Goal: Task Accomplishment & Management: Use online tool/utility

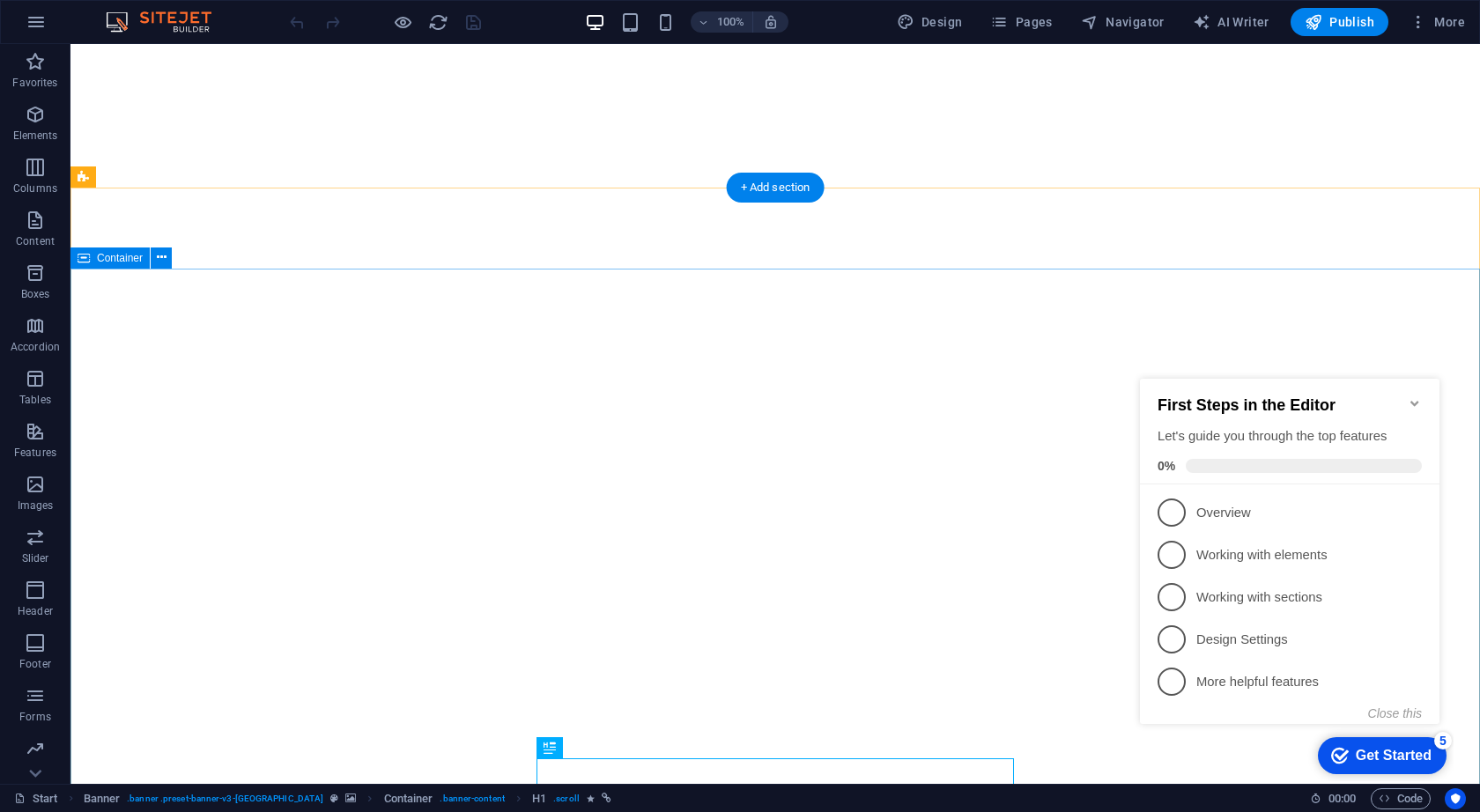
click at [1416, 398] on icon "Minimize checklist" at bounding box center [1415, 403] width 14 height 14
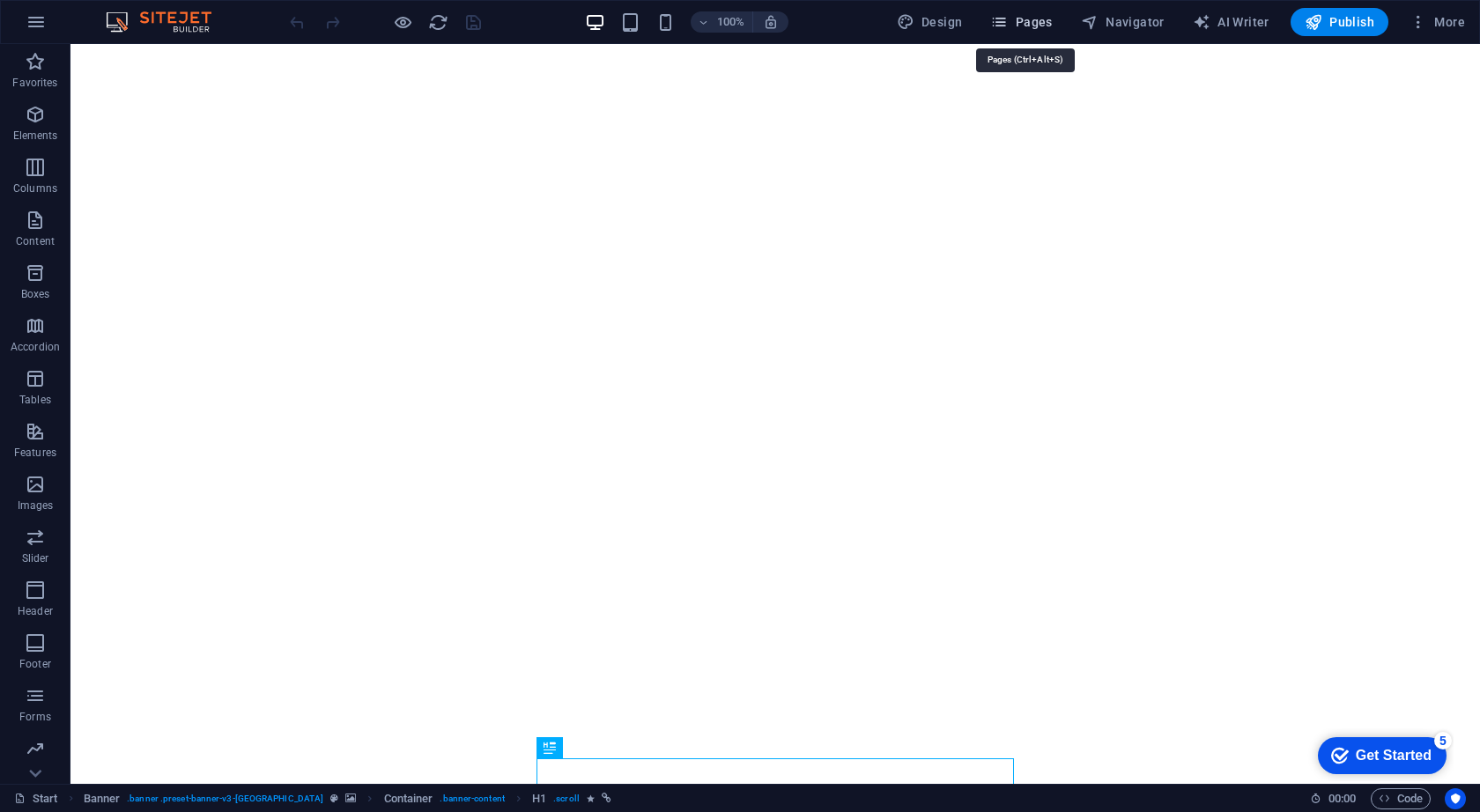
click at [1047, 26] on span "Pages" at bounding box center [1021, 22] width 62 height 18
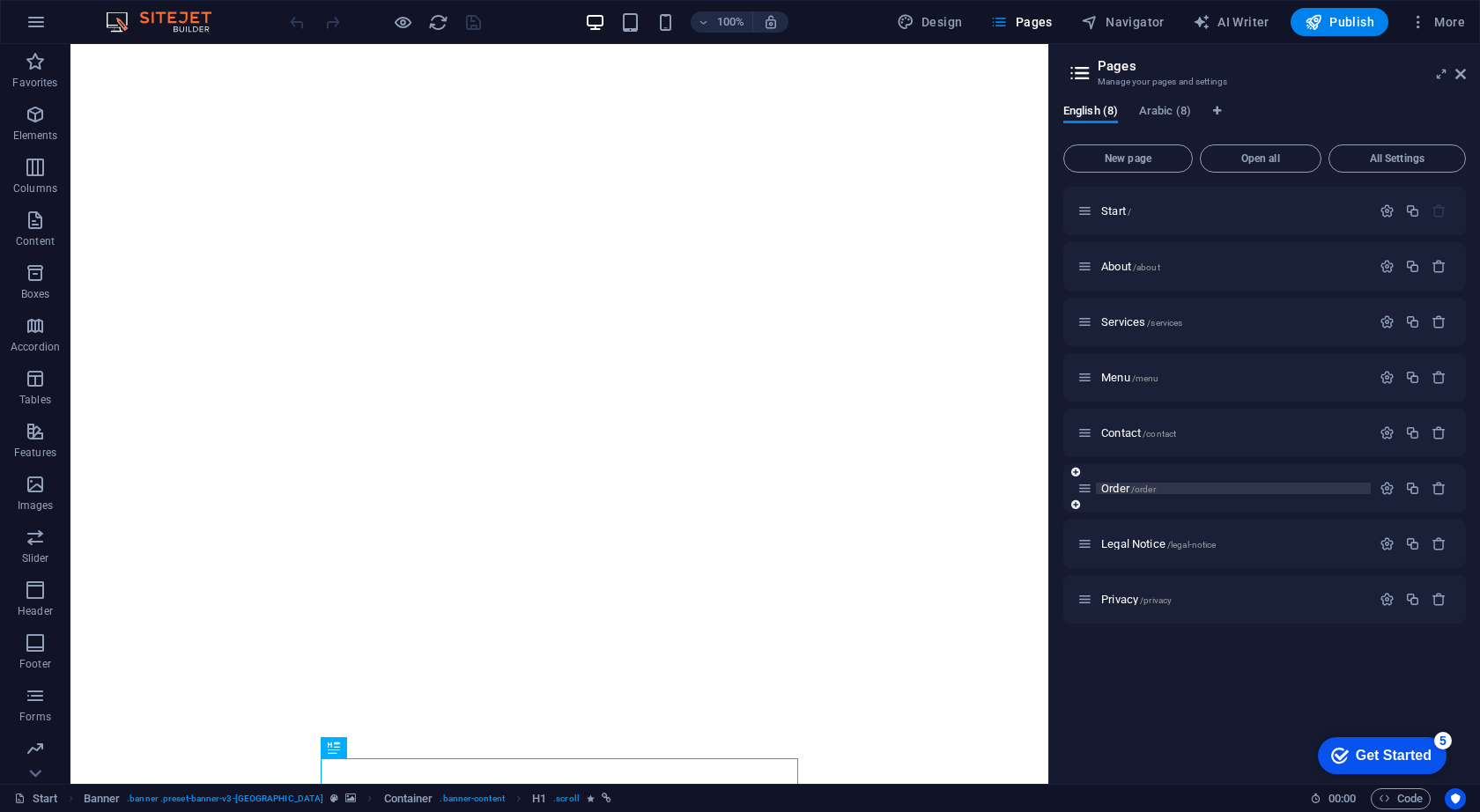
click at [1126, 489] on span "Order /order" at bounding box center [1129, 488] width 55 height 13
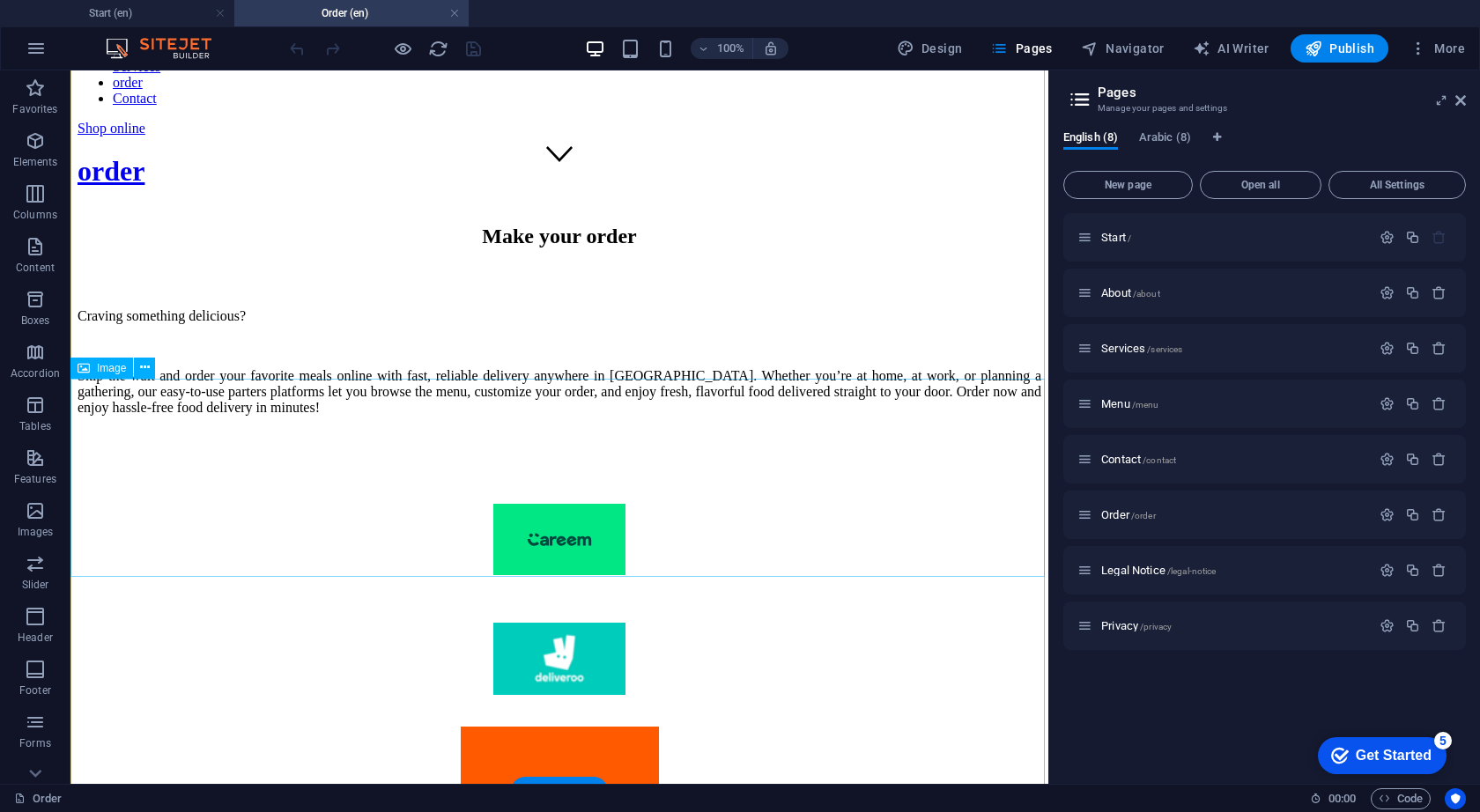
click at [602, 726] on figure at bounding box center [559, 827] width 963 height 202
click at [581, 726] on figure at bounding box center [559, 827] width 963 height 202
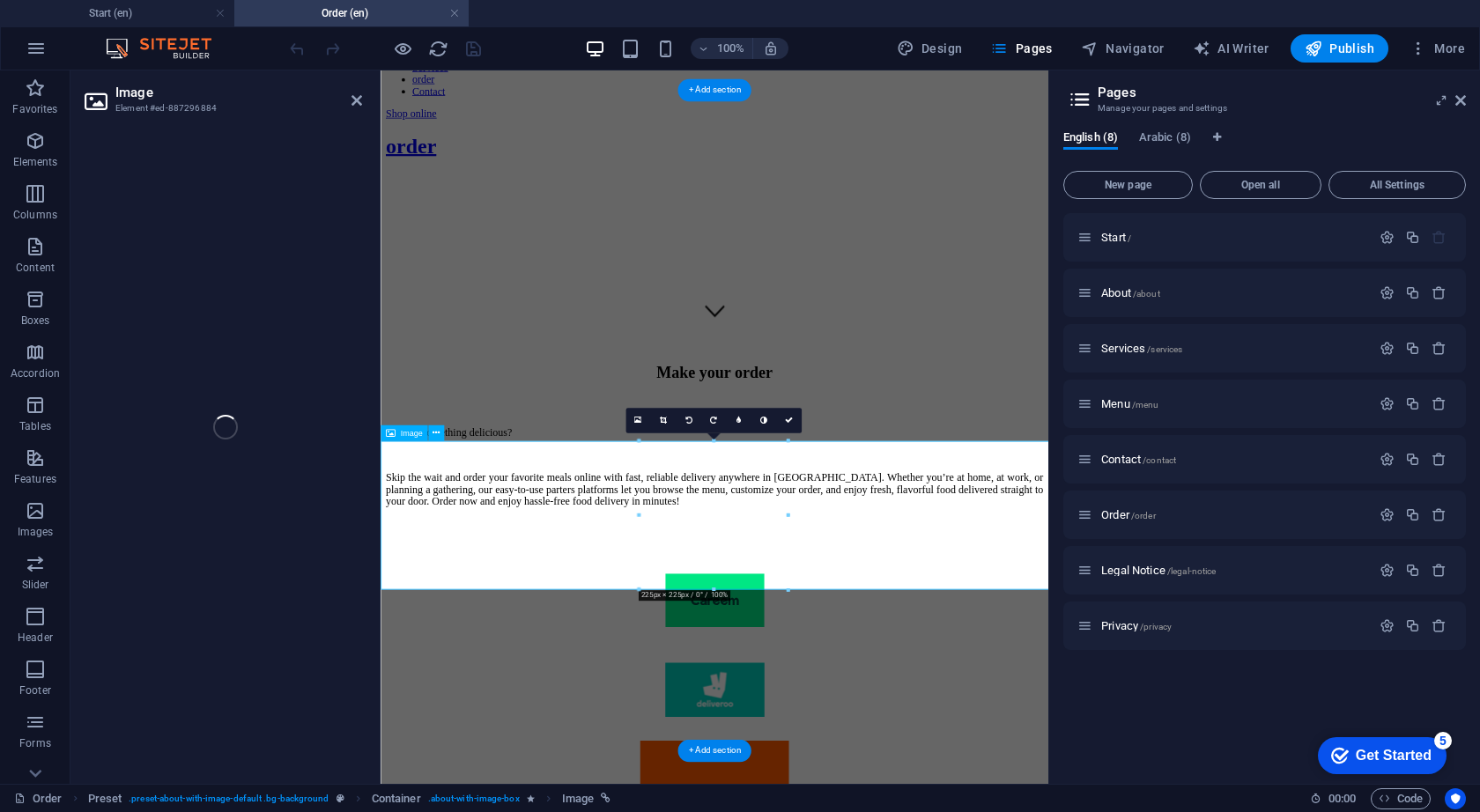
scroll to position [414, 0]
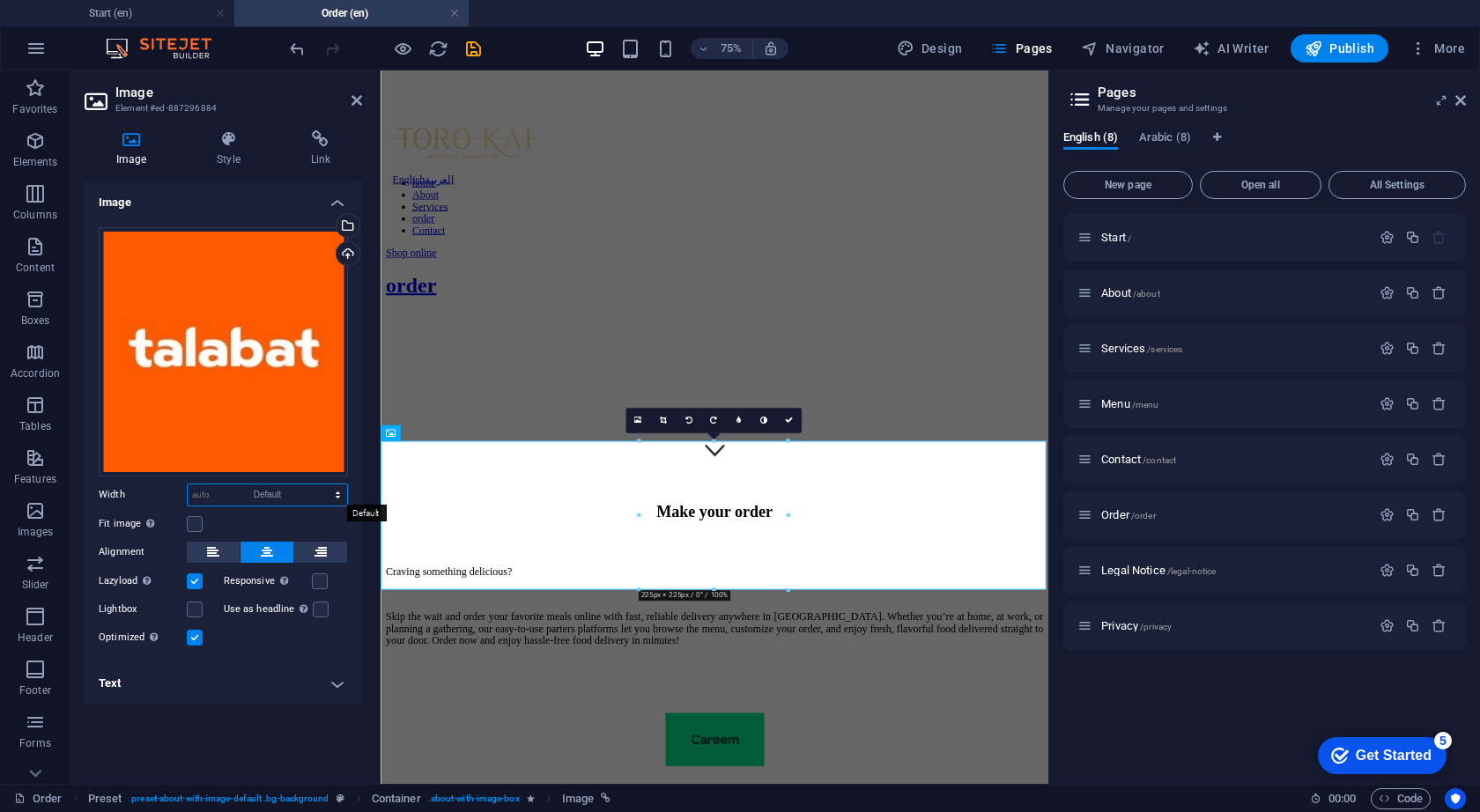
select select "DISABLED_OPTION_VALUE"
click at [214, 139] on icon at bounding box center [228, 139] width 87 height 18
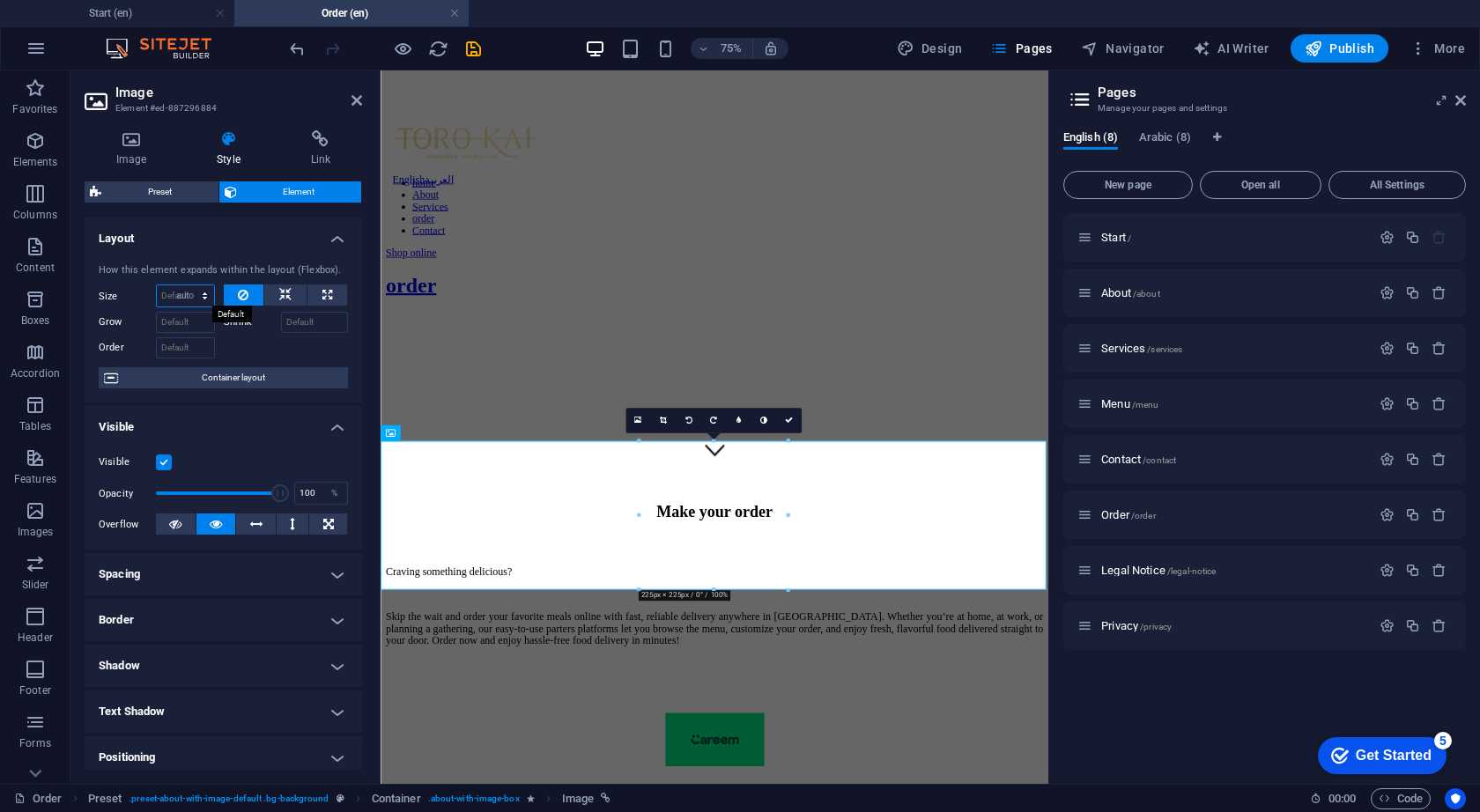
select select "DISABLED_OPTION_VALUE"
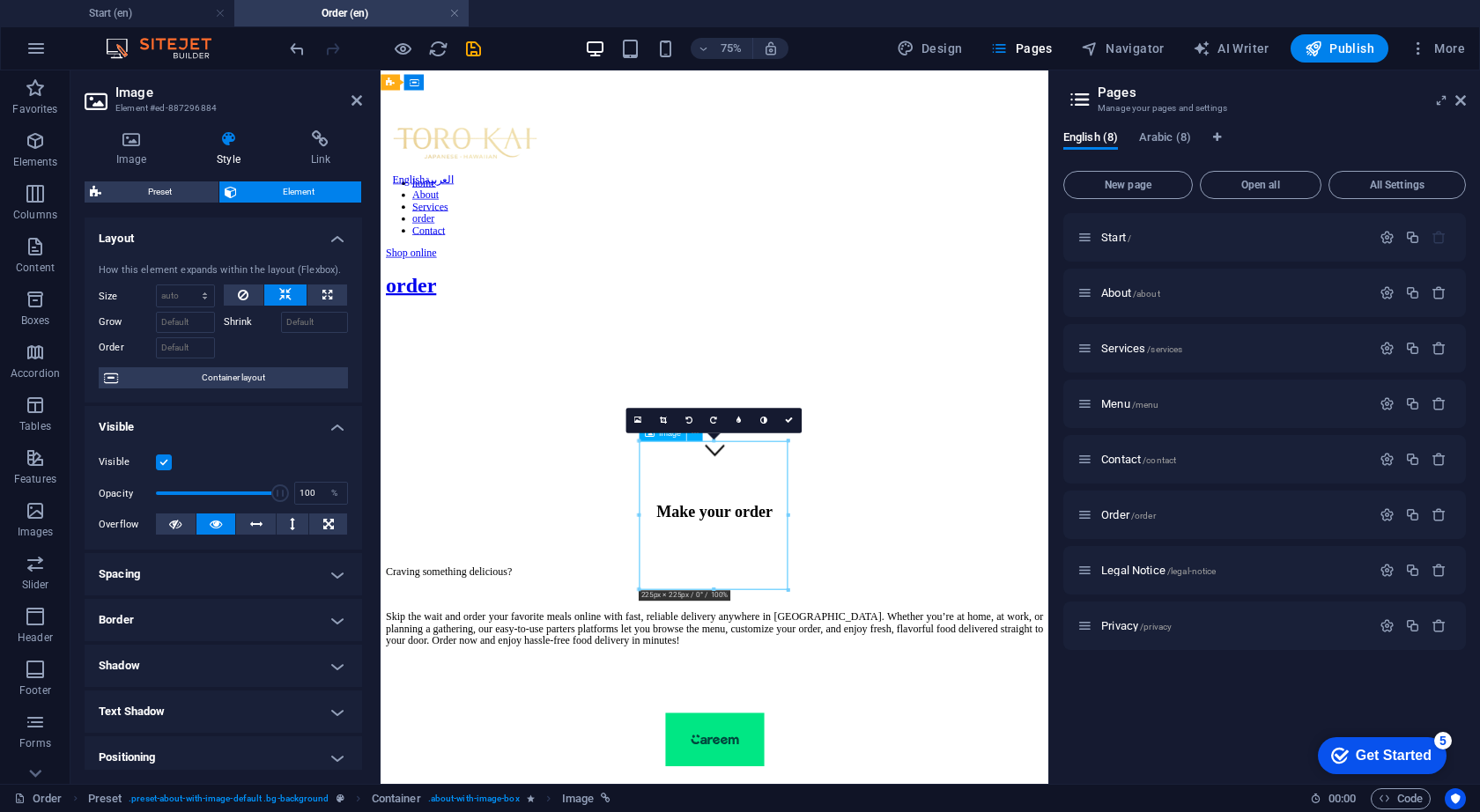
drag, startPoint x: 918, startPoint y: 758, endPoint x: 868, endPoint y: 704, distance: 73.6
click at [662, 418] on icon at bounding box center [663, 420] width 7 height 8
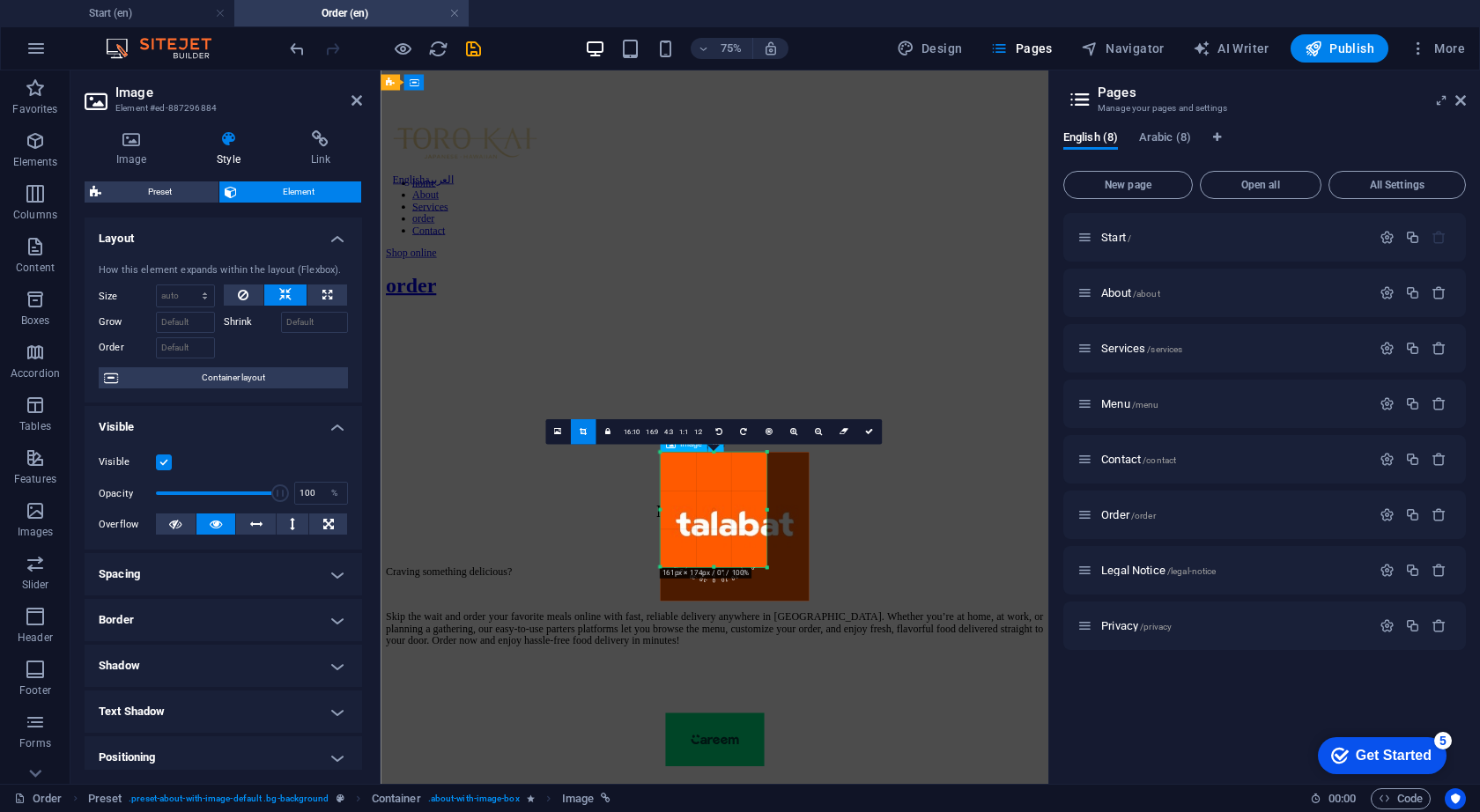
drag, startPoint x: 786, startPoint y: 588, endPoint x: 729, endPoint y: 543, distance: 72.6
click at [729, 543] on div "180 170 160 150 140 130 120 110 100 90 80 70 60 50 40 30 20 10 0 -10 -20 -30 -4…" at bounding box center [713, 510] width 106 height 115
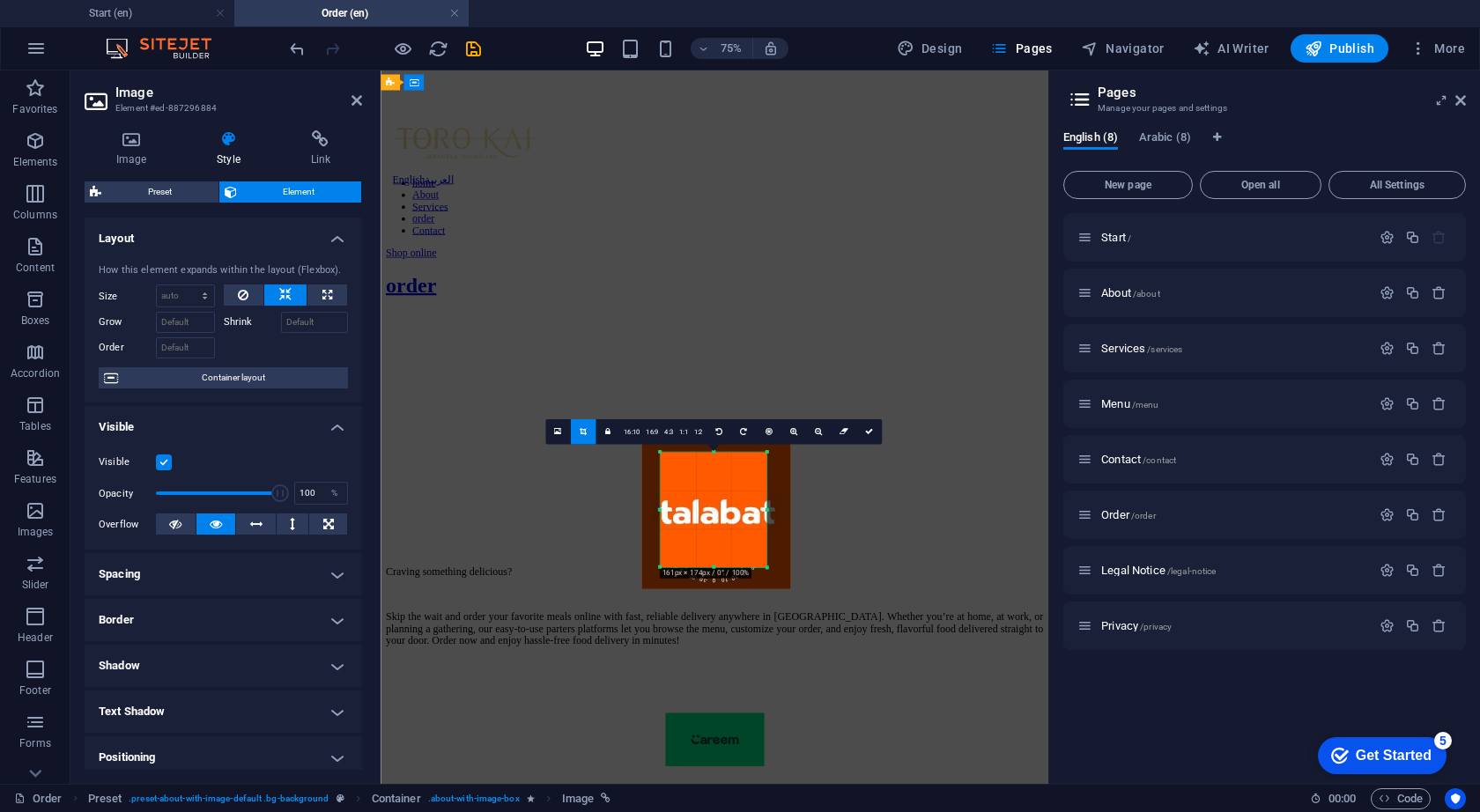
drag, startPoint x: 714, startPoint y: 519, endPoint x: 690, endPoint y: 504, distance: 28.3
click at [690, 504] on div at bounding box center [716, 515] width 149 height 149
drag, startPoint x: 764, startPoint y: 508, endPoint x: 779, endPoint y: 508, distance: 15.0
click at [772, 508] on div "180 170 160 150 140 130 120 110 100 90 80 70 60 50 40 30 20 10 0 -10 -20 -30 -4…" at bounding box center [713, 510] width 118 height 115
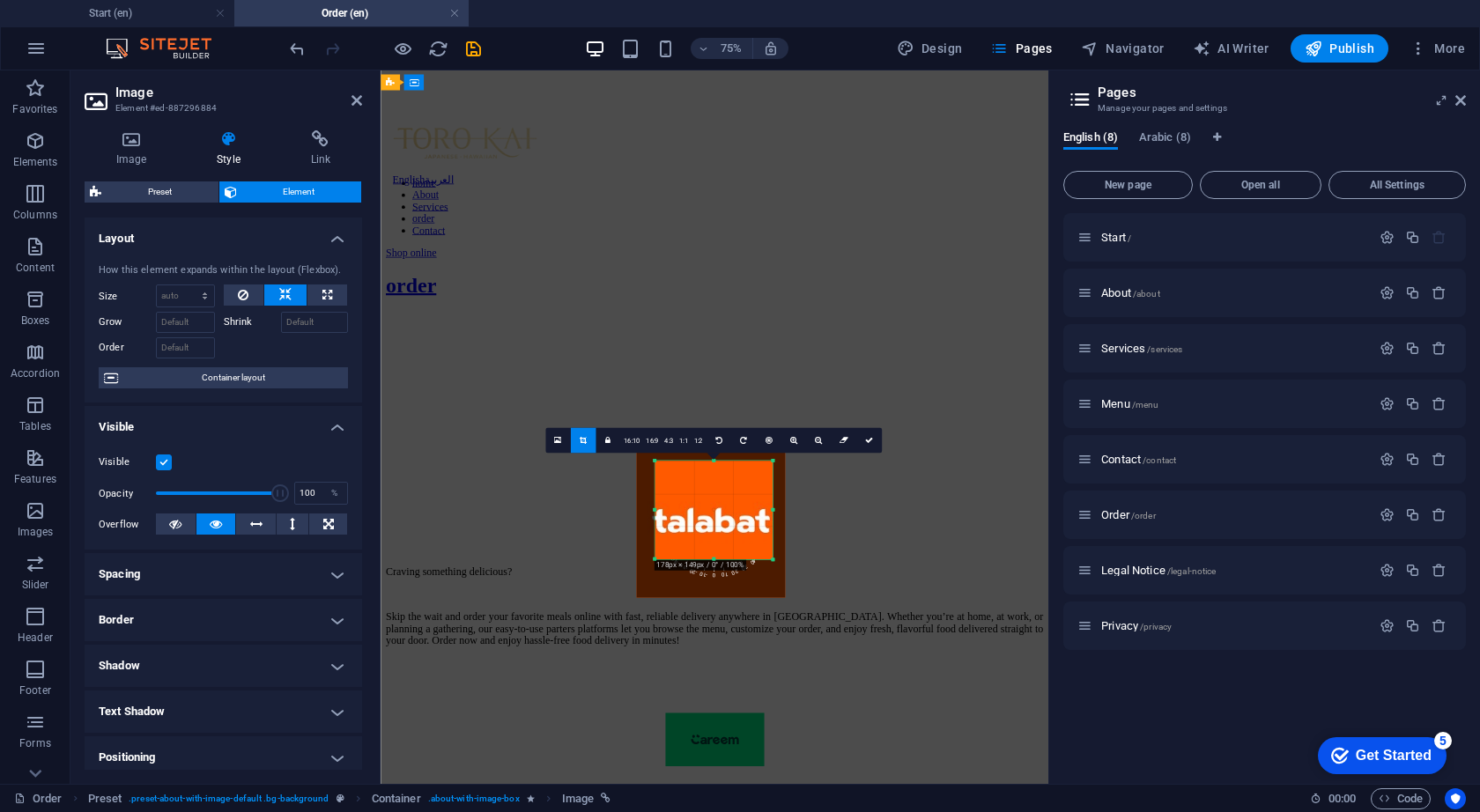
drag, startPoint x: 713, startPoint y: 567, endPoint x: 714, endPoint y: 545, distance: 22.0
click at [714, 545] on div "180 170 160 150 140 130 120 110 100 90 80 70 60 50 40 30 20 10 0 -10 -20 -30 -4…" at bounding box center [713, 510] width 118 height 99
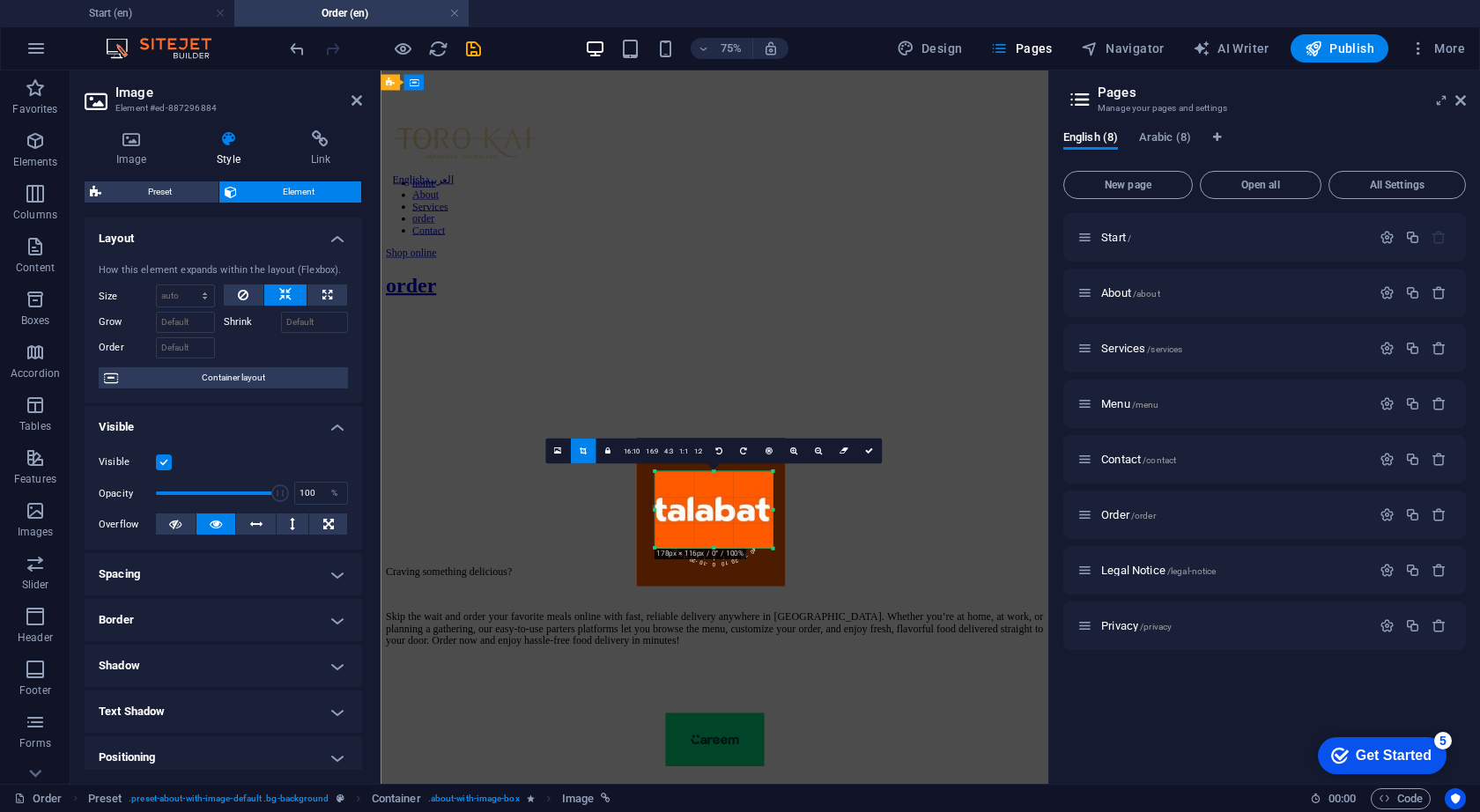
drag, startPoint x: 713, startPoint y: 461, endPoint x: 716, endPoint y: 493, distance: 32.1
click at [716, 493] on div "180 170 160 150 140 130 120 110 100 90 80 70 60 50 40 30 20 10 0 -10 -20 -30 -4…" at bounding box center [713, 510] width 118 height 77
click at [652, 509] on div at bounding box center [654, 510] width 4 height 75
click at [867, 454] on icon at bounding box center [869, 452] width 8 height 8
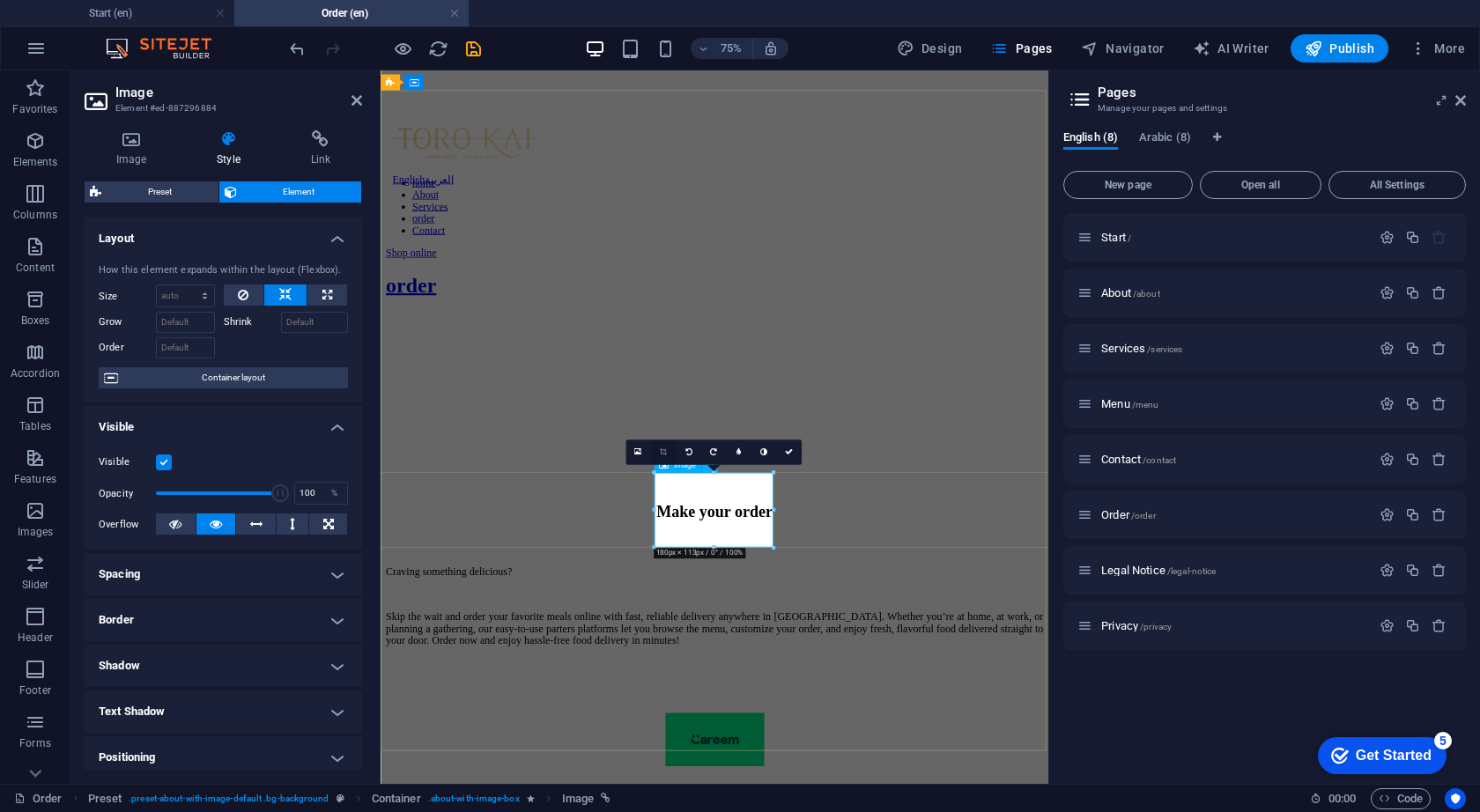
click at [663, 452] on icon at bounding box center [663, 452] width 7 height 8
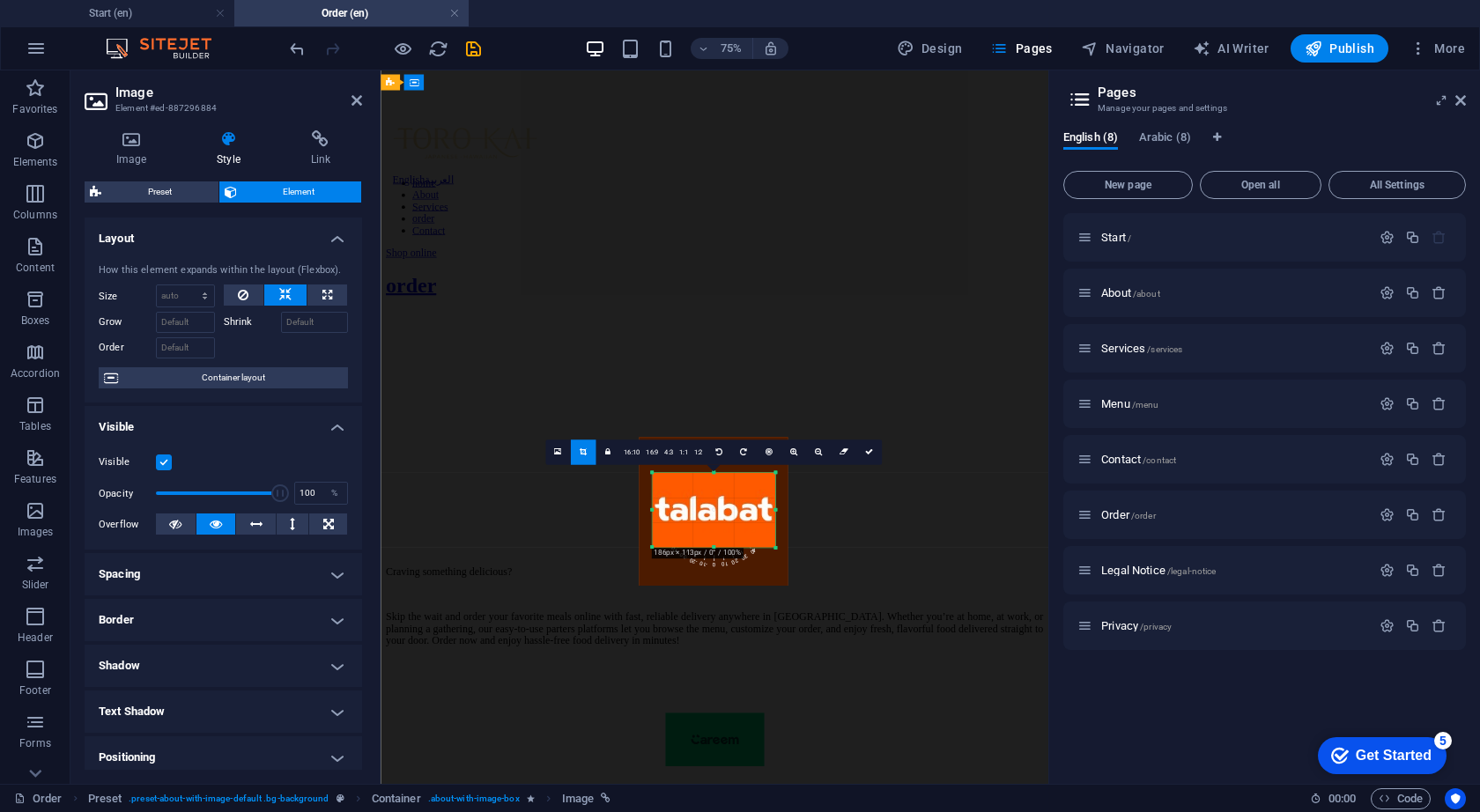
click at [652, 512] on div "180 170 160 150 140 130 120 110 100 90 80 70 60 50 40 30 20 10 0 -10 -20 -30 -4…" at bounding box center [713, 510] width 123 height 75
click at [818, 453] on icon at bounding box center [818, 452] width 7 height 8
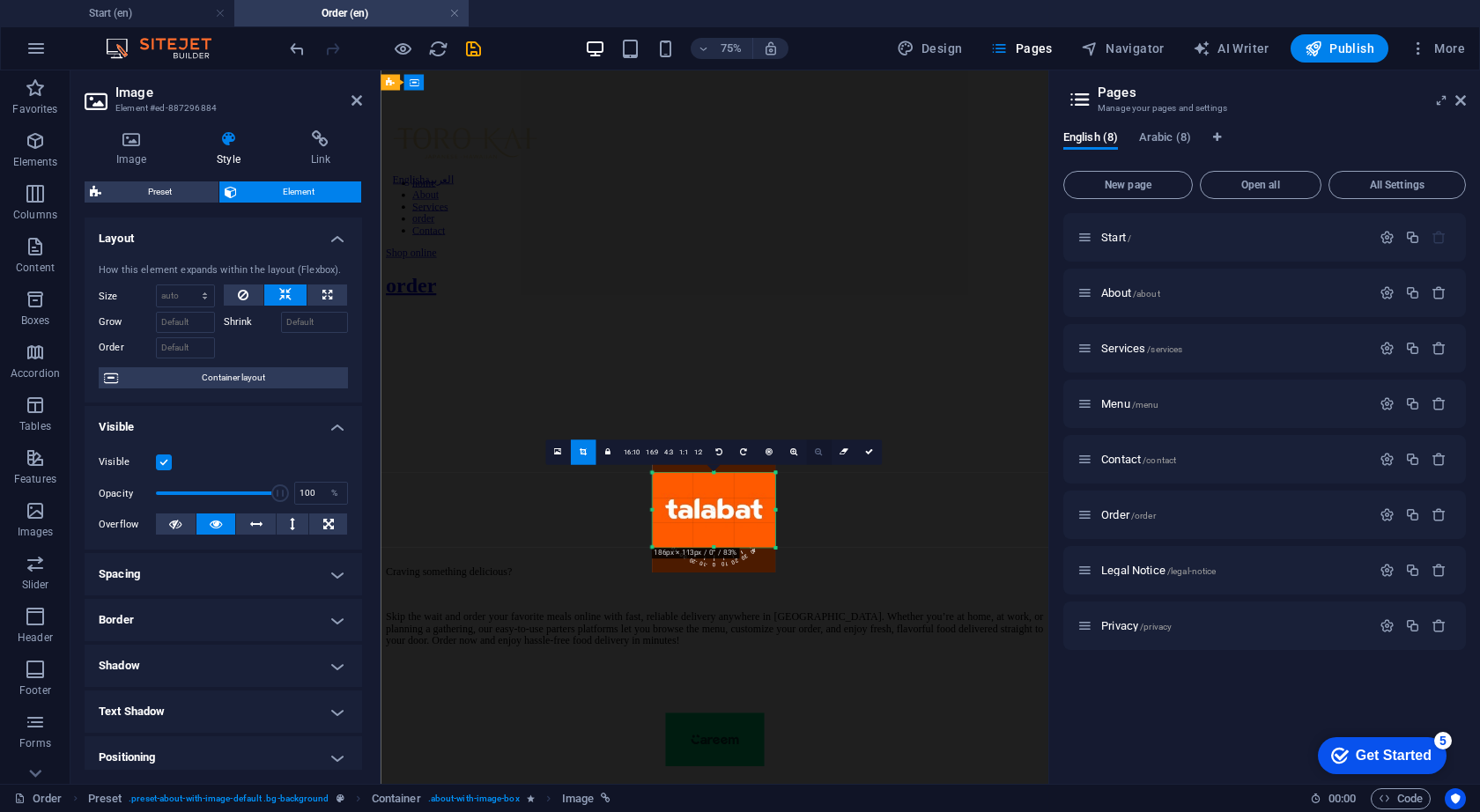
click at [818, 453] on icon at bounding box center [818, 452] width 7 height 8
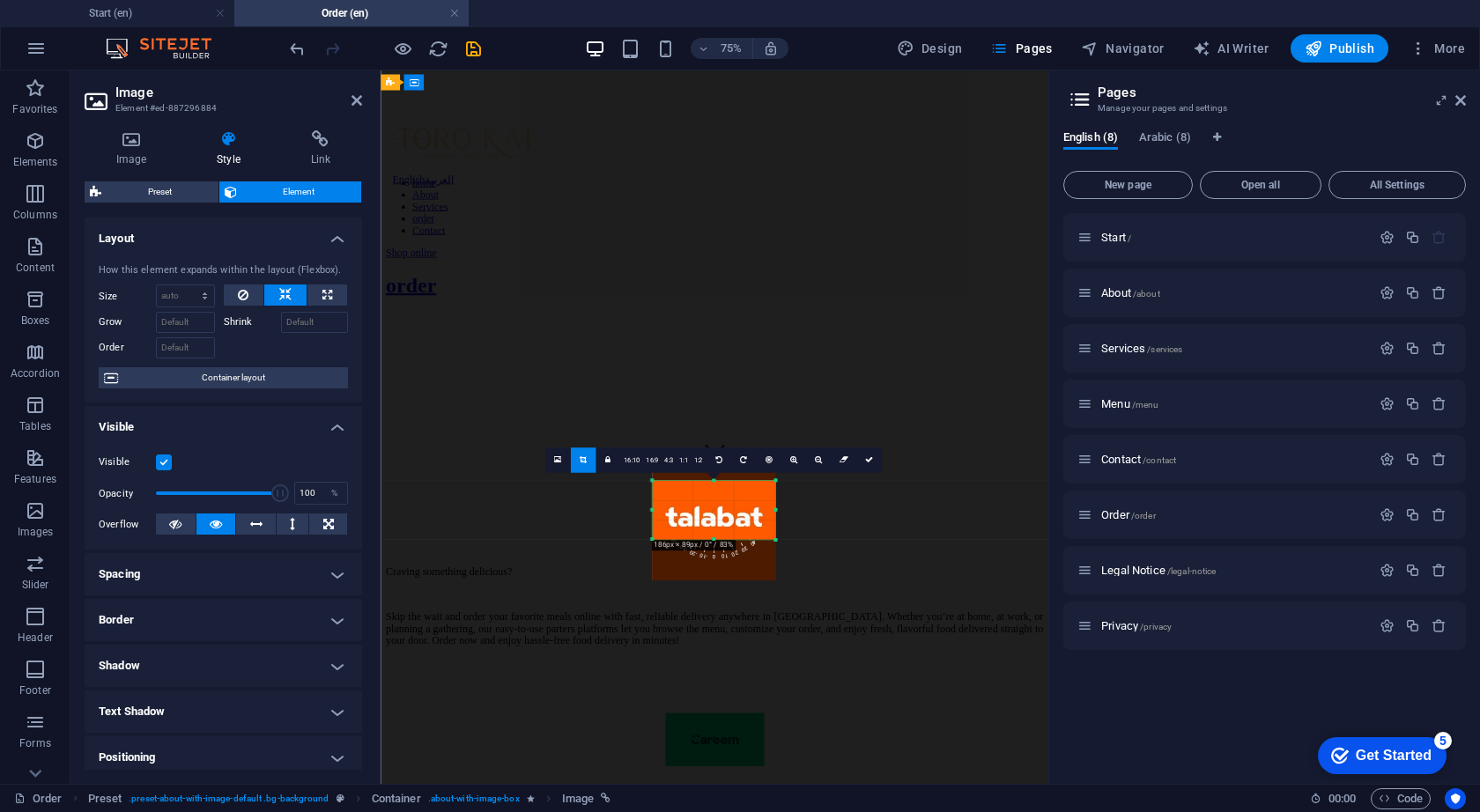
drag, startPoint x: 711, startPoint y: 545, endPoint x: 712, endPoint y: 525, distance: 20.0
click at [712, 524] on div "180 170 160 150 140 130 120 110 100 90 80 70 60 50 40 30 20 10 0 -10 -20 -30 -4…" at bounding box center [713, 510] width 123 height 59
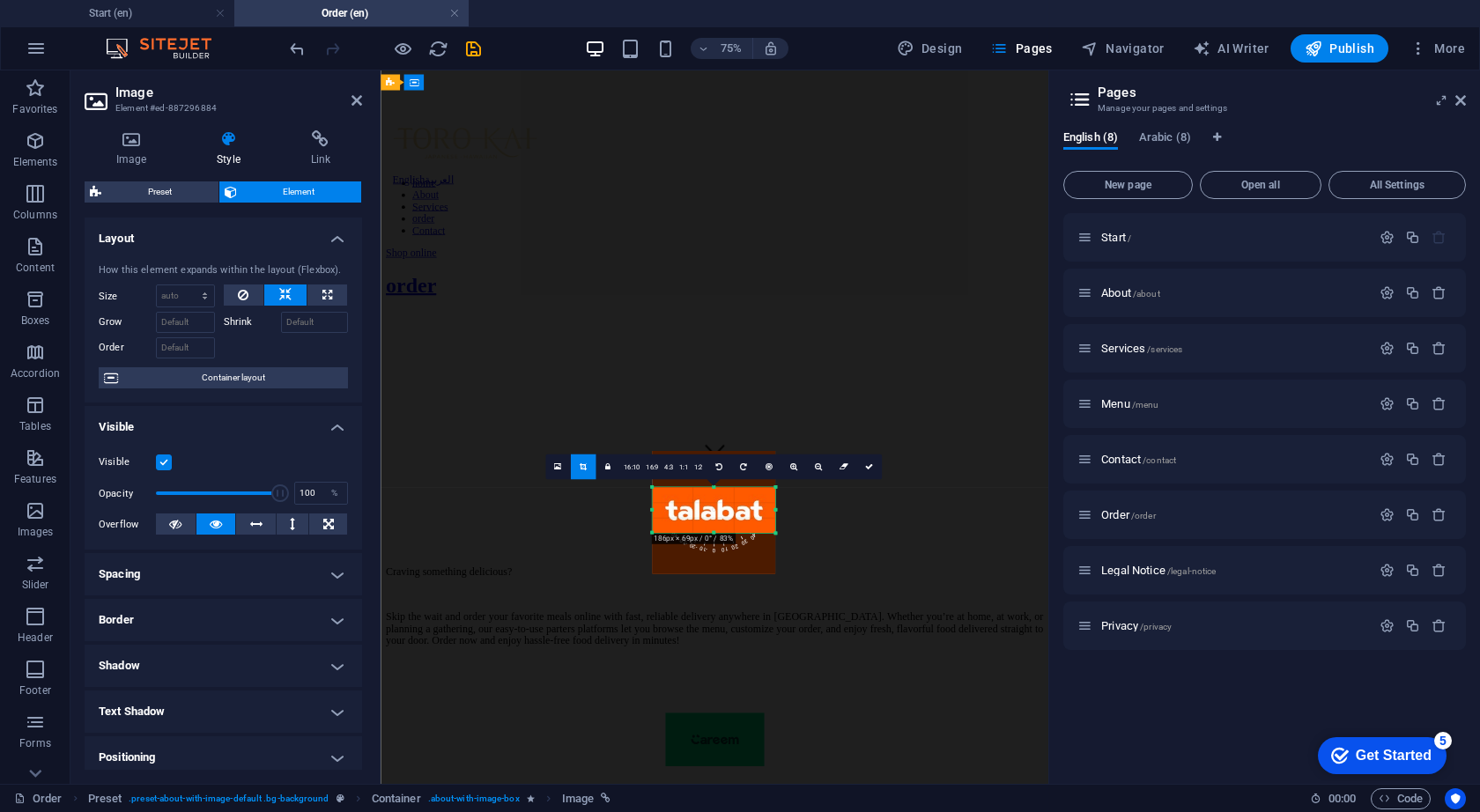
drag, startPoint x: 711, startPoint y: 481, endPoint x: 712, endPoint y: 499, distance: 18.0
click at [712, 499] on div "180 170 160 150 140 130 120 110 100 90 80 70 60 50 40 30 20 10 0 -10 -20 -30 -4…" at bounding box center [713, 510] width 123 height 46
click at [870, 468] on icon at bounding box center [869, 466] width 8 height 8
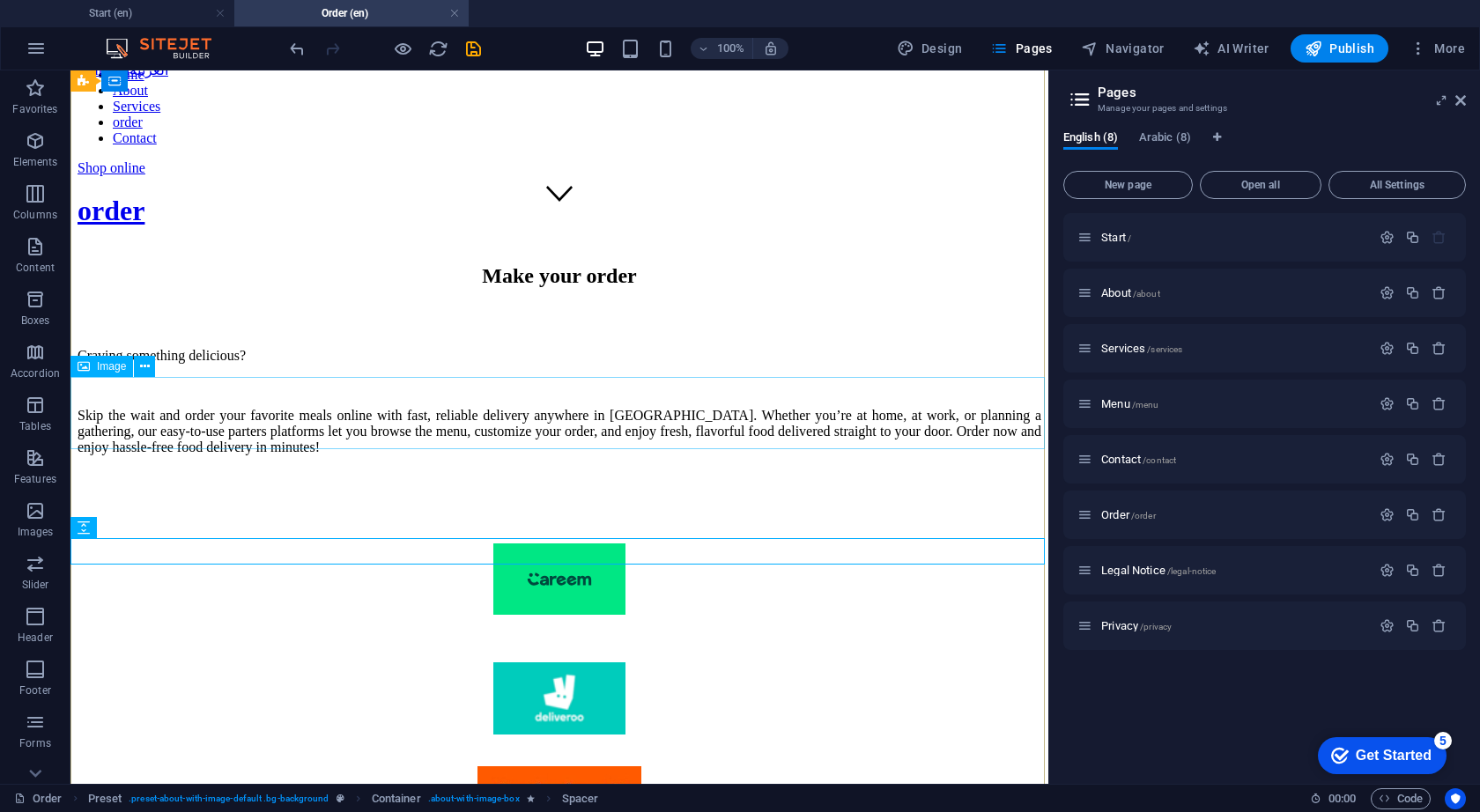
scroll to position [563, 0]
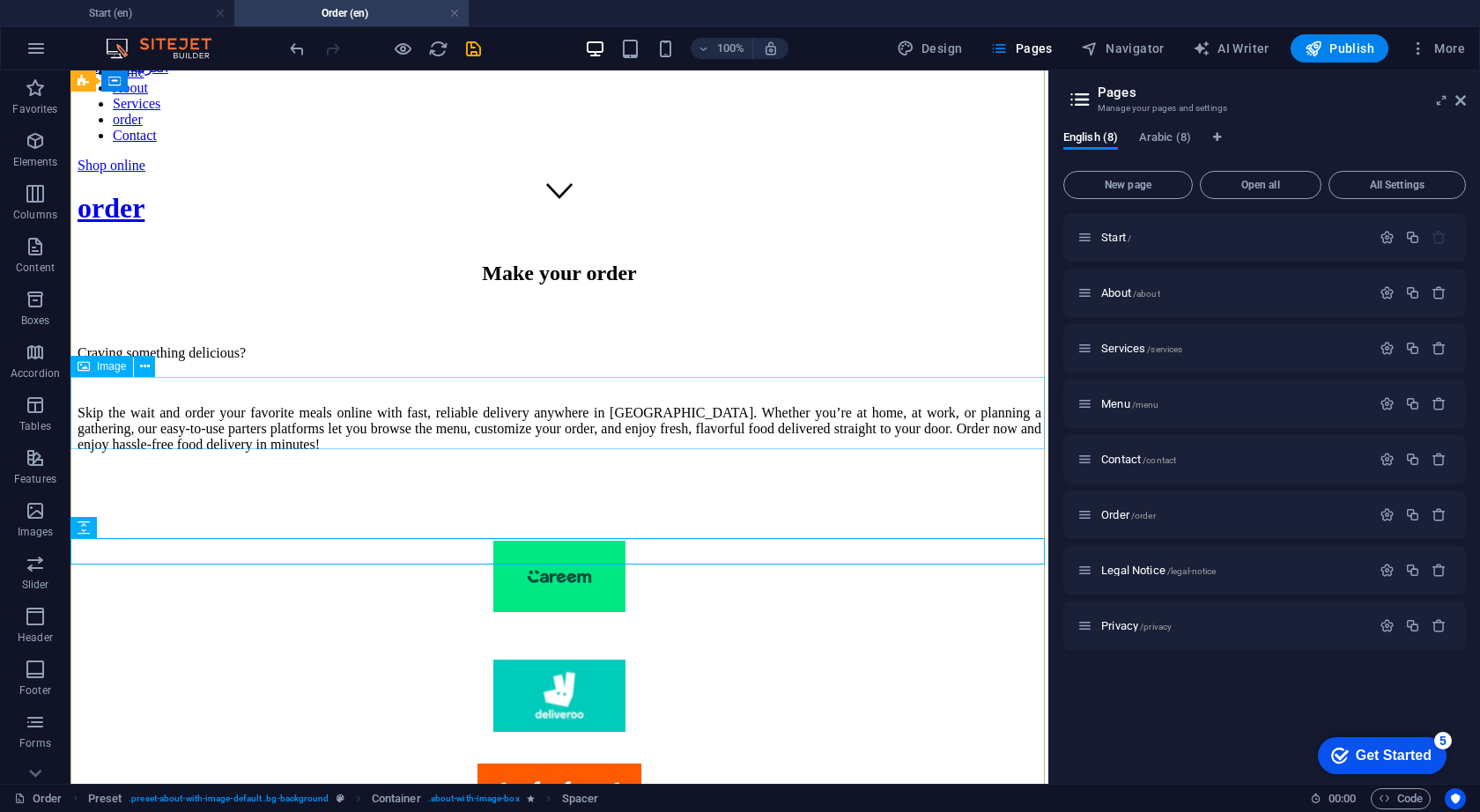
click at [585, 660] on figure at bounding box center [559, 698] width 963 height 76
select select "px"
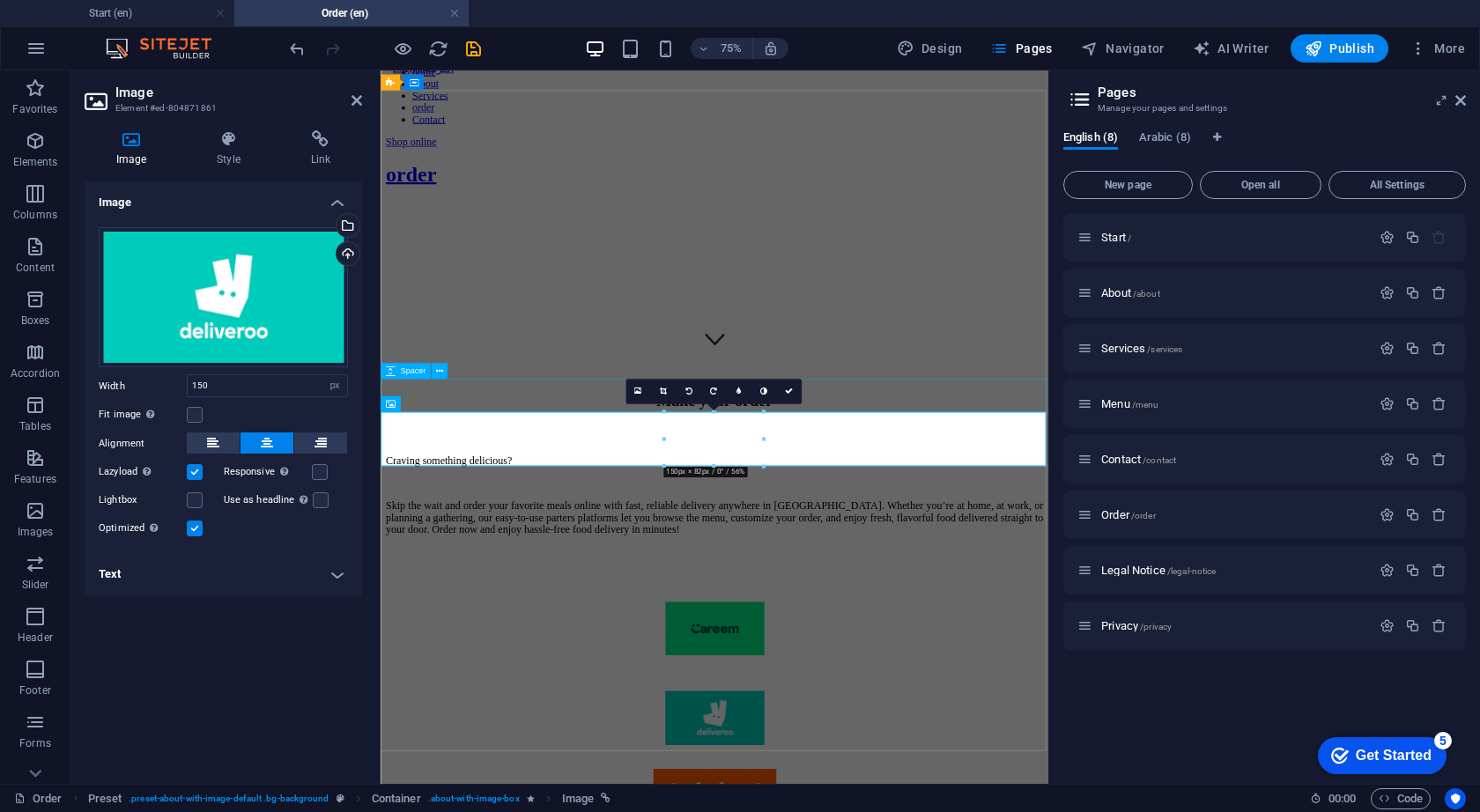
scroll to position [414, 0]
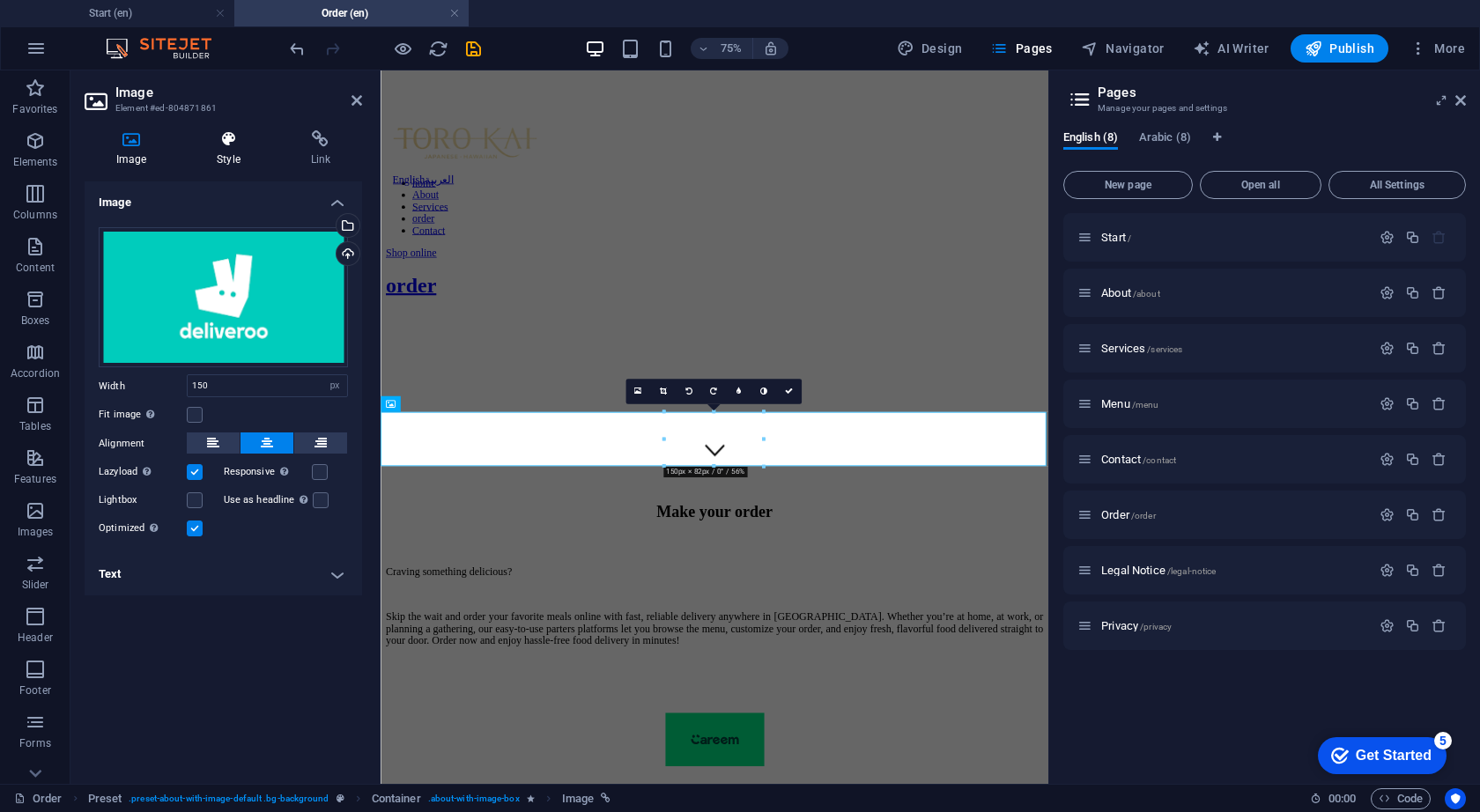
click at [227, 147] on icon at bounding box center [228, 139] width 87 height 18
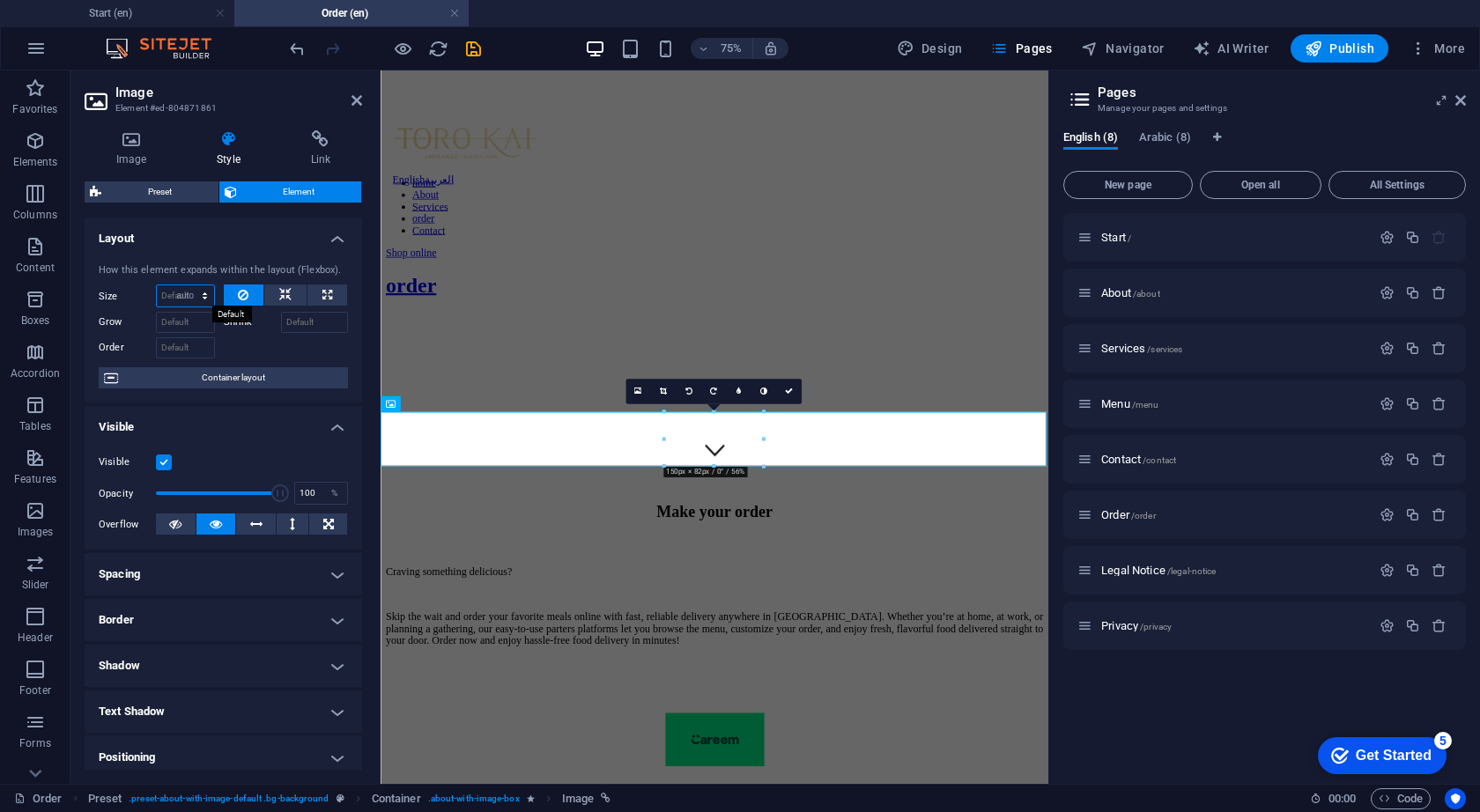
select select "DISABLED_OPTION_VALUE"
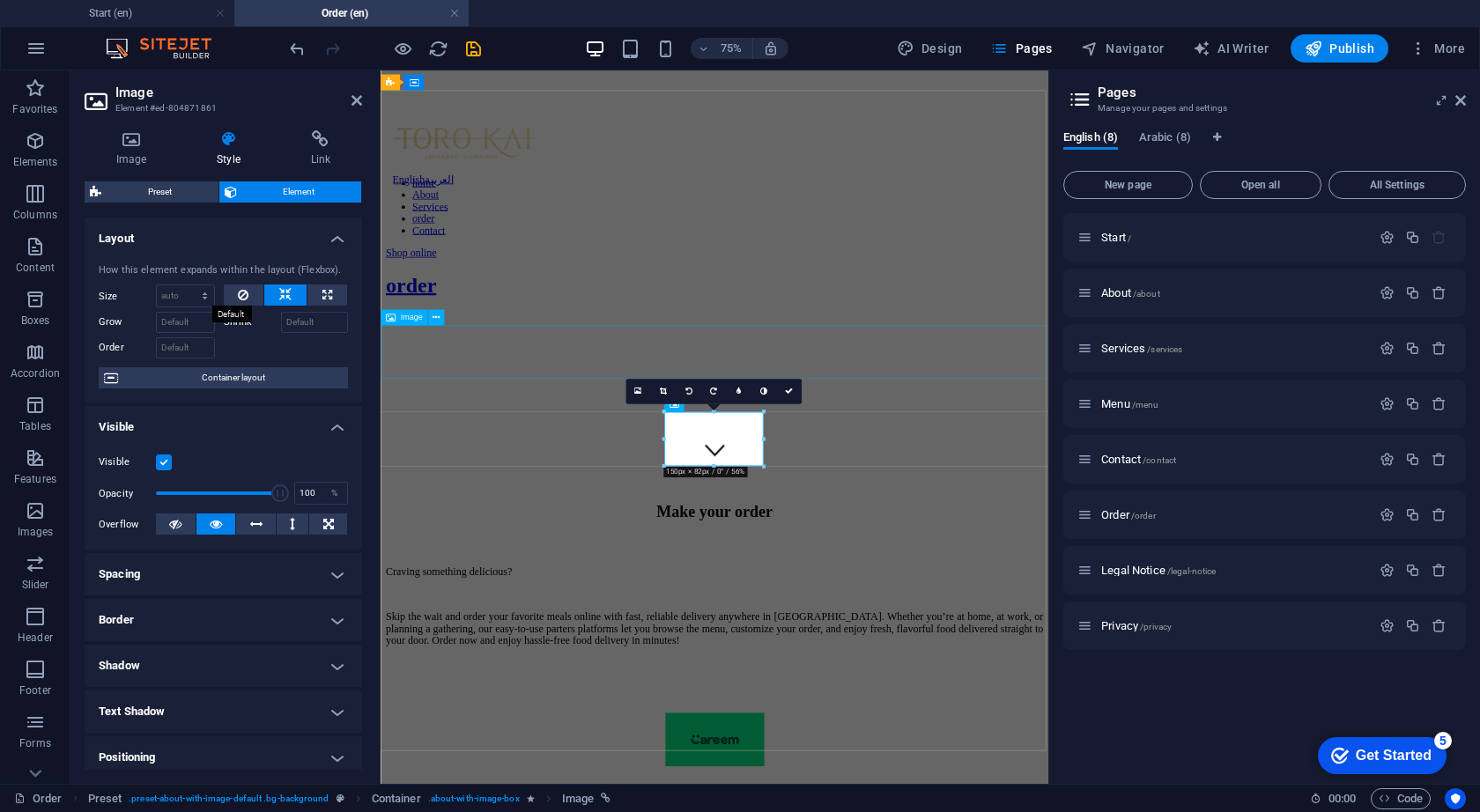
select select "px"
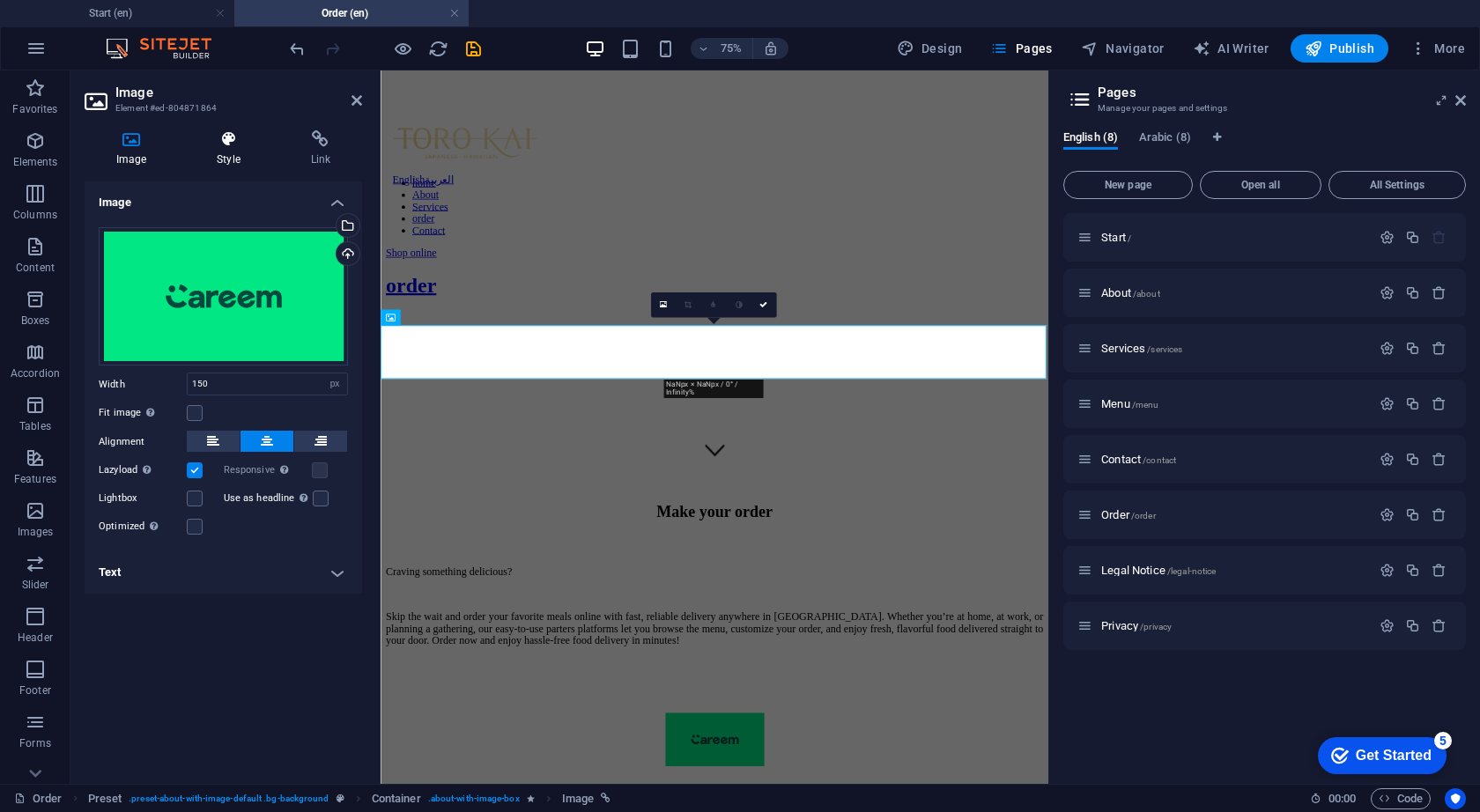
click at [230, 154] on h4 "Style" at bounding box center [232, 149] width 94 height 37
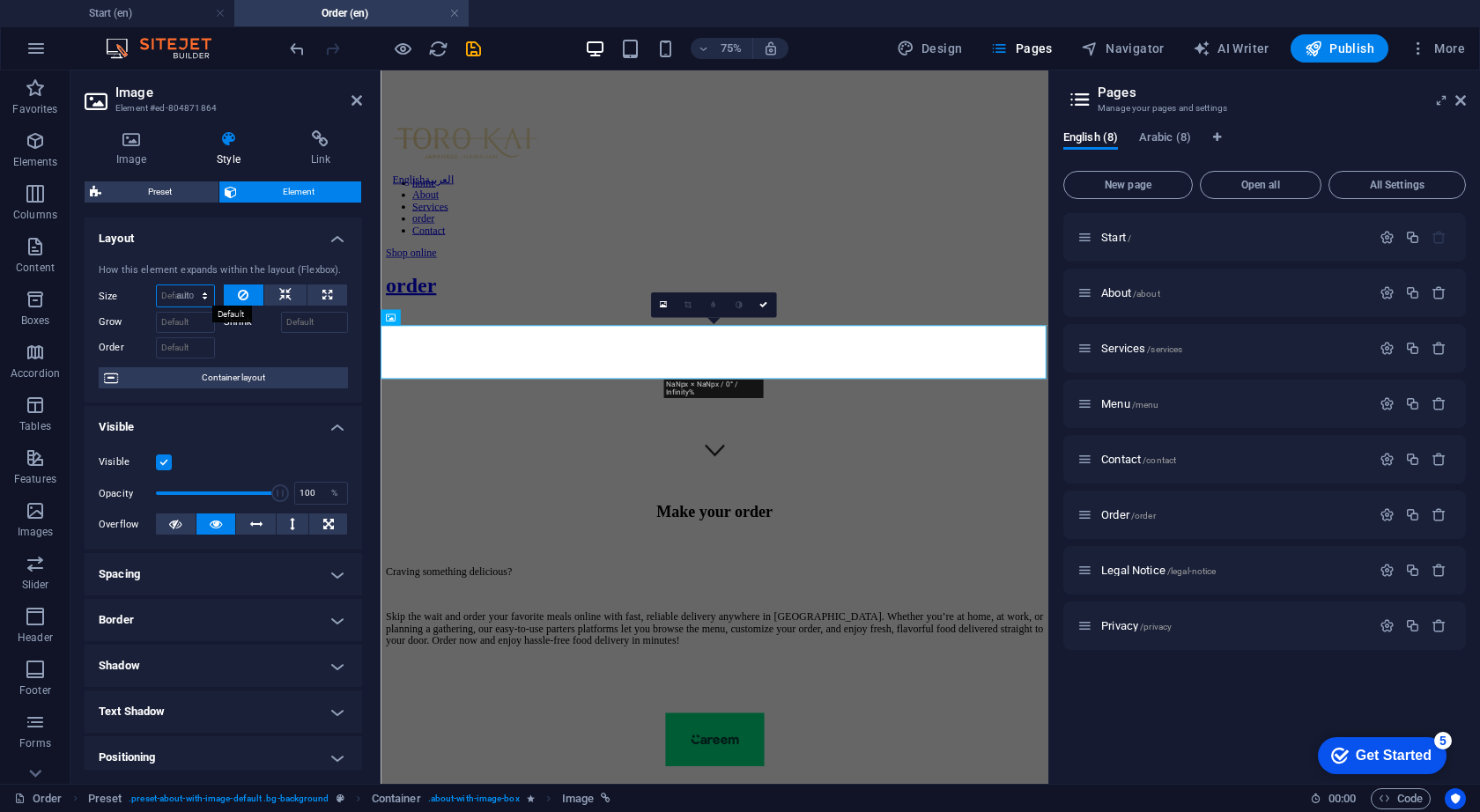
select select "DISABLED_OPTION_VALUE"
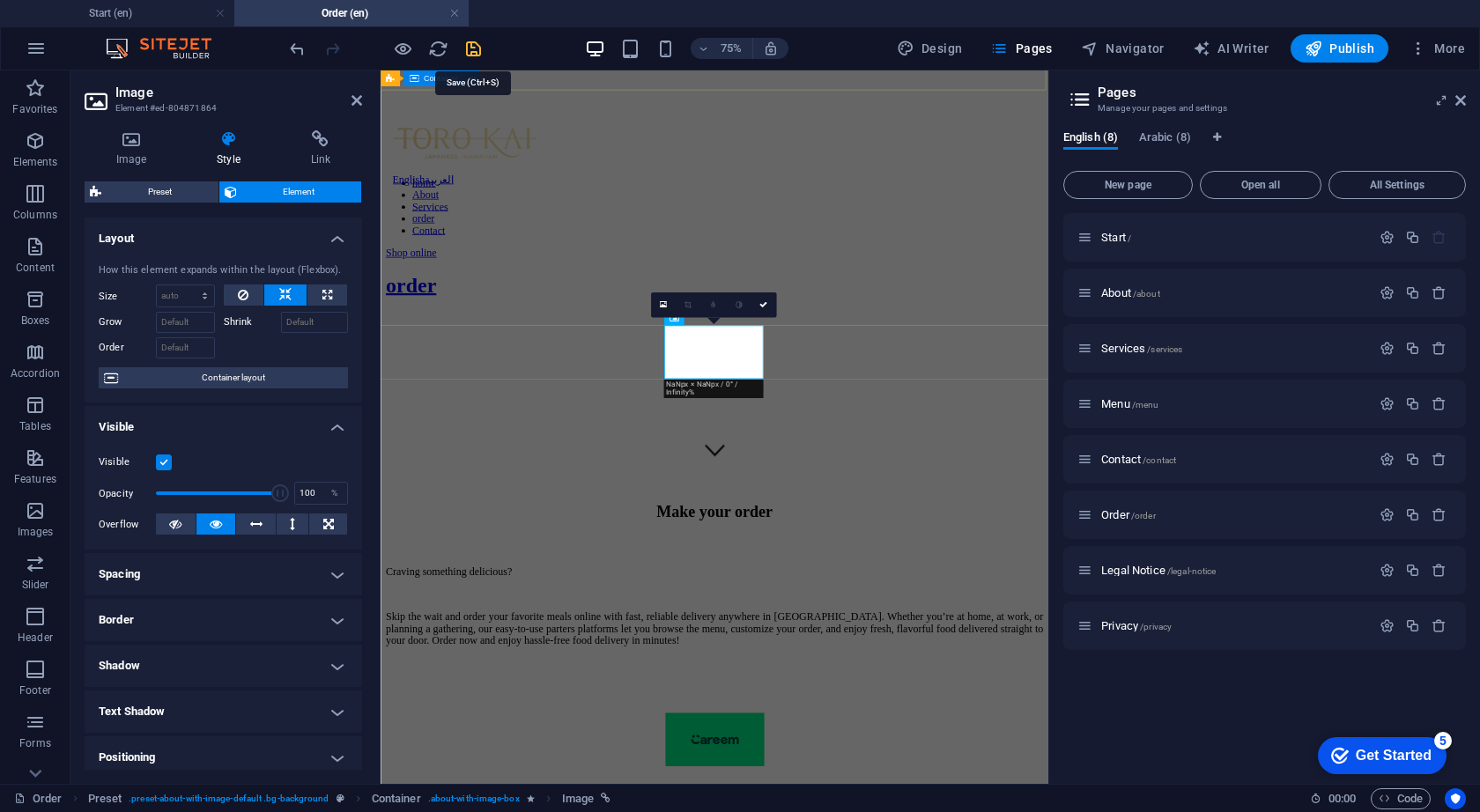
click at [476, 48] on icon "save" at bounding box center [473, 49] width 20 height 20
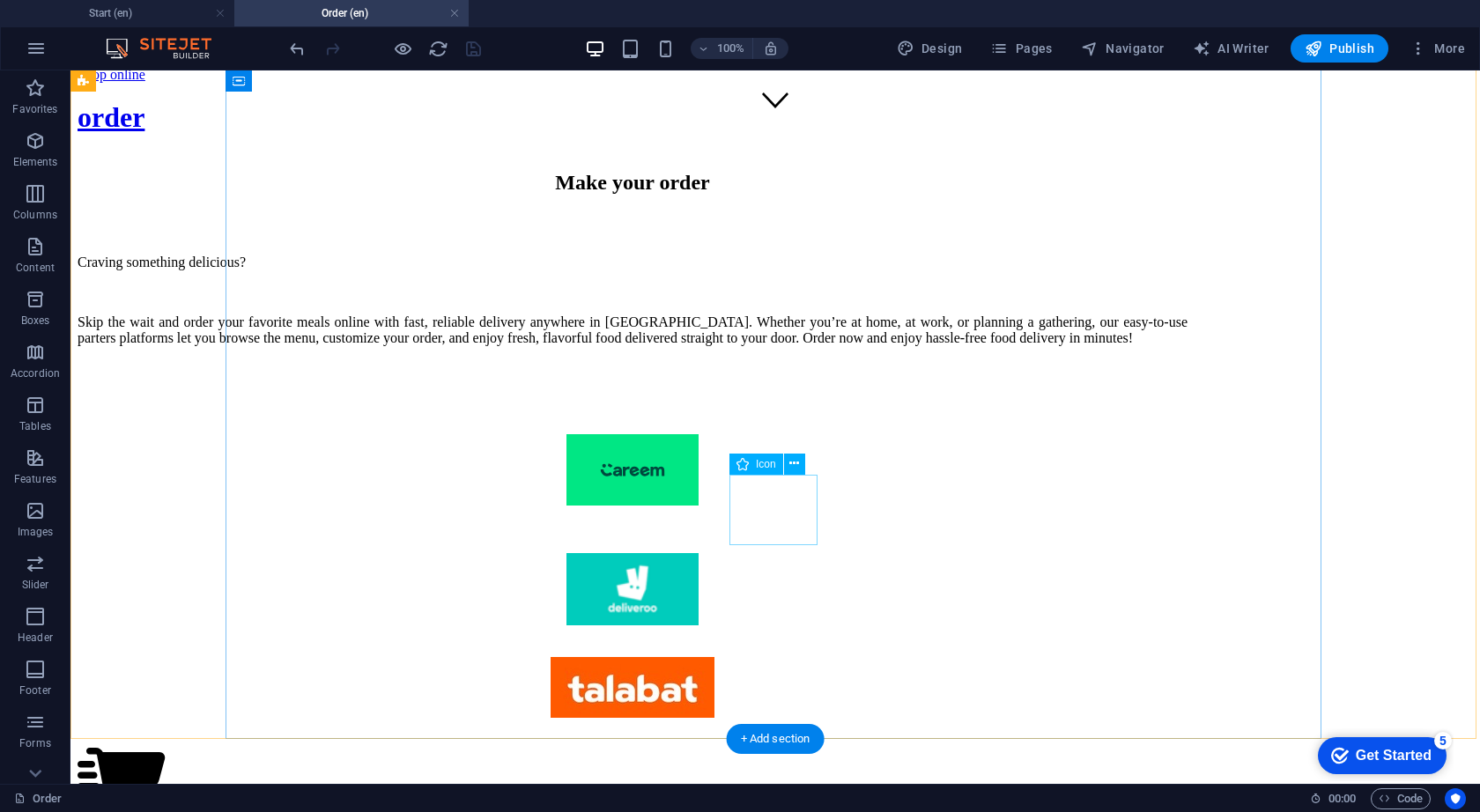
scroll to position [652, 0]
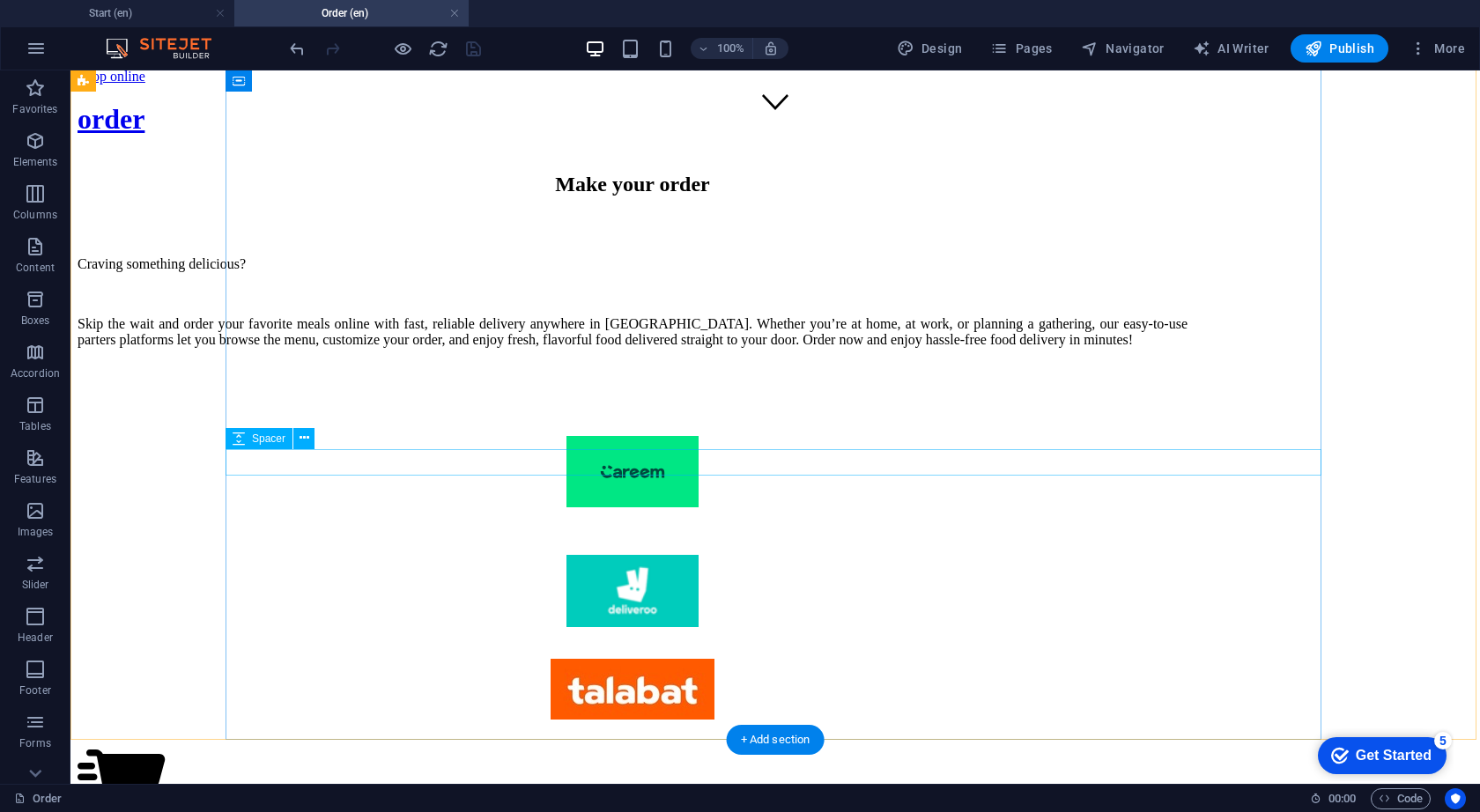
click at [641, 723] on div at bounding box center [633, 736] width 1110 height 27
click at [646, 723] on div at bounding box center [633, 736] width 1110 height 27
select select "px"
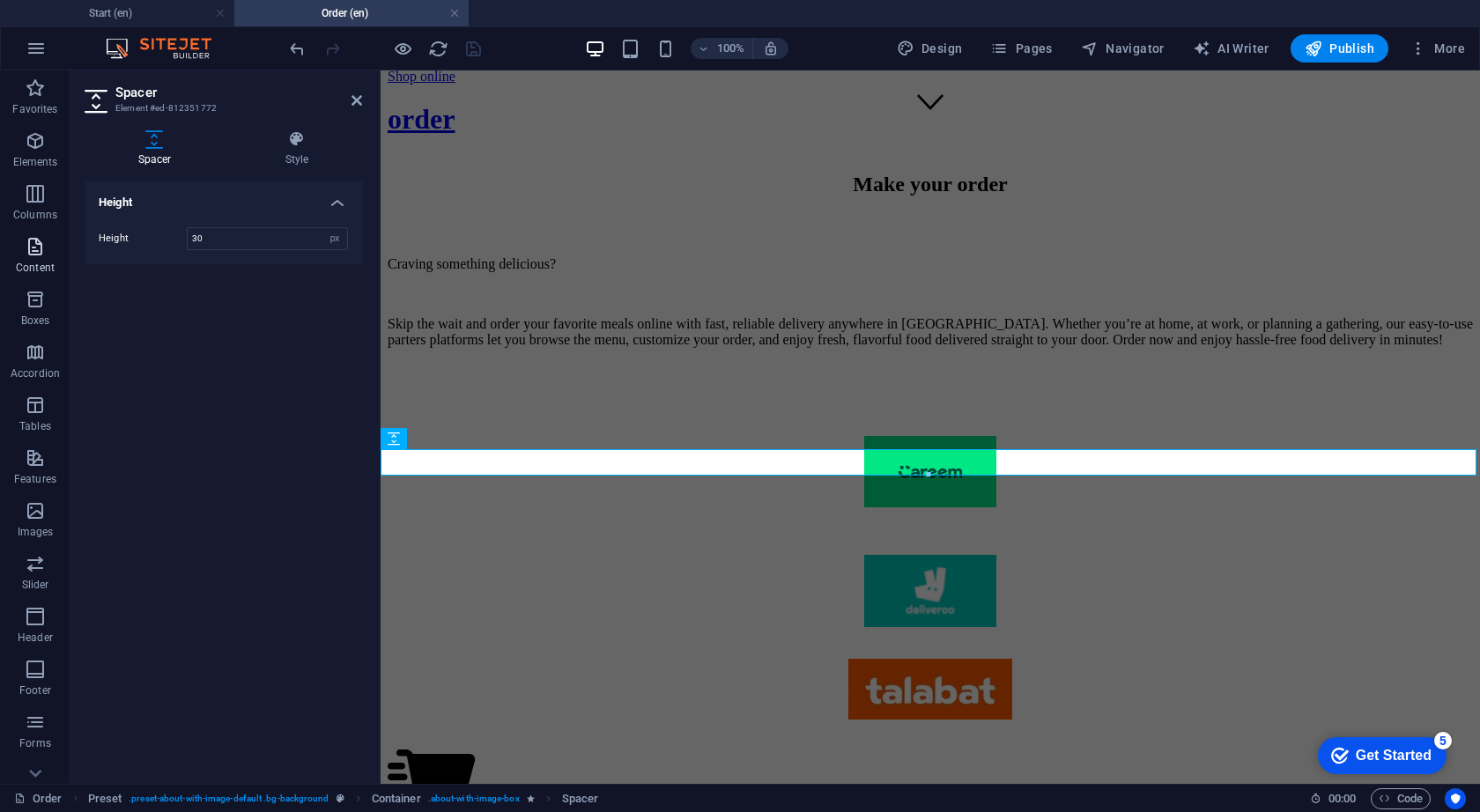
click at [41, 259] on span "Content" at bounding box center [35, 257] width 71 height 42
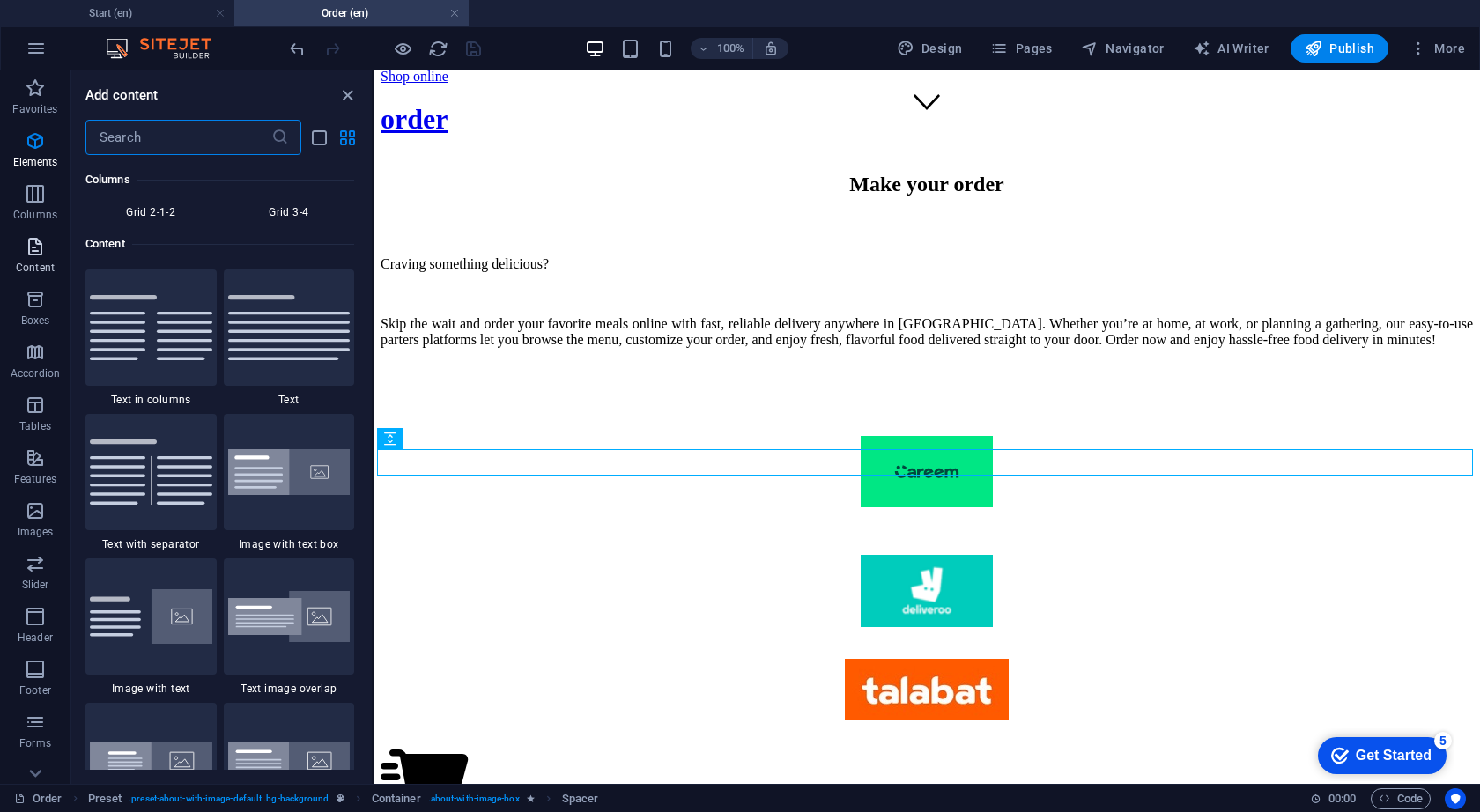
scroll to position [3082, 0]
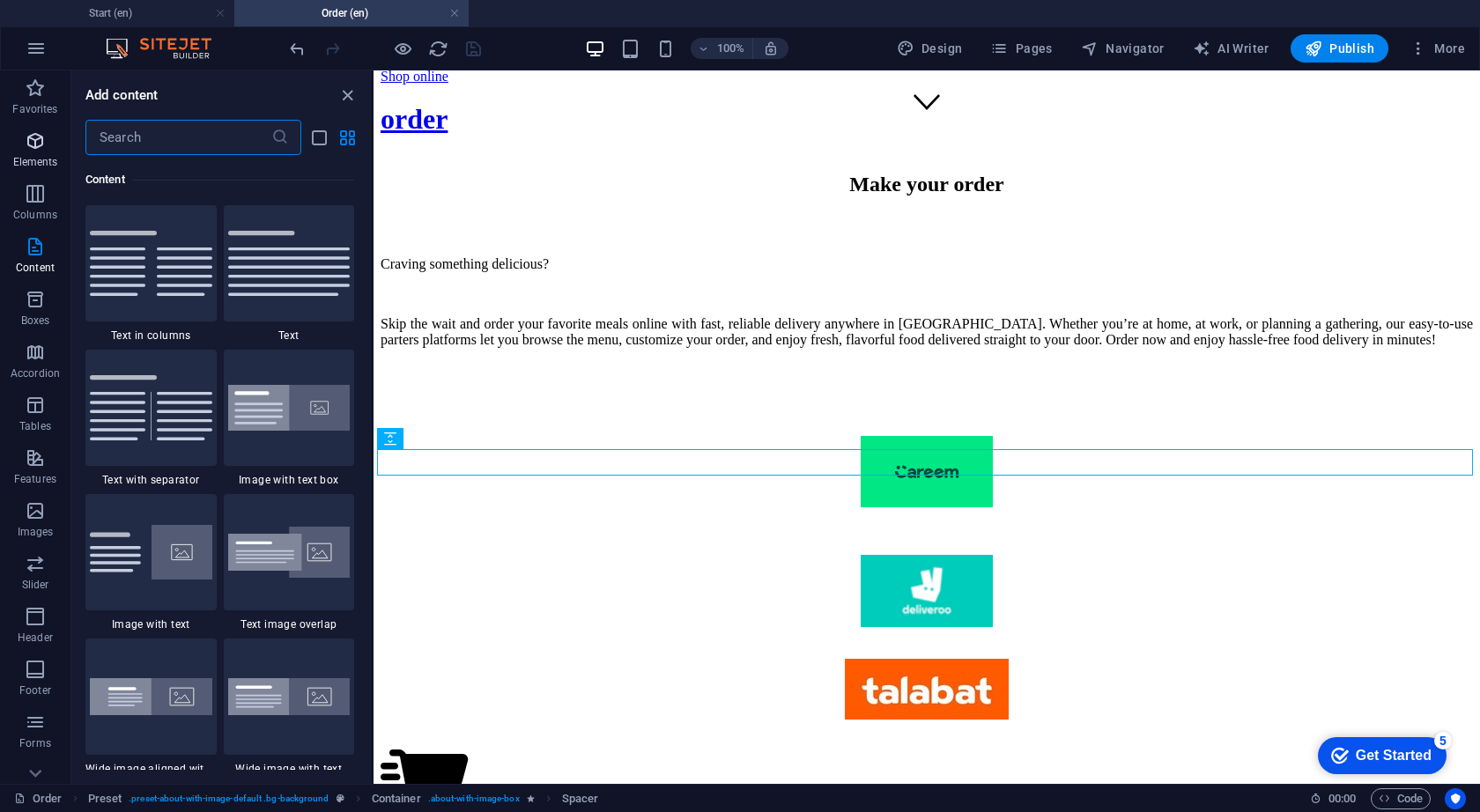
click at [30, 145] on icon "button" at bounding box center [35, 141] width 21 height 21
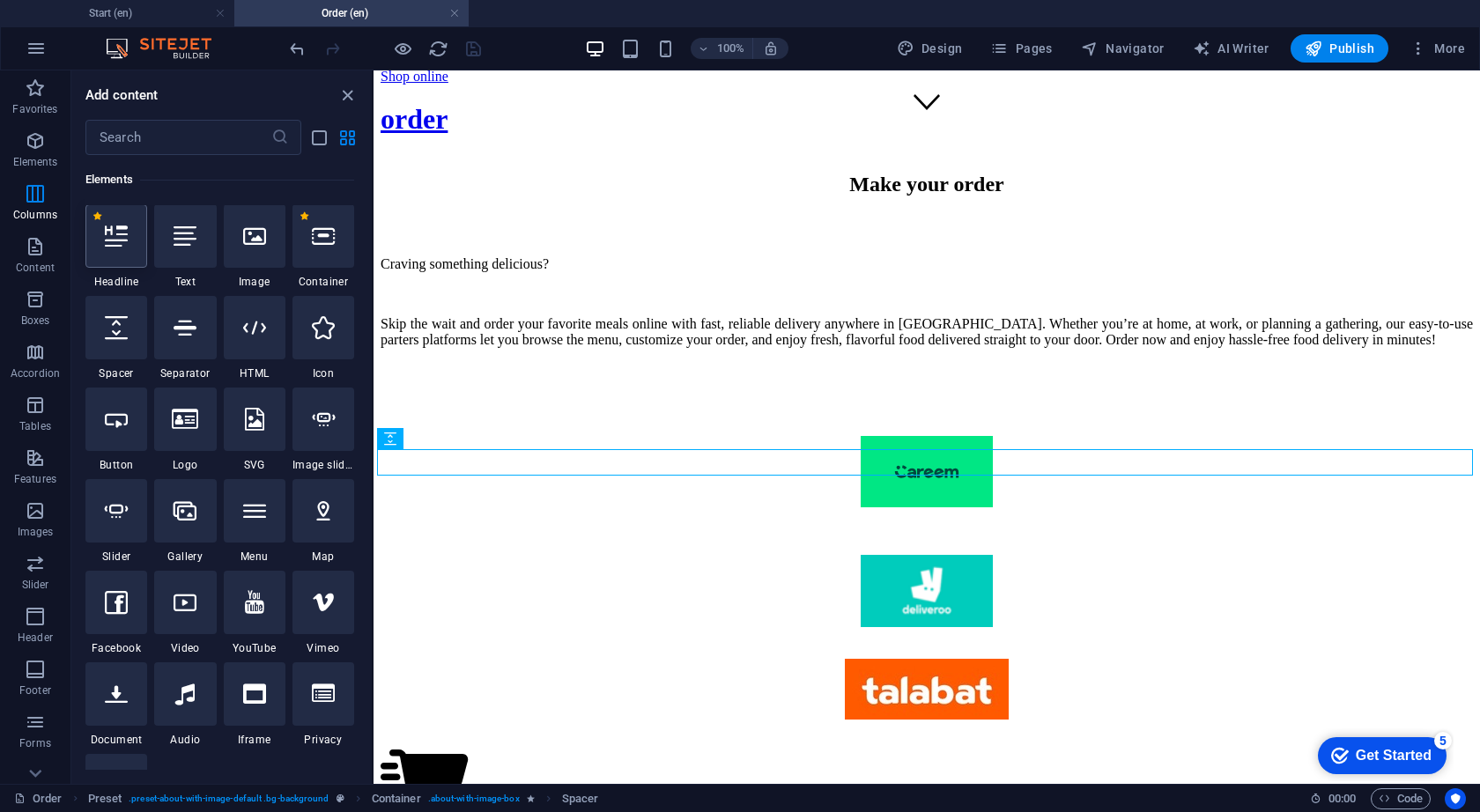
scroll to position [188, 0]
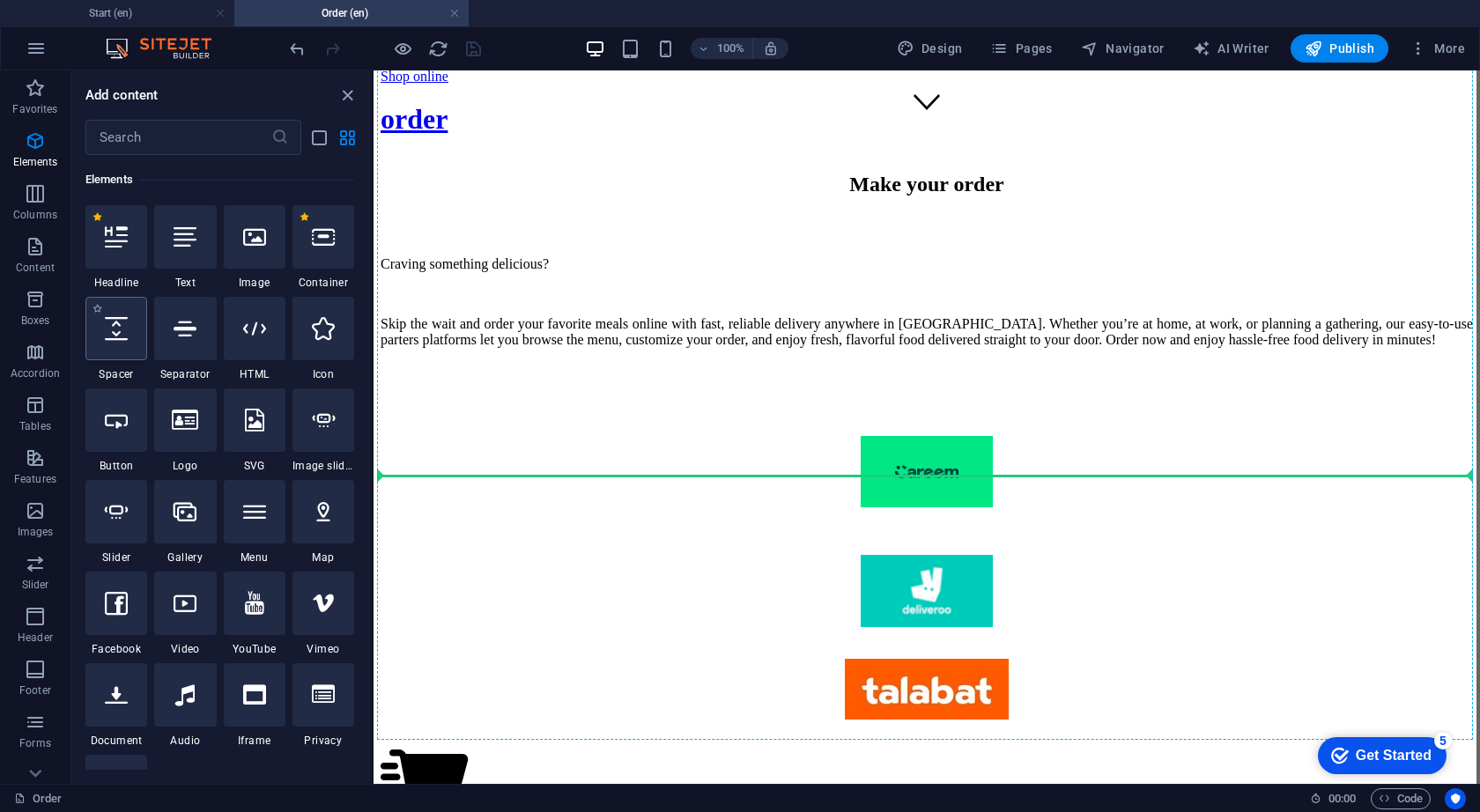
select select "px"
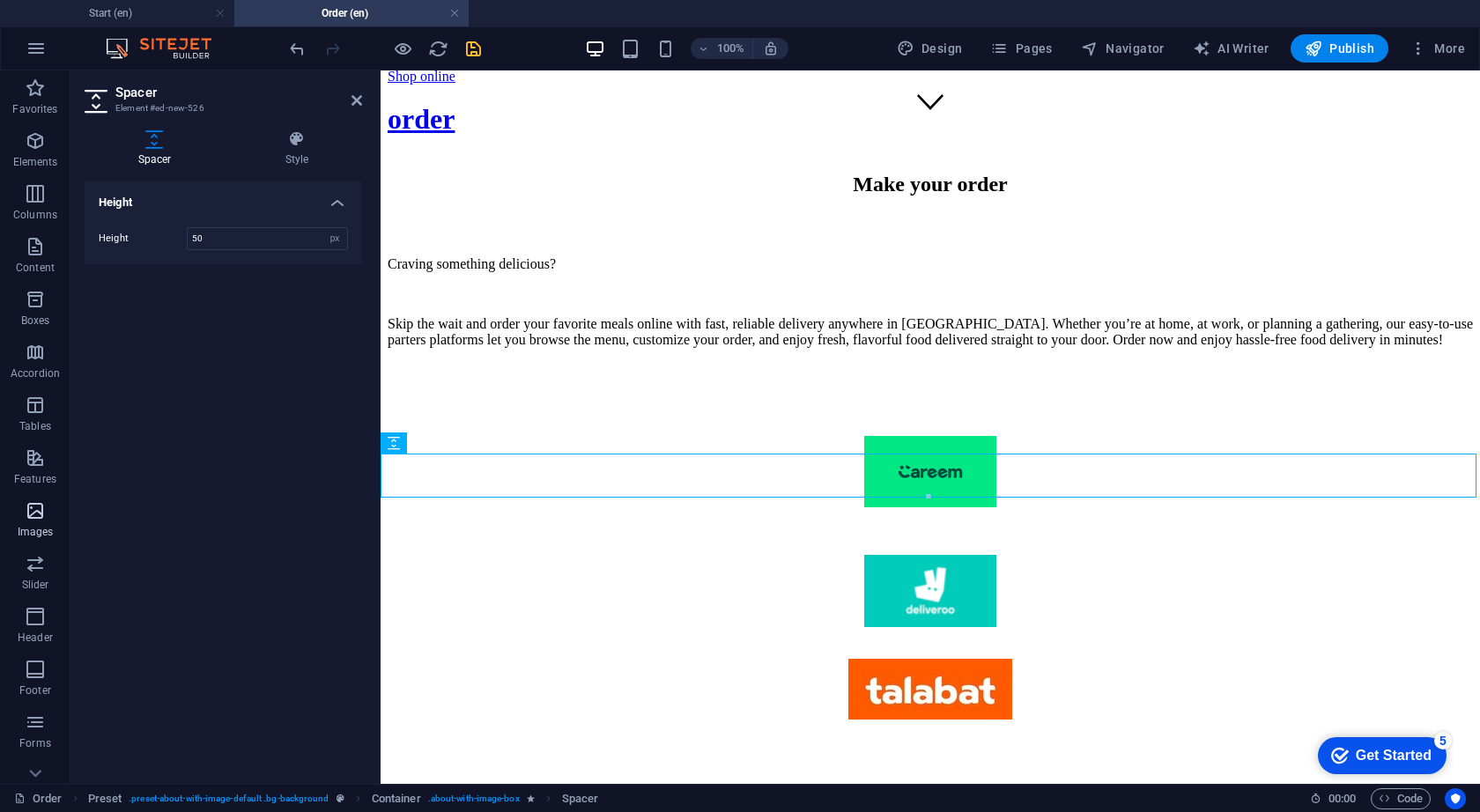
click at [41, 508] on icon "button" at bounding box center [35, 511] width 21 height 21
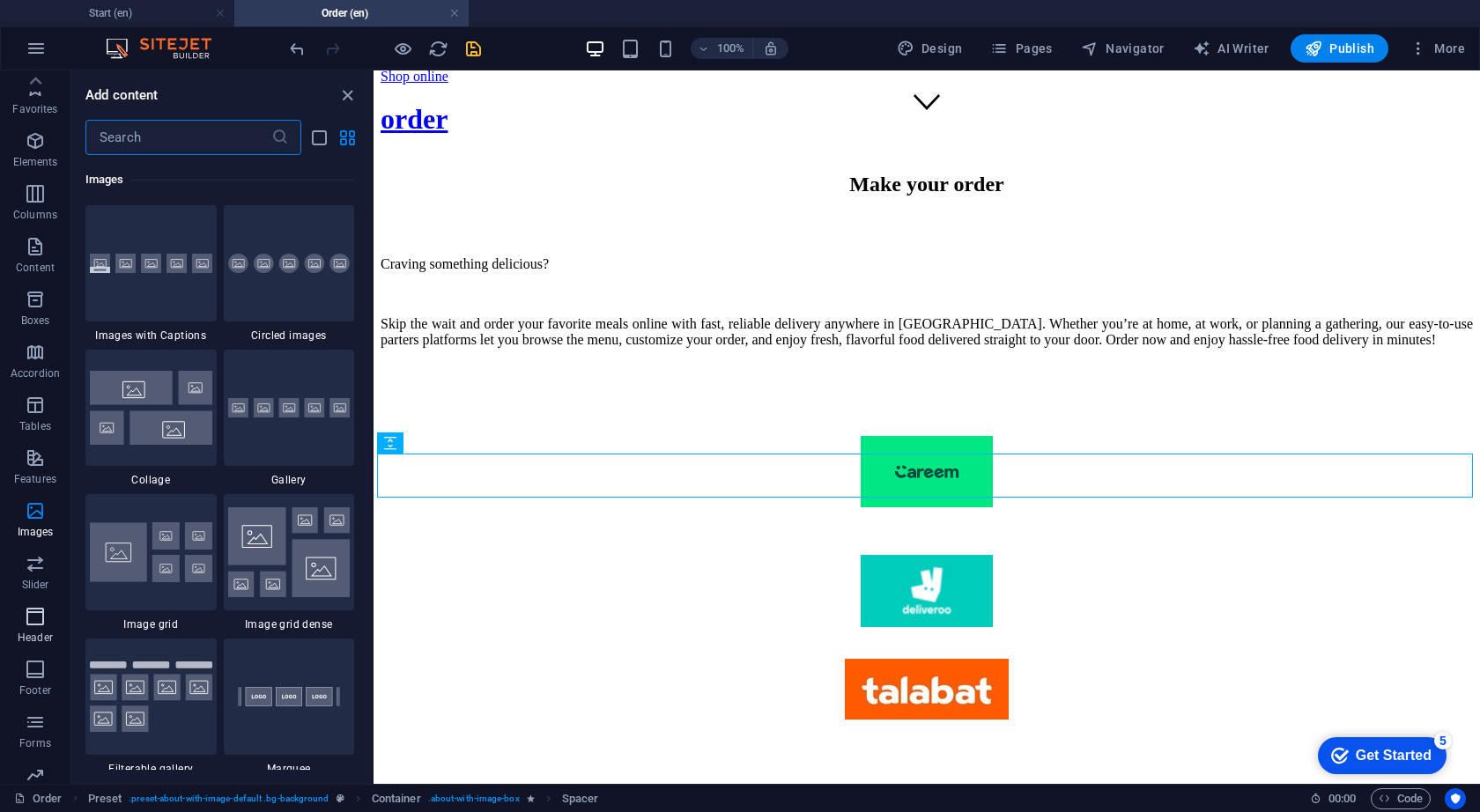
scroll to position [0, 0]
click at [41, 149] on icon "button" at bounding box center [35, 141] width 21 height 21
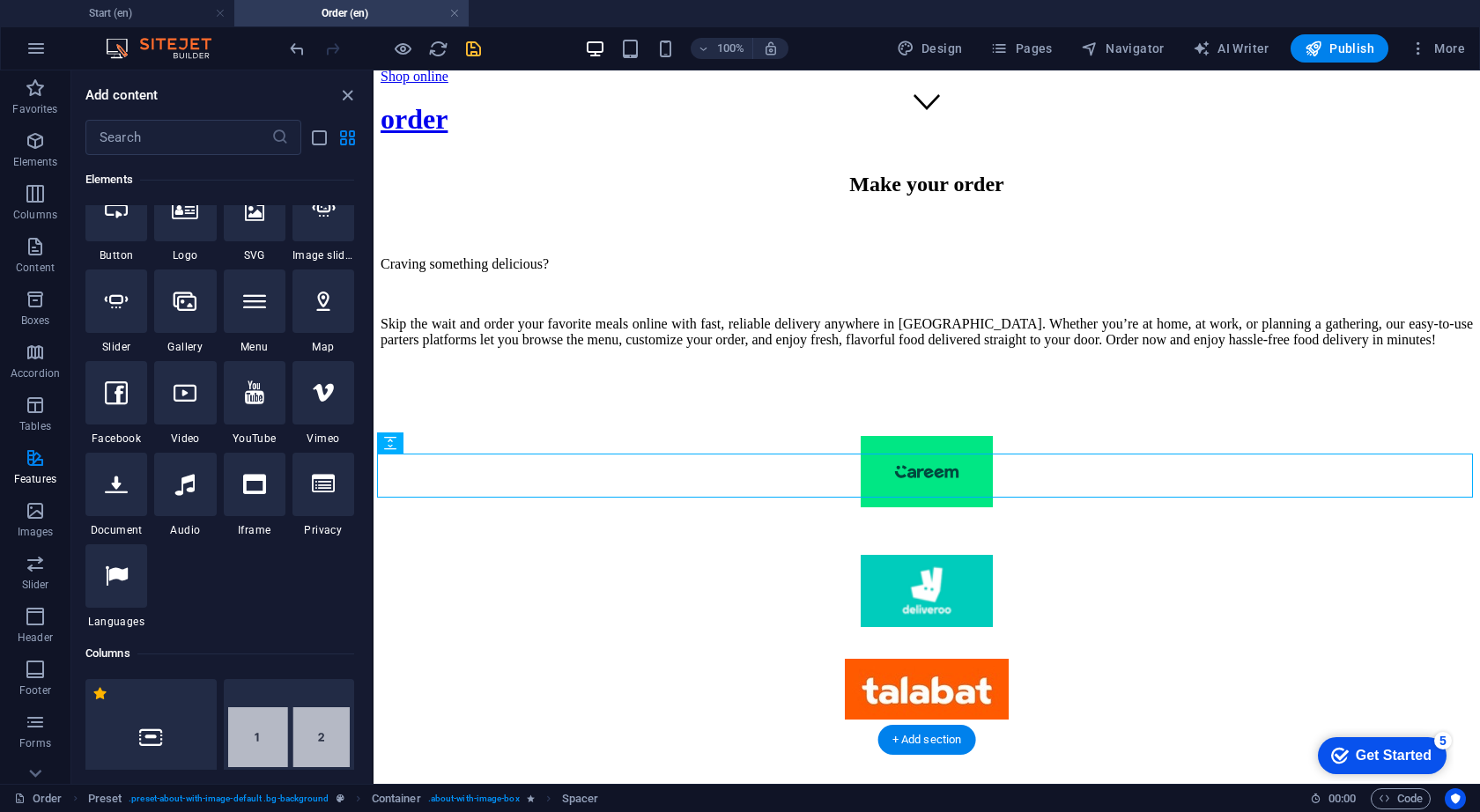
scroll to position [188, 0]
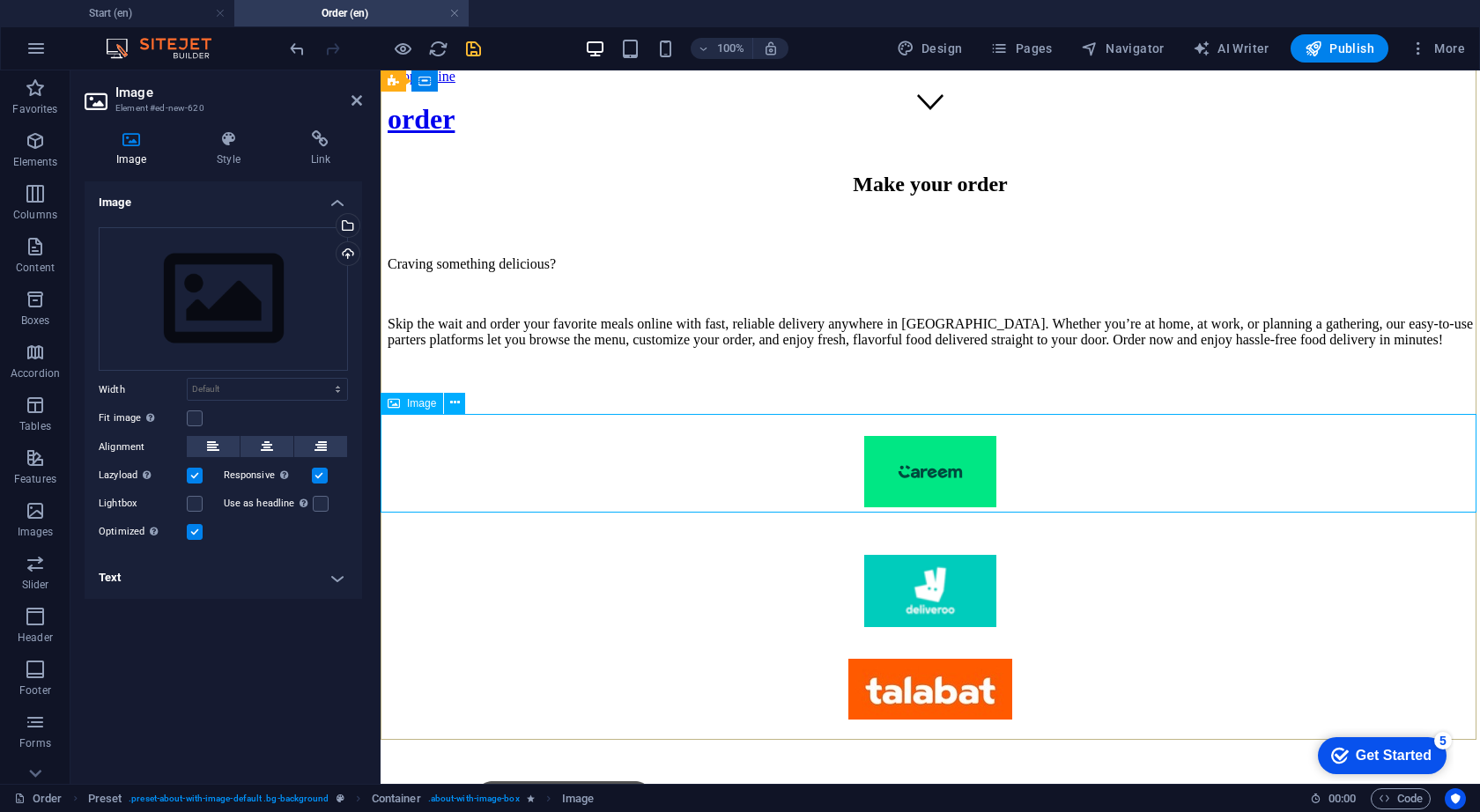
click at [346, 255] on div "Upload" at bounding box center [346, 256] width 27 height 27
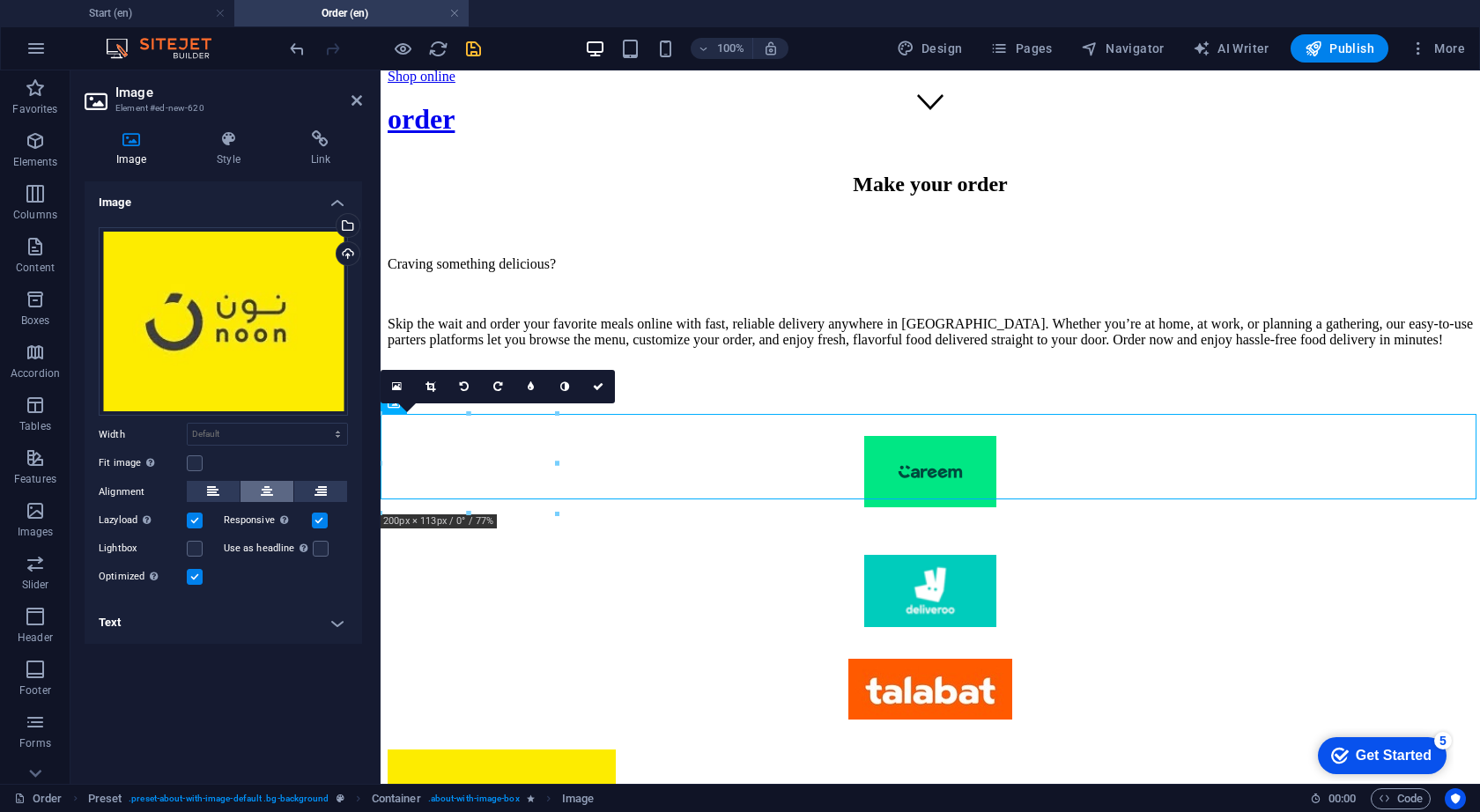
click at [266, 482] on icon at bounding box center [267, 492] width 12 height 21
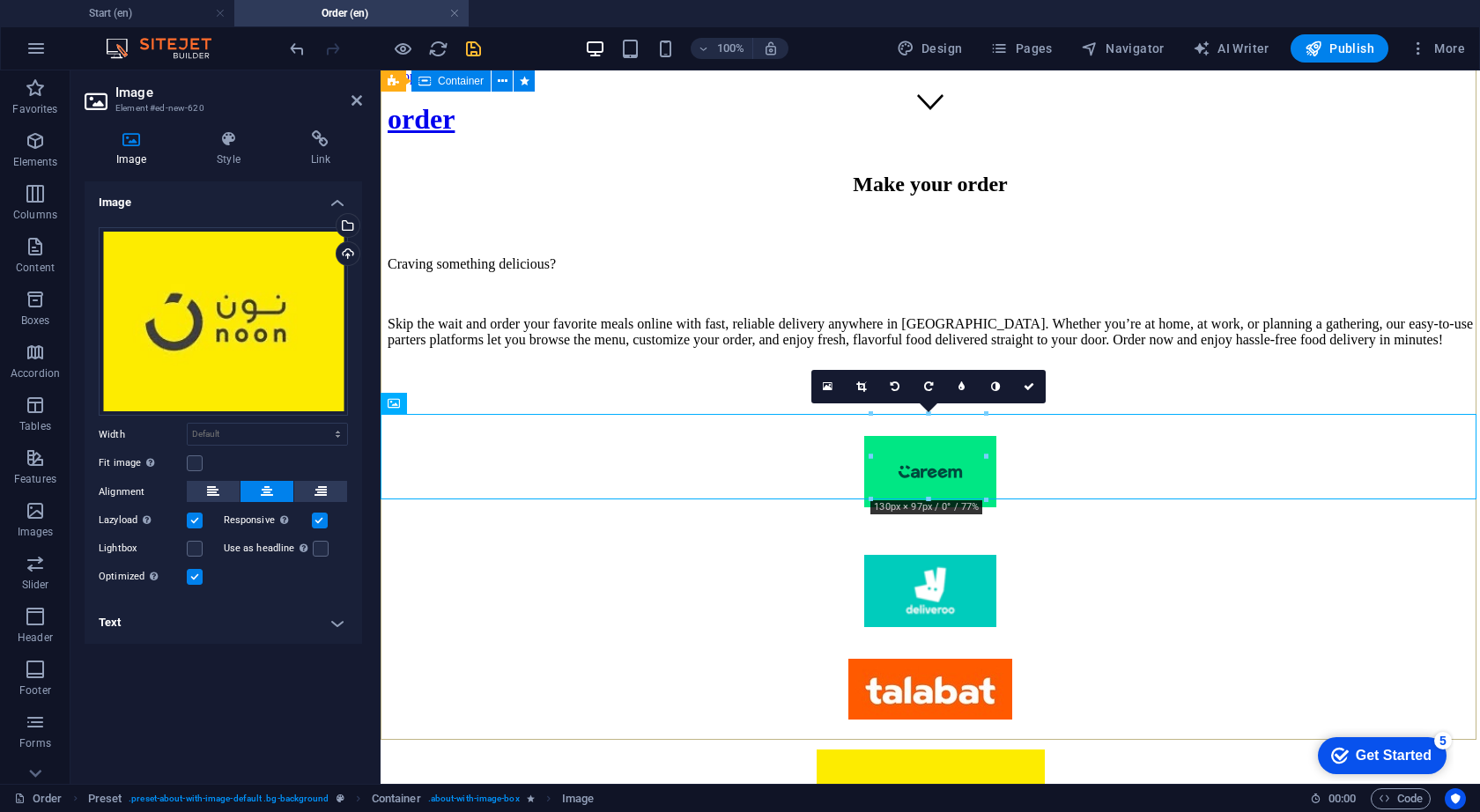
click at [760, 563] on div "Make your order Craving something delicious? Skip the wait and order your favor…" at bounding box center [930, 595] width 1085 height 881
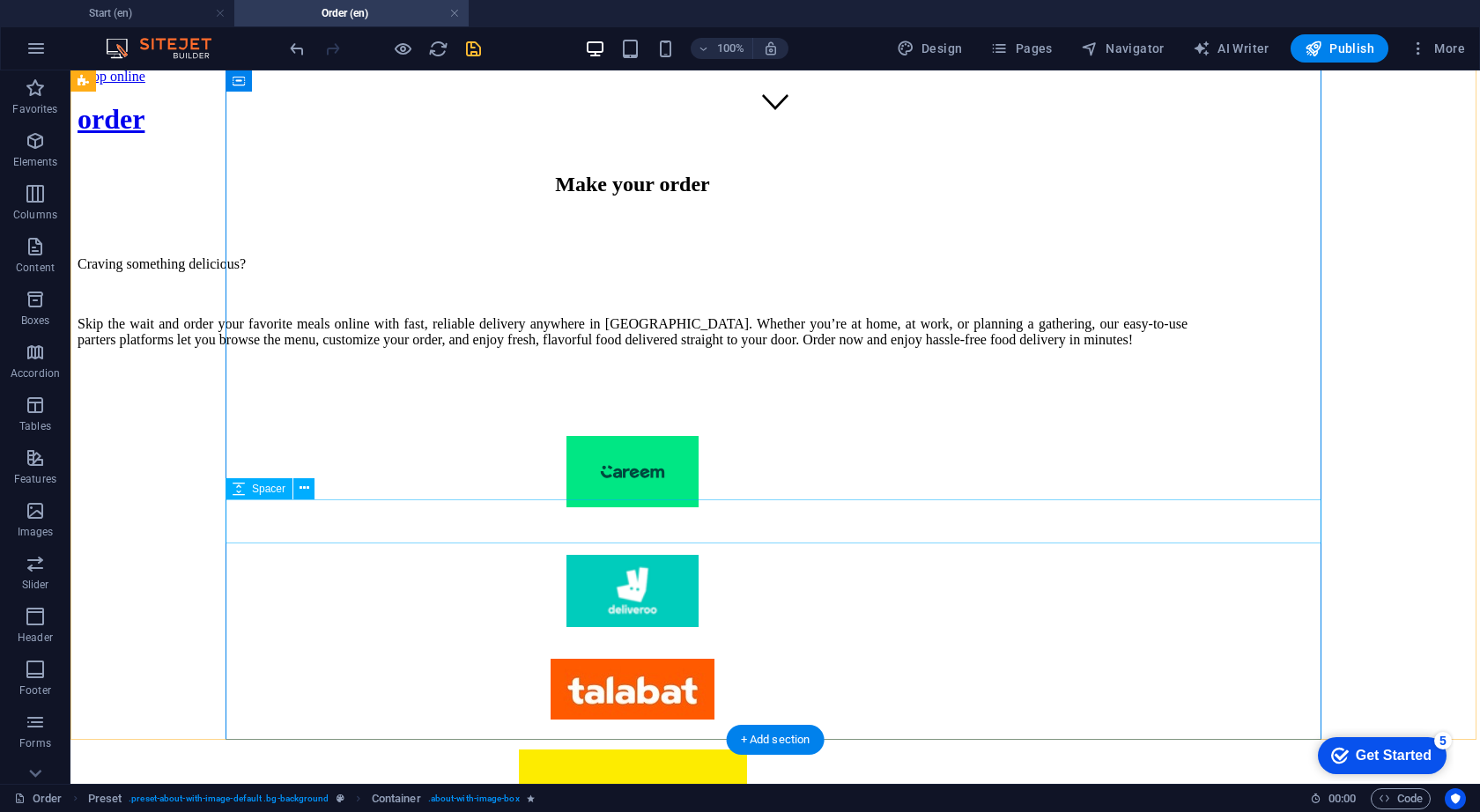
select select "px"
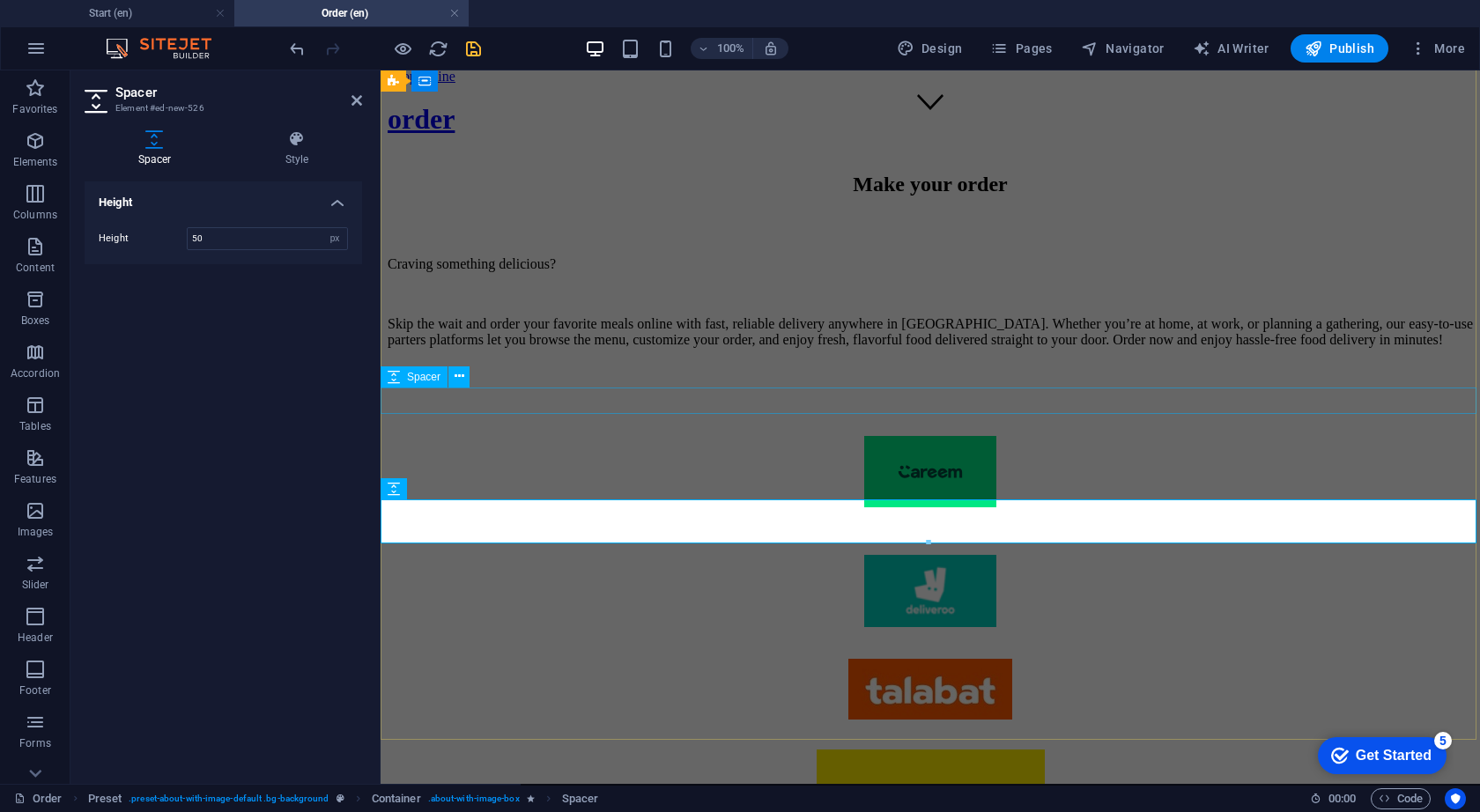
click at [838, 723] on div at bounding box center [930, 736] width 1085 height 27
select select "px"
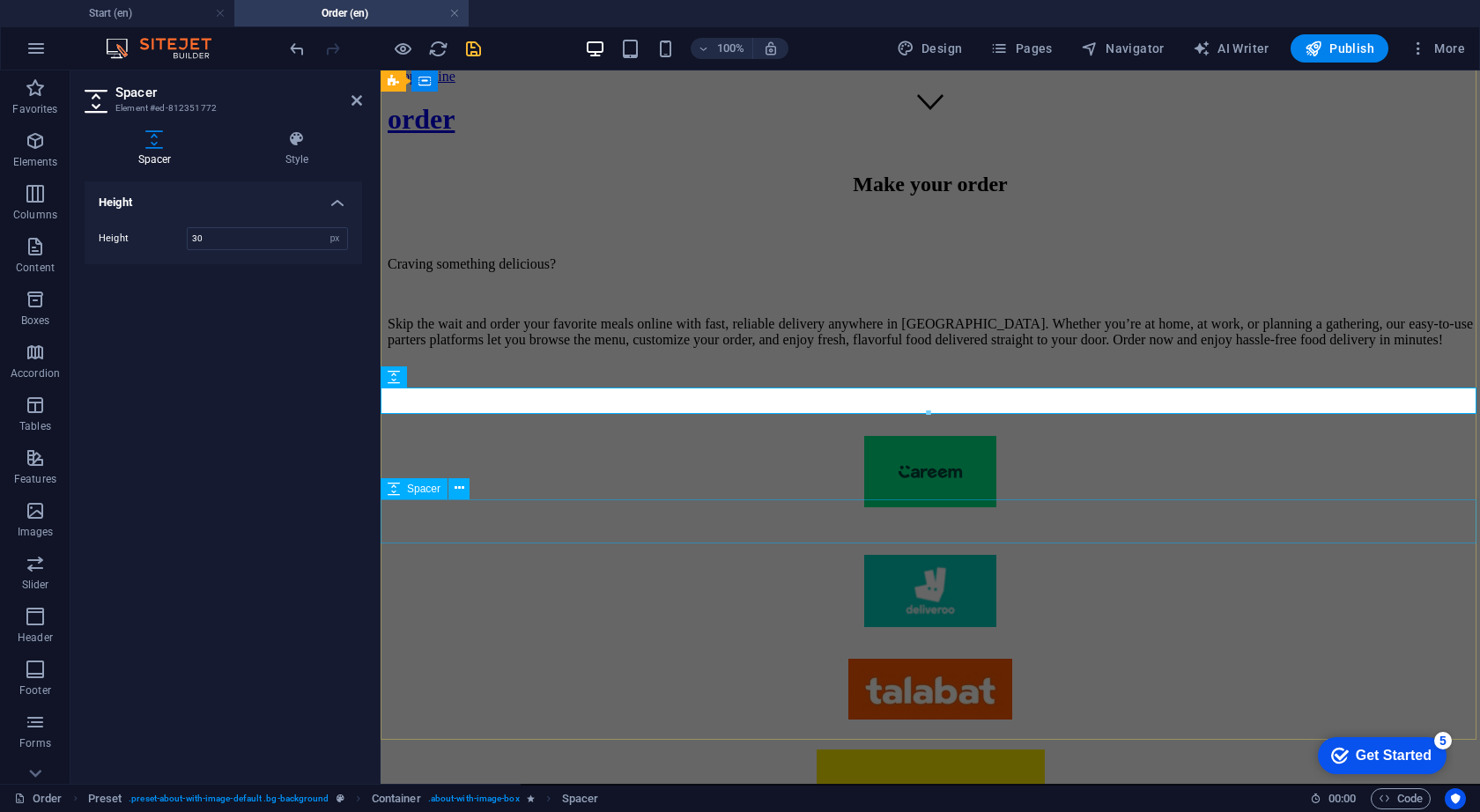
select select "px"
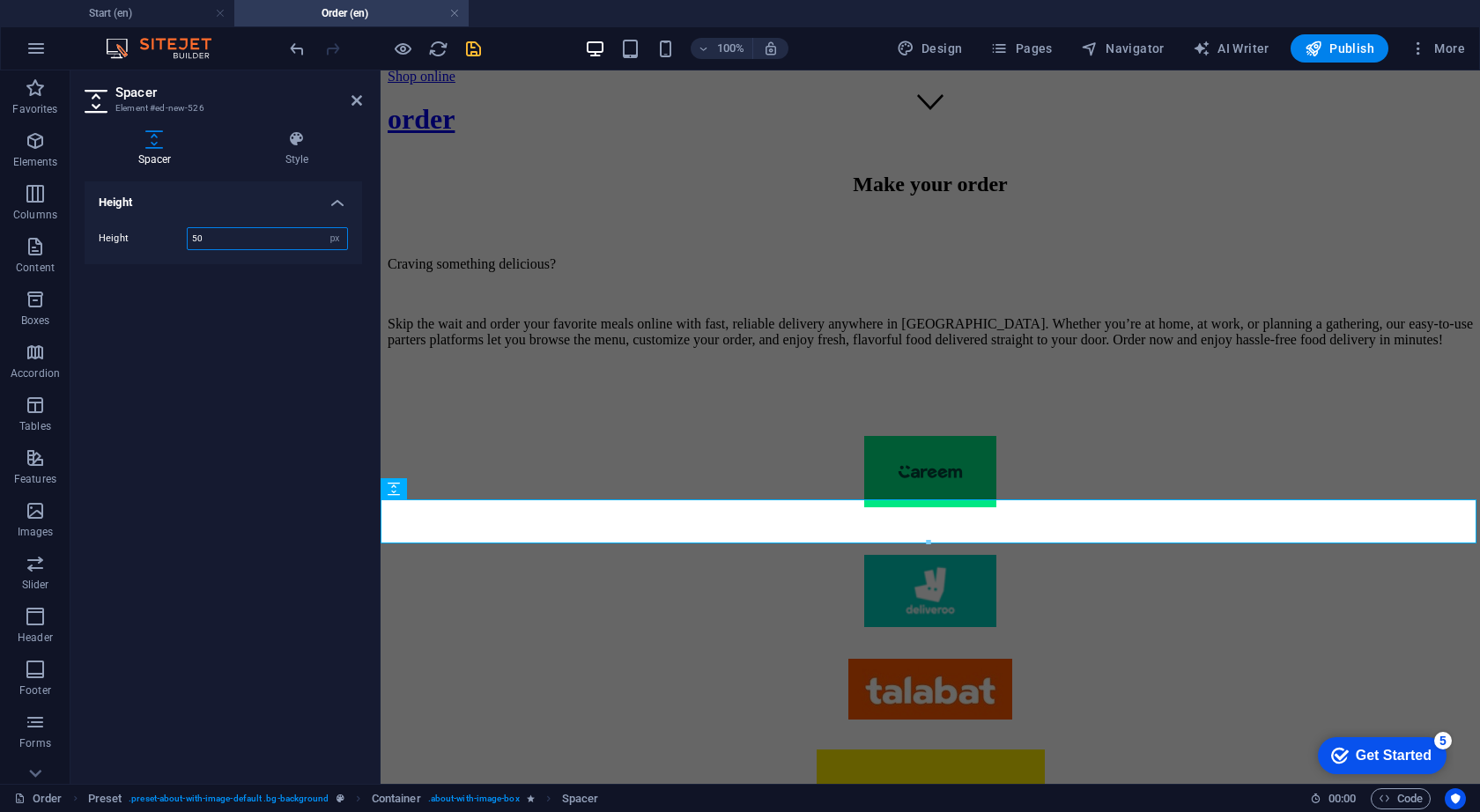
click at [220, 243] on input "50" at bounding box center [267, 239] width 159 height 21
type input "5"
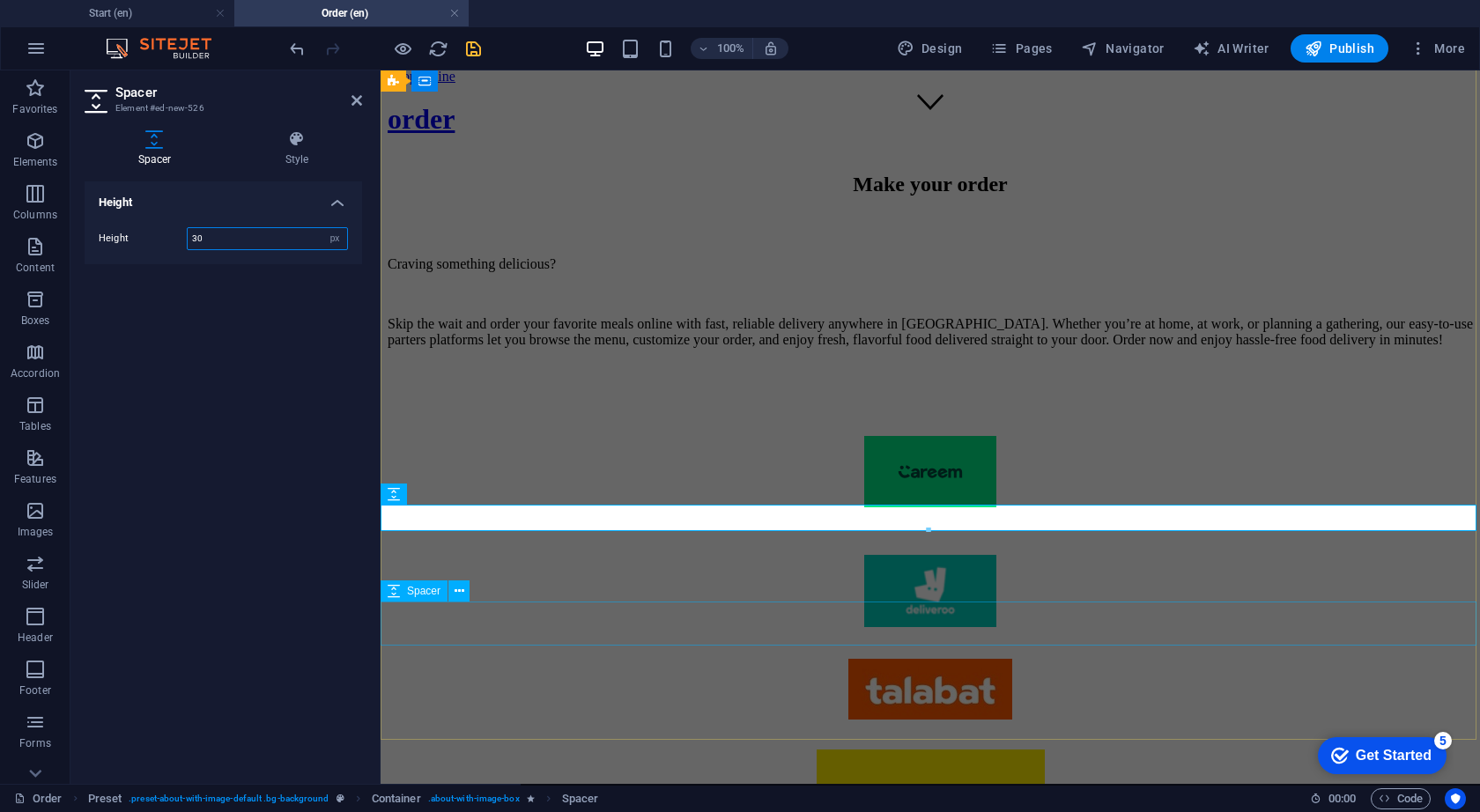
type input "30"
select select "px"
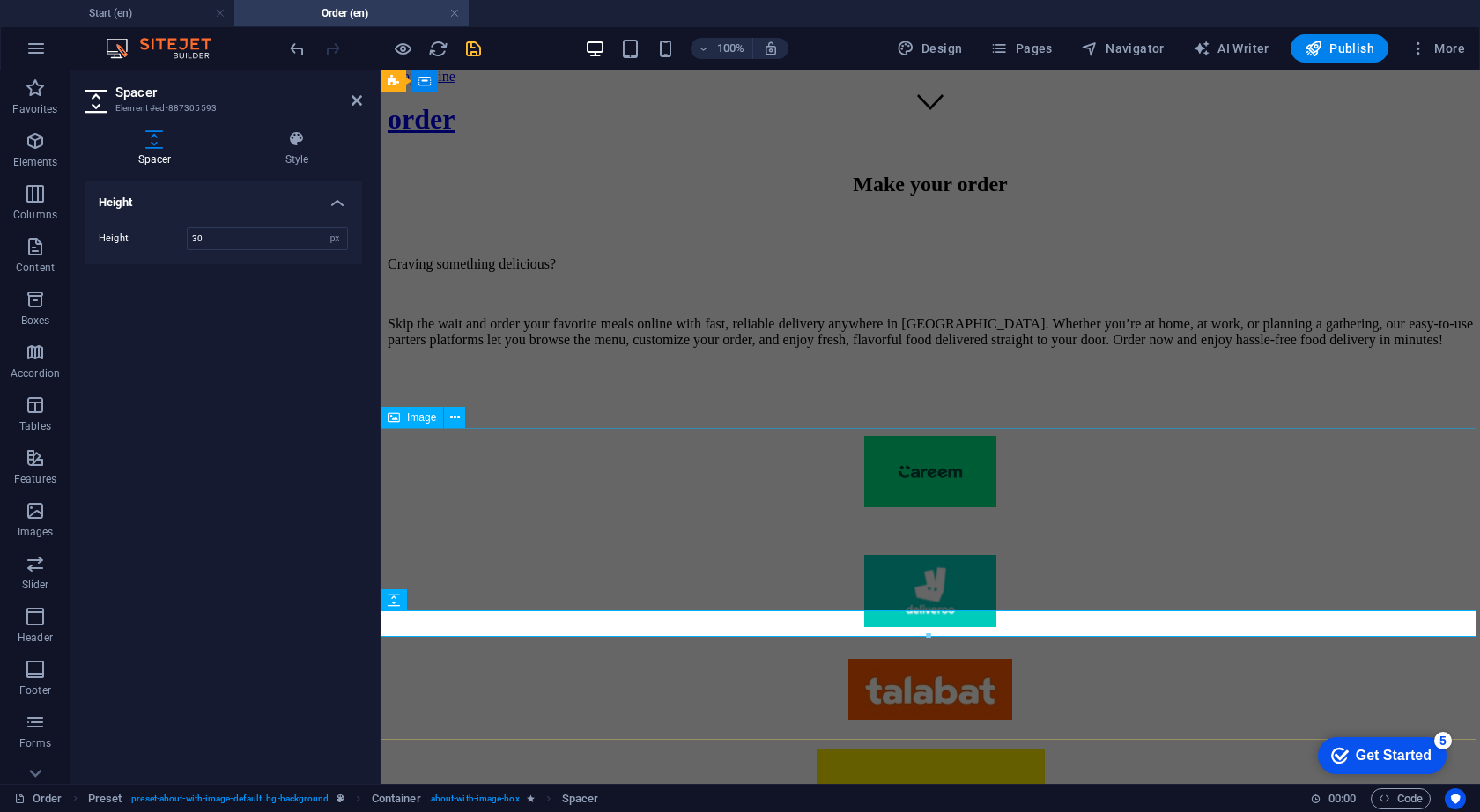
type input "30"
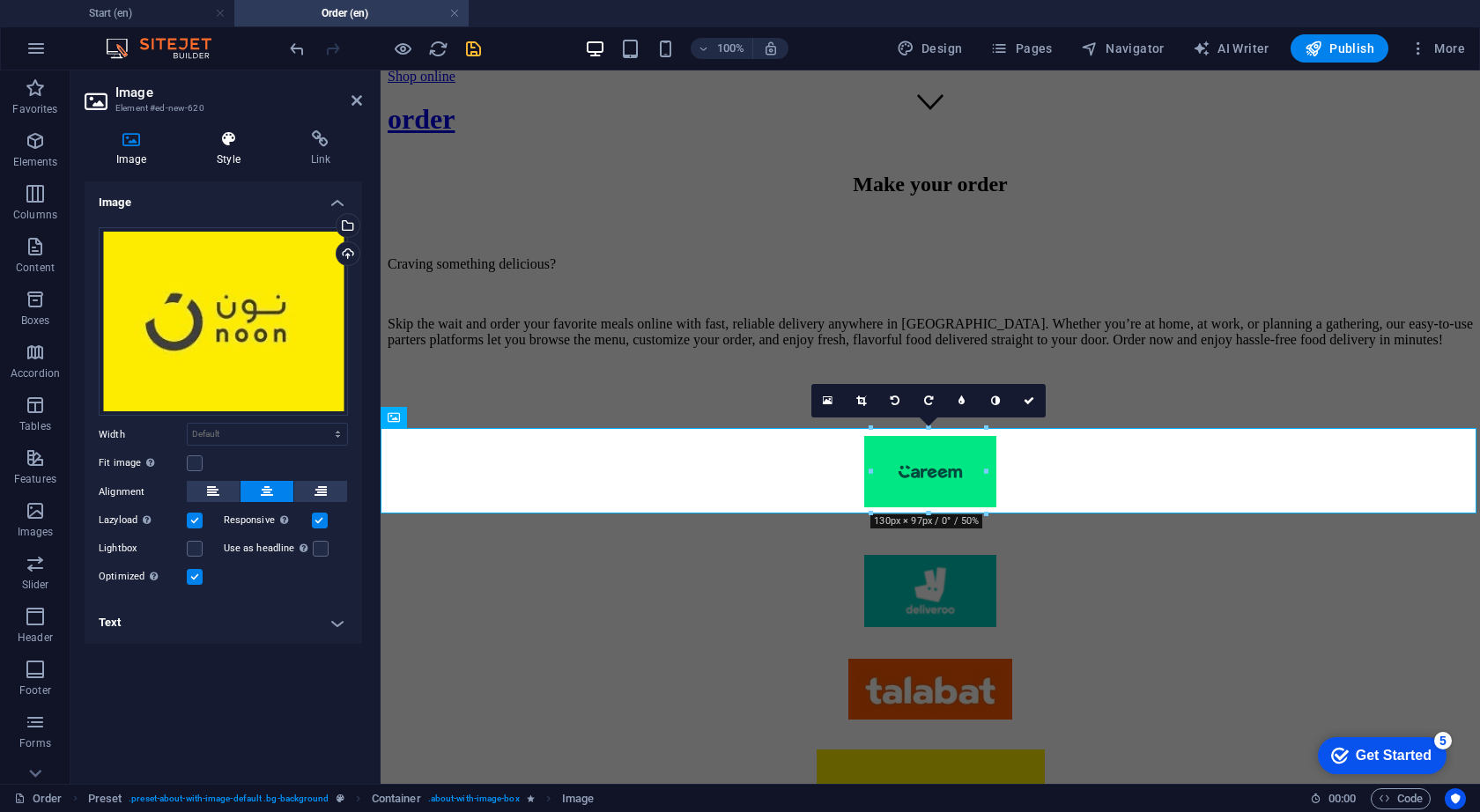
click at [228, 149] on h4 "Style" at bounding box center [232, 149] width 94 height 37
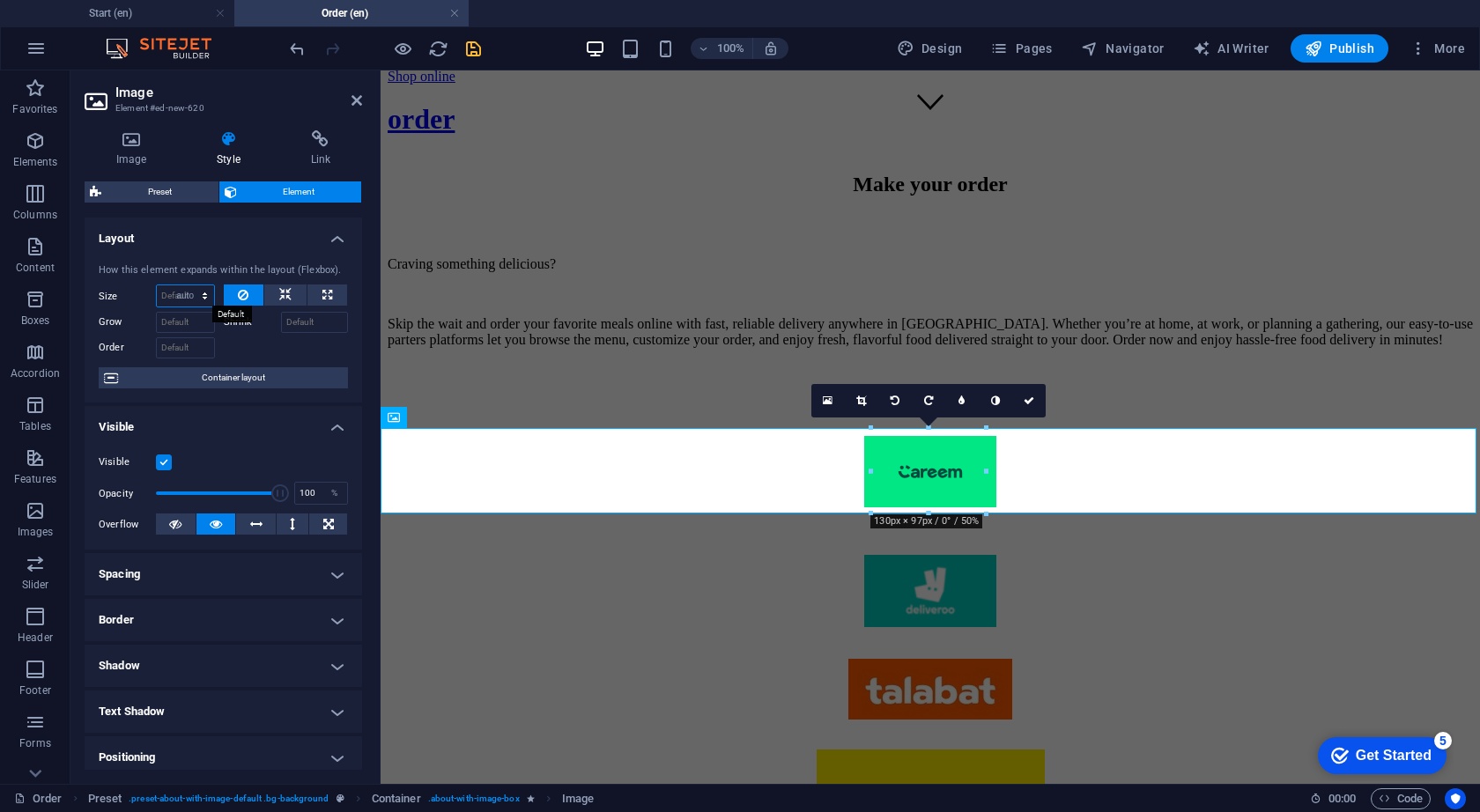
select select "DISABLED_OPTION_VALUE"
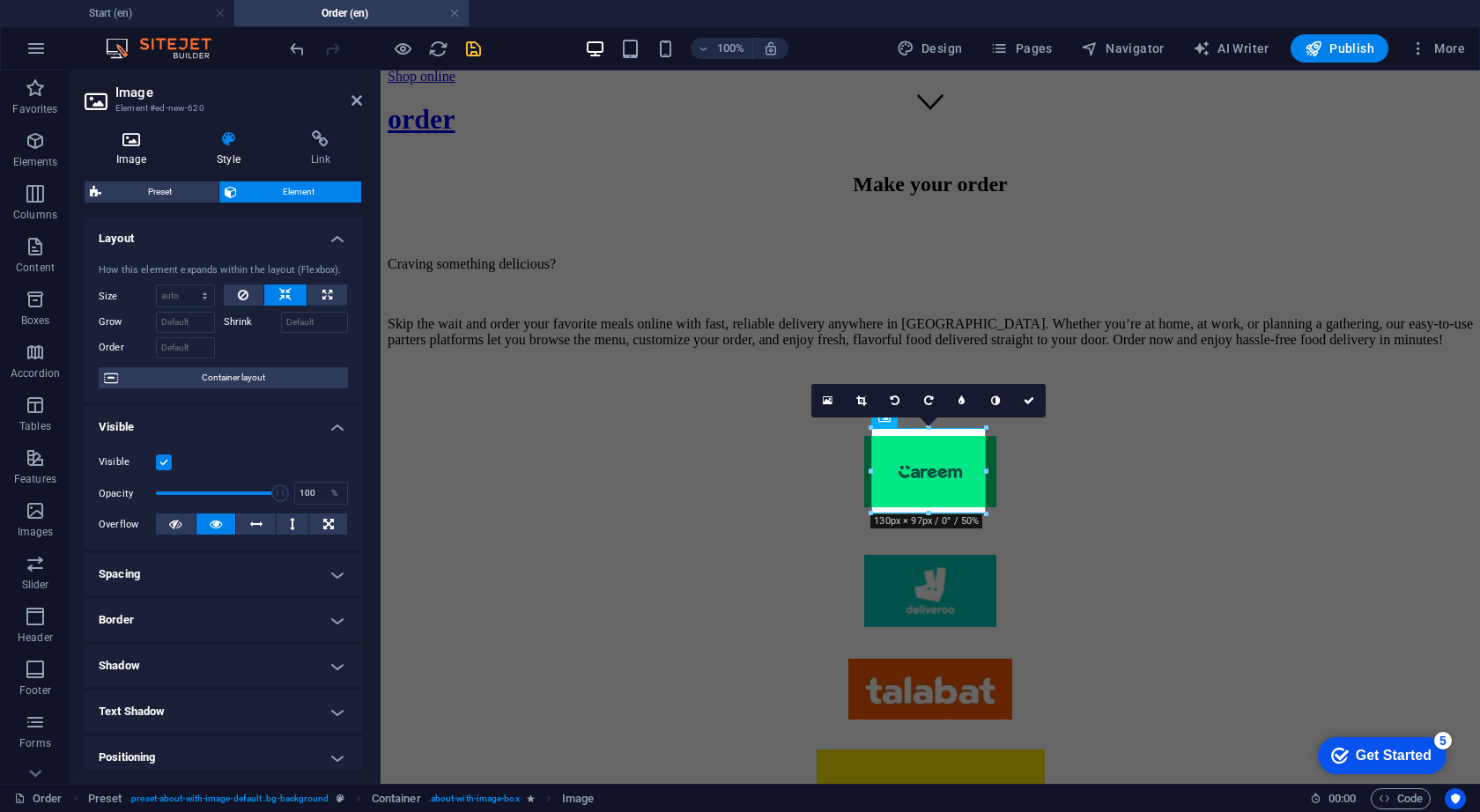
click at [138, 147] on icon at bounding box center [132, 139] width 94 height 18
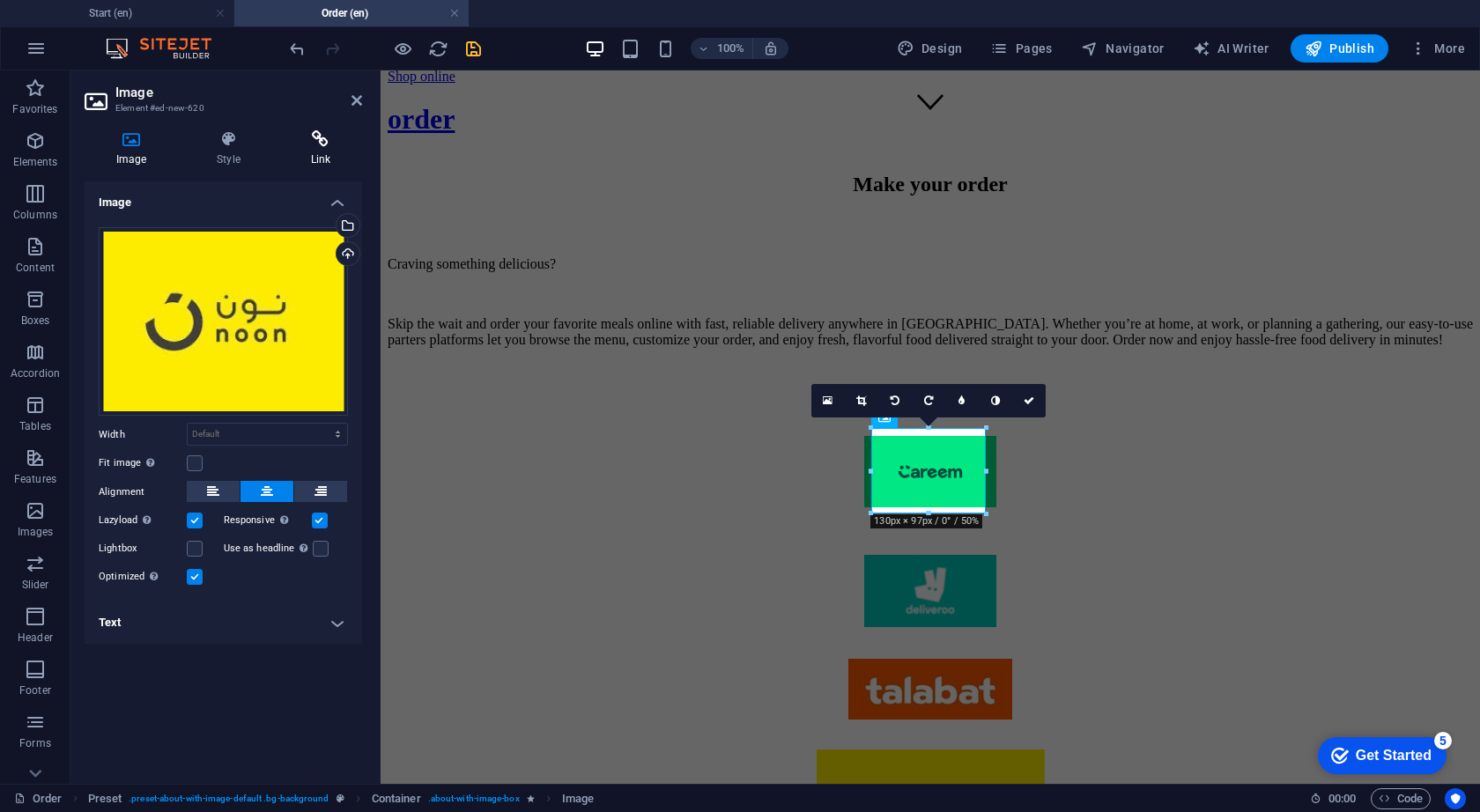
click at [326, 144] on icon at bounding box center [321, 139] width 83 height 18
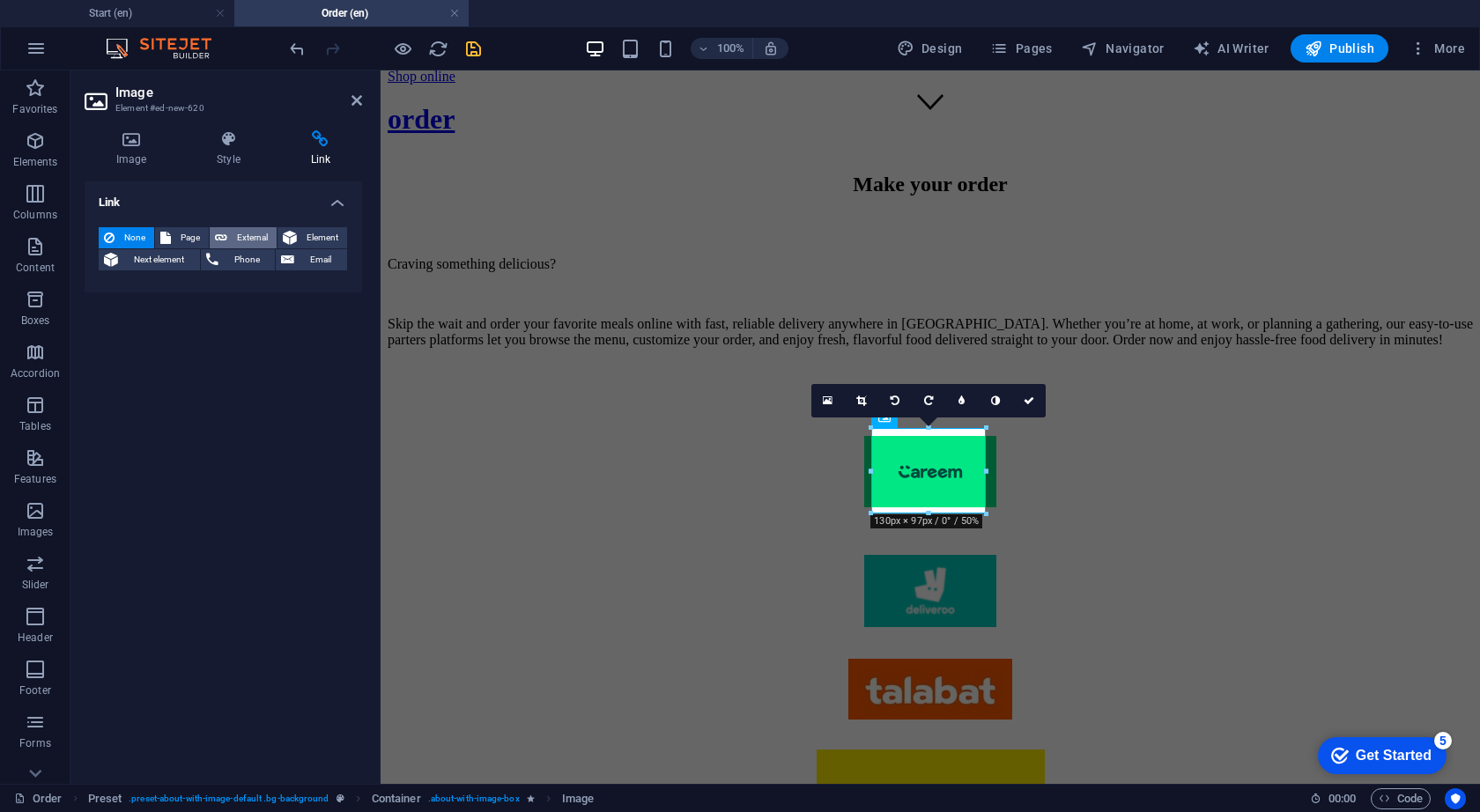
click at [260, 233] on span "External" at bounding box center [252, 238] width 39 height 21
select select "blank"
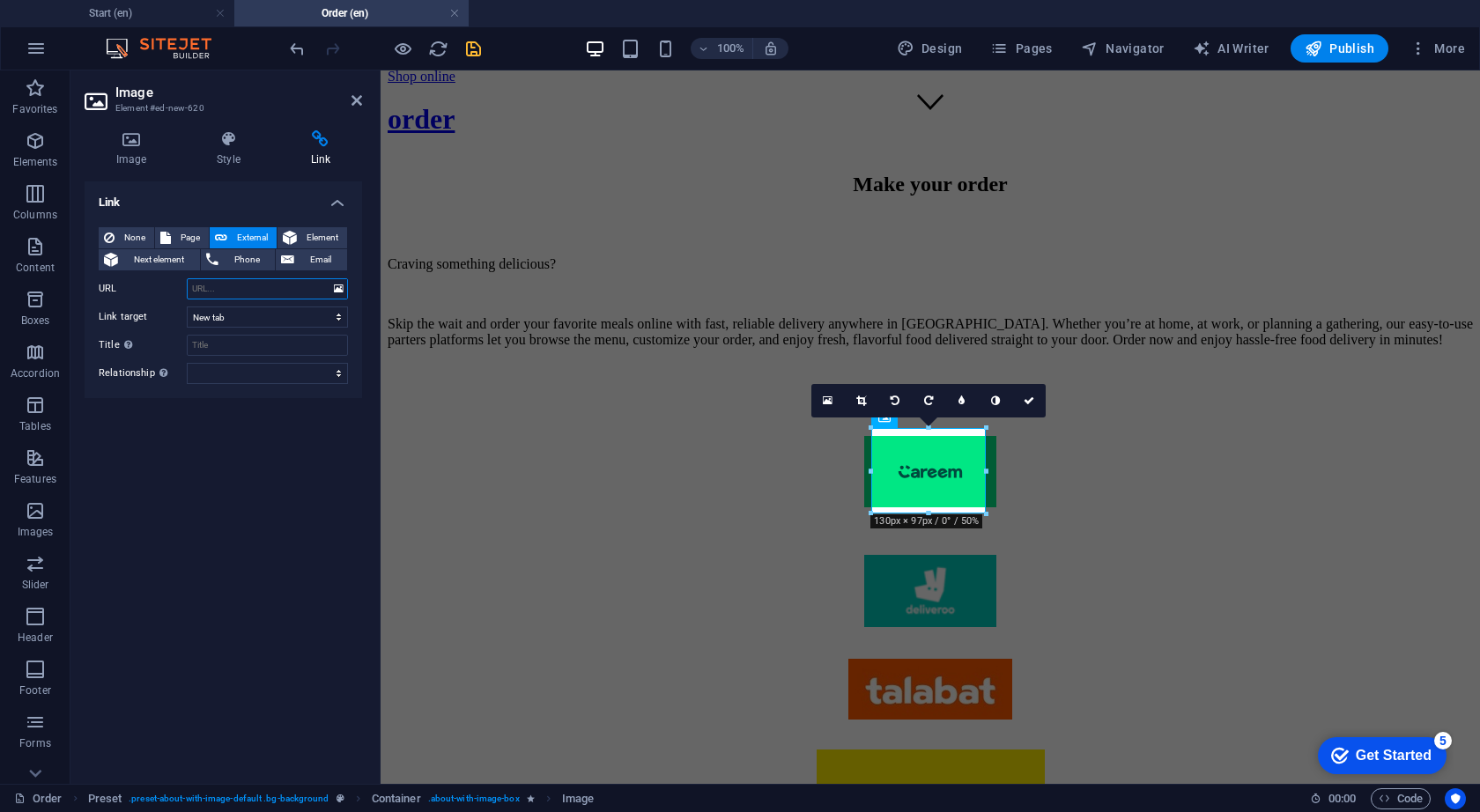
click at [223, 292] on input "URL" at bounding box center [267, 289] width 161 height 21
paste input "[URL][DOMAIN_NAME]"
type input "[URL][DOMAIN_NAME]"
click at [477, 51] on icon "save" at bounding box center [473, 49] width 20 height 20
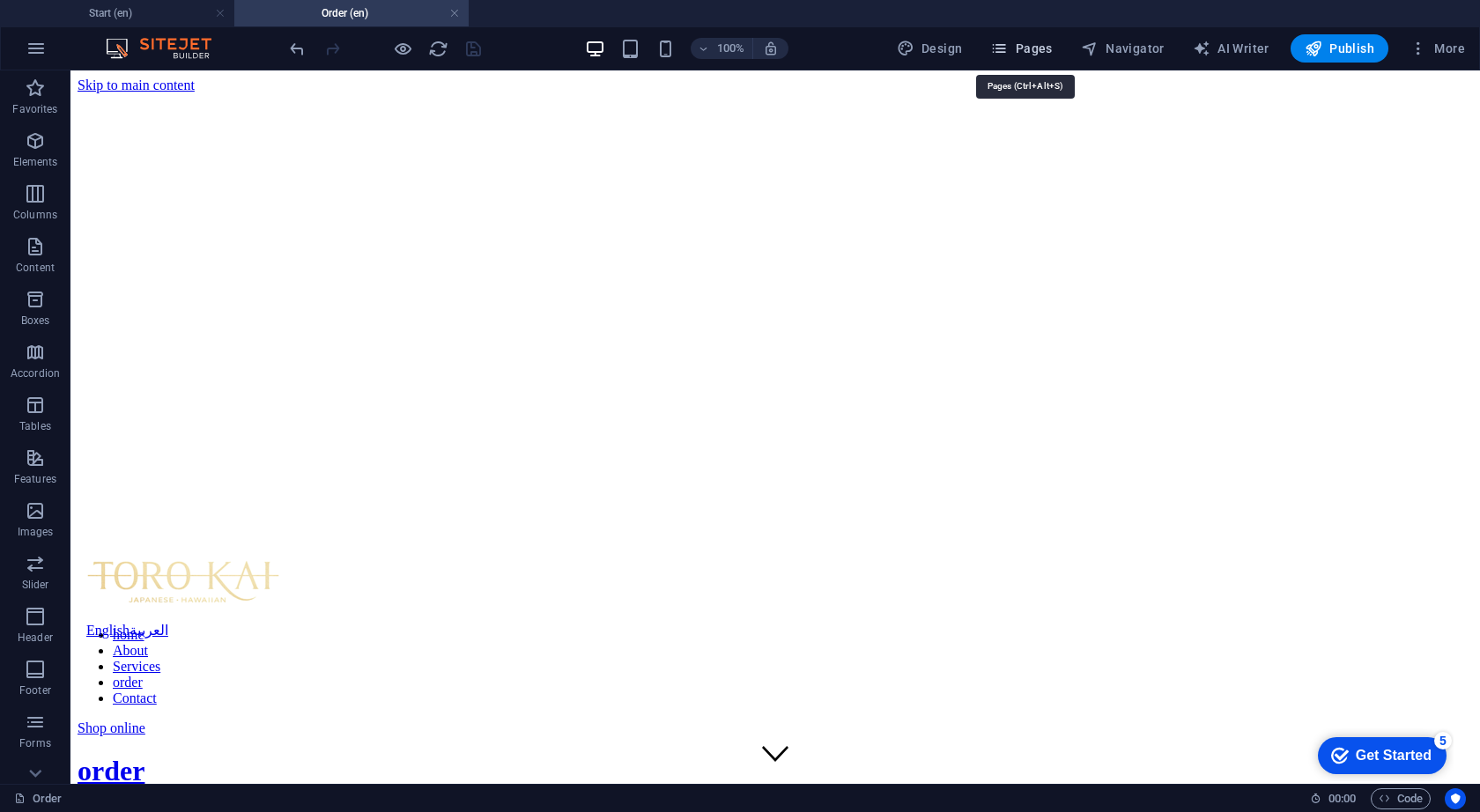
click at [1058, 50] on button "Pages" at bounding box center [1021, 49] width 76 height 28
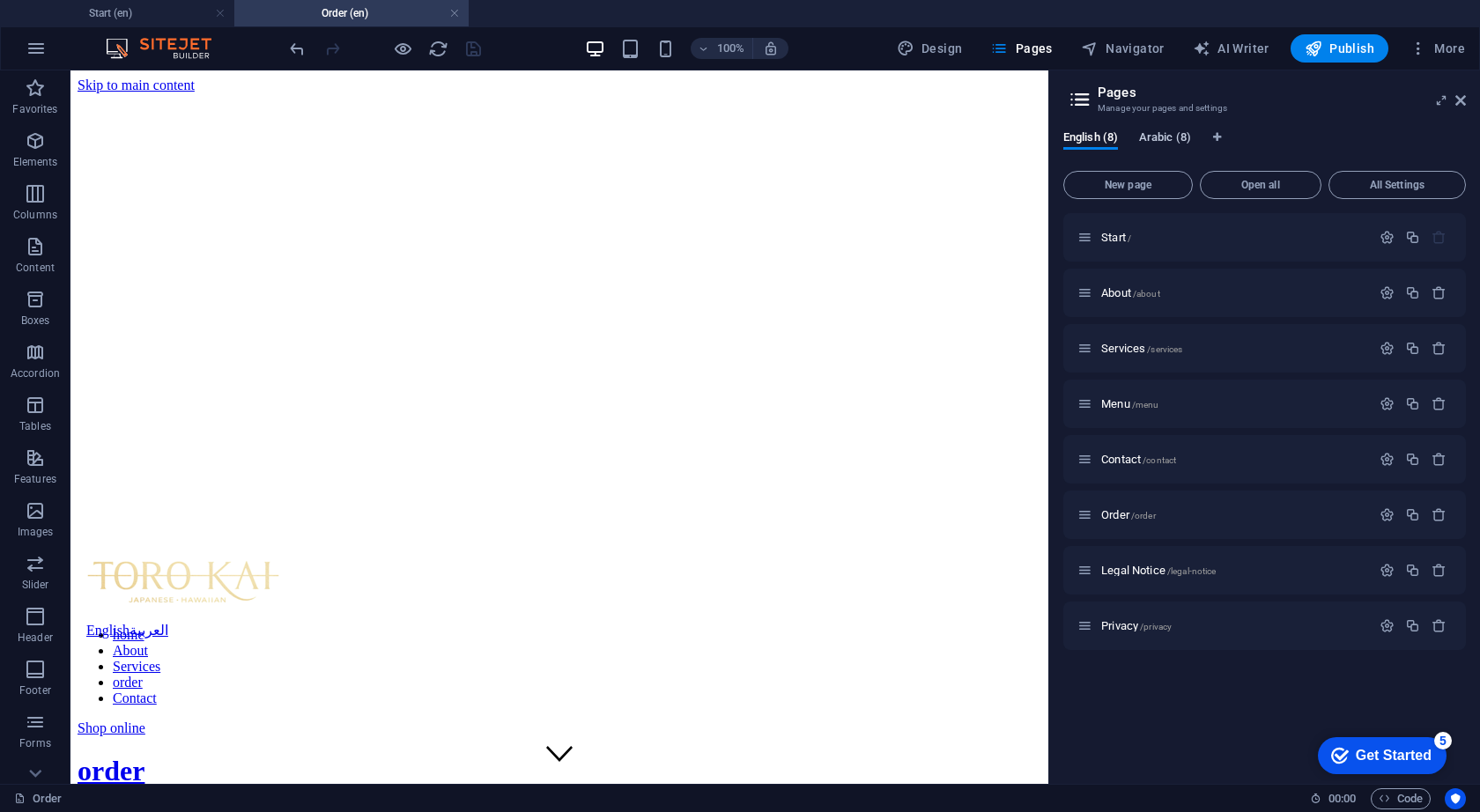
click at [1164, 131] on span "Arabic (8)" at bounding box center [1164, 139] width 52 height 25
click at [1126, 514] on span "Order ar /order-ar" at bounding box center [1139, 514] width 77 height 13
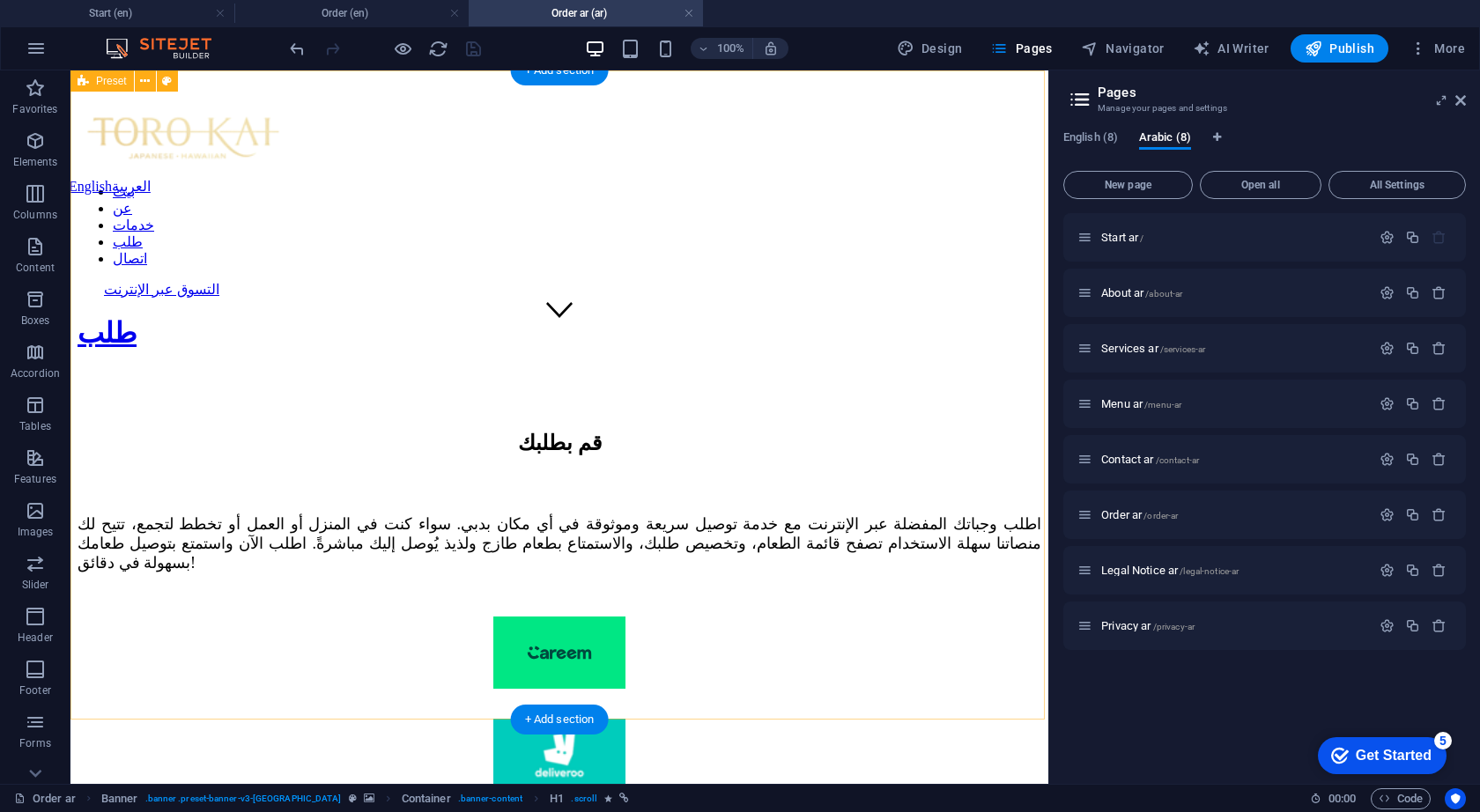
scroll to position [434, 0]
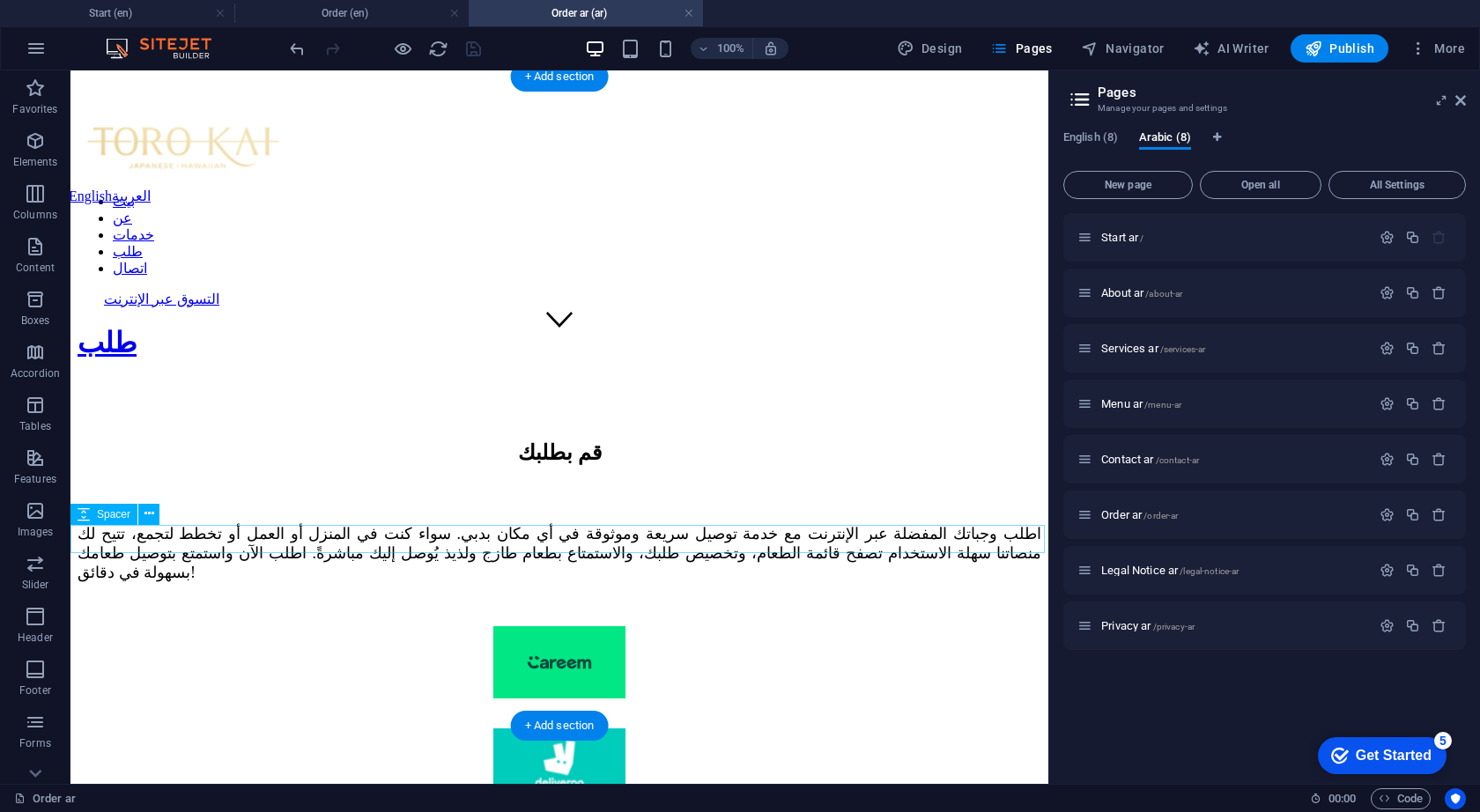
click at [491, 803] on div at bounding box center [559, 817] width 963 height 28
select select "px"
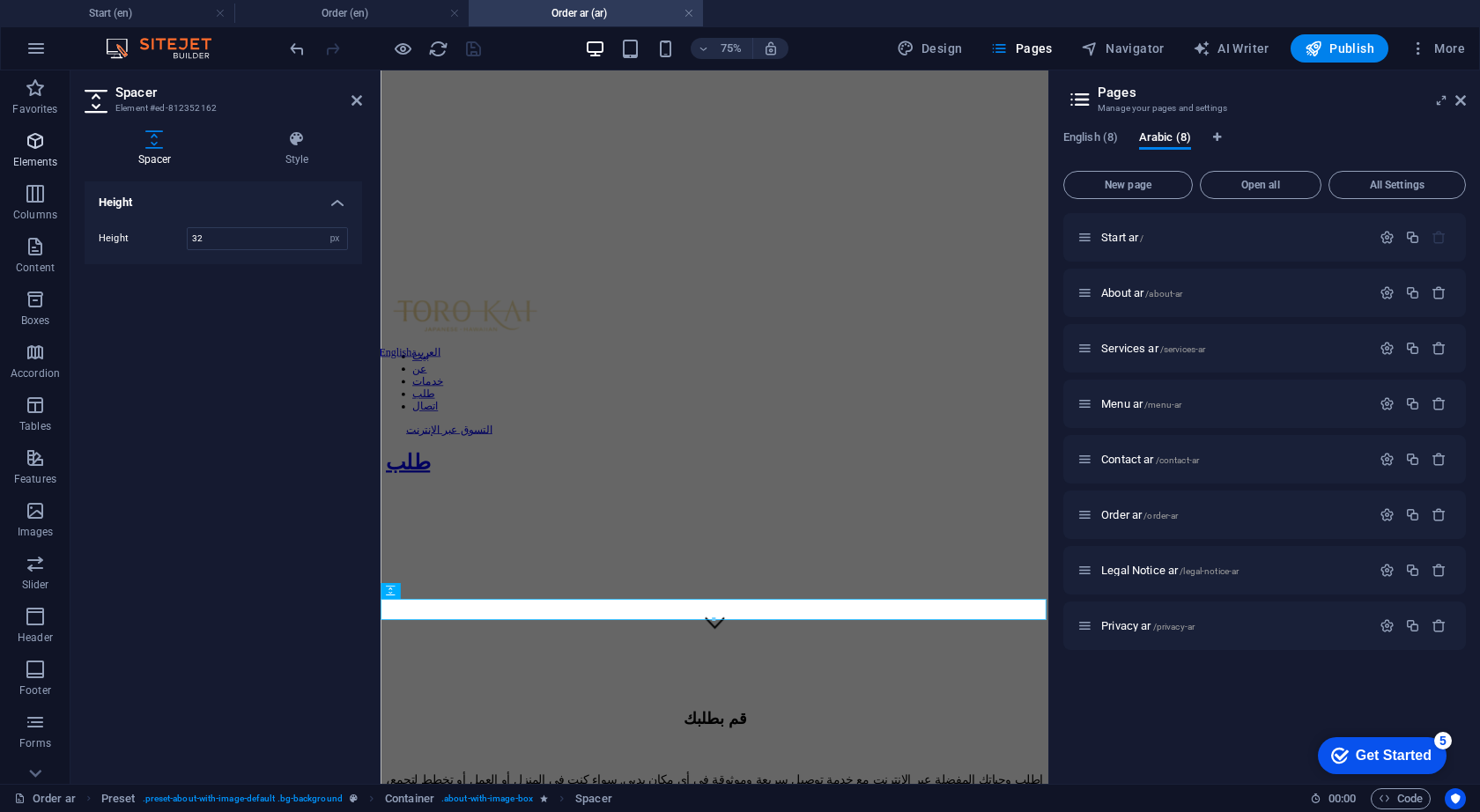
click at [31, 159] on p "Elements" at bounding box center [35, 162] width 45 height 14
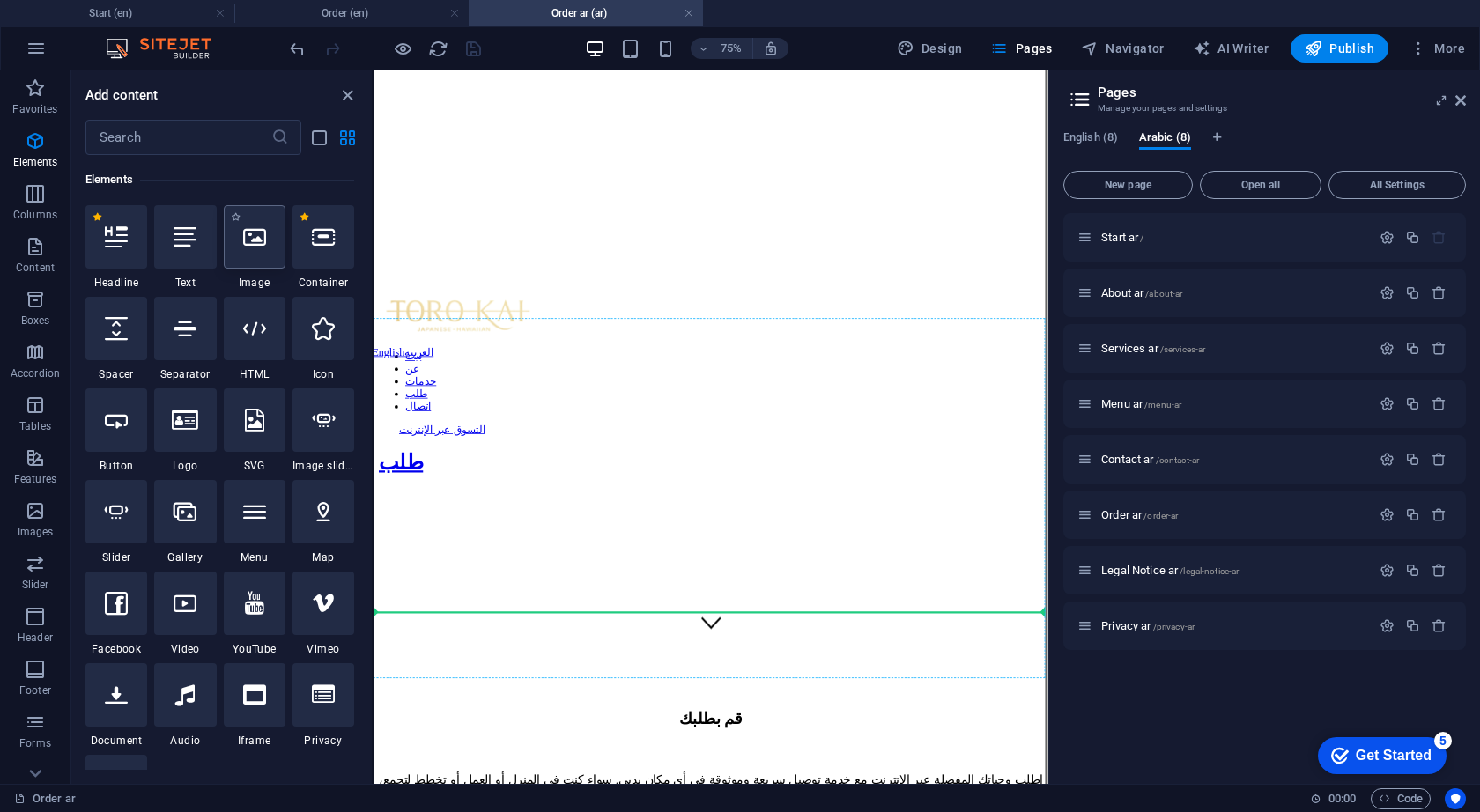
scroll to position [196, 0]
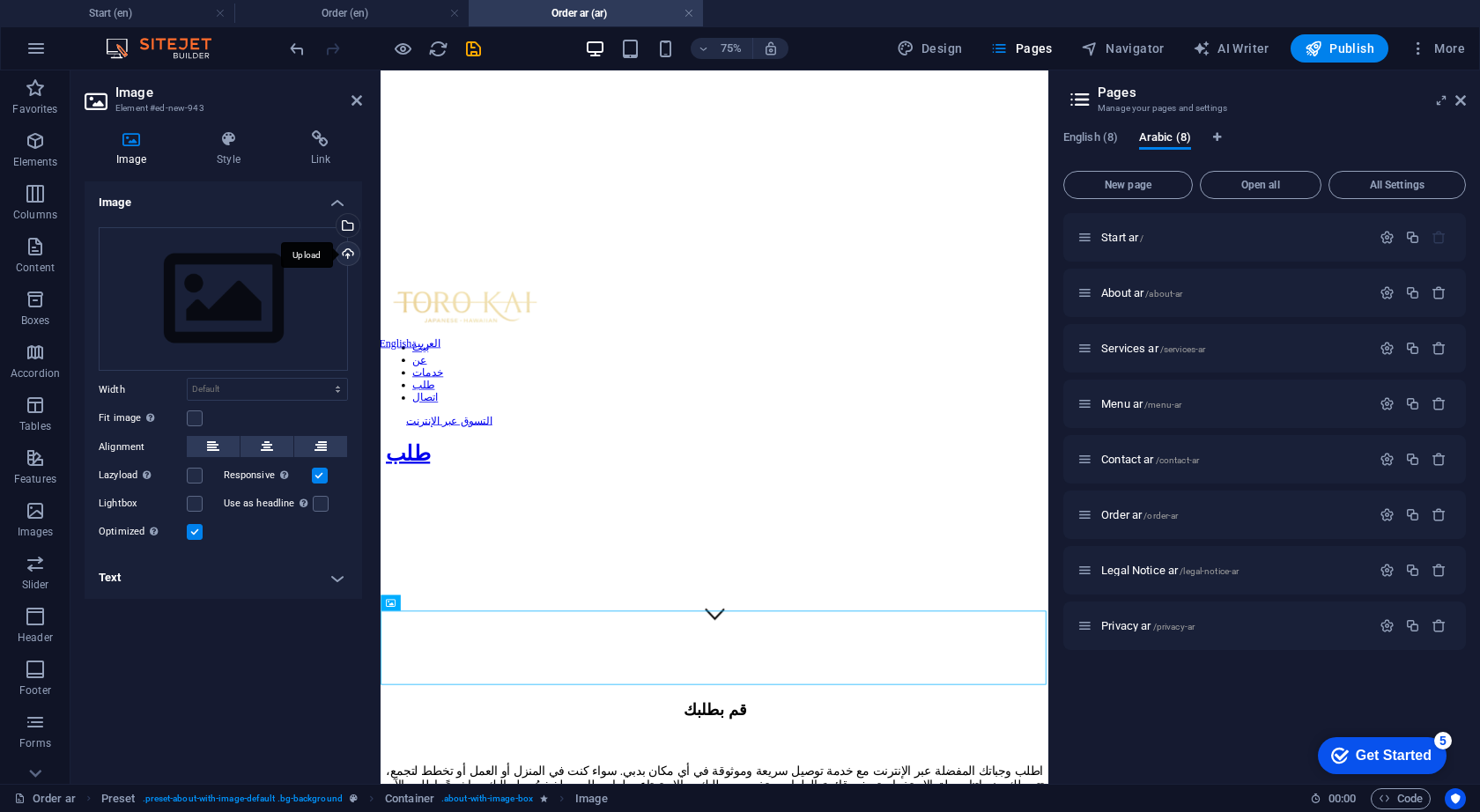
click at [352, 255] on div "Upload" at bounding box center [346, 256] width 27 height 27
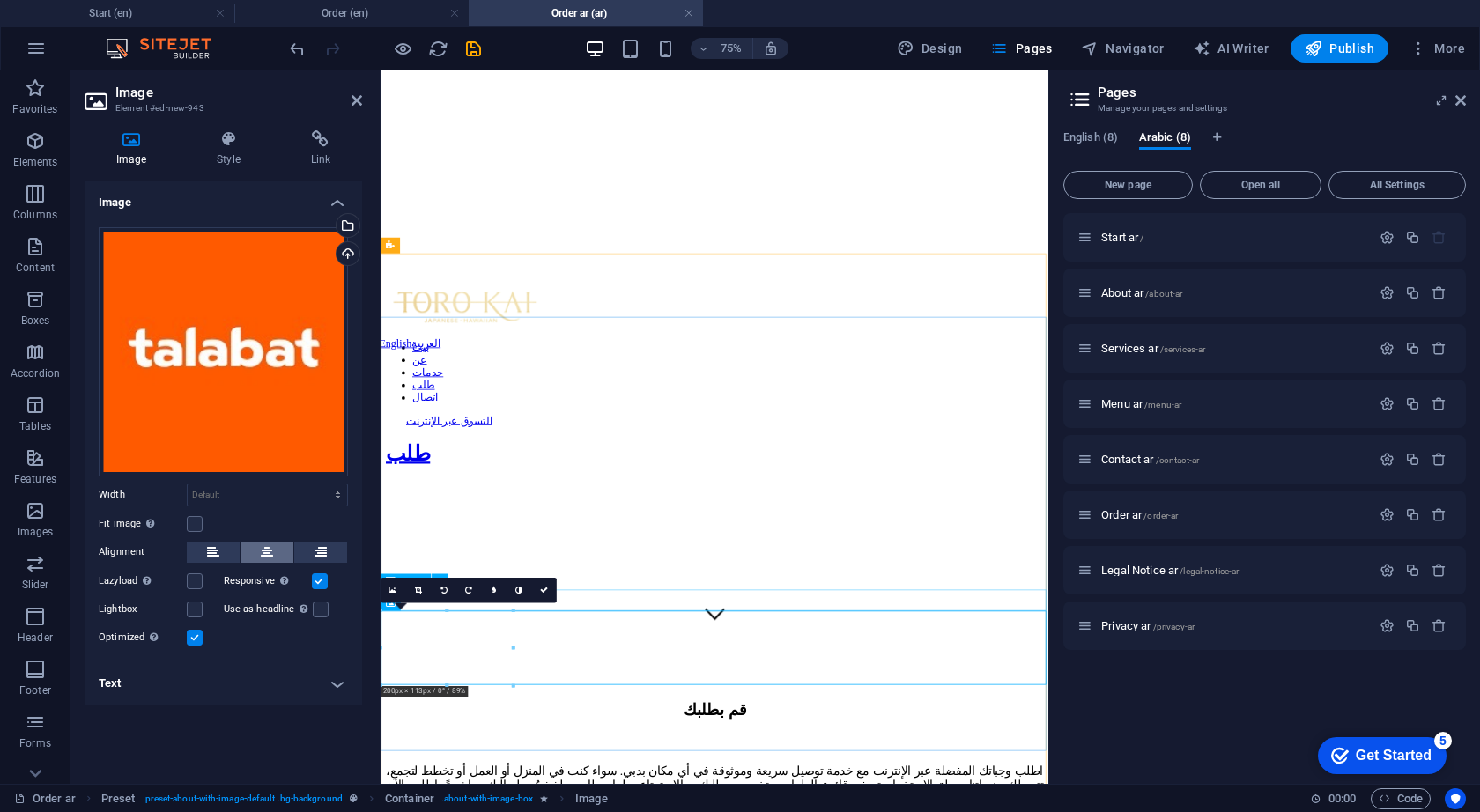
click at [272, 551] on icon at bounding box center [267, 552] width 12 height 21
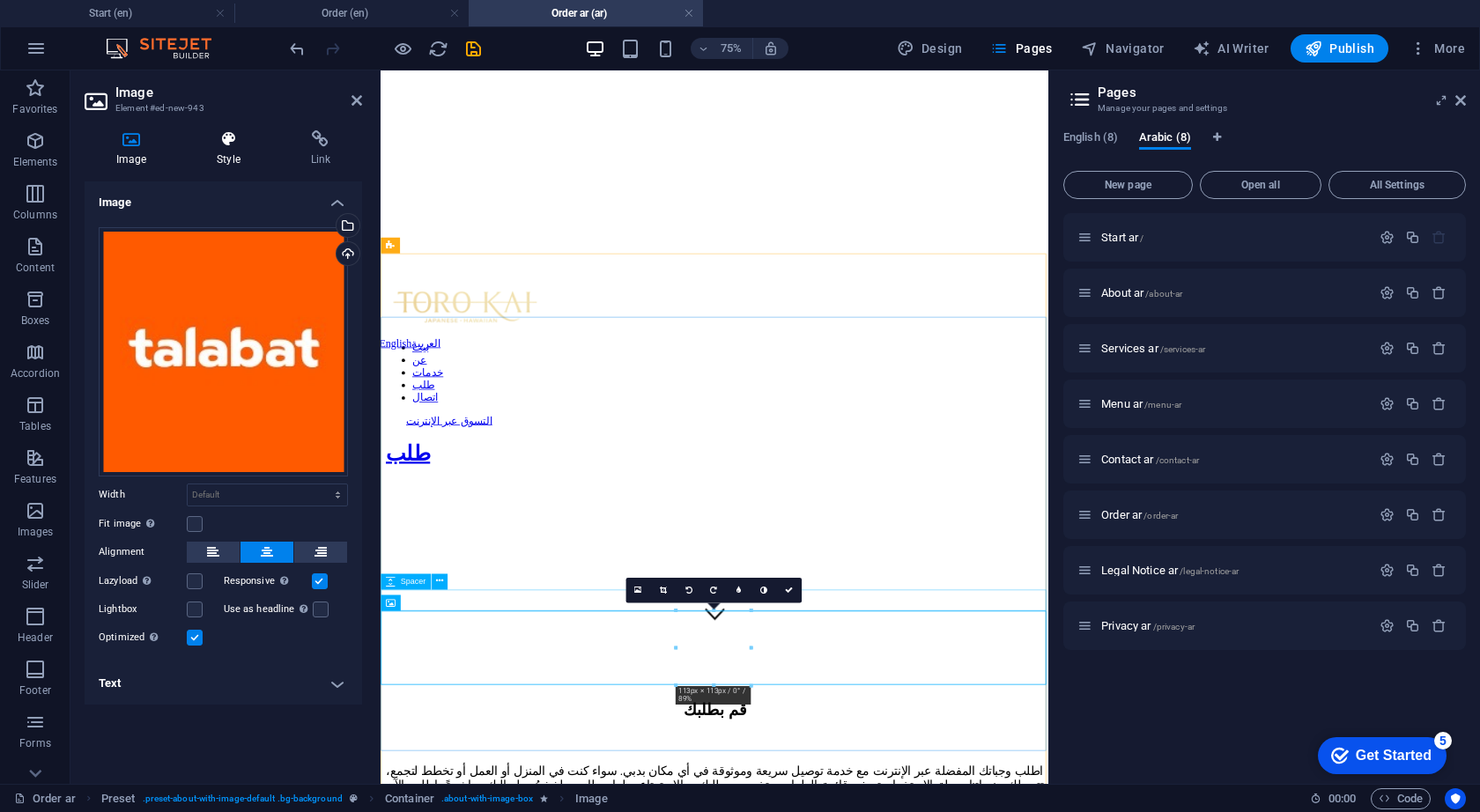
click at [225, 156] on h4 "Style" at bounding box center [232, 149] width 94 height 37
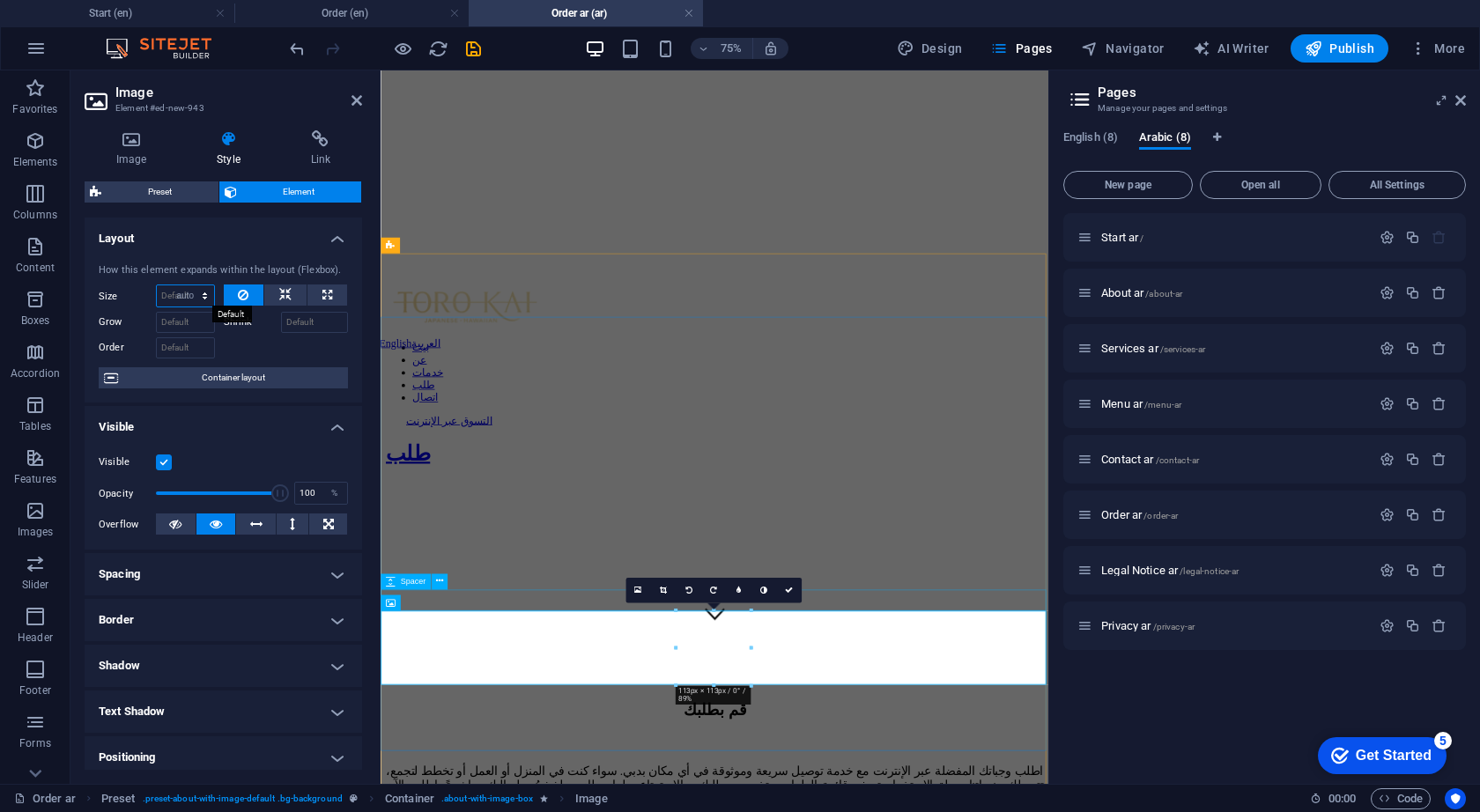
select select "DISABLED_OPTION_VALUE"
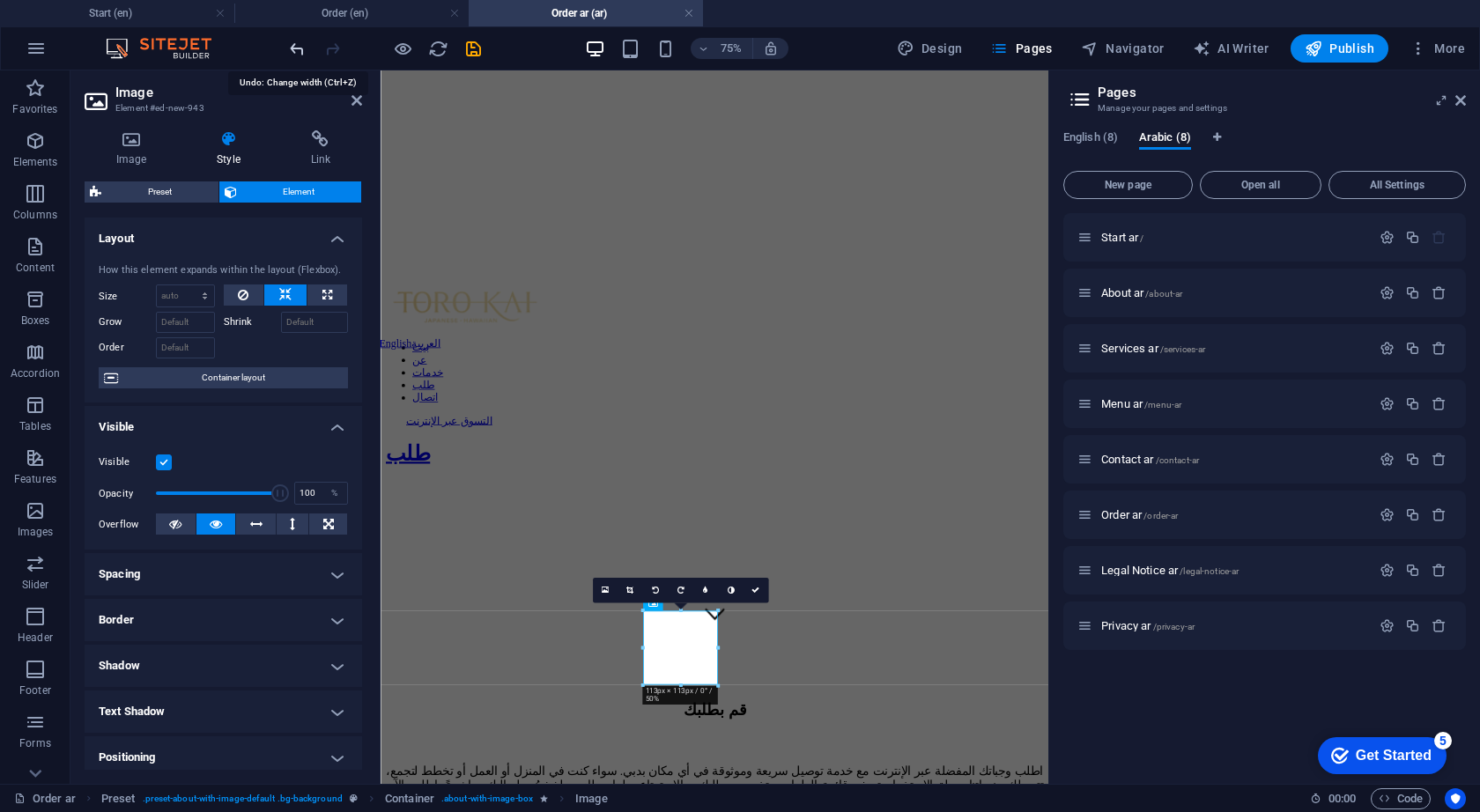
click at [295, 53] on icon "undo" at bounding box center [297, 49] width 20 height 20
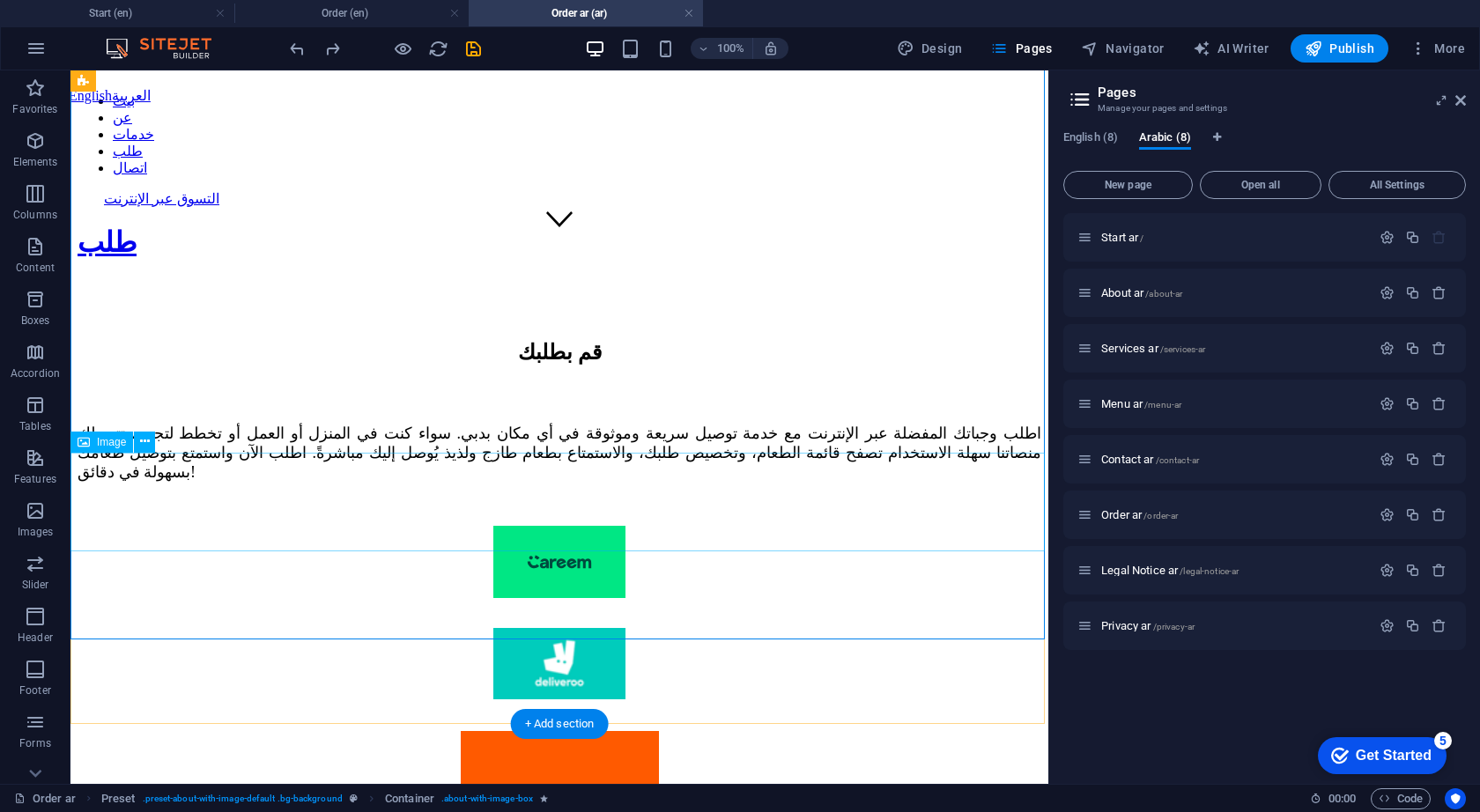
scroll to position [532, 0]
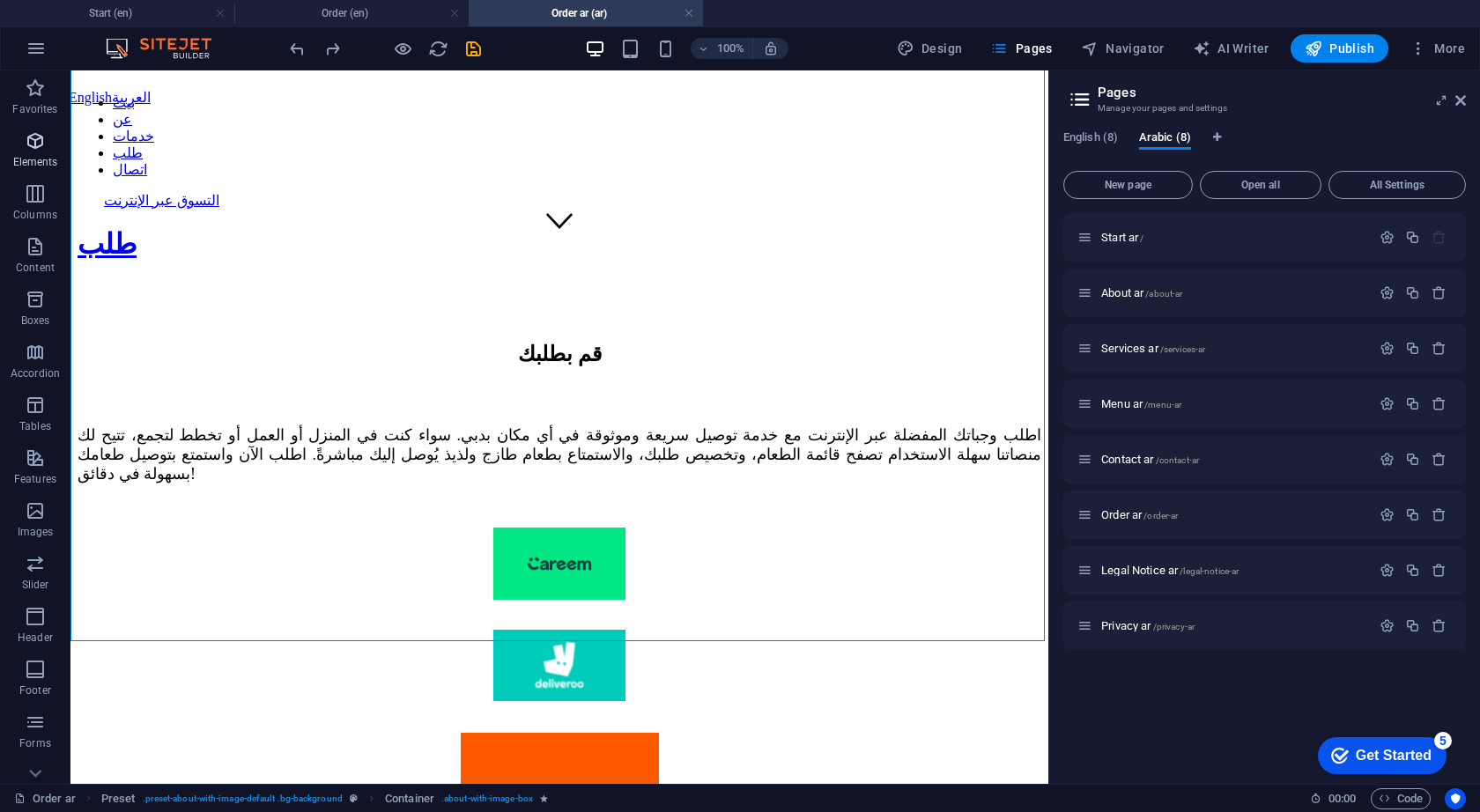
click at [42, 157] on p "Elements" at bounding box center [35, 162] width 45 height 14
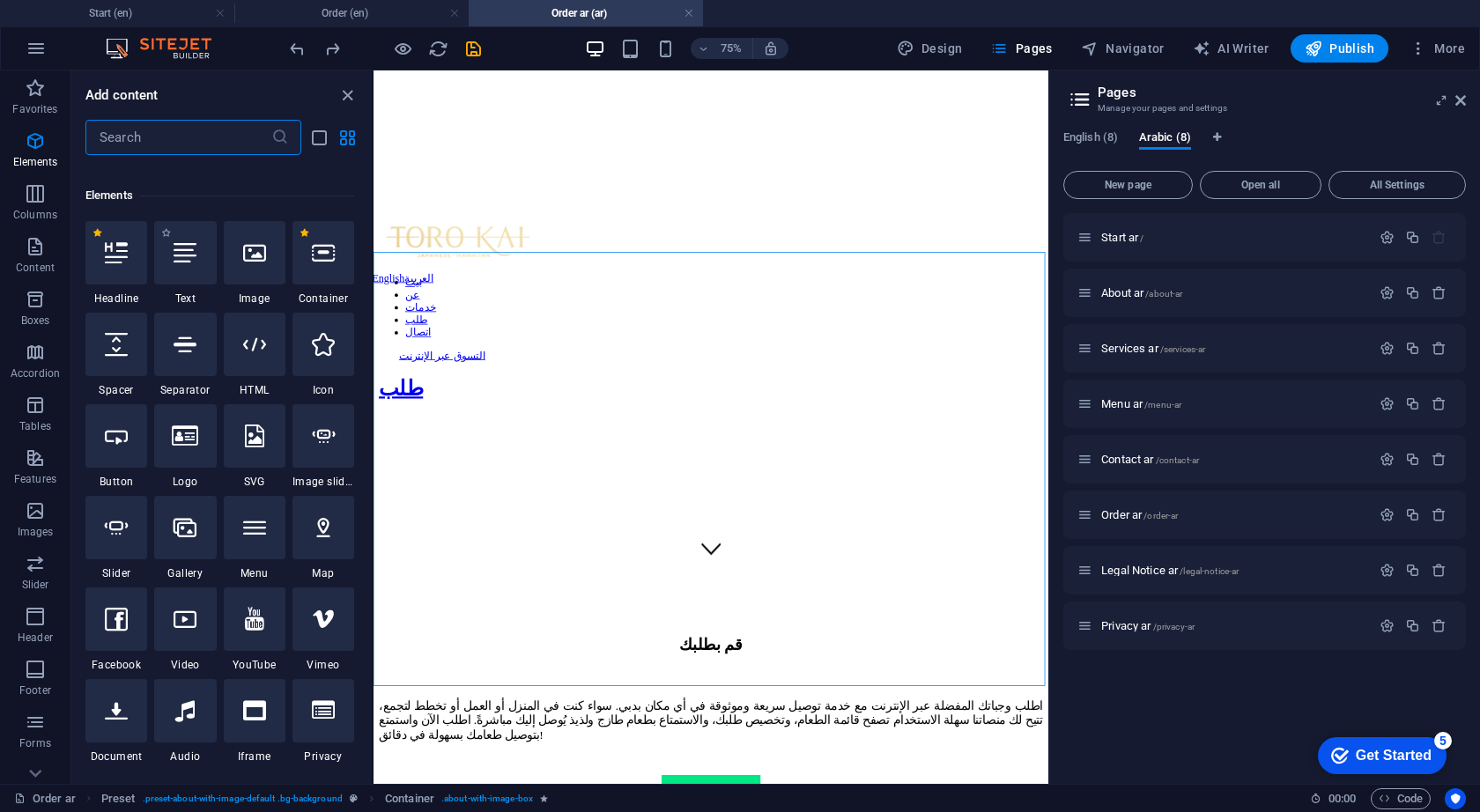
scroll to position [188, 0]
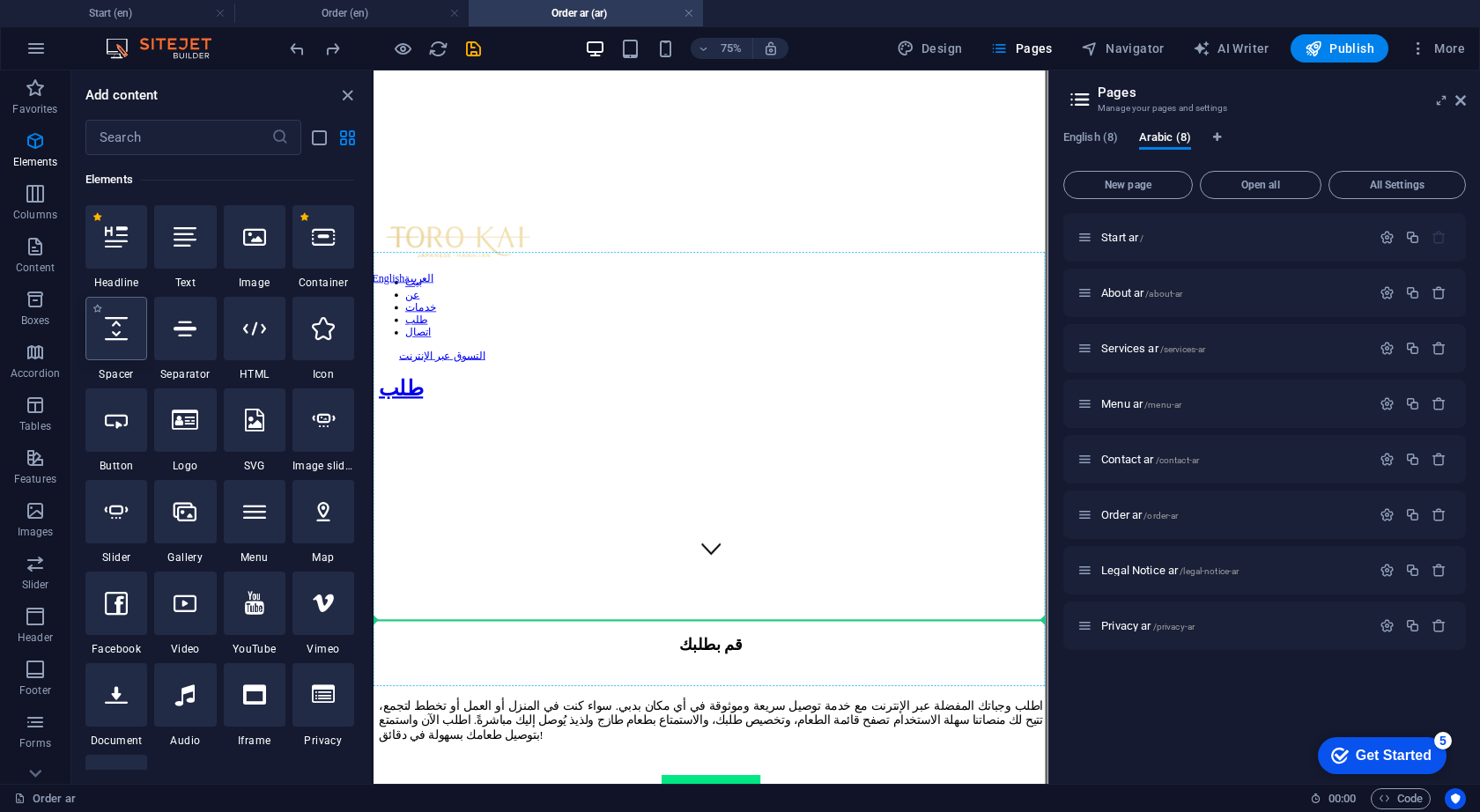
select select "px"
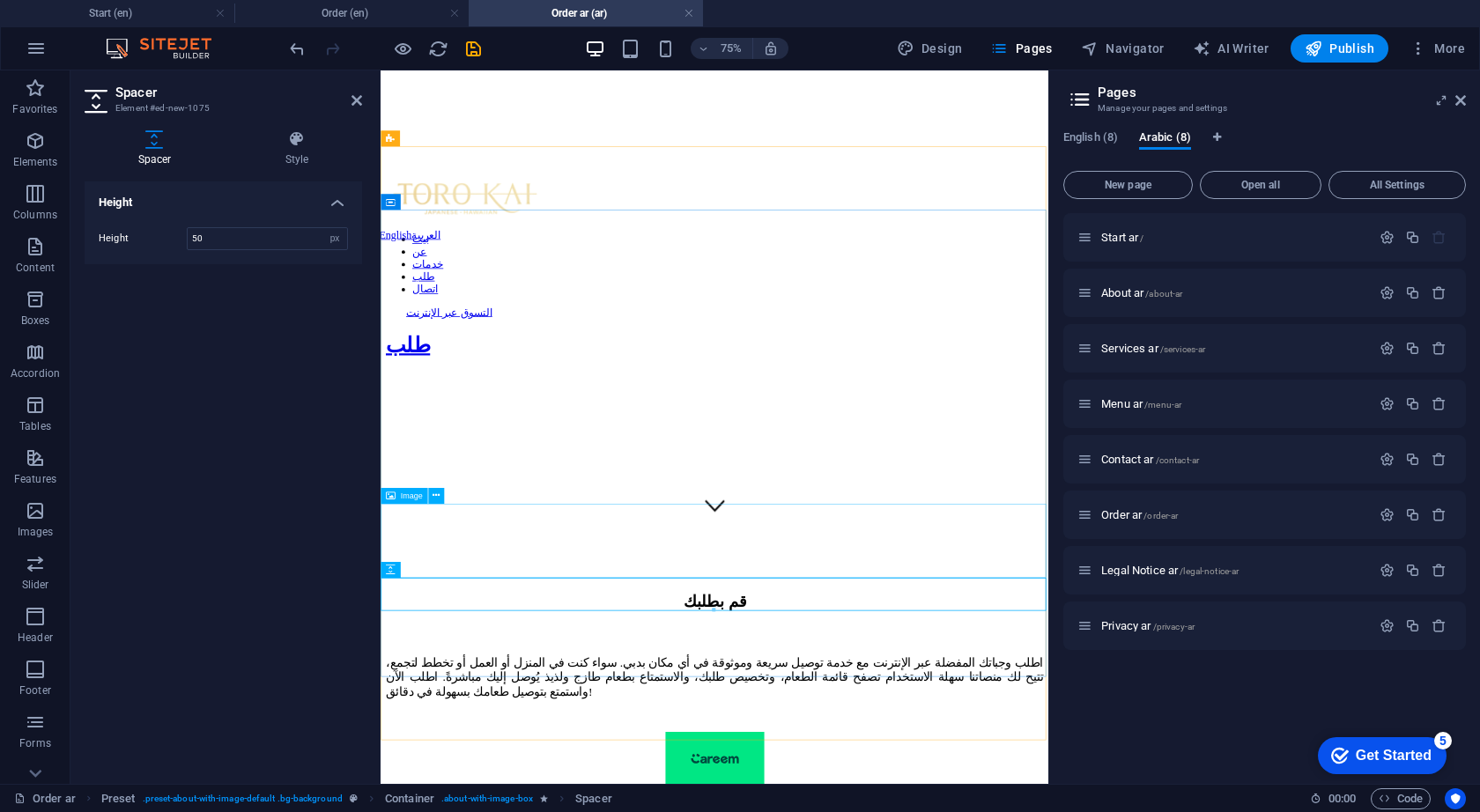
scroll to position [339, 0]
click at [32, 154] on span "Elements" at bounding box center [35, 151] width 71 height 42
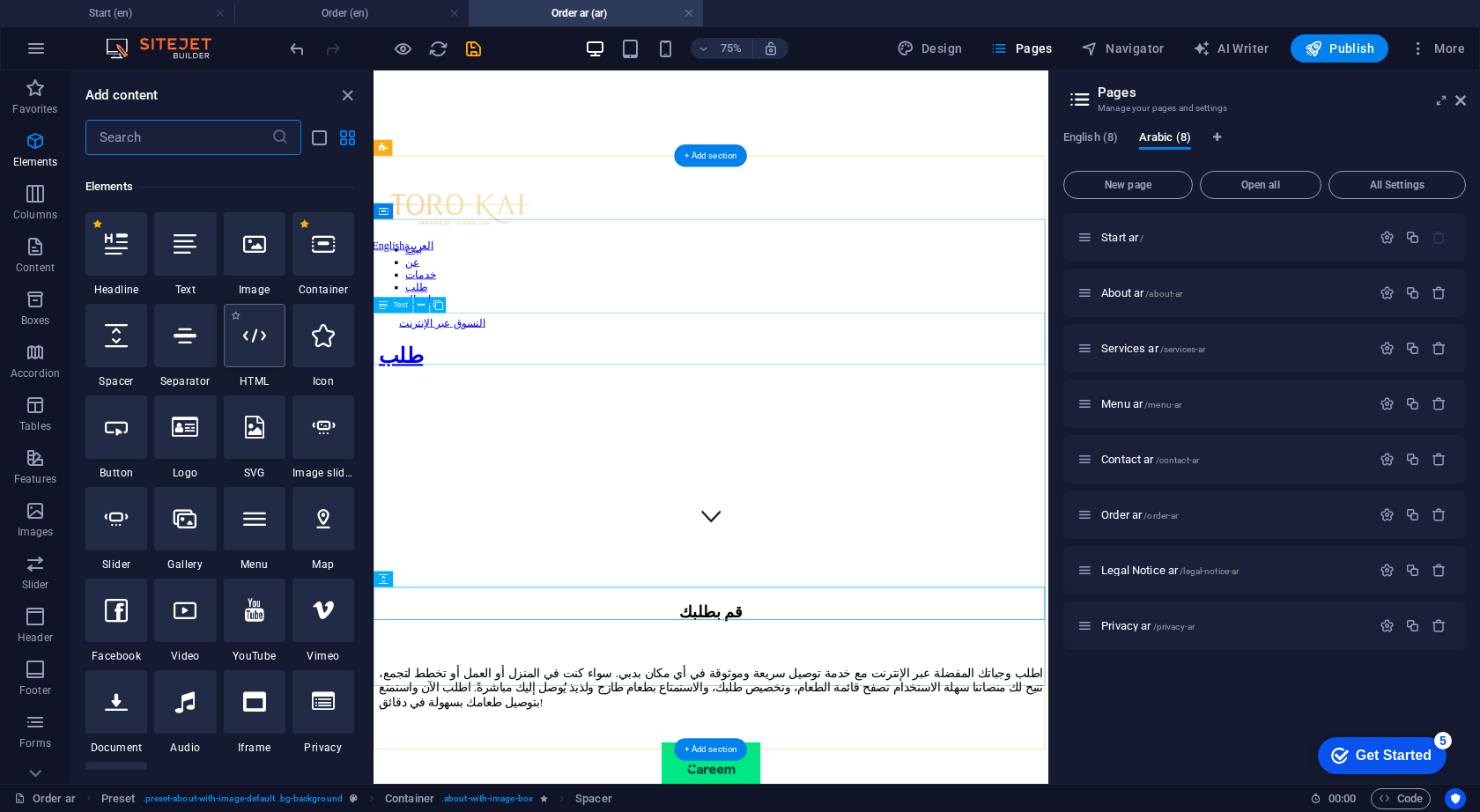
scroll to position [188, 0]
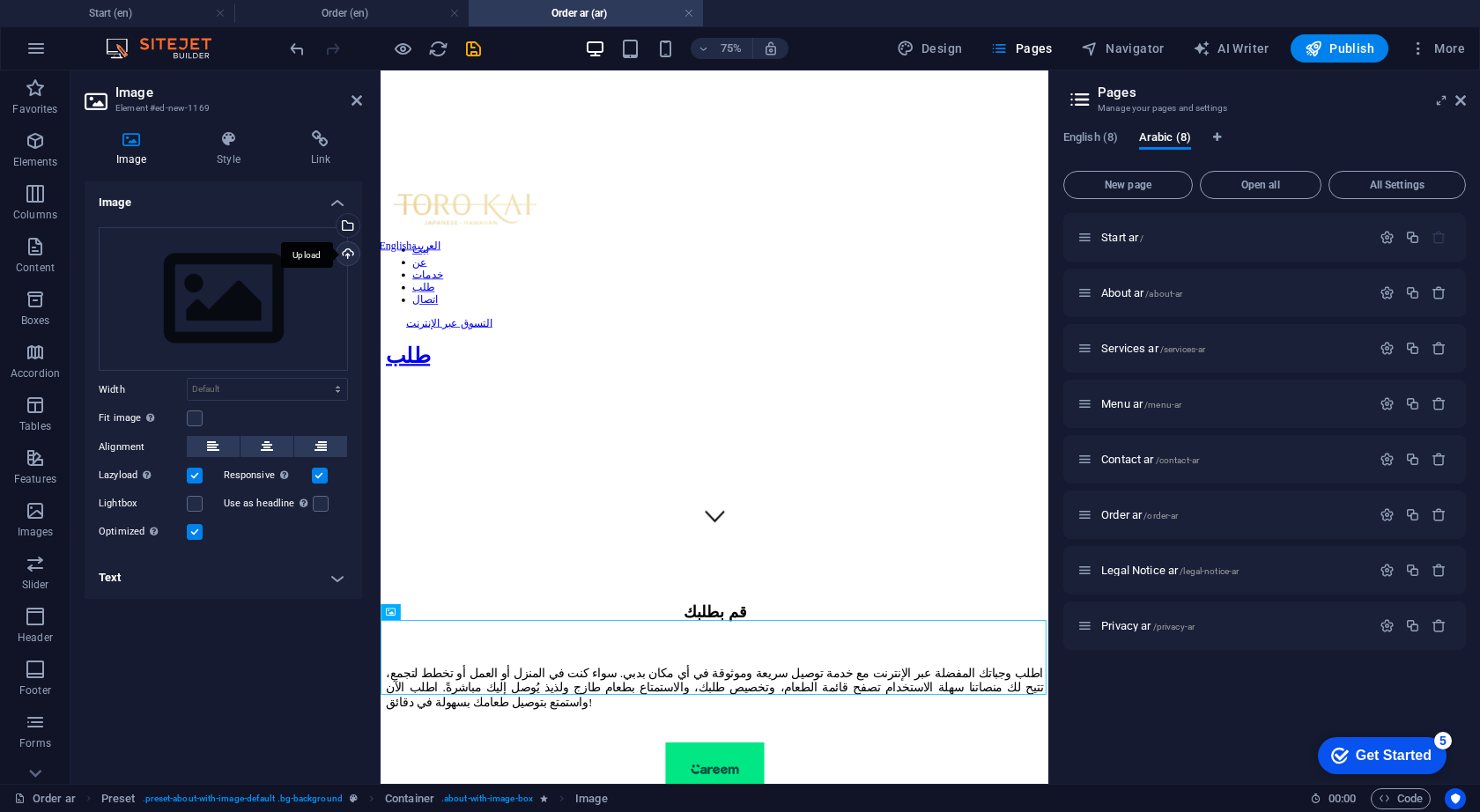
click at [349, 255] on div "Upload" at bounding box center [346, 256] width 27 height 27
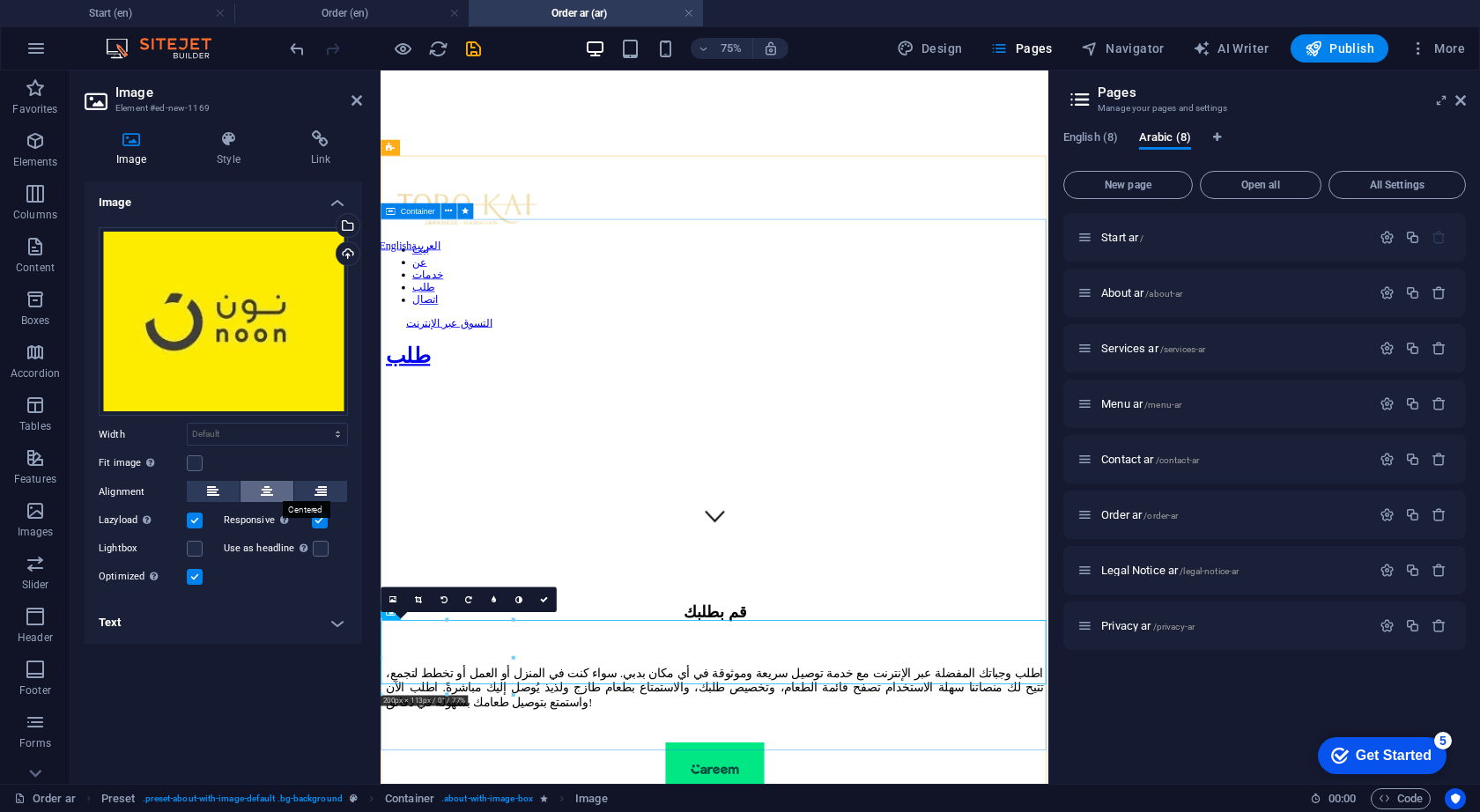
click at [263, 495] on icon at bounding box center [267, 492] width 12 height 21
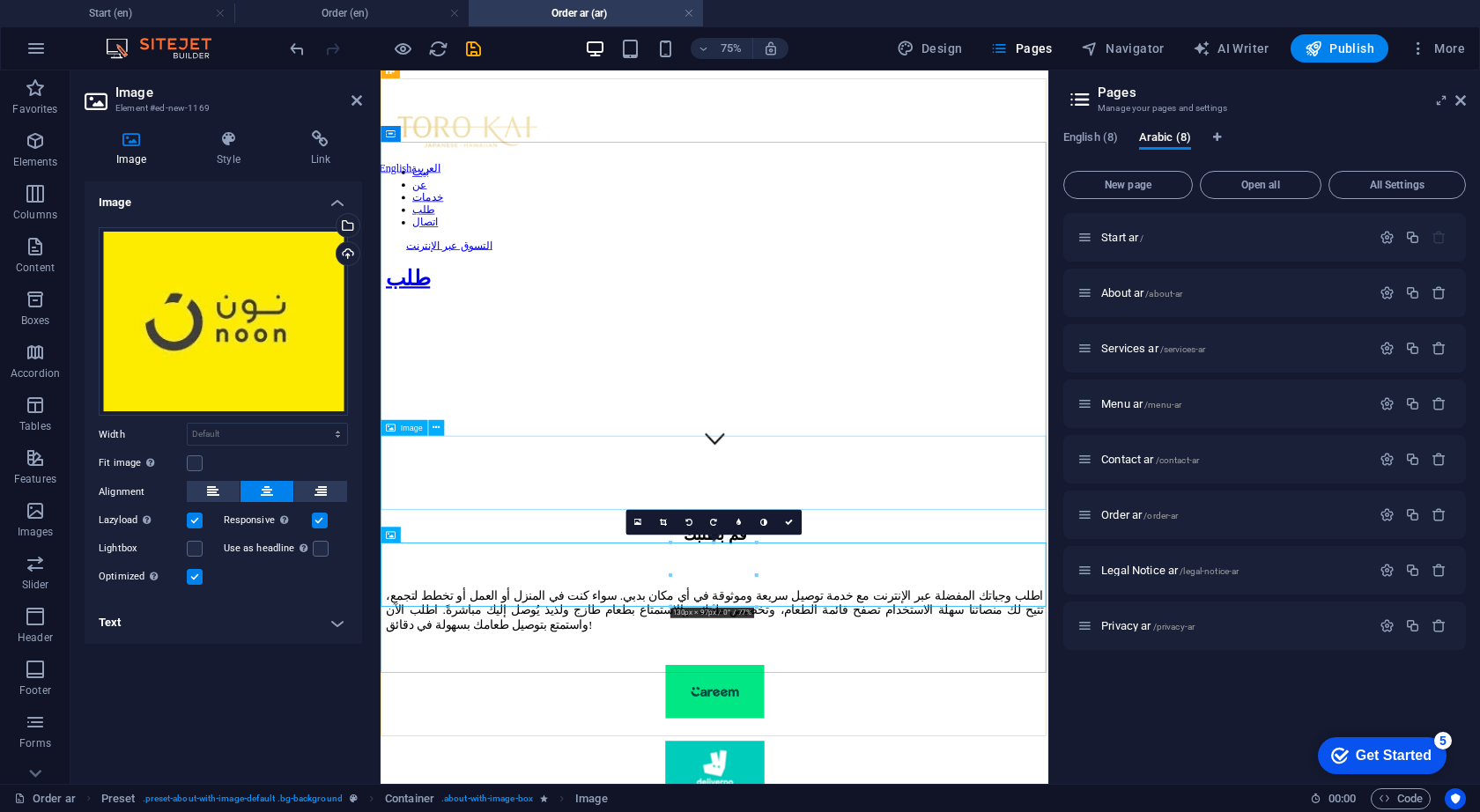
scroll to position [425, 0]
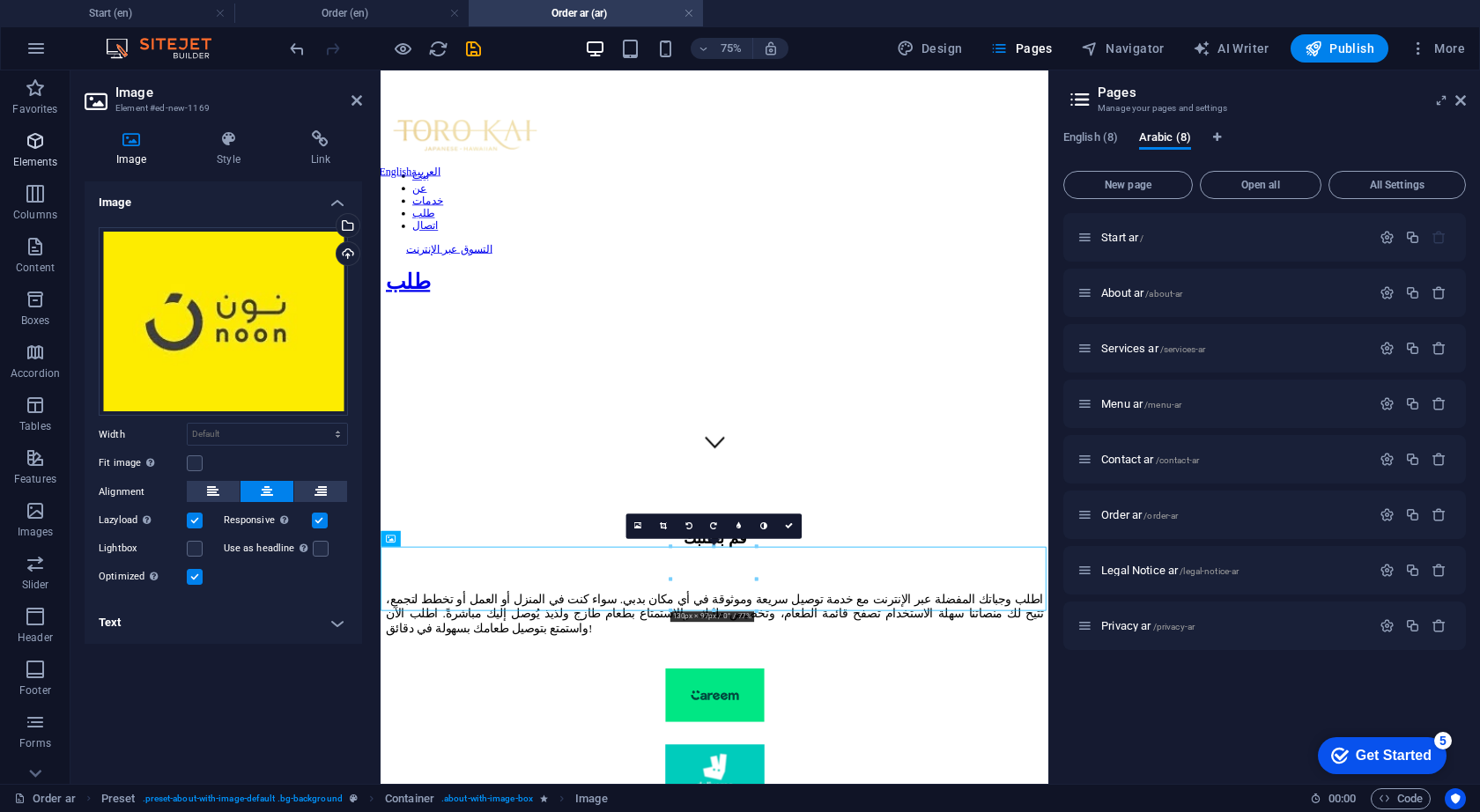
click at [36, 147] on icon "button" at bounding box center [35, 141] width 21 height 21
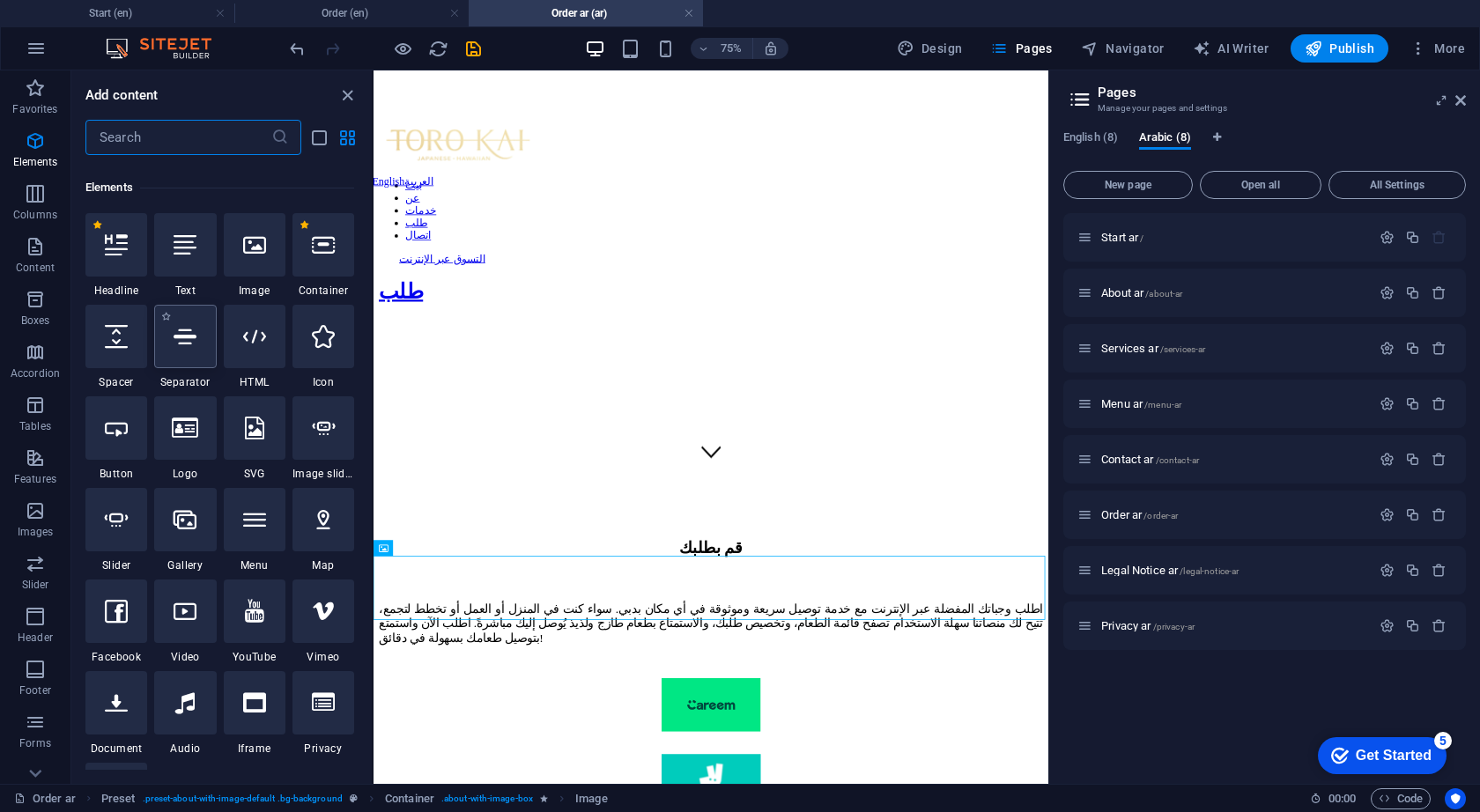
scroll to position [188, 0]
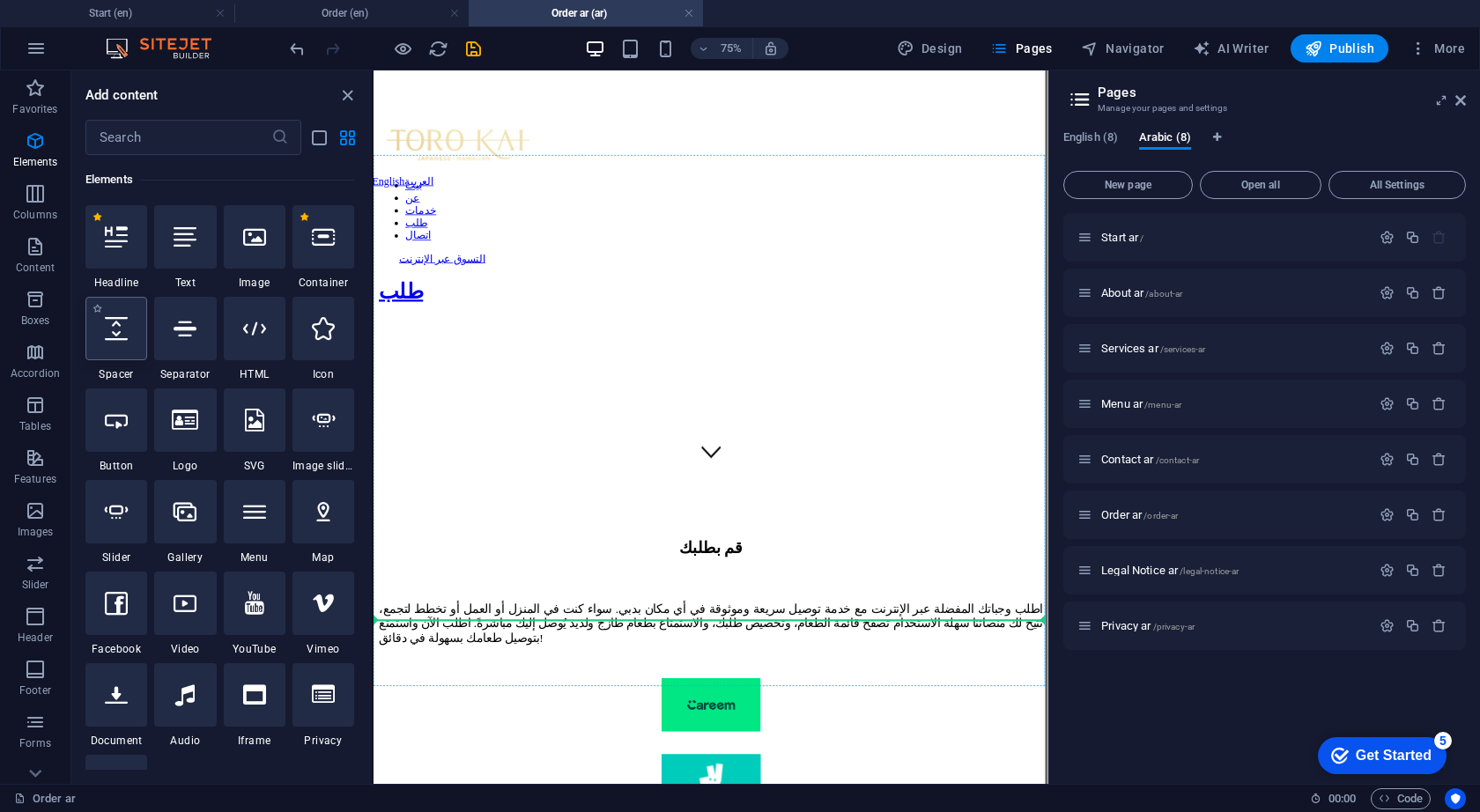
select select "px"
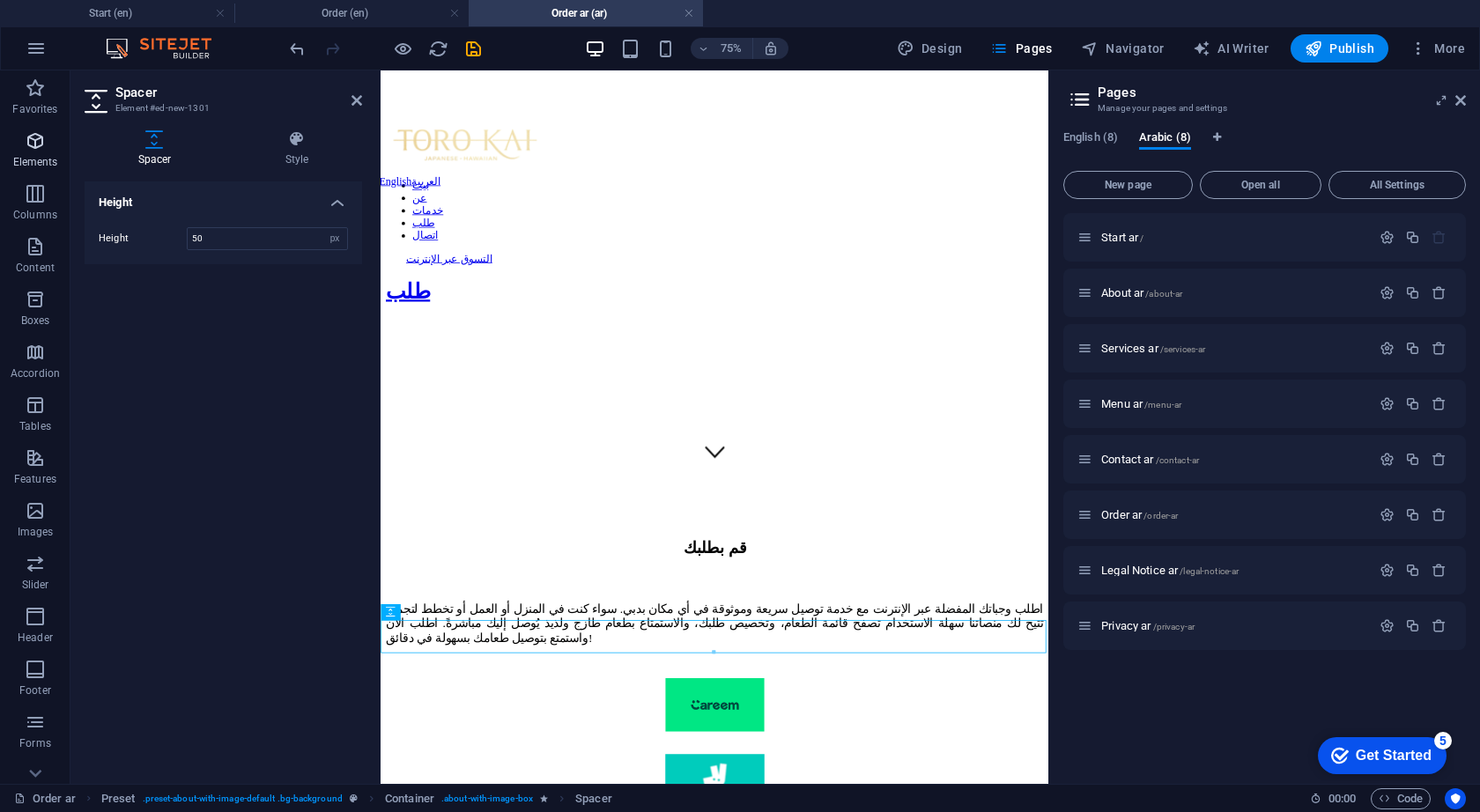
click at [32, 142] on icon "button" at bounding box center [35, 141] width 21 height 21
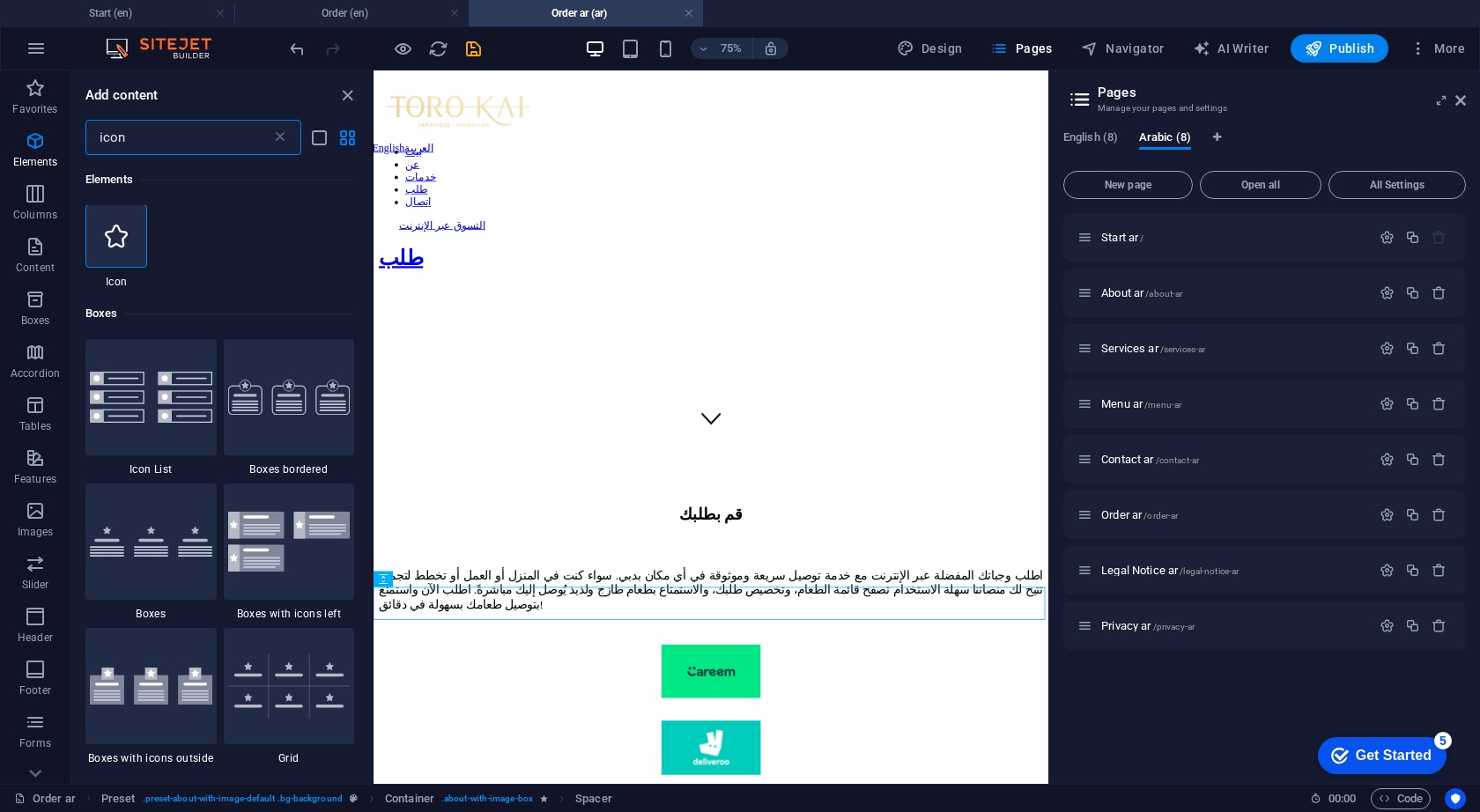
scroll to position [0, 0]
type input "icon"
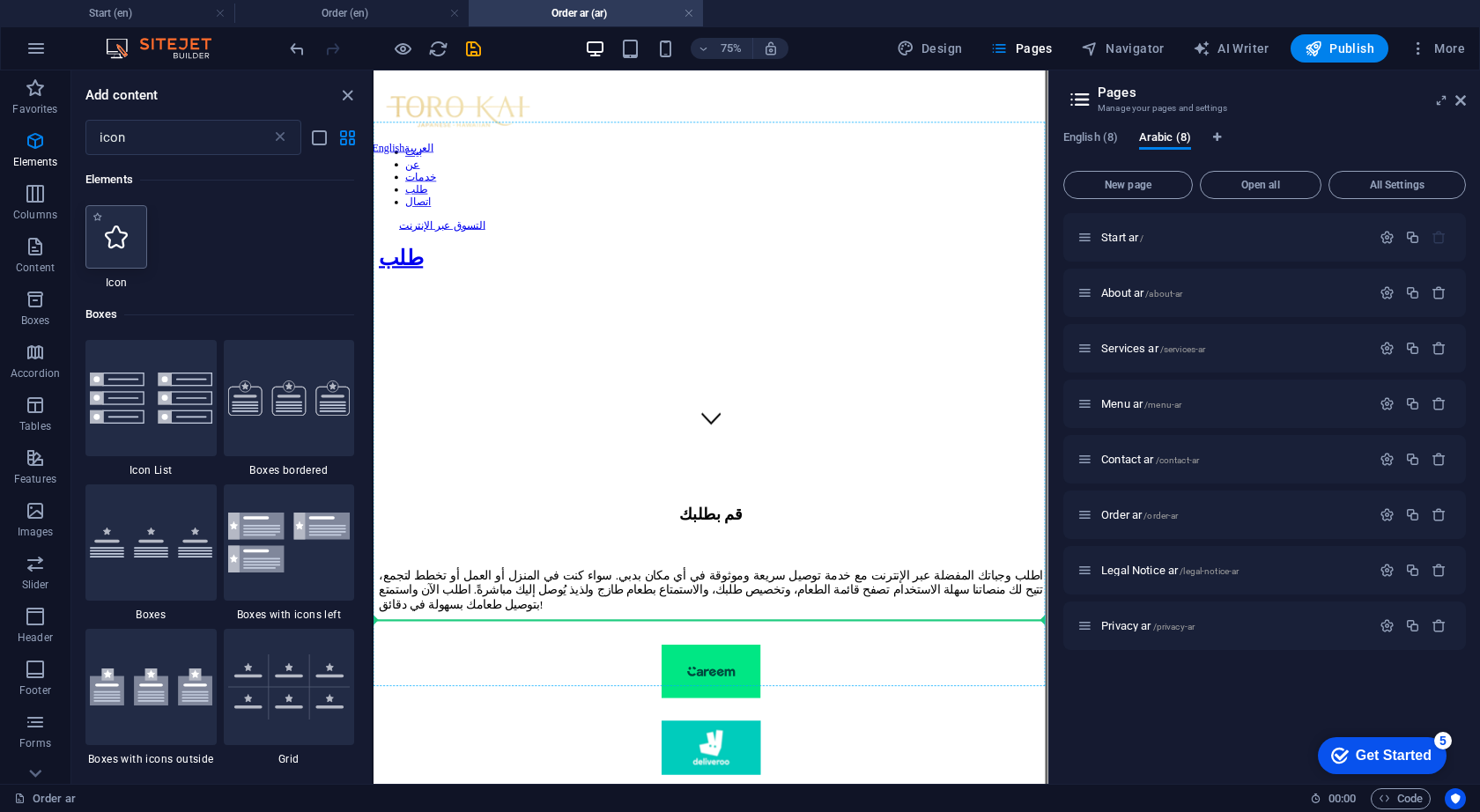
select select "xMidYMid"
select select "px"
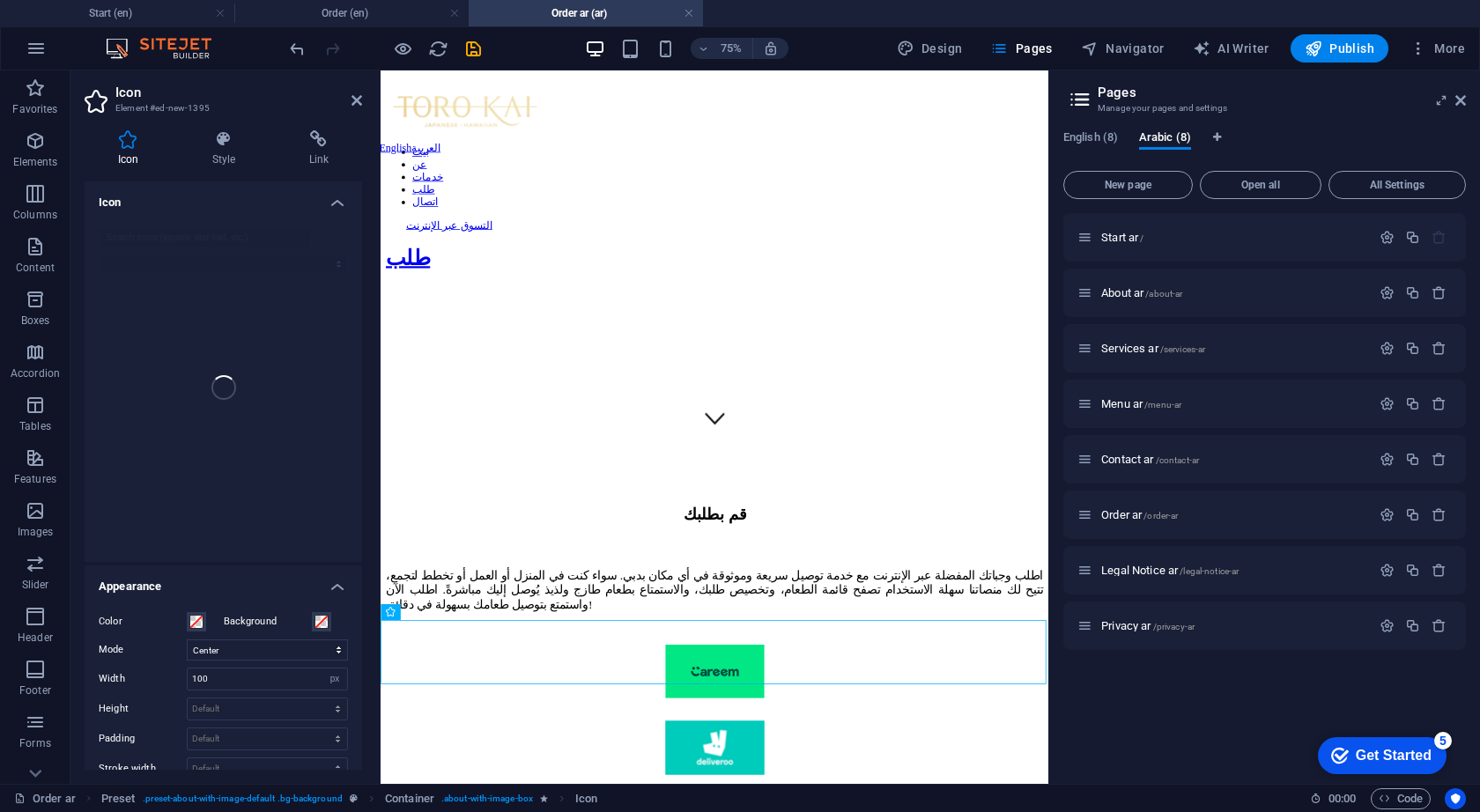
click at [140, 242] on div at bounding box center [224, 387] width 278 height 349
click at [135, 240] on div at bounding box center [224, 387] width 278 height 349
click at [119, 234] on div at bounding box center [224, 387] width 278 height 349
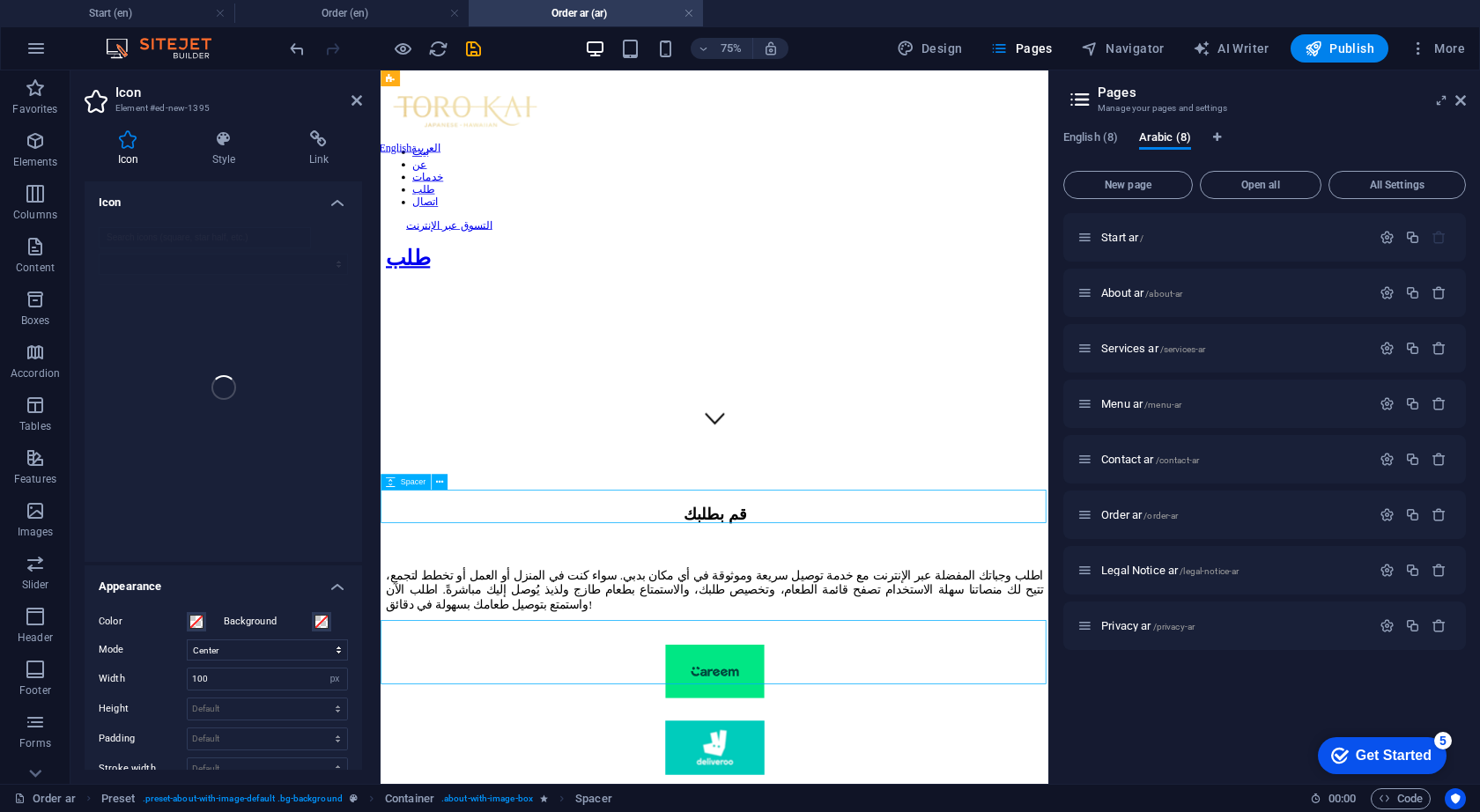
select select "px"
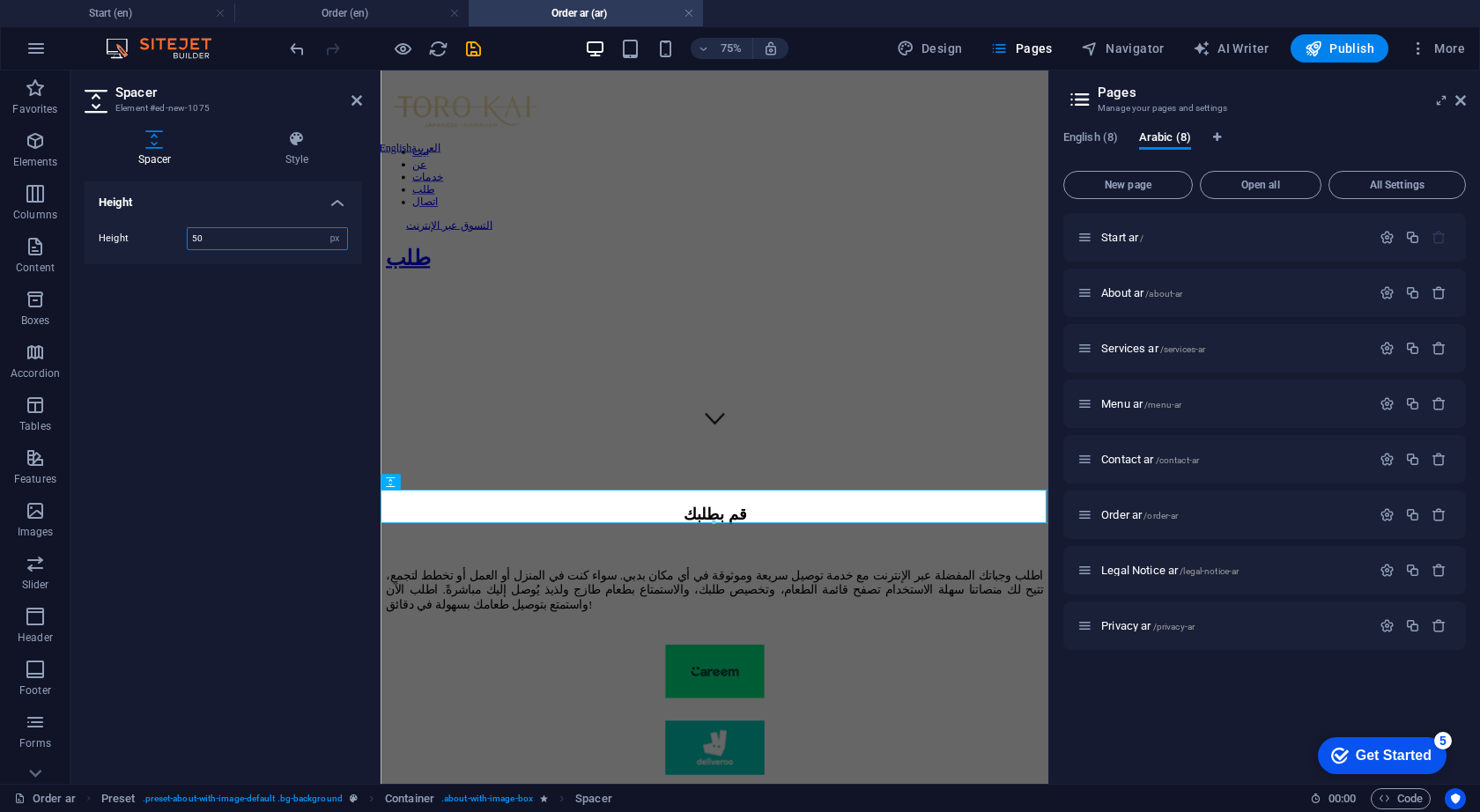
click at [215, 232] on input "50" at bounding box center [267, 239] width 159 height 21
type input "5"
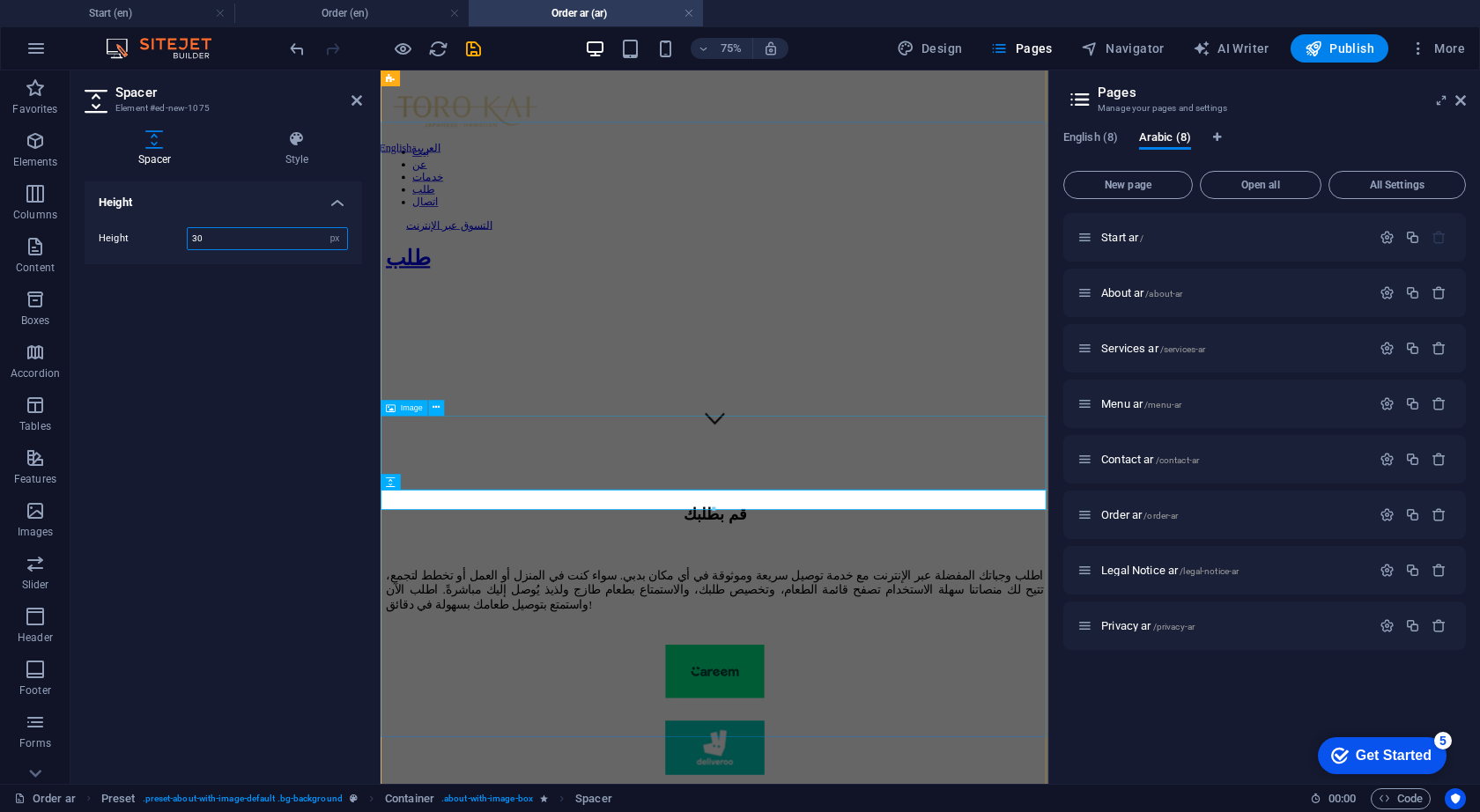
type input "30"
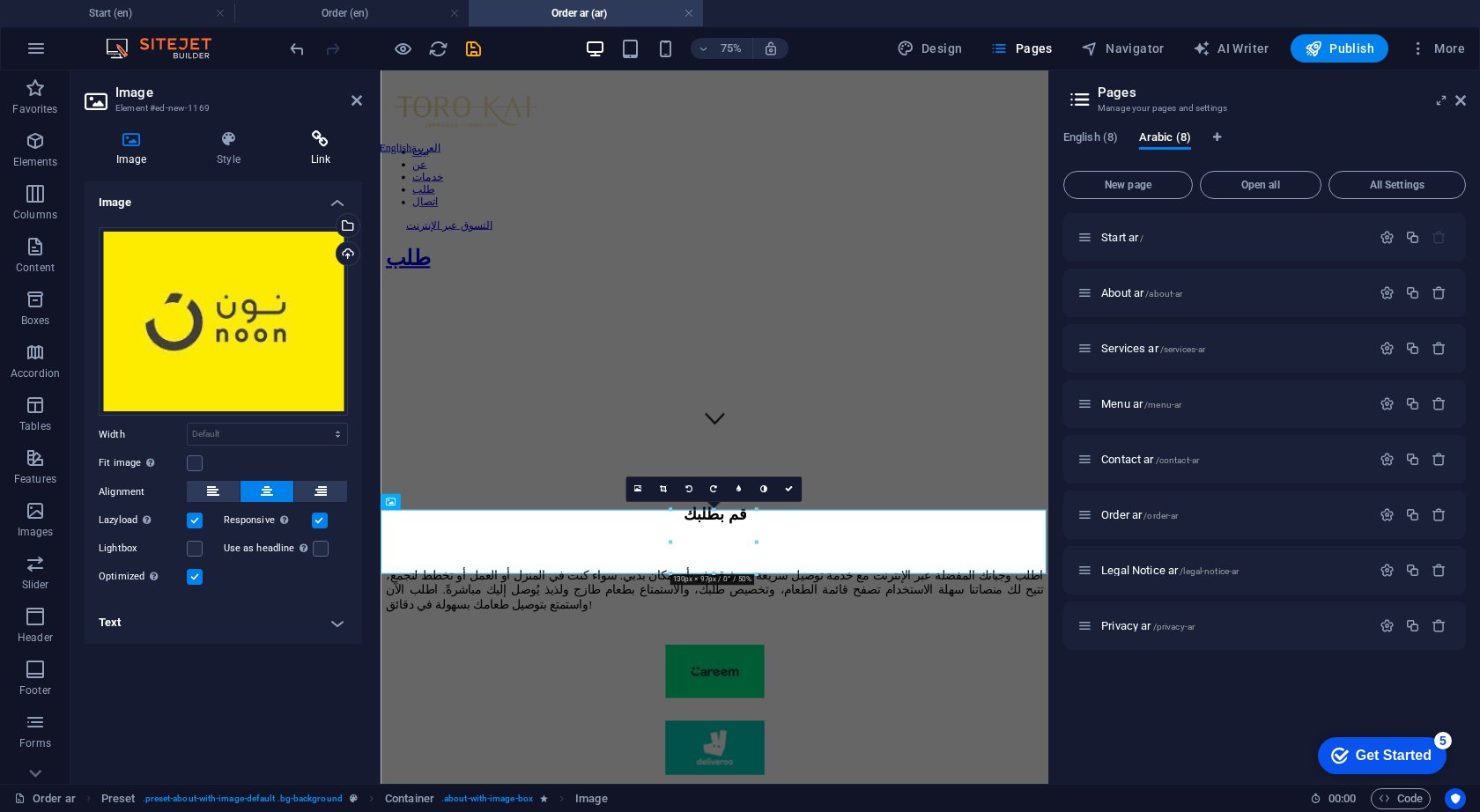
click at [313, 154] on h4 "Link" at bounding box center [321, 149] width 83 height 37
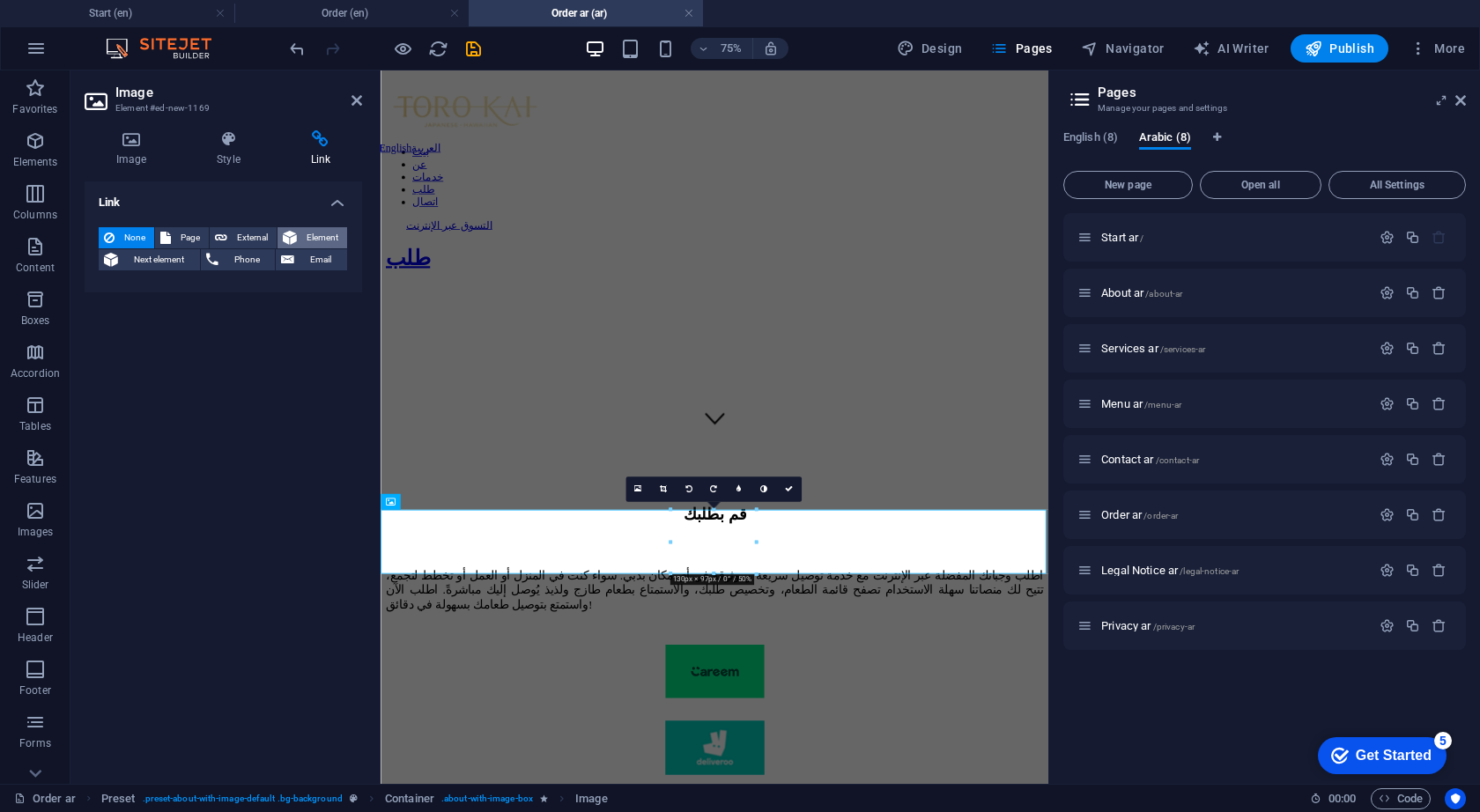
click at [330, 235] on span "Element" at bounding box center [322, 238] width 40 height 21
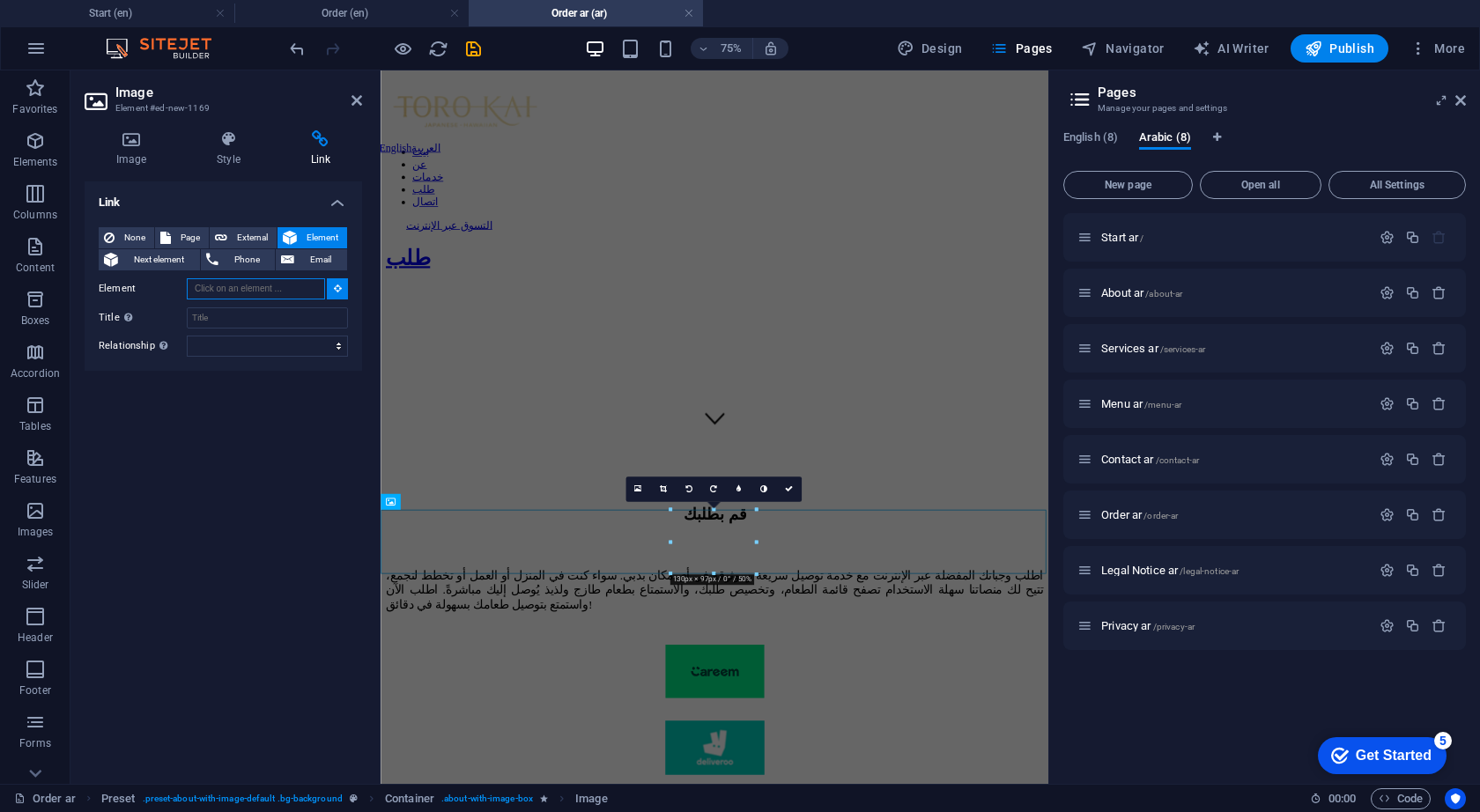
click at [244, 292] on input "Element" at bounding box center [256, 289] width 138 height 21
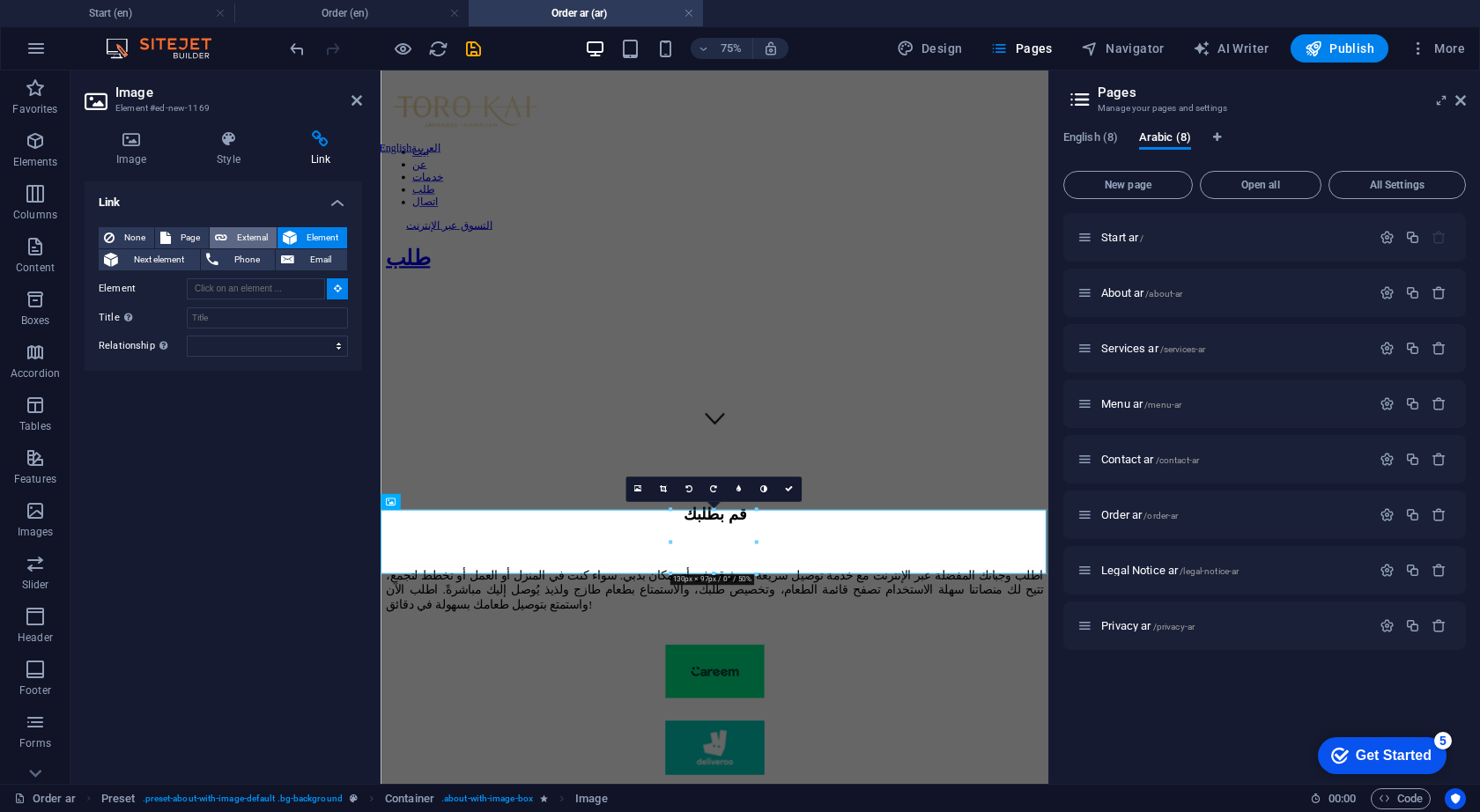
click at [242, 234] on span "External" at bounding box center [252, 238] width 39 height 21
select select "blank"
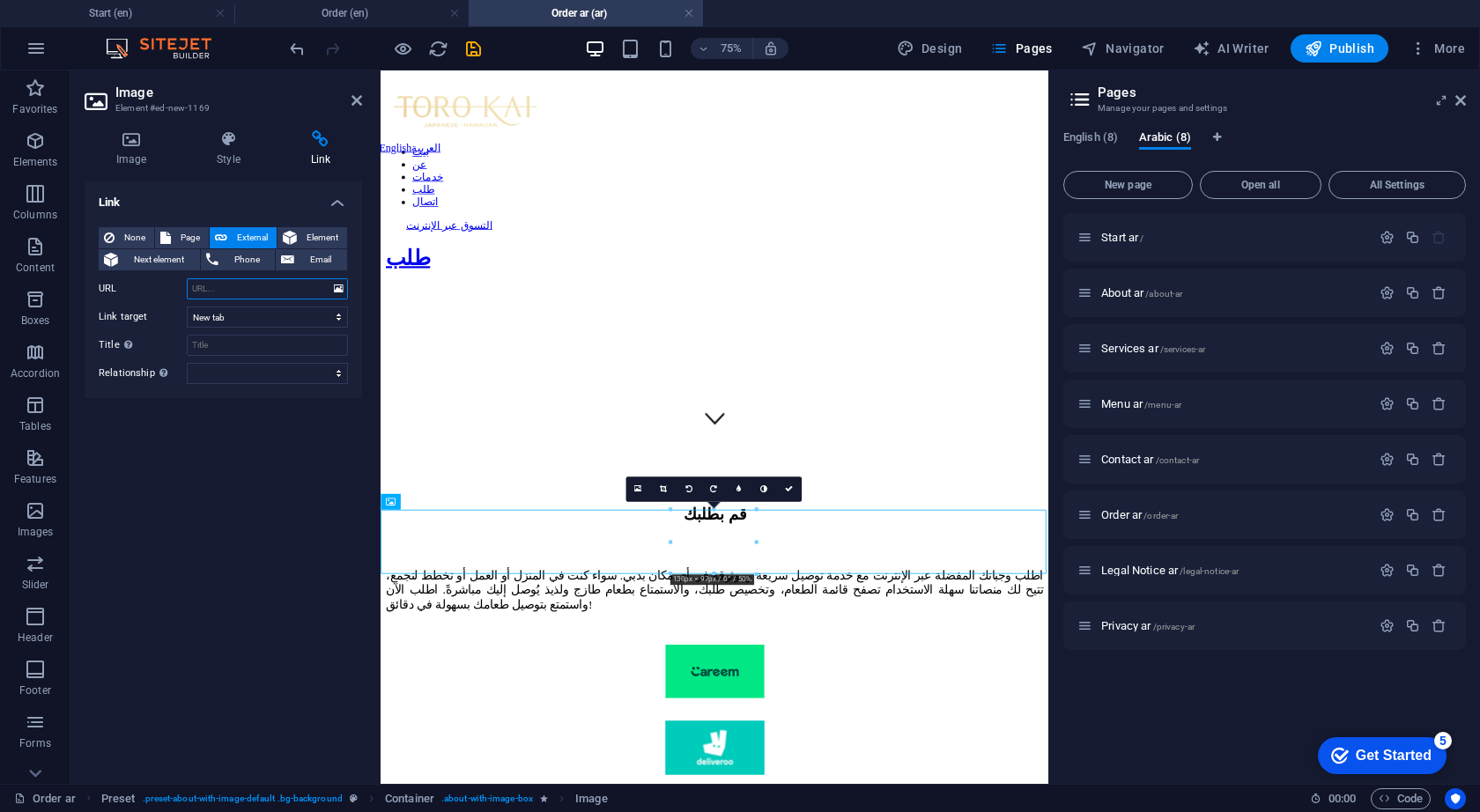
click at [237, 283] on input "URL" at bounding box center [267, 289] width 161 height 21
paste input "[URL][DOMAIN_NAME]"
type input "[URL][DOMAIN_NAME]"
click at [359, 102] on icon at bounding box center [357, 101] width 11 height 14
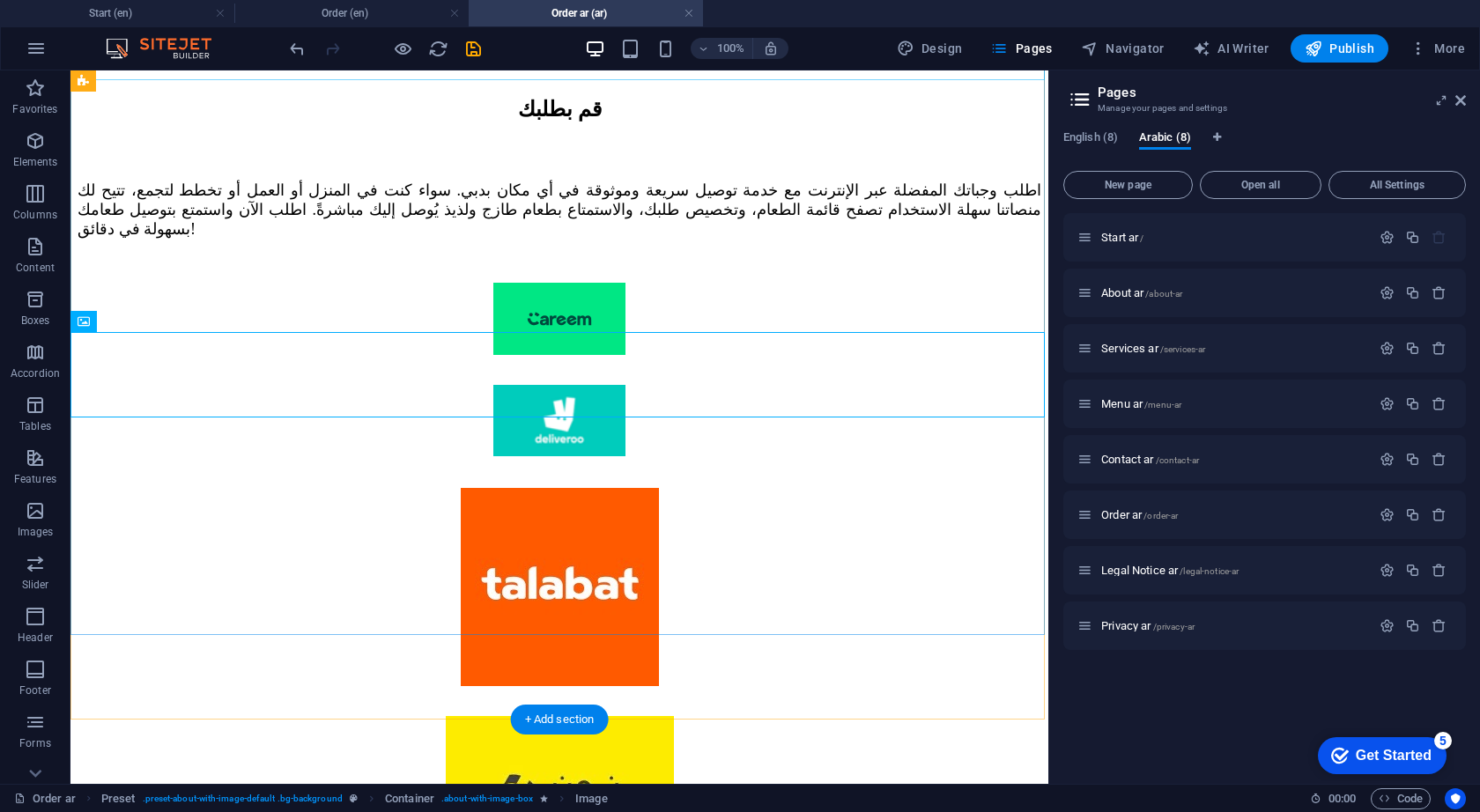
scroll to position [774, 0]
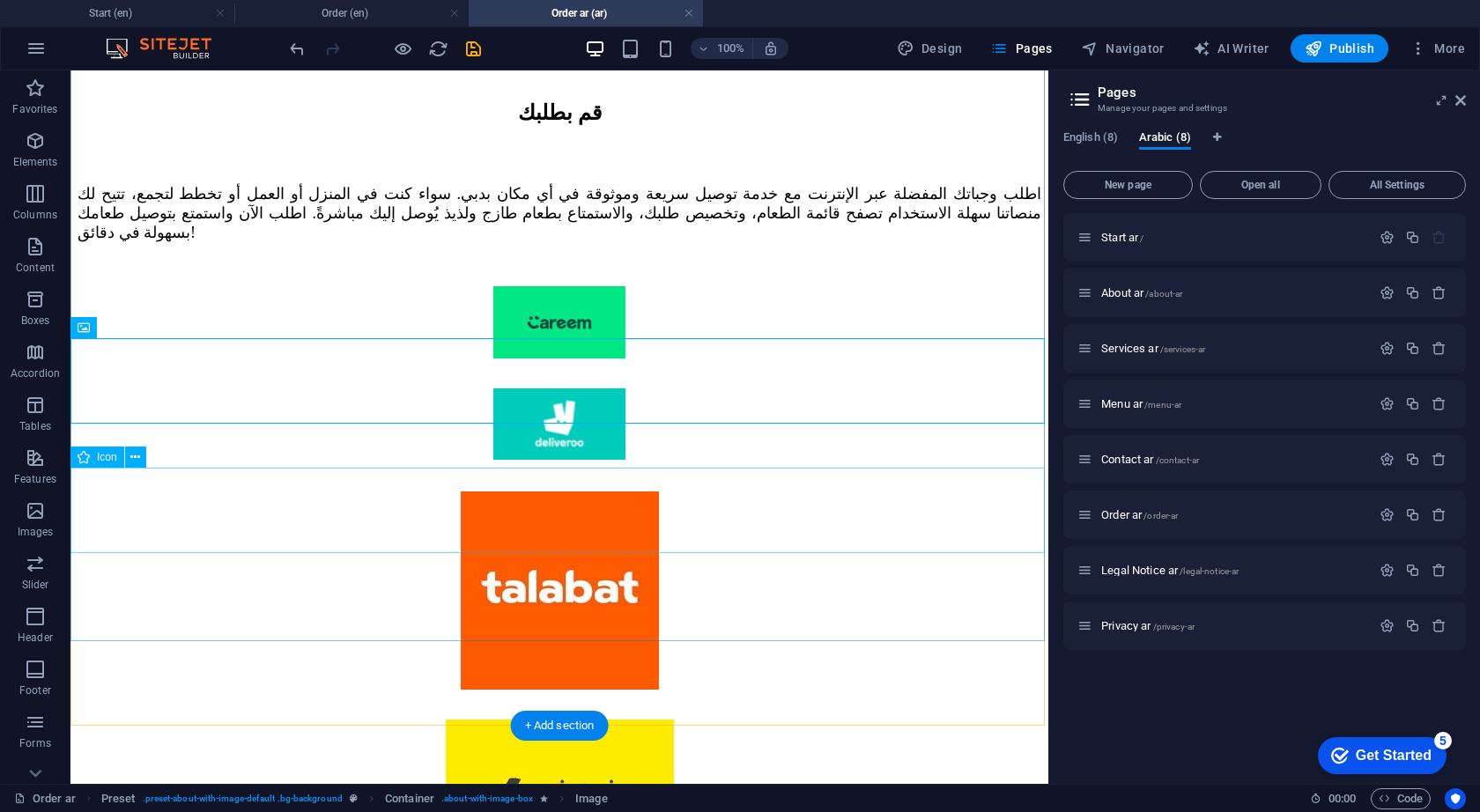
select select "xMidYMid"
select select "px"
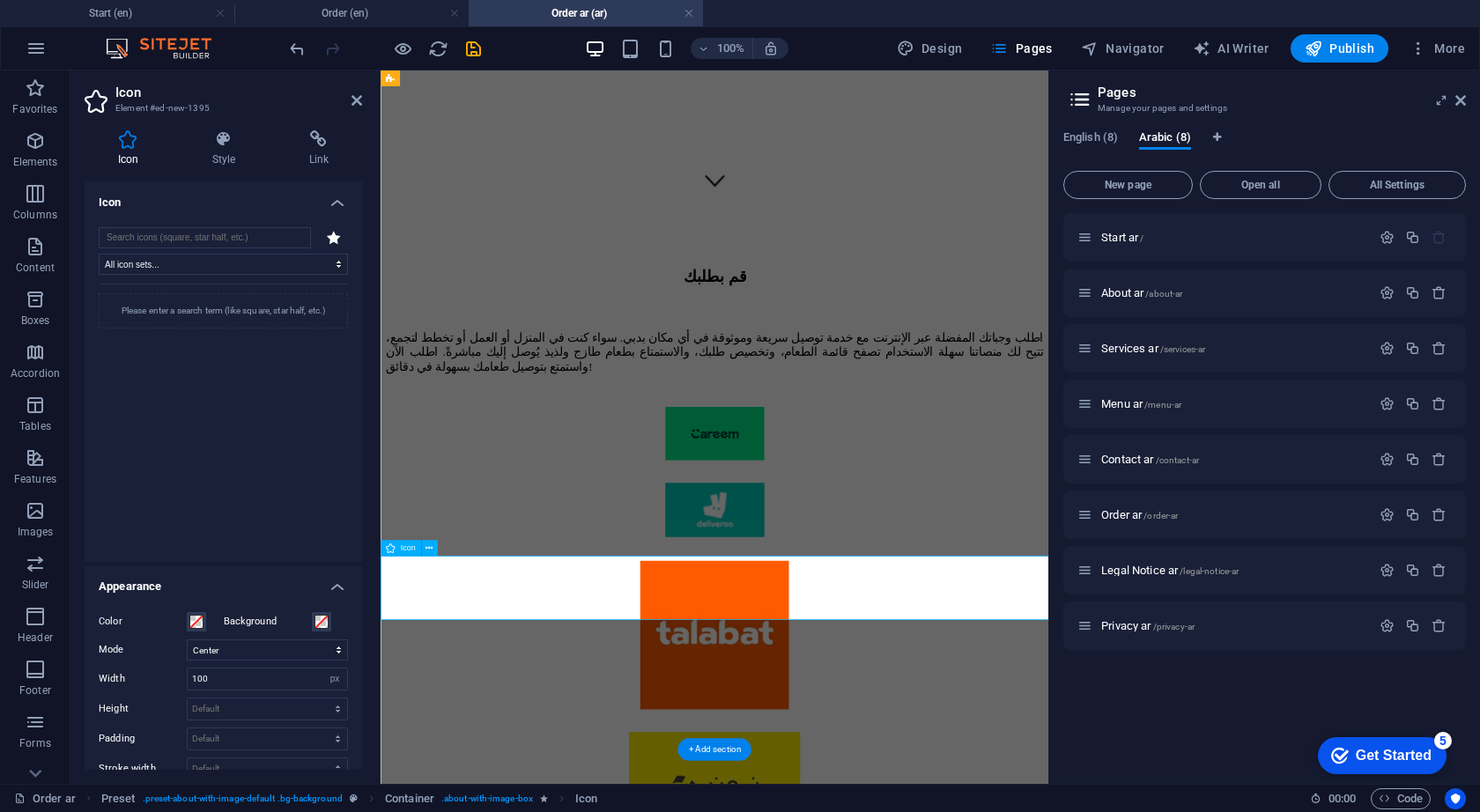
scroll to position [524, 0]
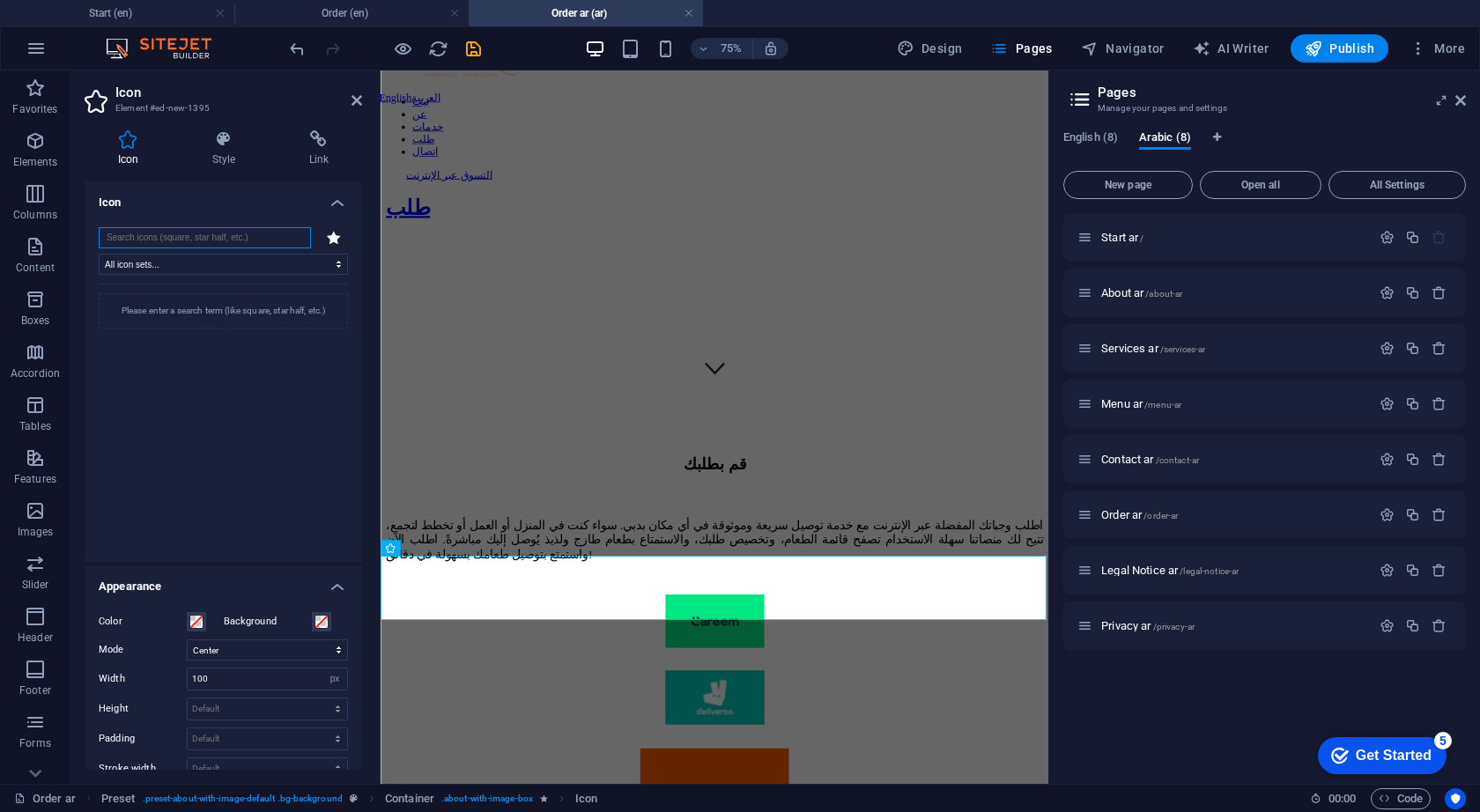
click at [150, 234] on input "search" at bounding box center [205, 238] width 212 height 21
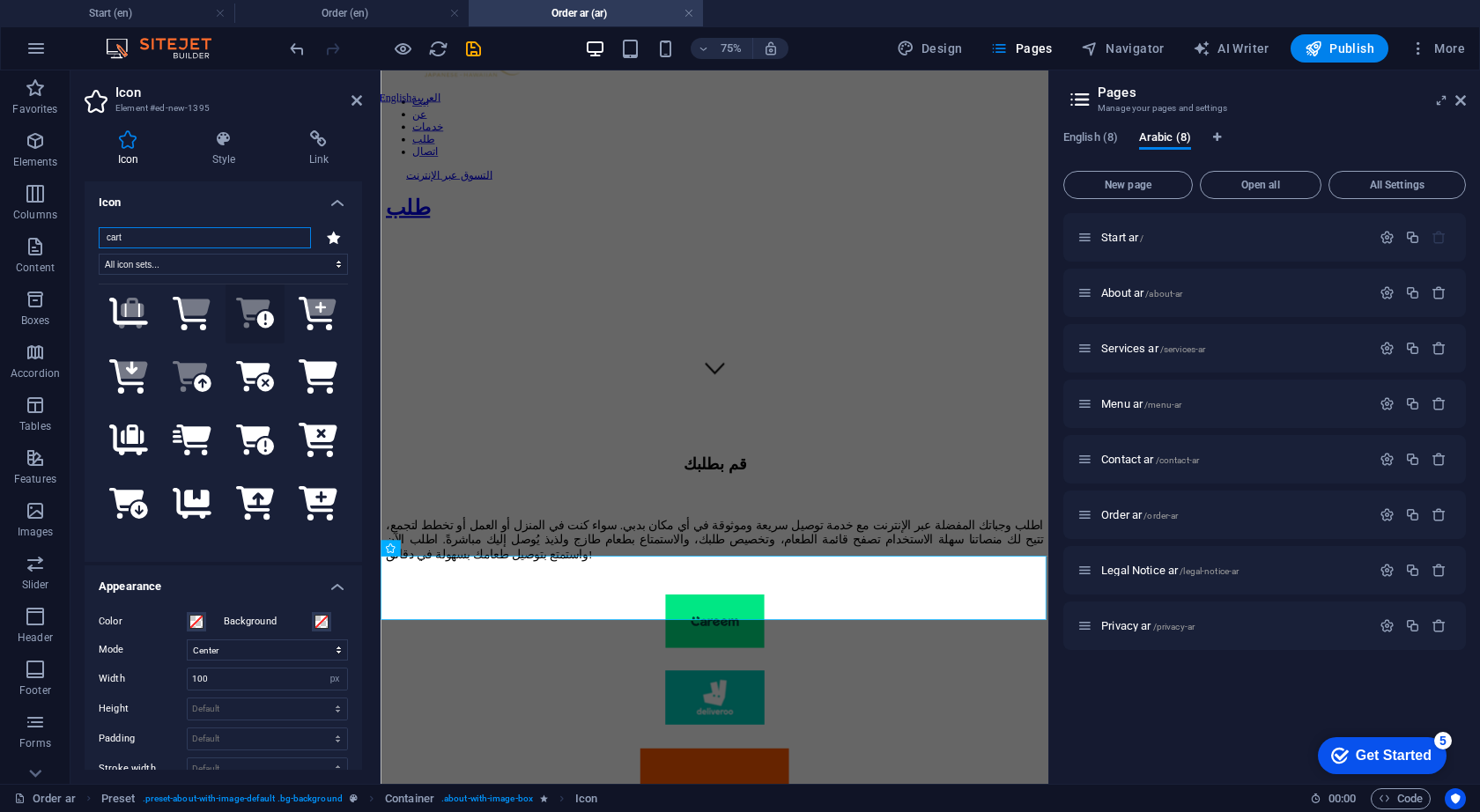
scroll to position [391, 0]
type input "cart"
click at [194, 422] on icon at bounding box center [191, 437] width 38 height 31
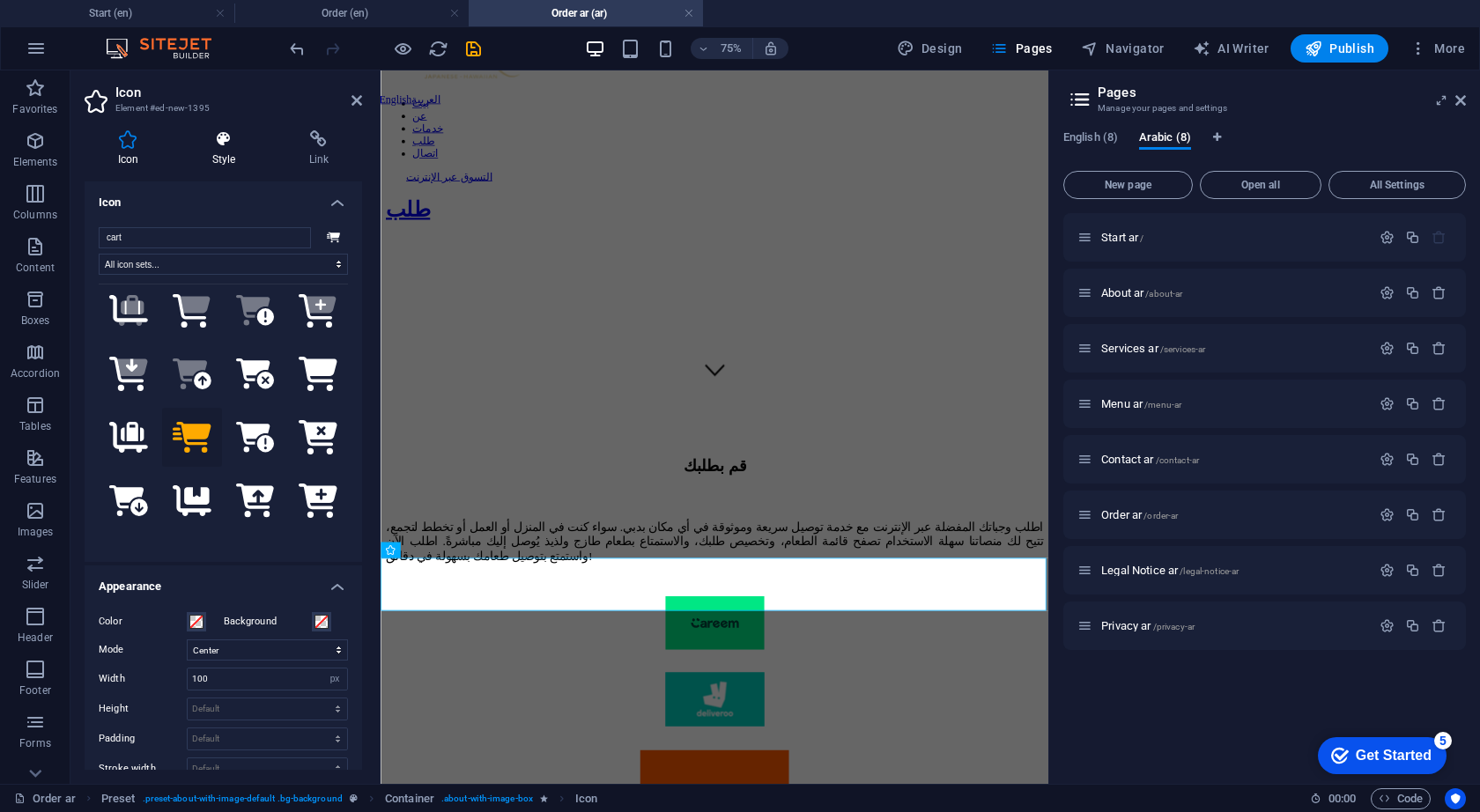
click at [222, 148] on h4 "Style" at bounding box center [227, 149] width 97 height 37
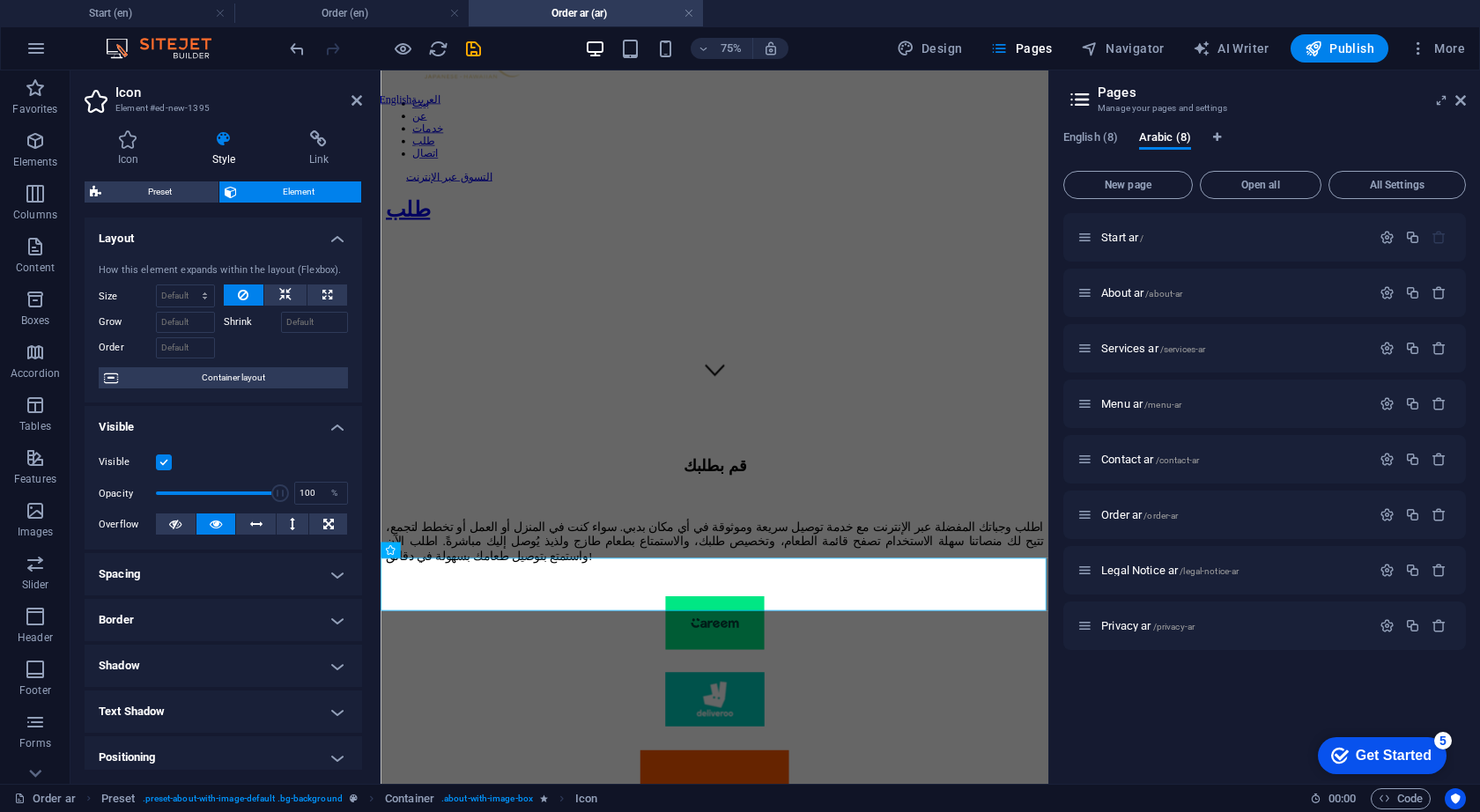
scroll to position [0, 0]
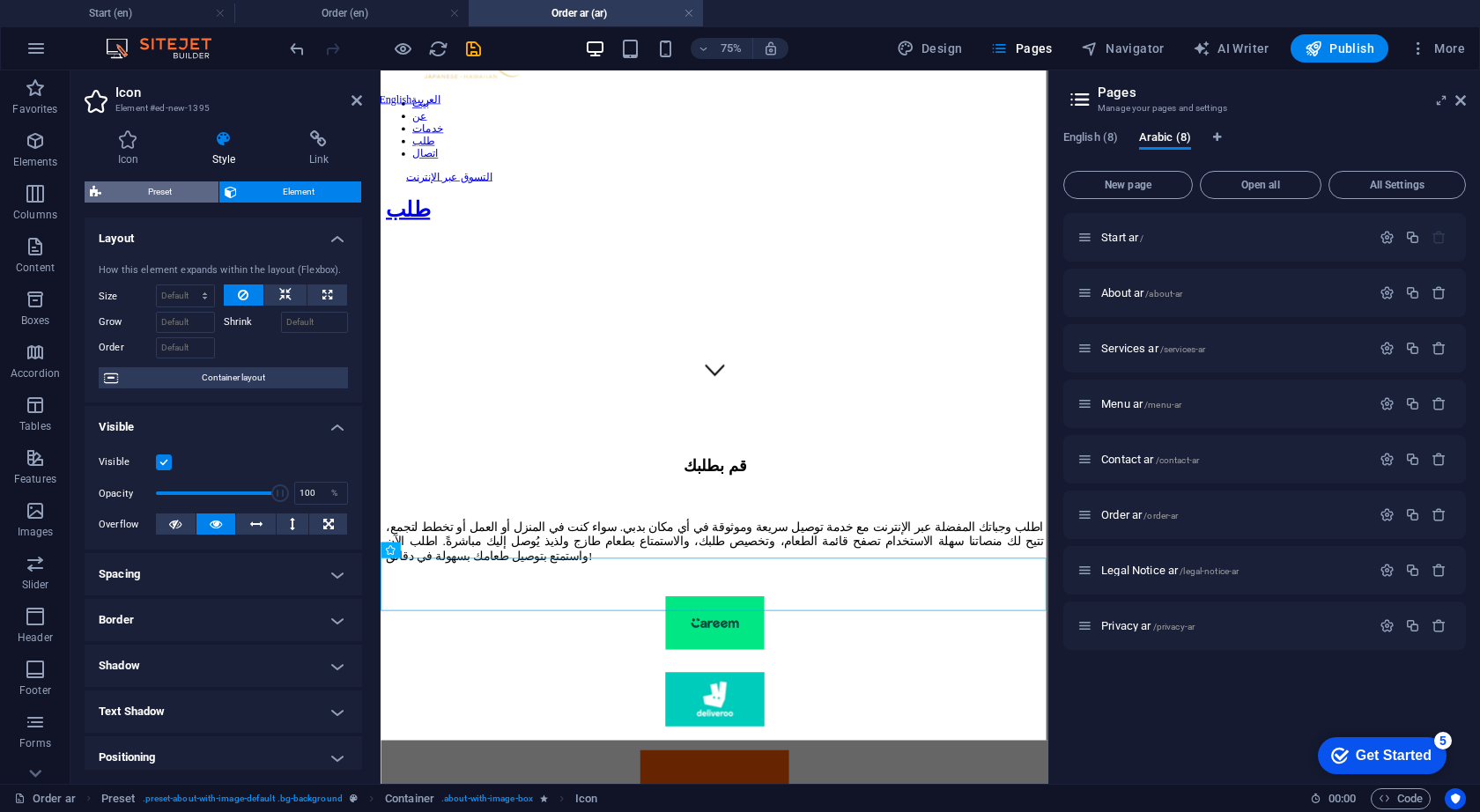
click at [141, 196] on span "Preset" at bounding box center [159, 192] width 106 height 21
select select "px"
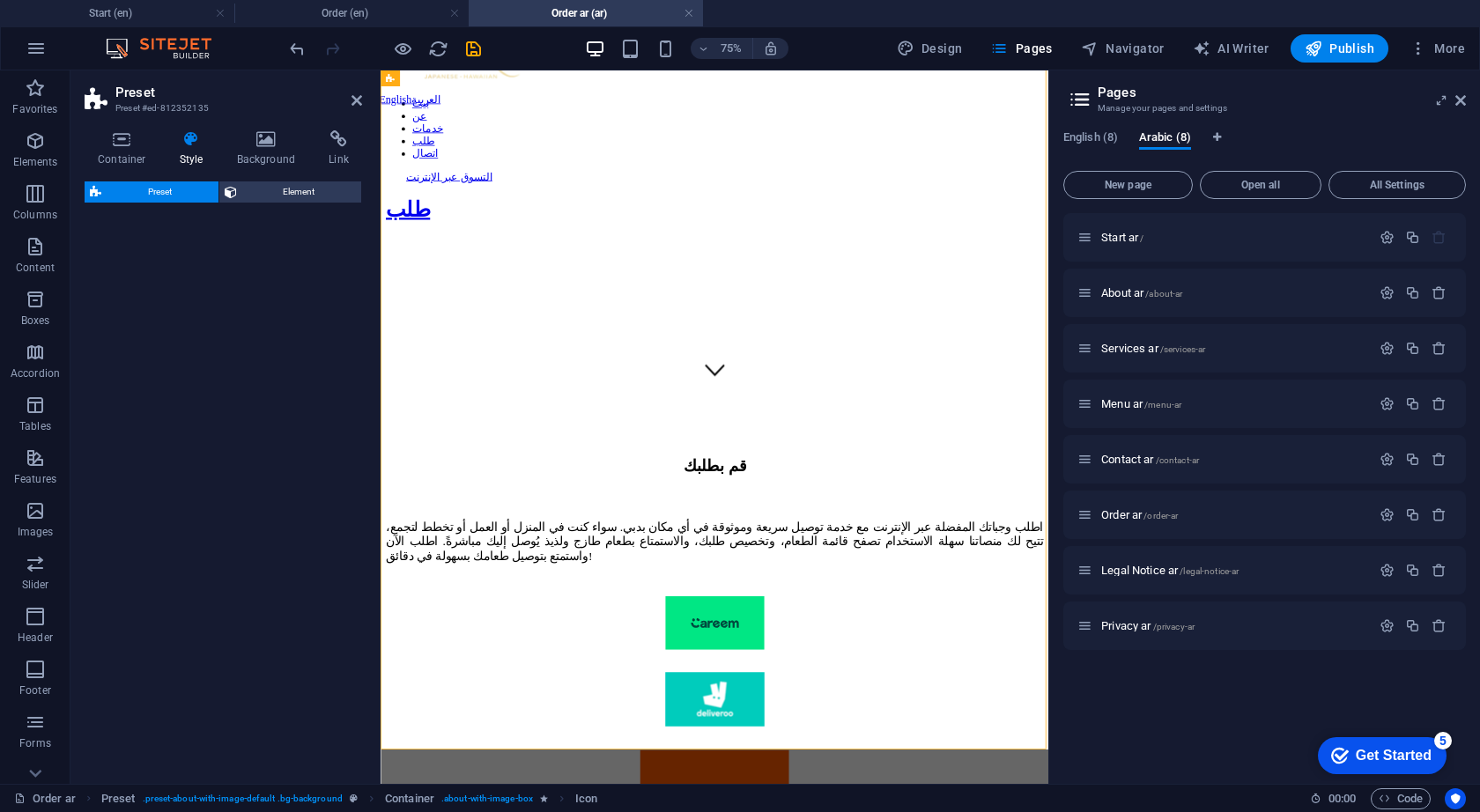
scroll to position [509, 0]
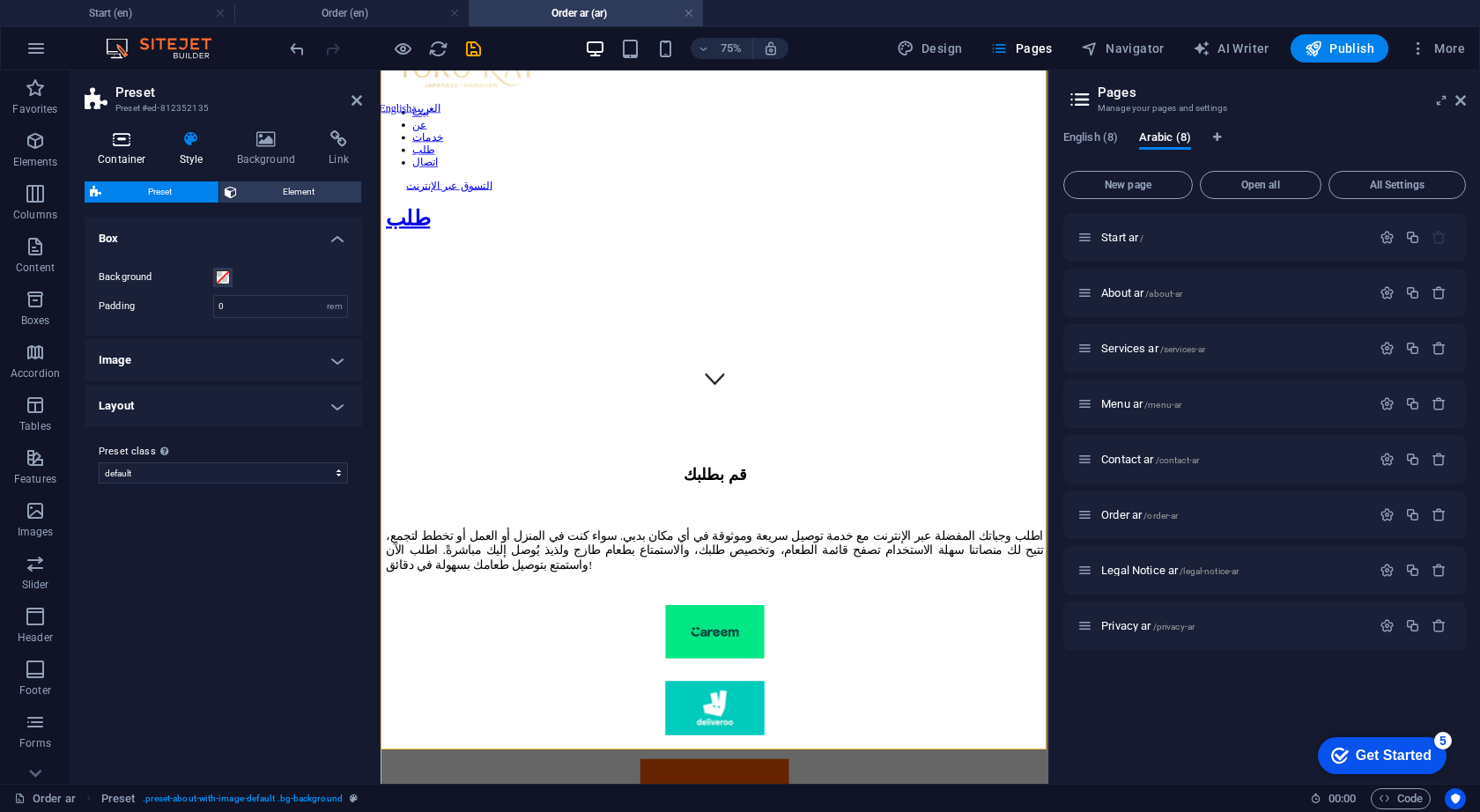
click at [127, 149] on h4 "Container" at bounding box center [126, 149] width 82 height 37
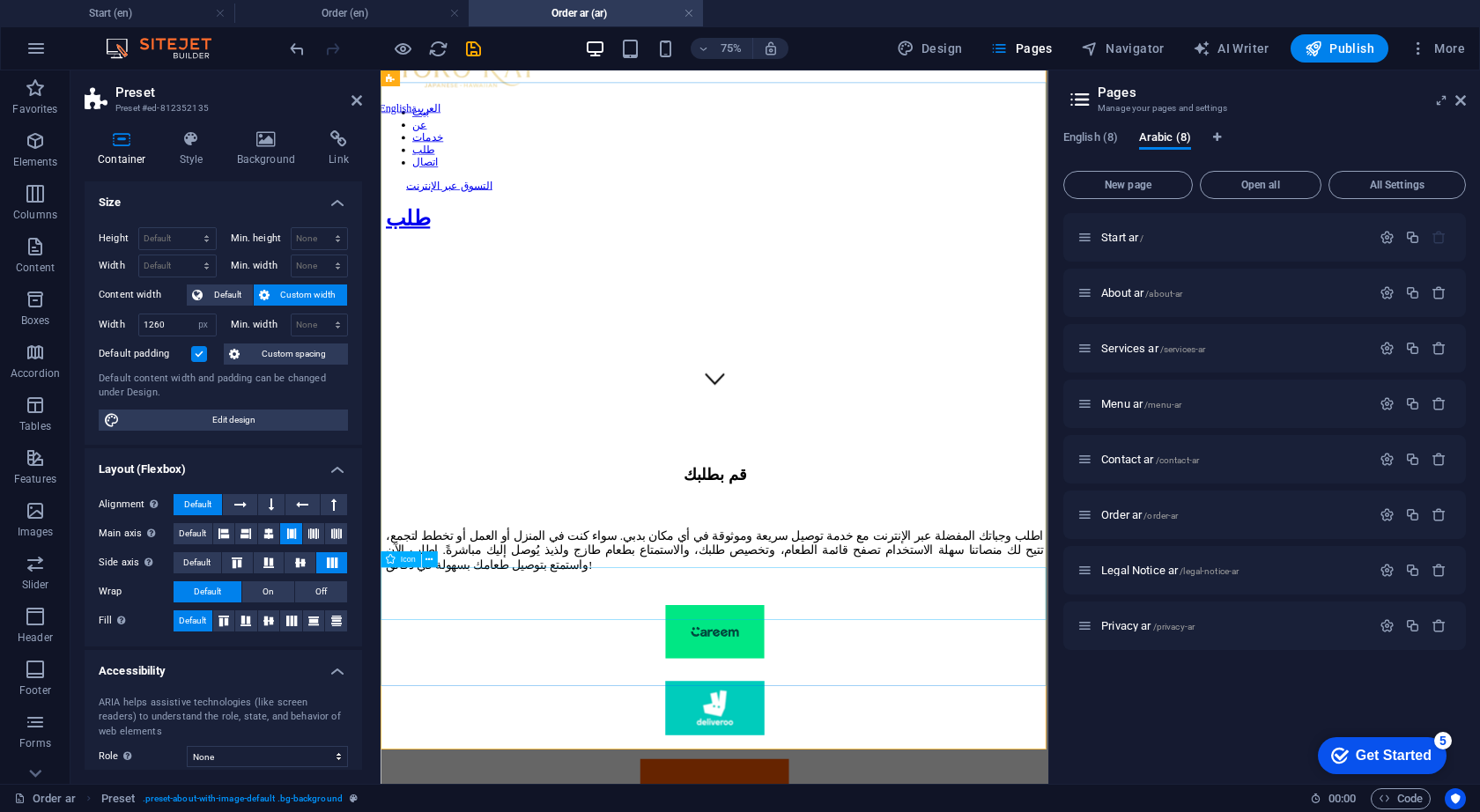
select select "xMidYMid"
select select "px"
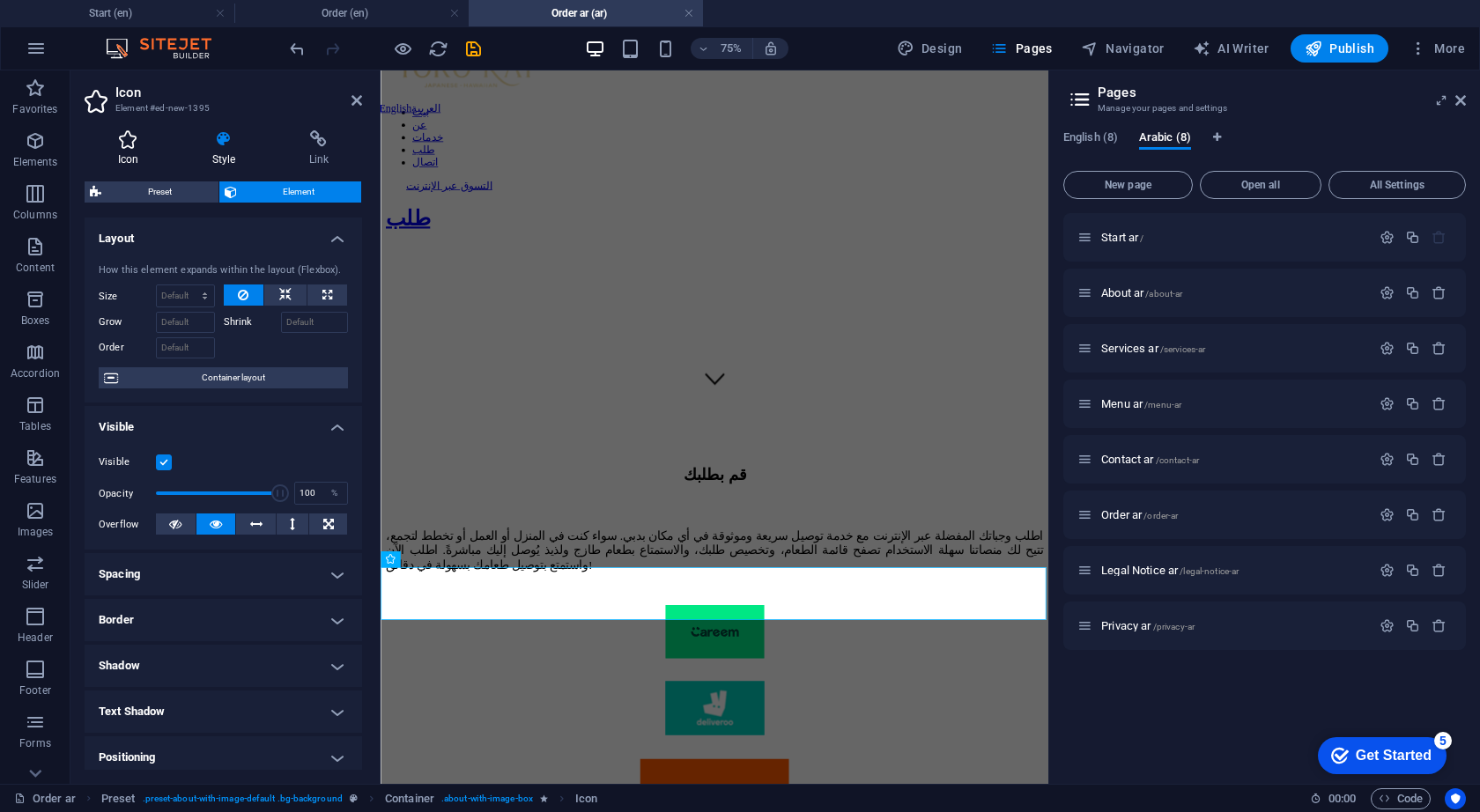
click at [126, 132] on icon at bounding box center [128, 139] width 88 height 18
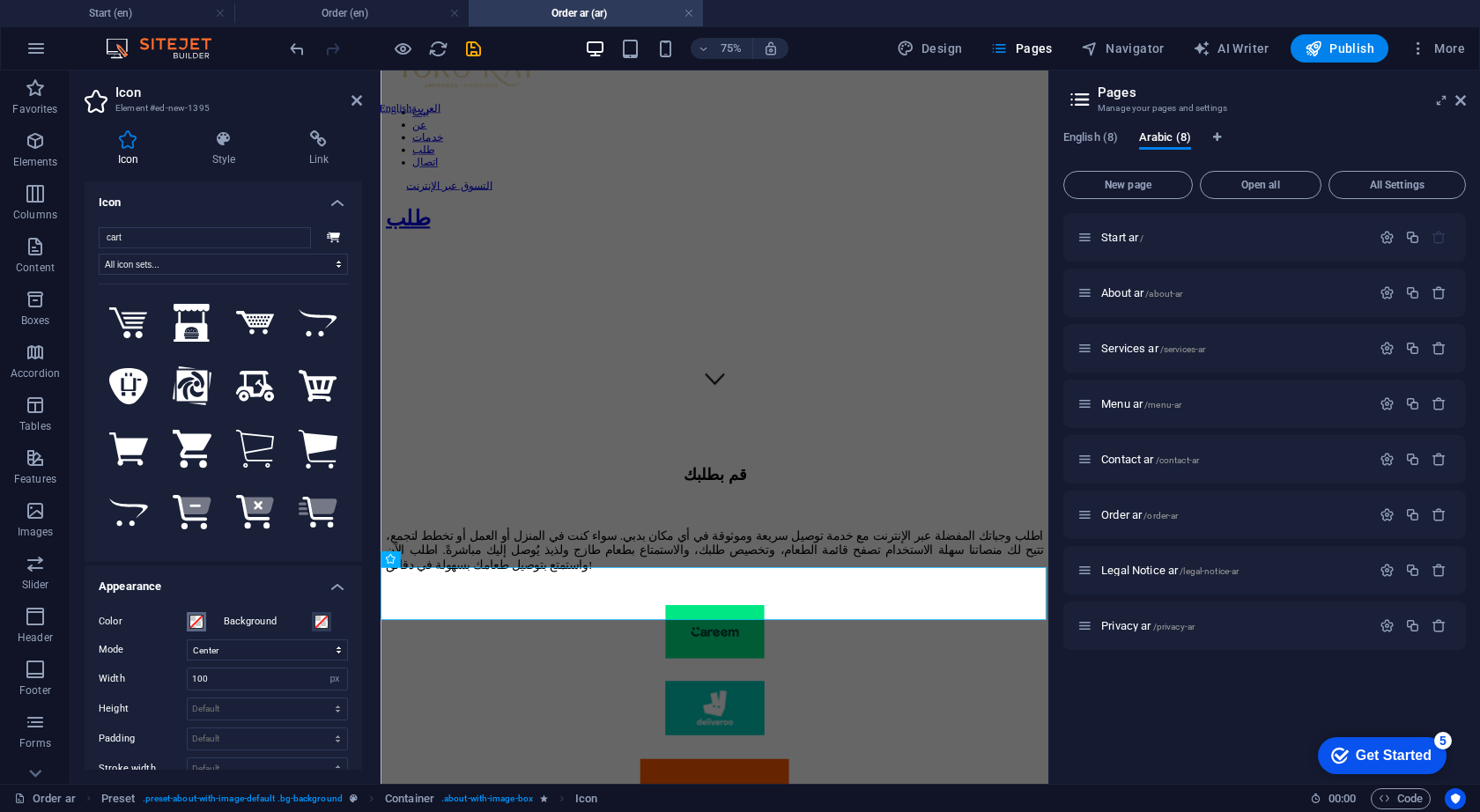
click at [195, 624] on span at bounding box center [196, 622] width 14 height 14
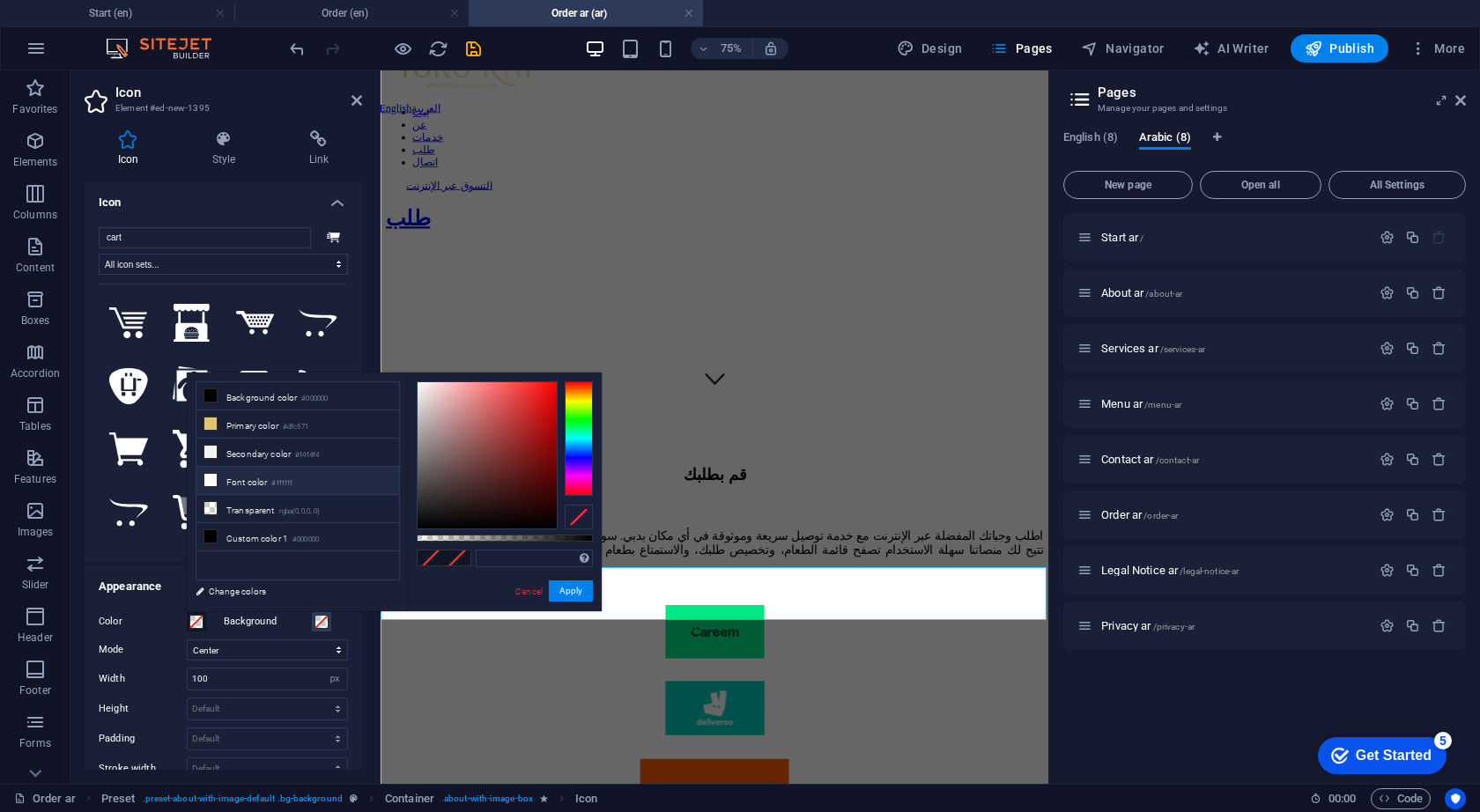
click at [211, 482] on icon at bounding box center [211, 480] width 12 height 12
type input "#ffffff"
click at [577, 594] on button "Apply" at bounding box center [571, 591] width 44 height 21
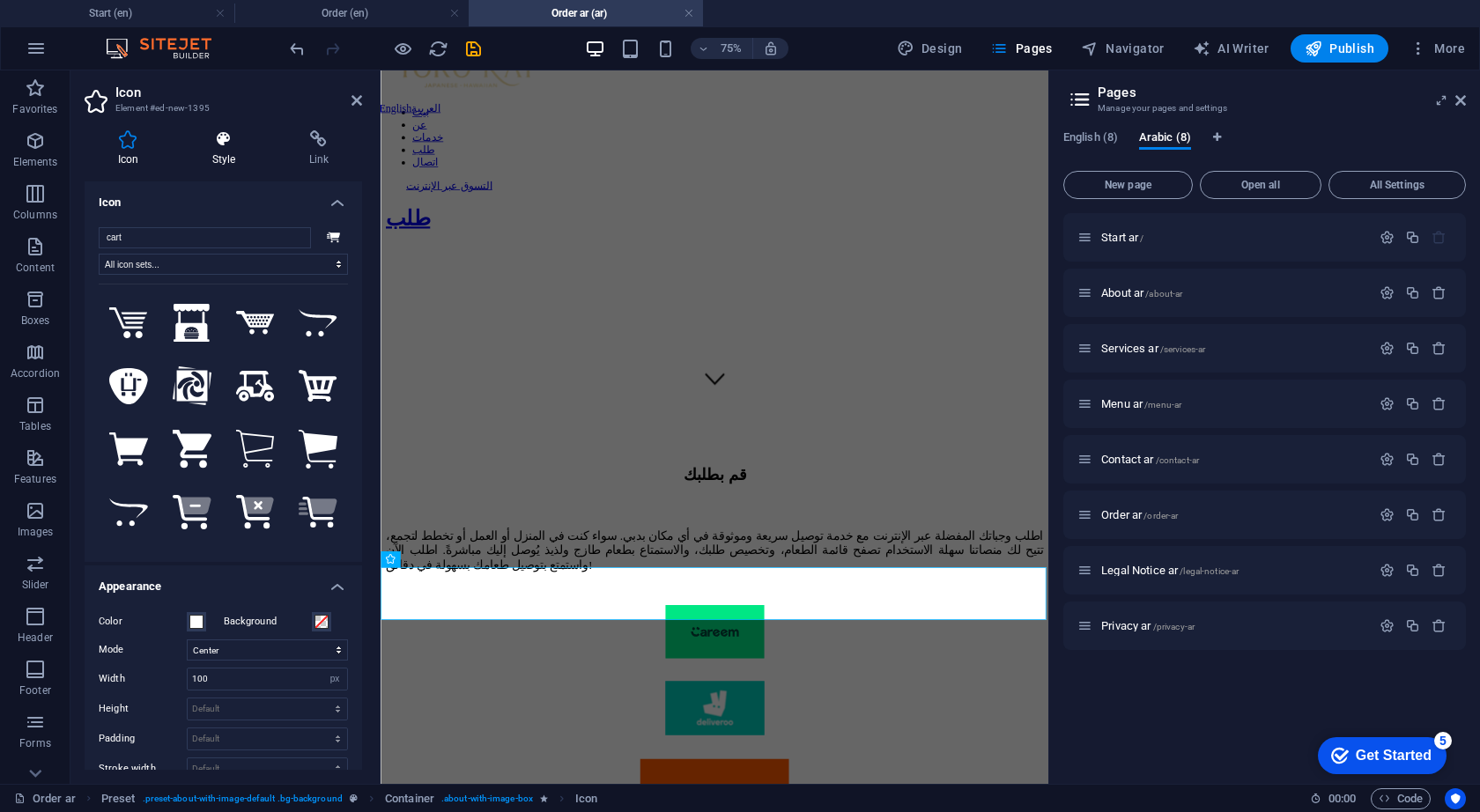
click at [218, 142] on icon at bounding box center [224, 139] width 90 height 18
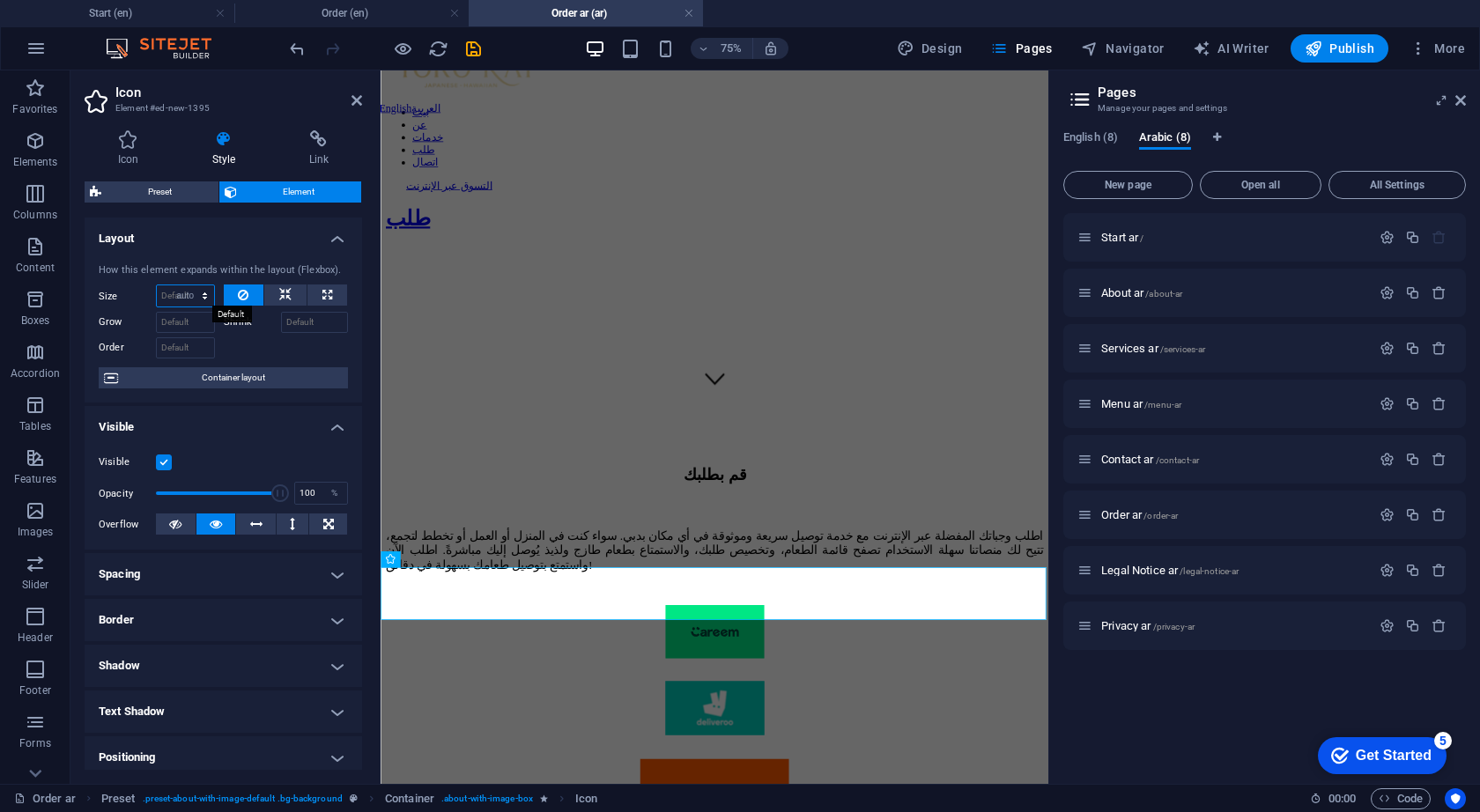
select select "DISABLED_OPTION_VALUE"
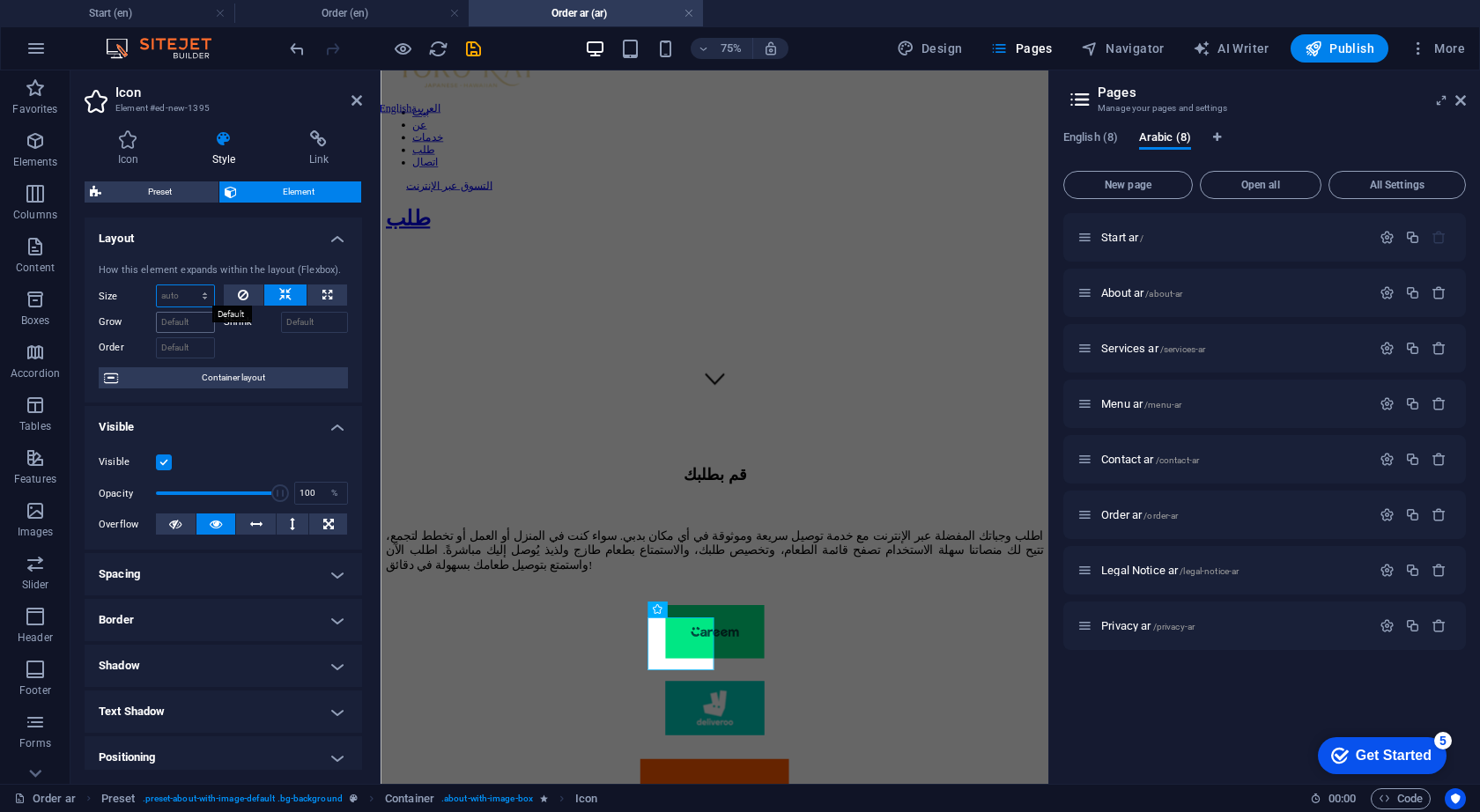
scroll to position [451, 0]
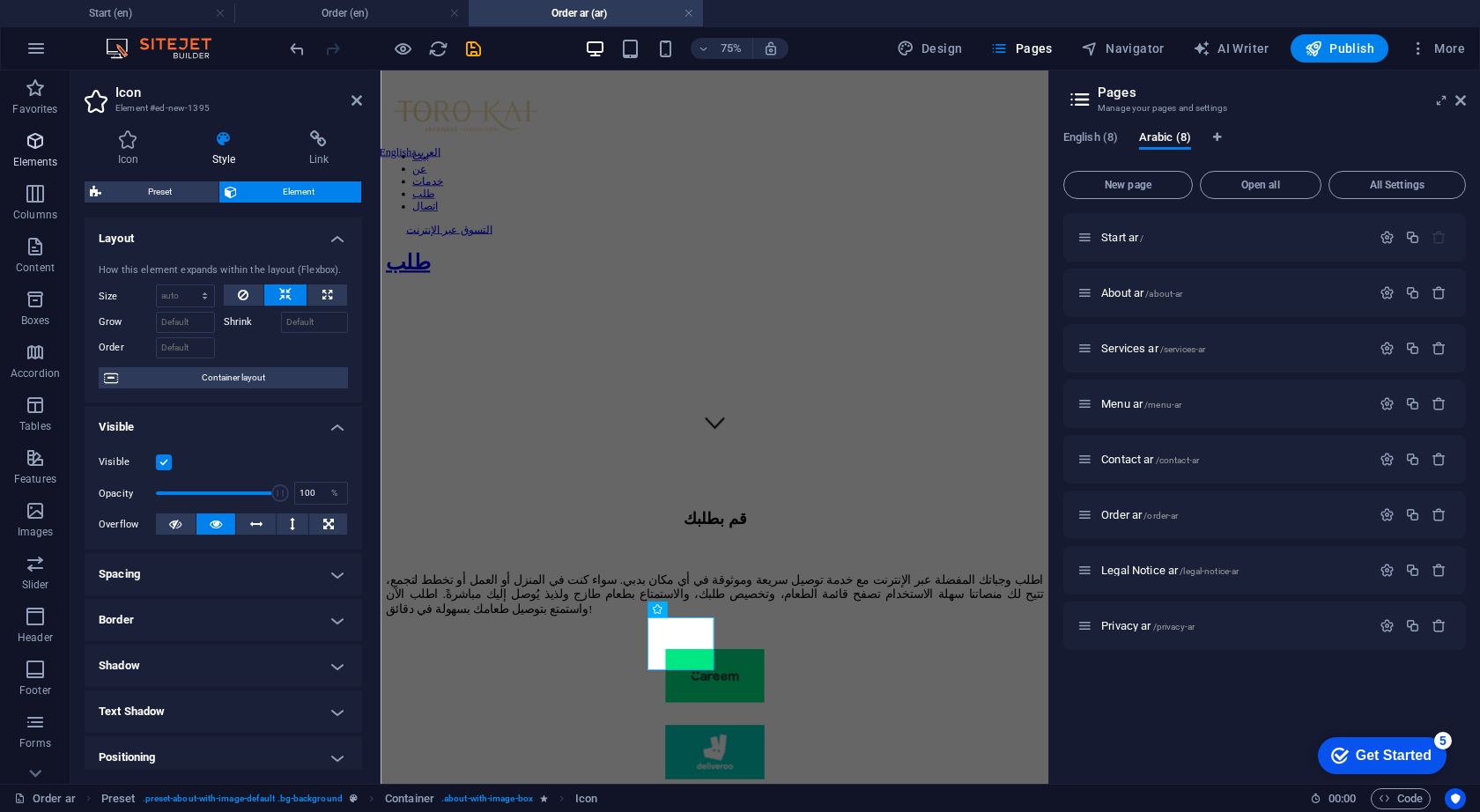
click at [46, 149] on icon "button" at bounding box center [35, 141] width 21 height 21
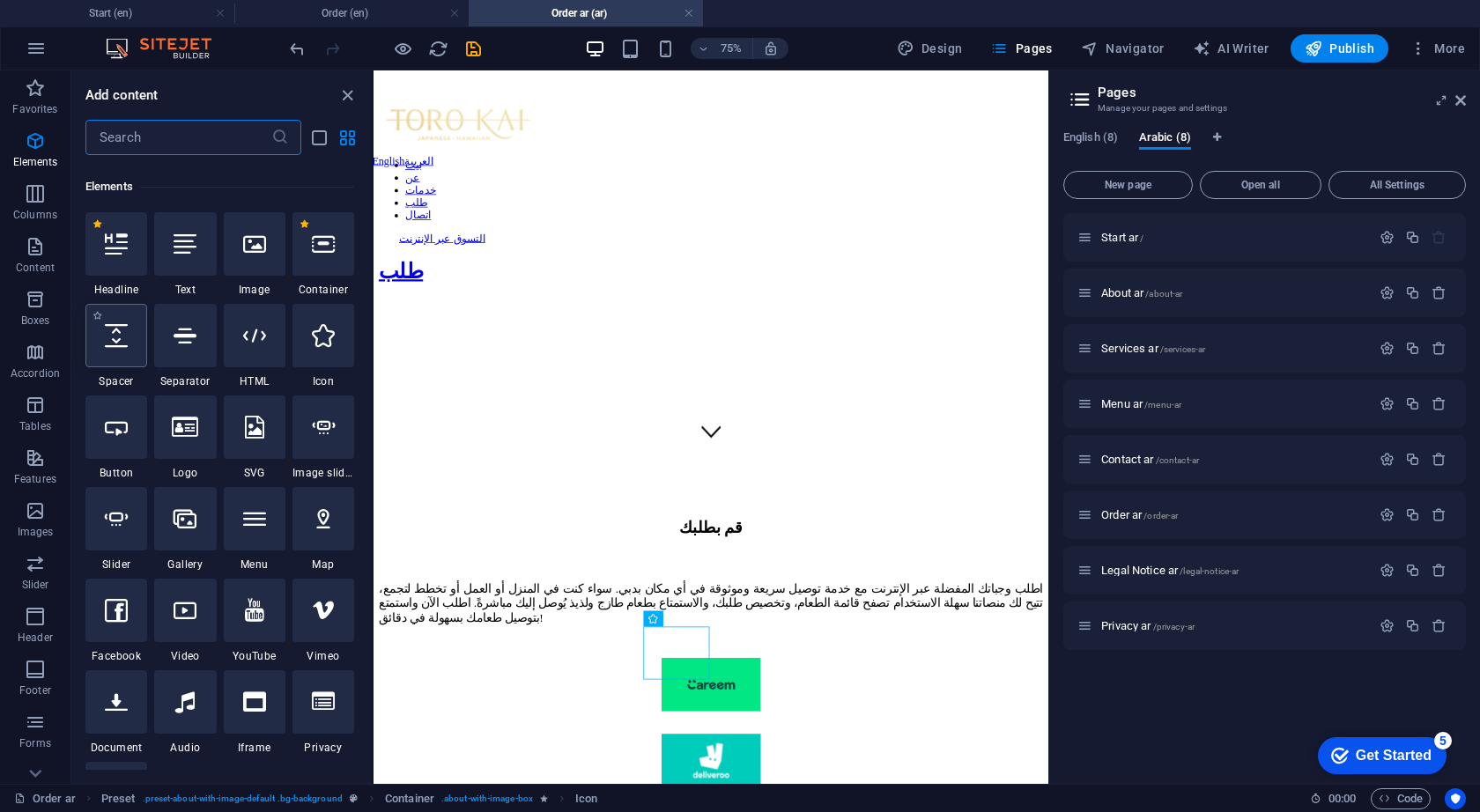
scroll to position [188, 0]
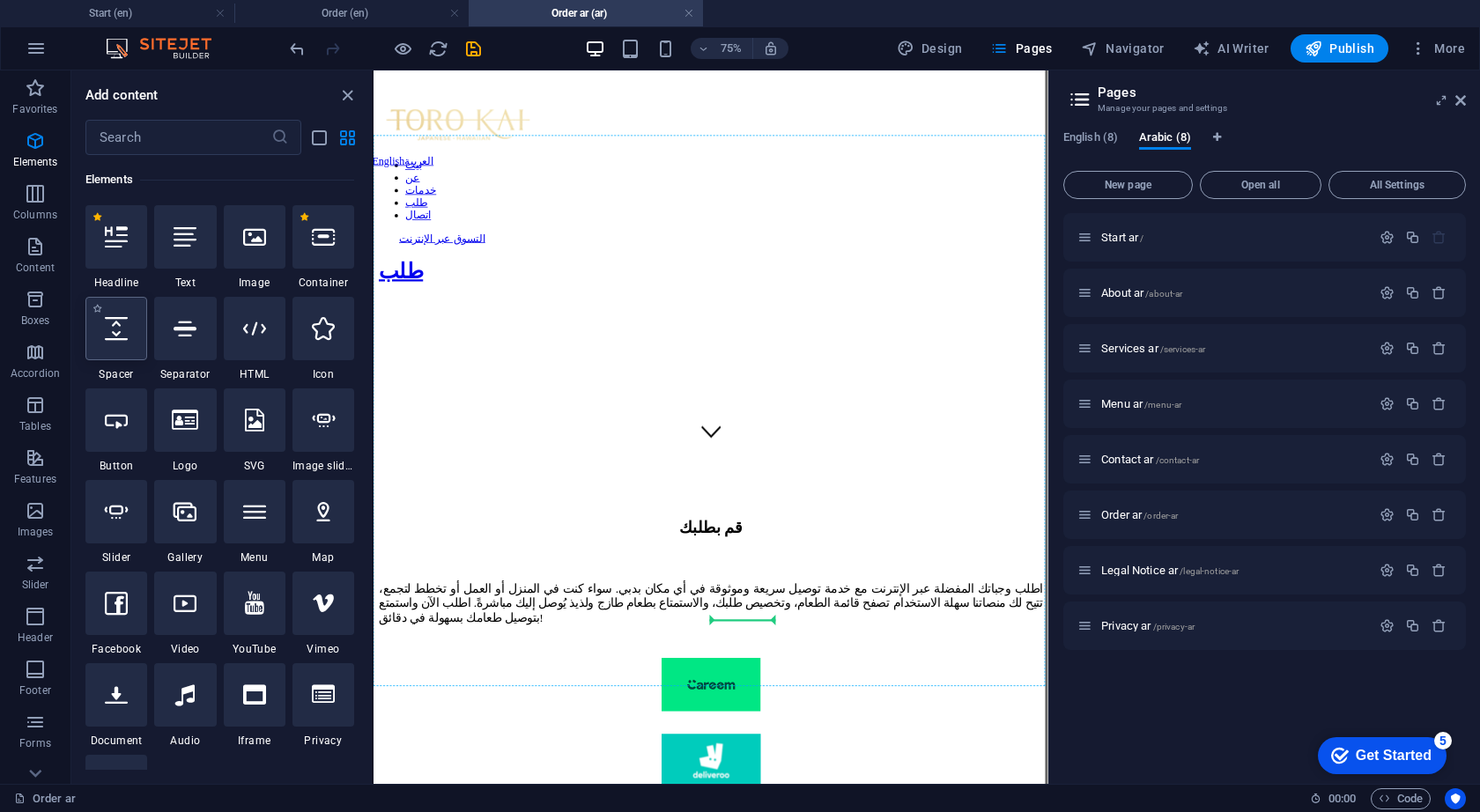
select select "px"
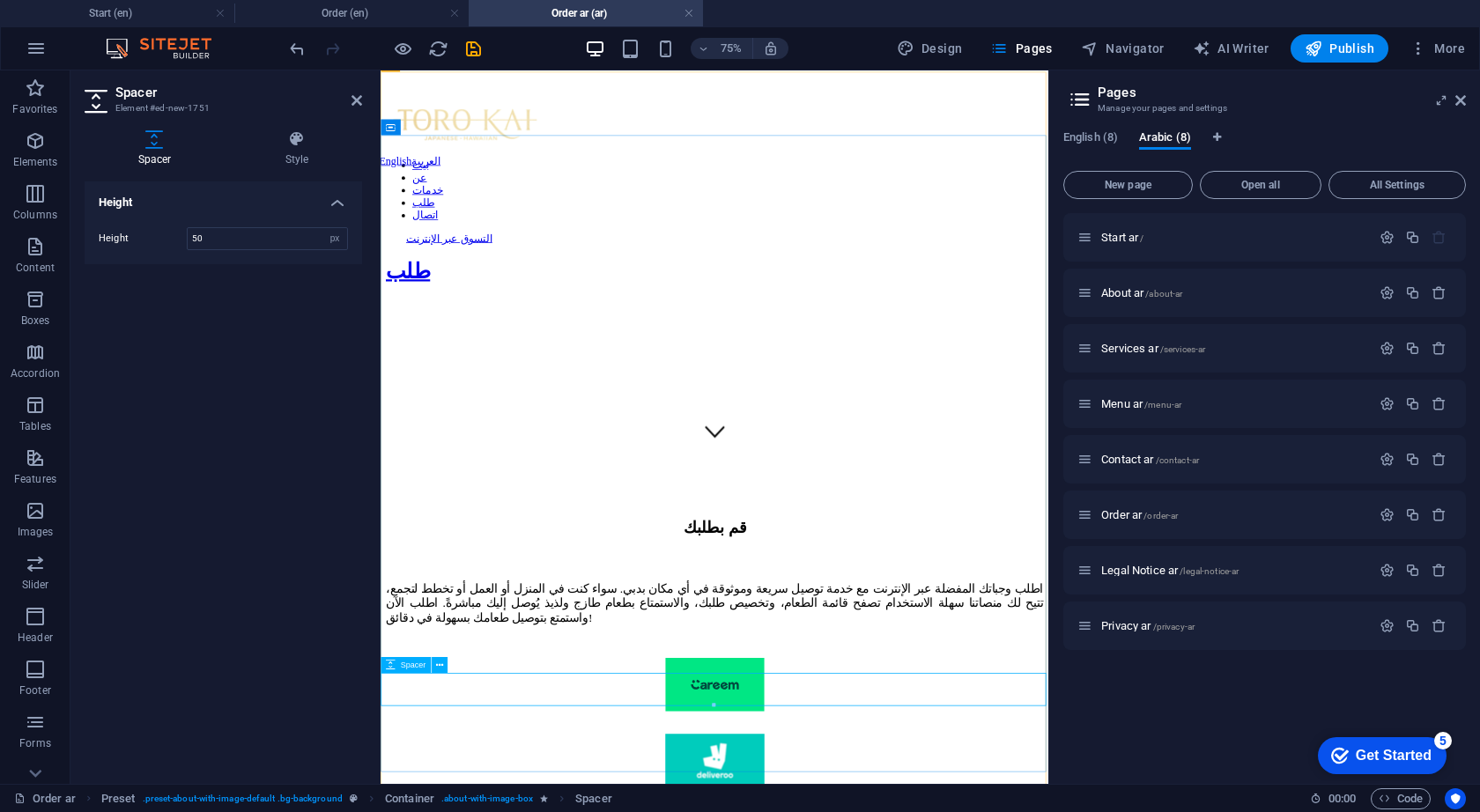
click at [234, 241] on input "50" at bounding box center [267, 239] width 159 height 21
type input "5"
type input "30"
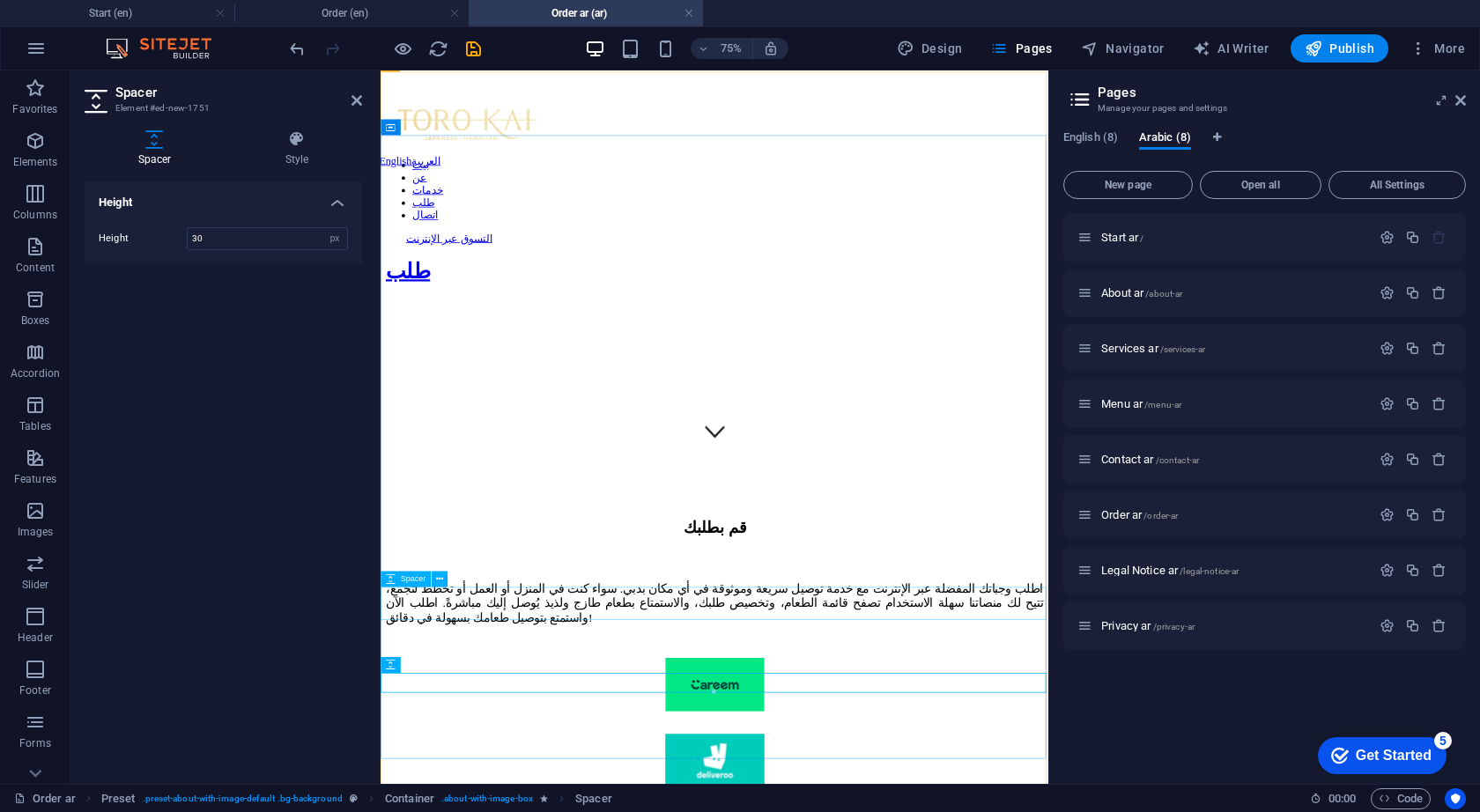
select select "px"
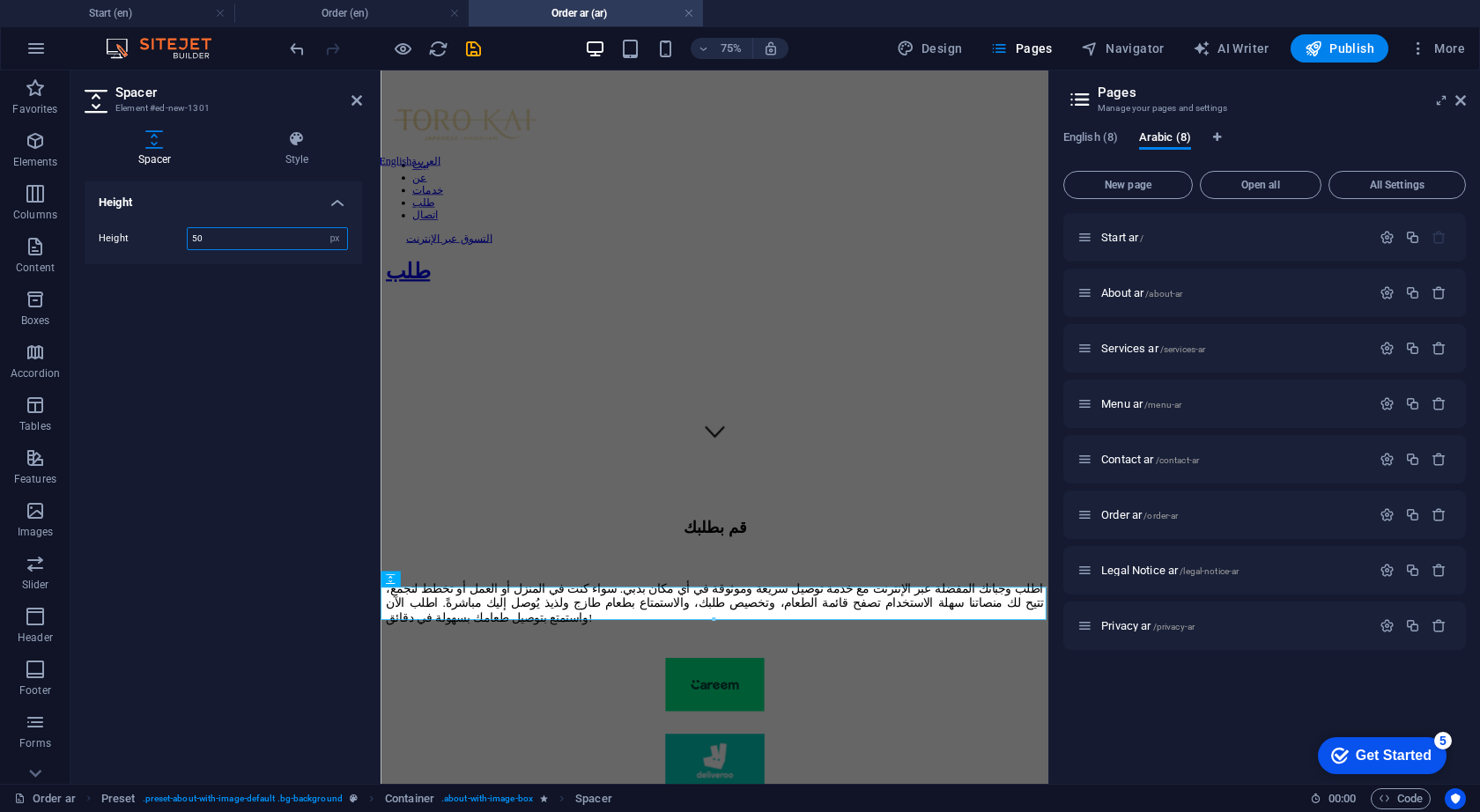
click at [221, 232] on input "50" at bounding box center [267, 239] width 159 height 21
type input "5"
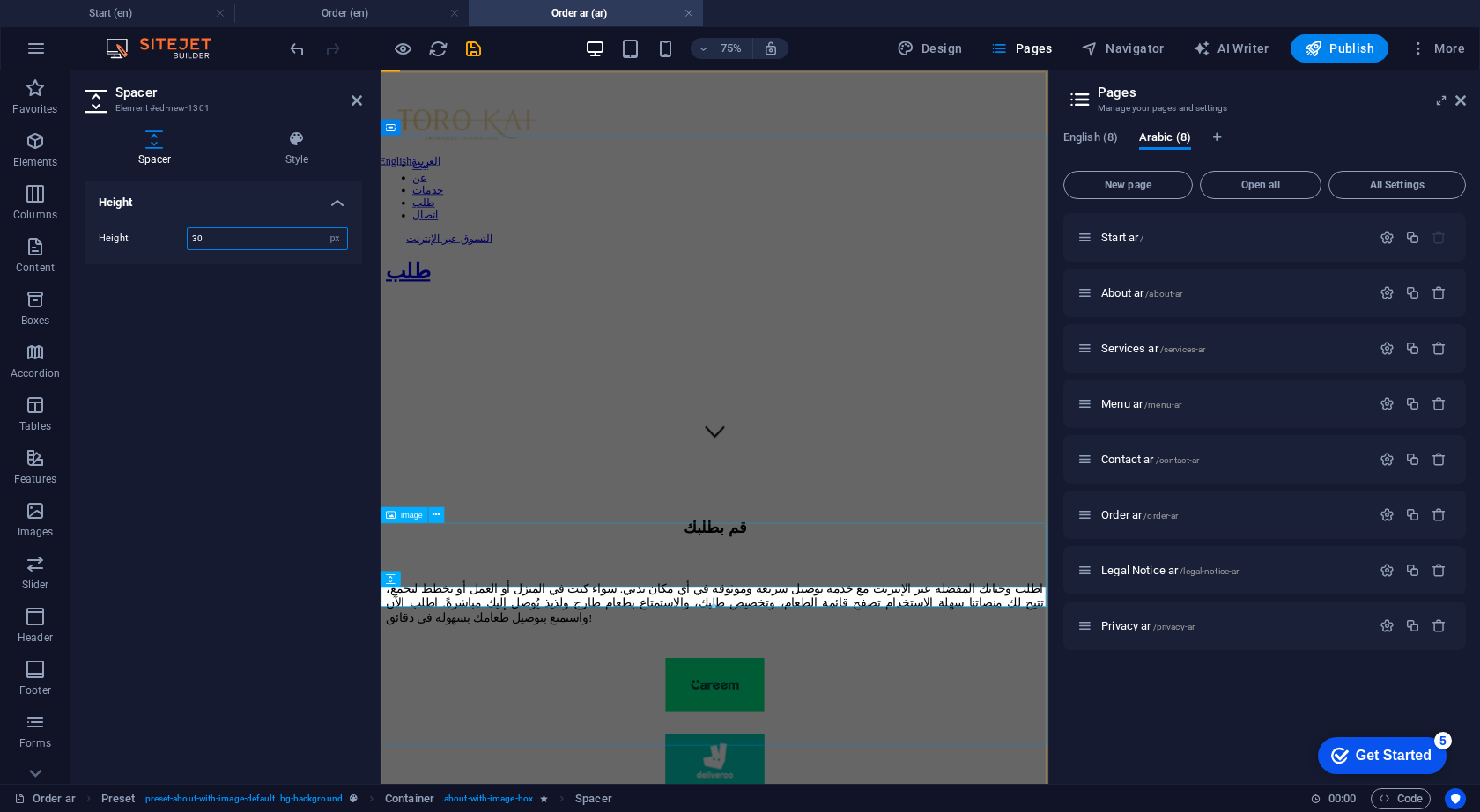
type input "30"
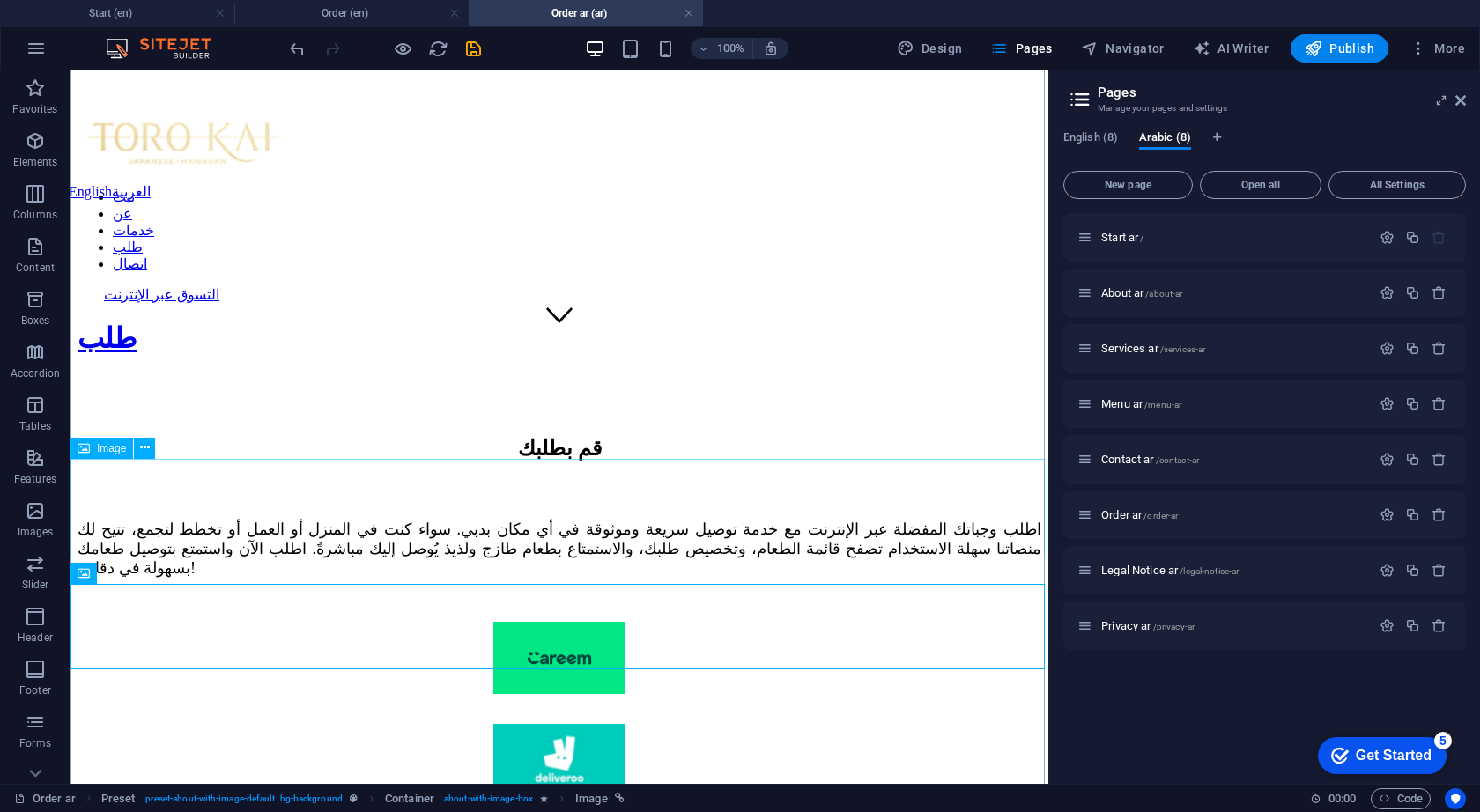
scroll to position [609, 0]
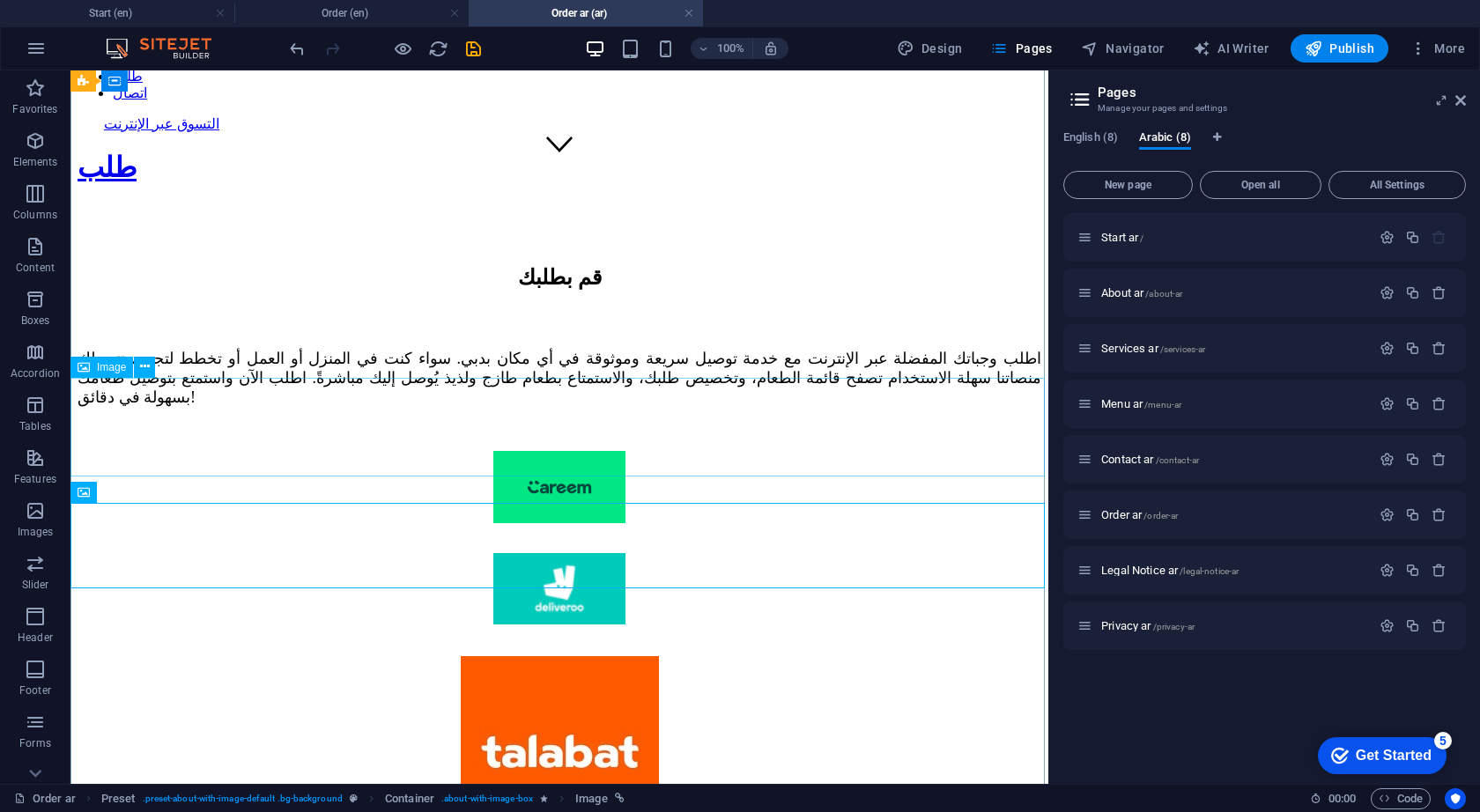
click at [567, 656] on figure at bounding box center [559, 757] width 963 height 202
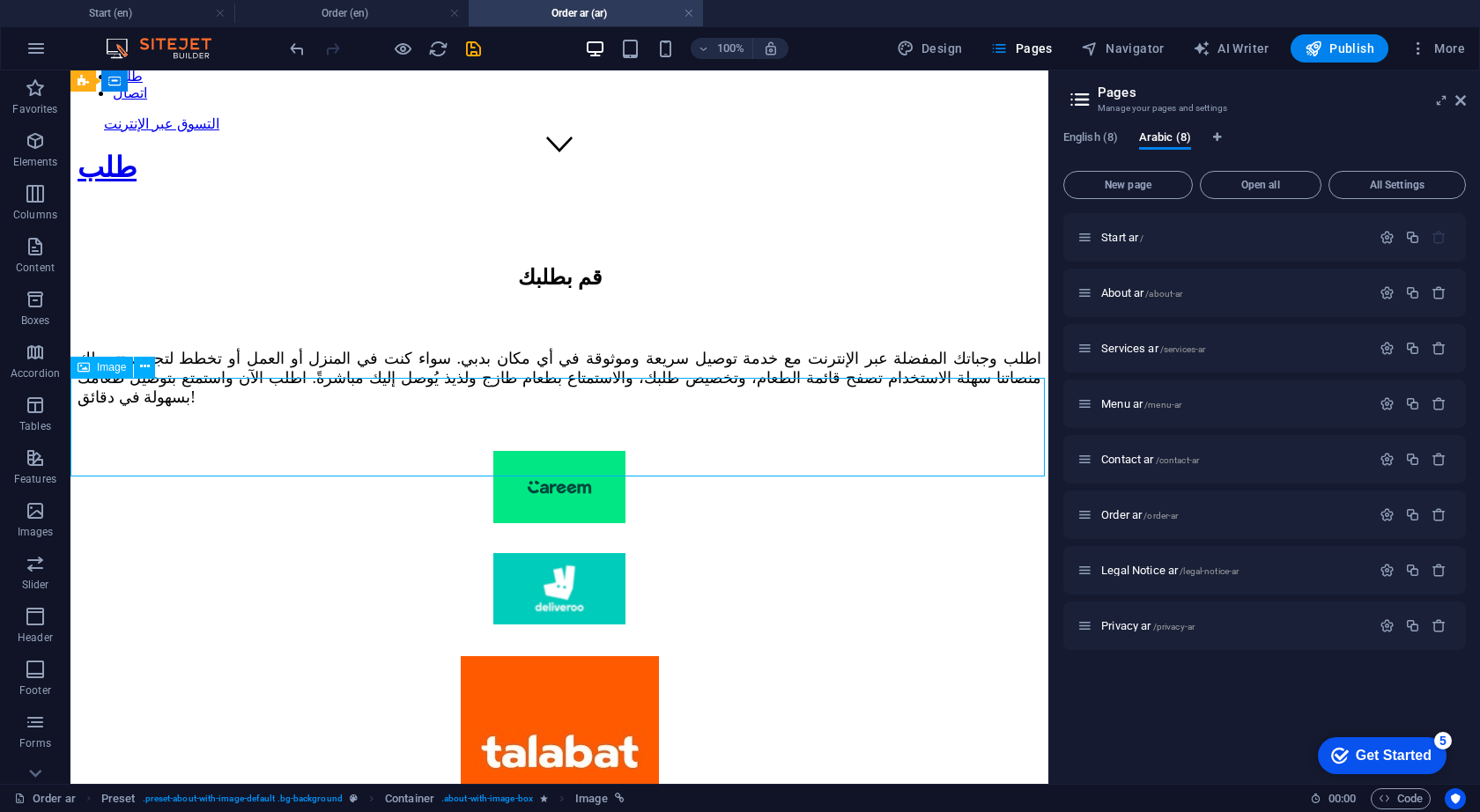
click at [567, 656] on figure at bounding box center [559, 757] width 963 height 202
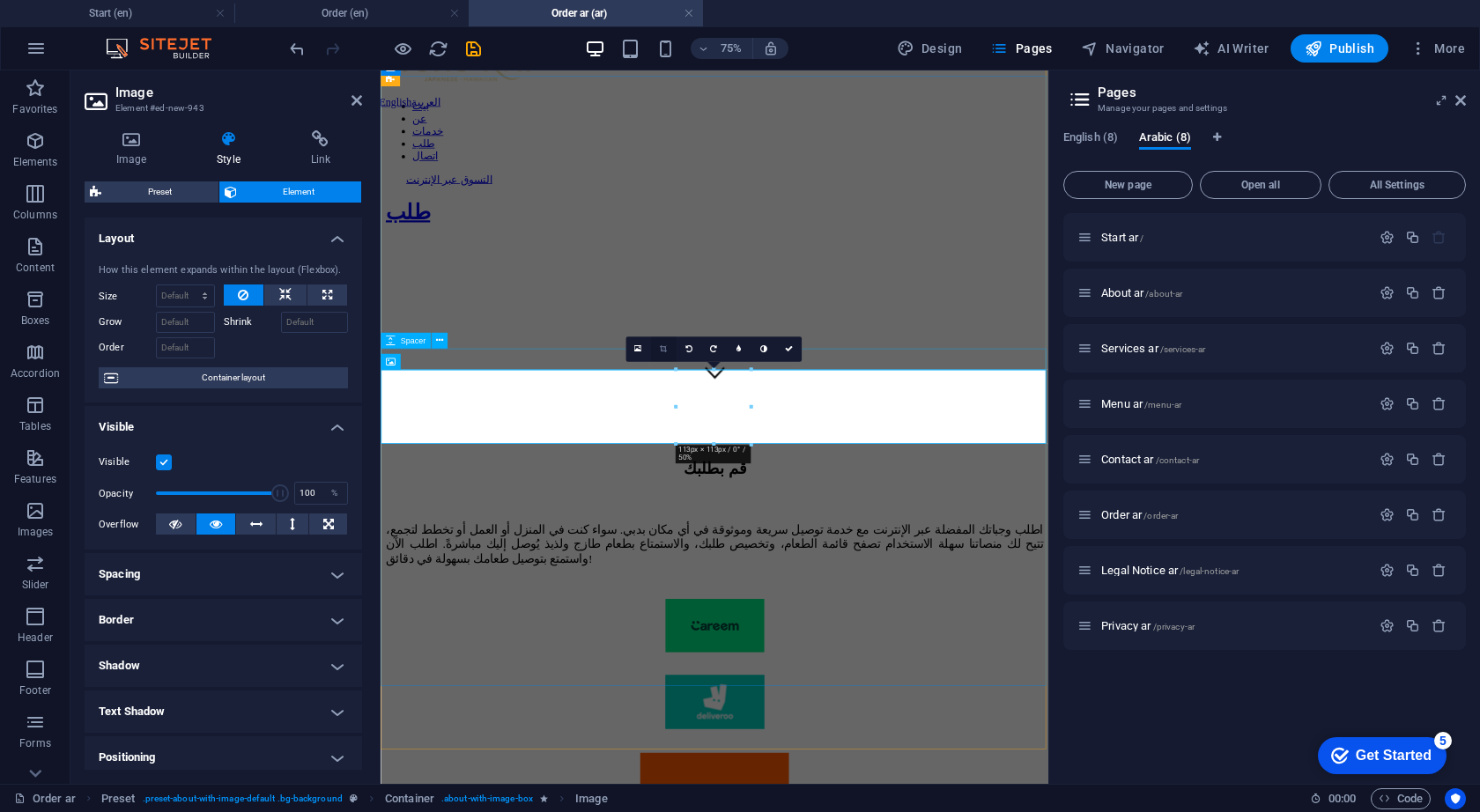
click at [667, 348] on link at bounding box center [663, 349] width 26 height 26
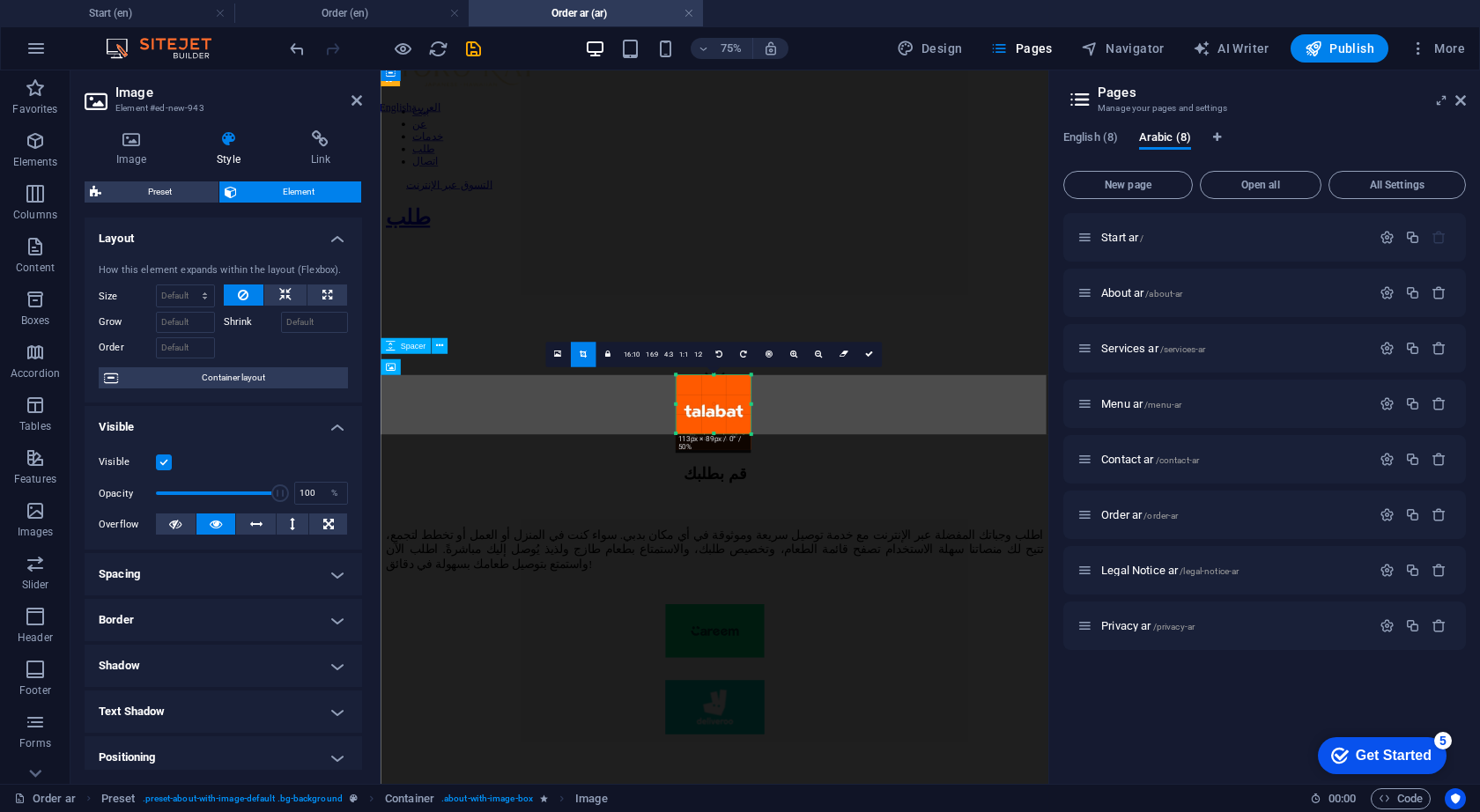
scroll to position [504, 0]
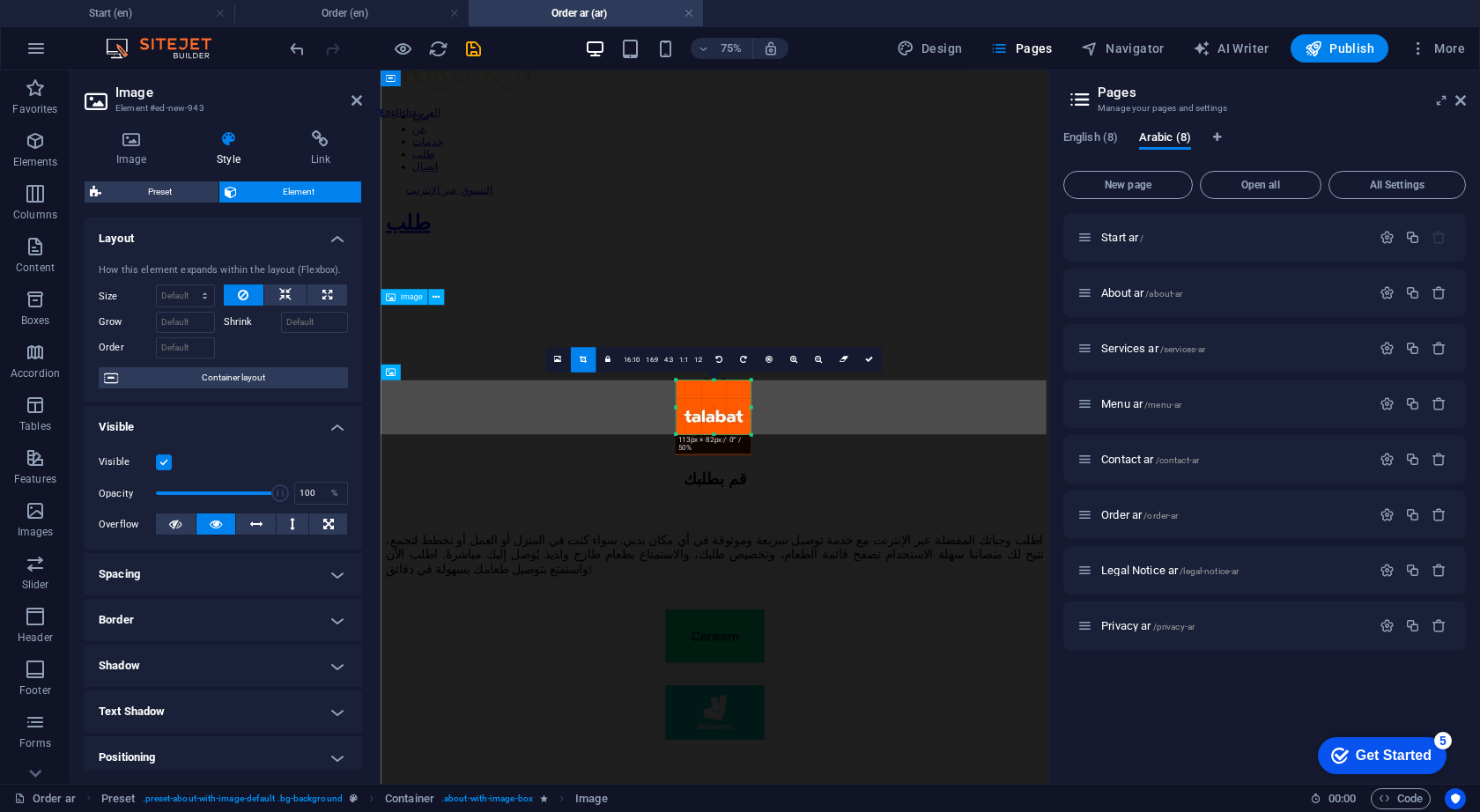
drag, startPoint x: 711, startPoint y: 445, endPoint x: 713, endPoint y: 421, distance: 24.1
click at [713, 421] on div "180 170 160 150 140 130 120 110 100 90 80 70 60 50 40 30 20 10 0 -10 -20 -30 -4…" at bounding box center [713, 407] width 75 height 54
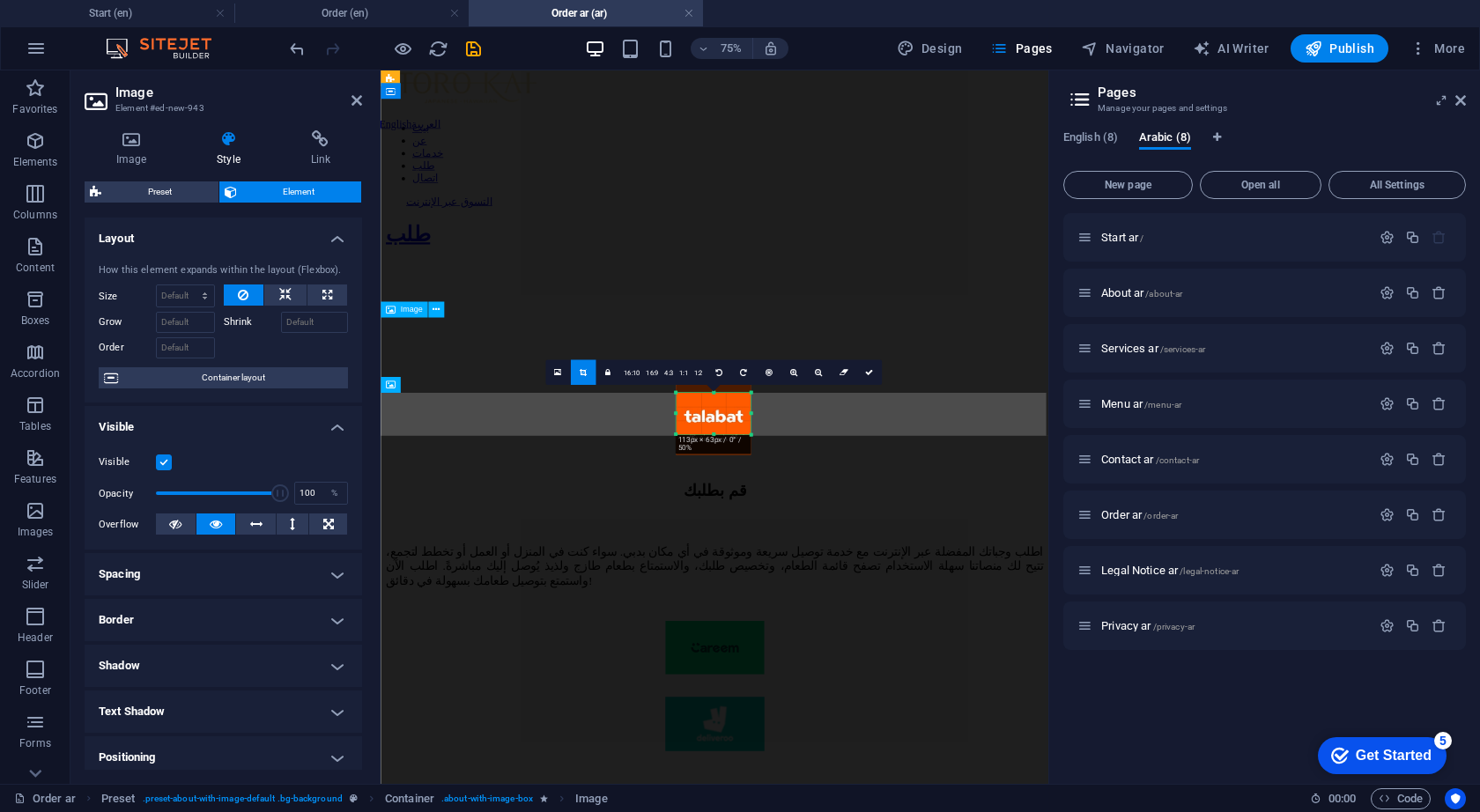
scroll to position [484, 0]
drag, startPoint x: 713, startPoint y: 379, endPoint x: 717, endPoint y: 398, distance: 19.4
click at [717, 398] on div "180 170 160 150 140 130 120 110 100 90 80 70 60 50 40 30 20 10 0 -10 -20 -30 -4…" at bounding box center [713, 416] width 75 height 41
click at [795, 379] on link at bounding box center [794, 374] width 26 height 26
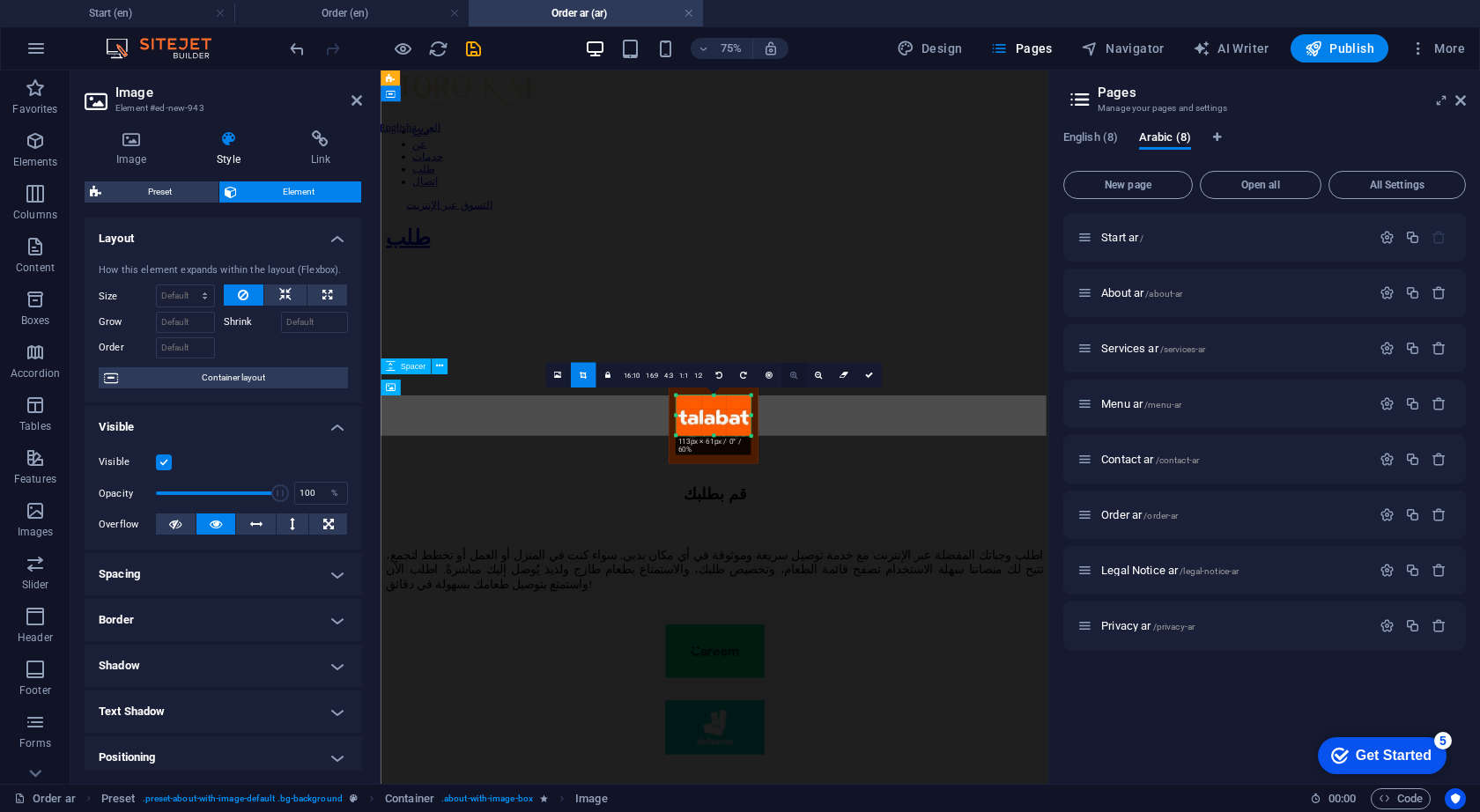
click at [795, 379] on link at bounding box center [794, 374] width 26 height 26
click at [712, 430] on div at bounding box center [718, 425] width 111 height 111
drag, startPoint x: 749, startPoint y: 413, endPoint x: 767, endPoint y: 413, distance: 18.0
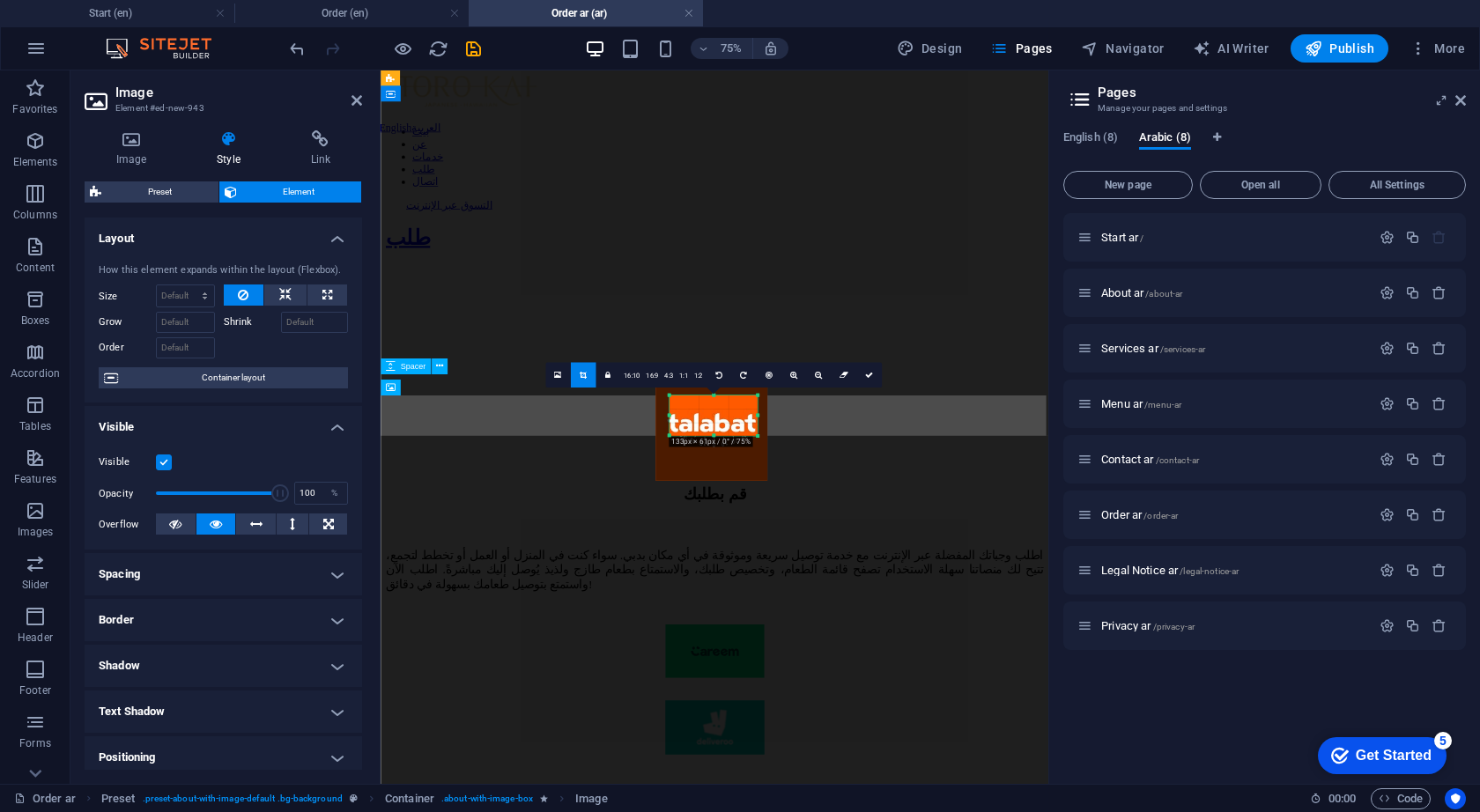
click at [757, 413] on div "180 170 160 150 140 130 120 110 100 90 80 70 60 50 40 30 20 10 0 -10 -20 -30 -4…" at bounding box center [714, 416] width 88 height 41
click at [666, 416] on div "180 170 160 150 140 130 120 110 100 90 80 70 60 50 40 30 20 10 0 -10 -20 -30 -4…" at bounding box center [713, 416] width 95 height 41
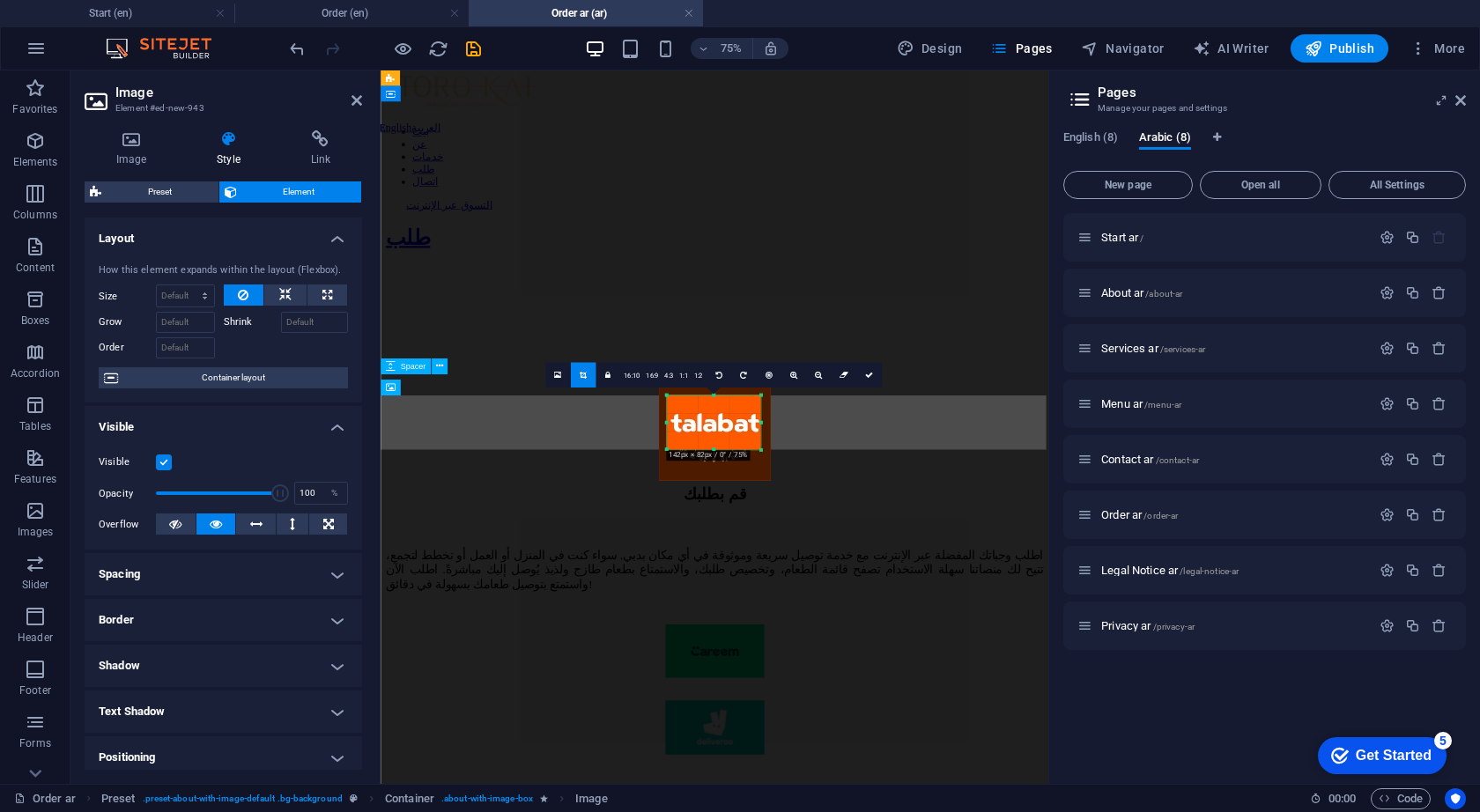
drag, startPoint x: 712, startPoint y: 433, endPoint x: 715, endPoint y: 452, distance: 19.2
click at [715, 452] on div at bounding box center [713, 449] width 95 height 4
click at [763, 424] on div at bounding box center [761, 423] width 4 height 55
click at [865, 376] on icon at bounding box center [869, 374] width 8 height 8
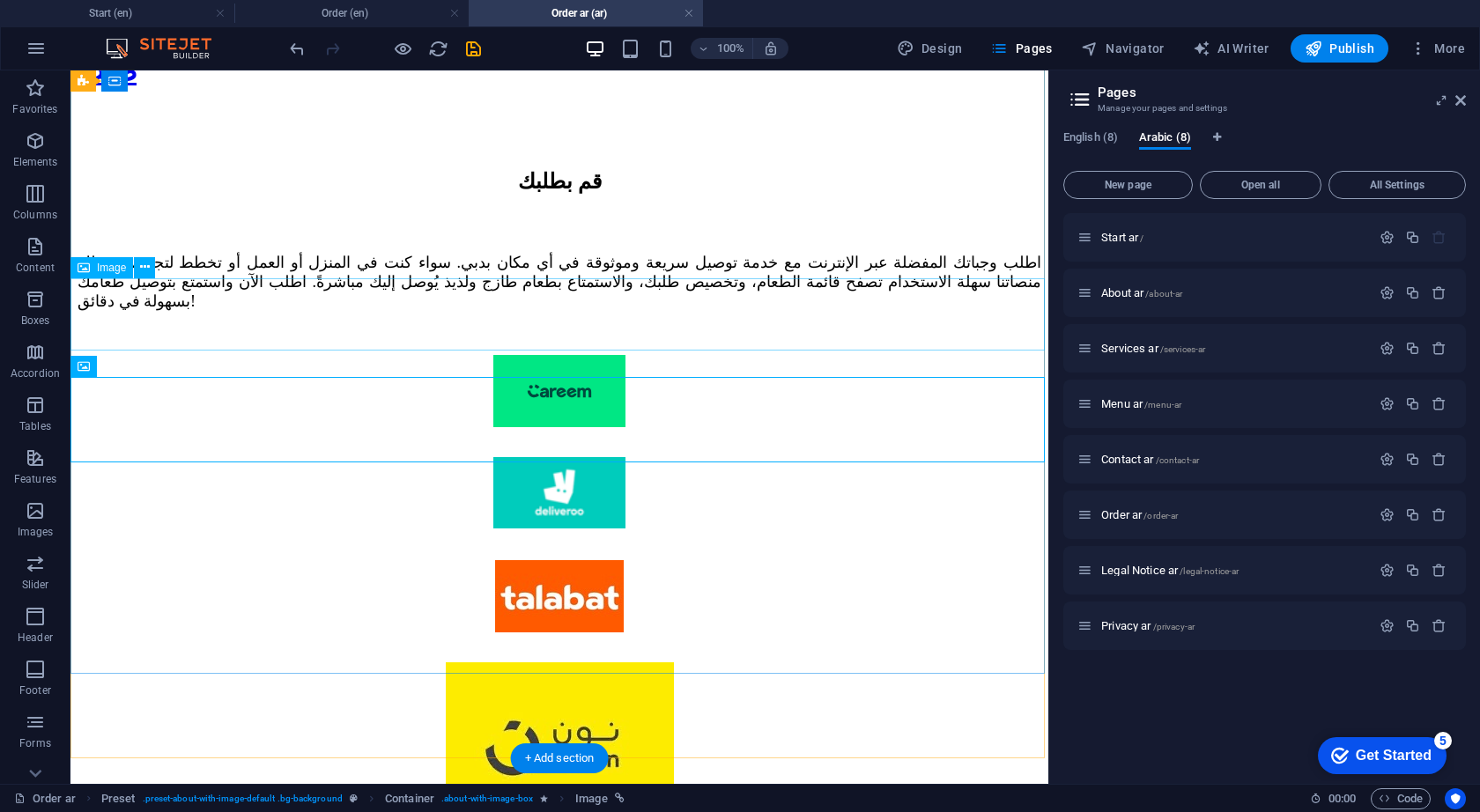
scroll to position [709, 0]
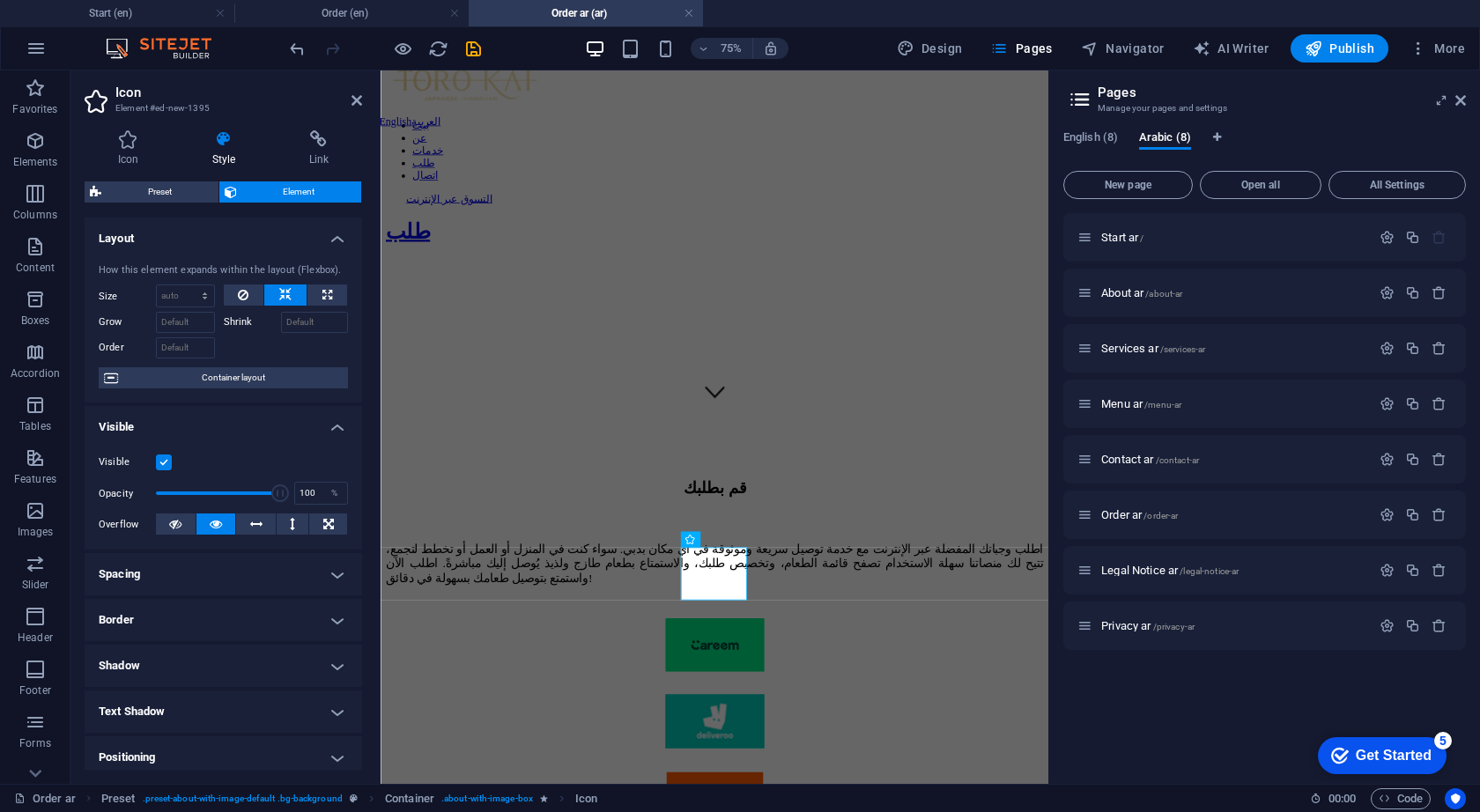
click at [340, 168] on div "Icon Style Link Icon cart All icon sets... IcoFont Ionicons FontAwesome Brands …" at bounding box center [224, 449] width 278 height 640
click at [301, 136] on icon at bounding box center [319, 139] width 87 height 18
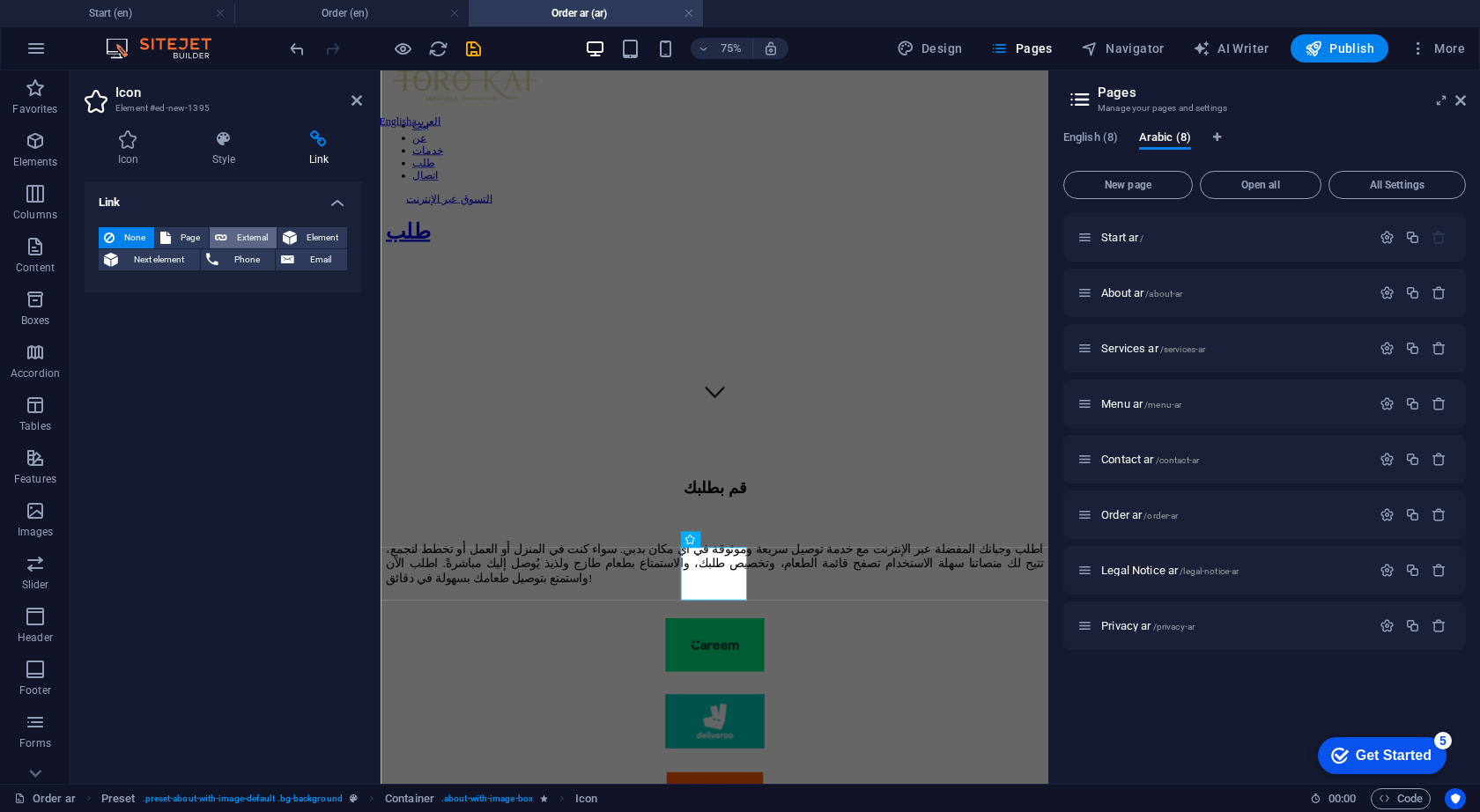
click at [236, 246] on span "External" at bounding box center [252, 238] width 39 height 21
select select "blank"
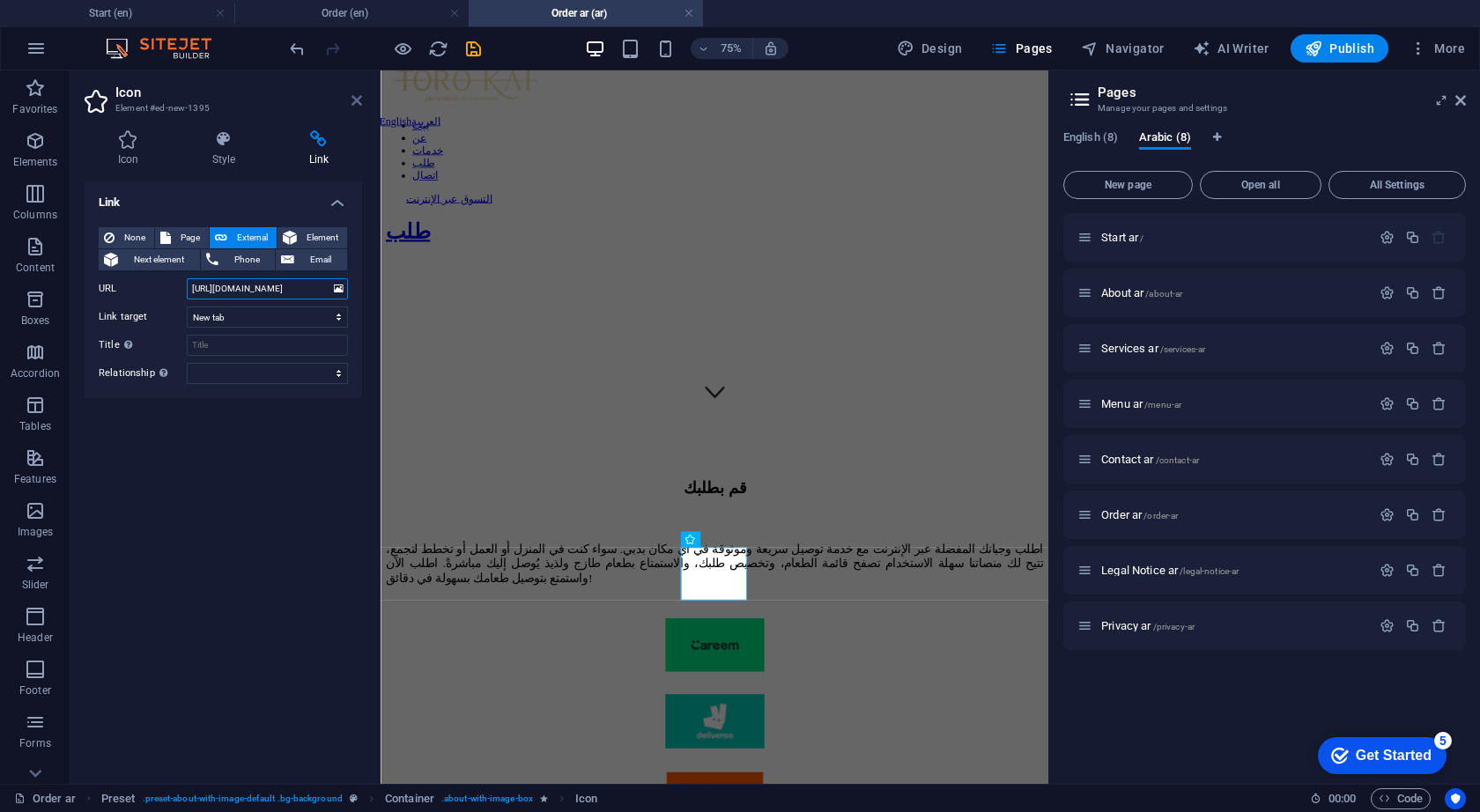
type input "[URL][DOMAIN_NAME]"
click at [357, 97] on icon at bounding box center [357, 101] width 11 height 14
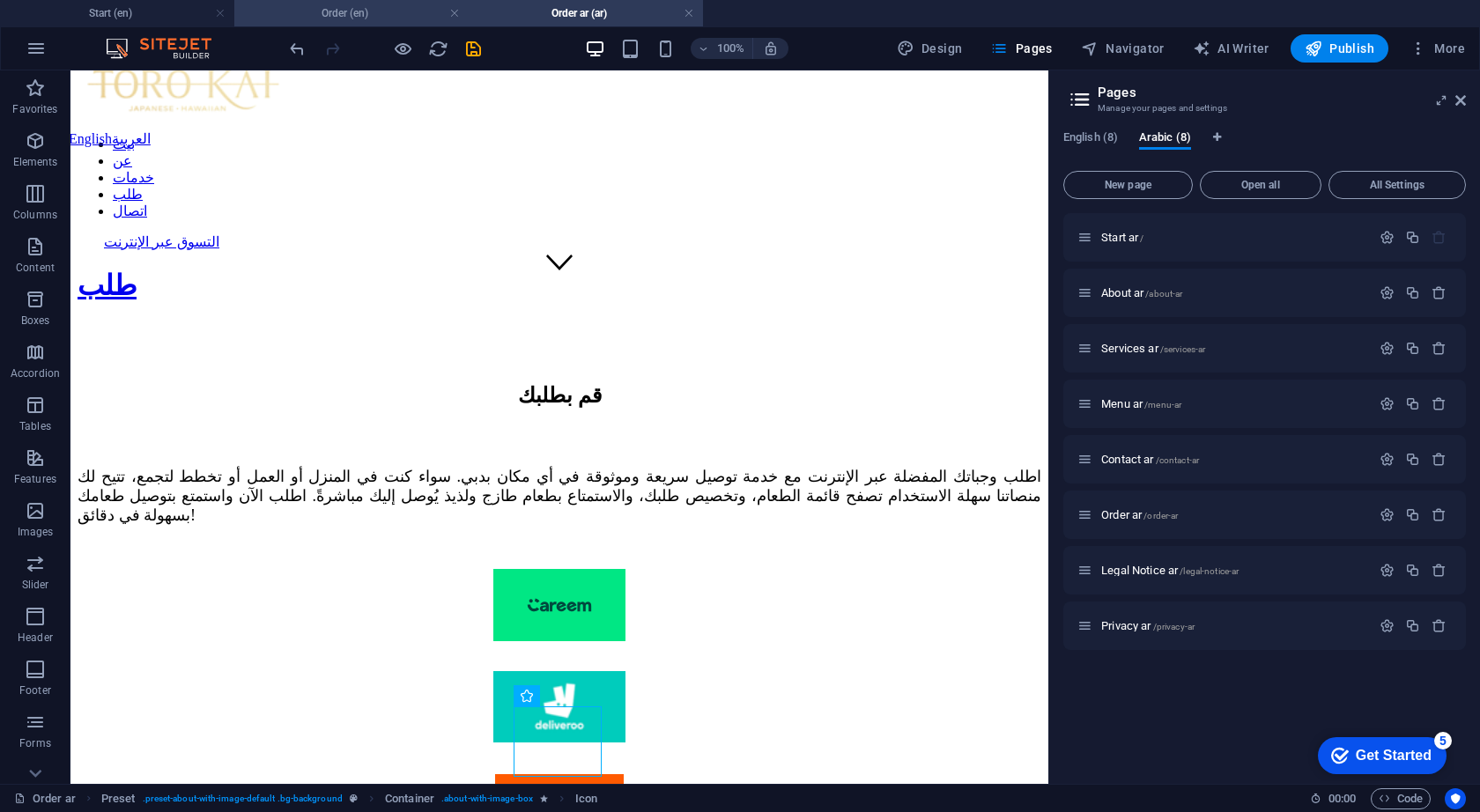
click at [355, 13] on h4 "Order (en)" at bounding box center [351, 13] width 234 height 19
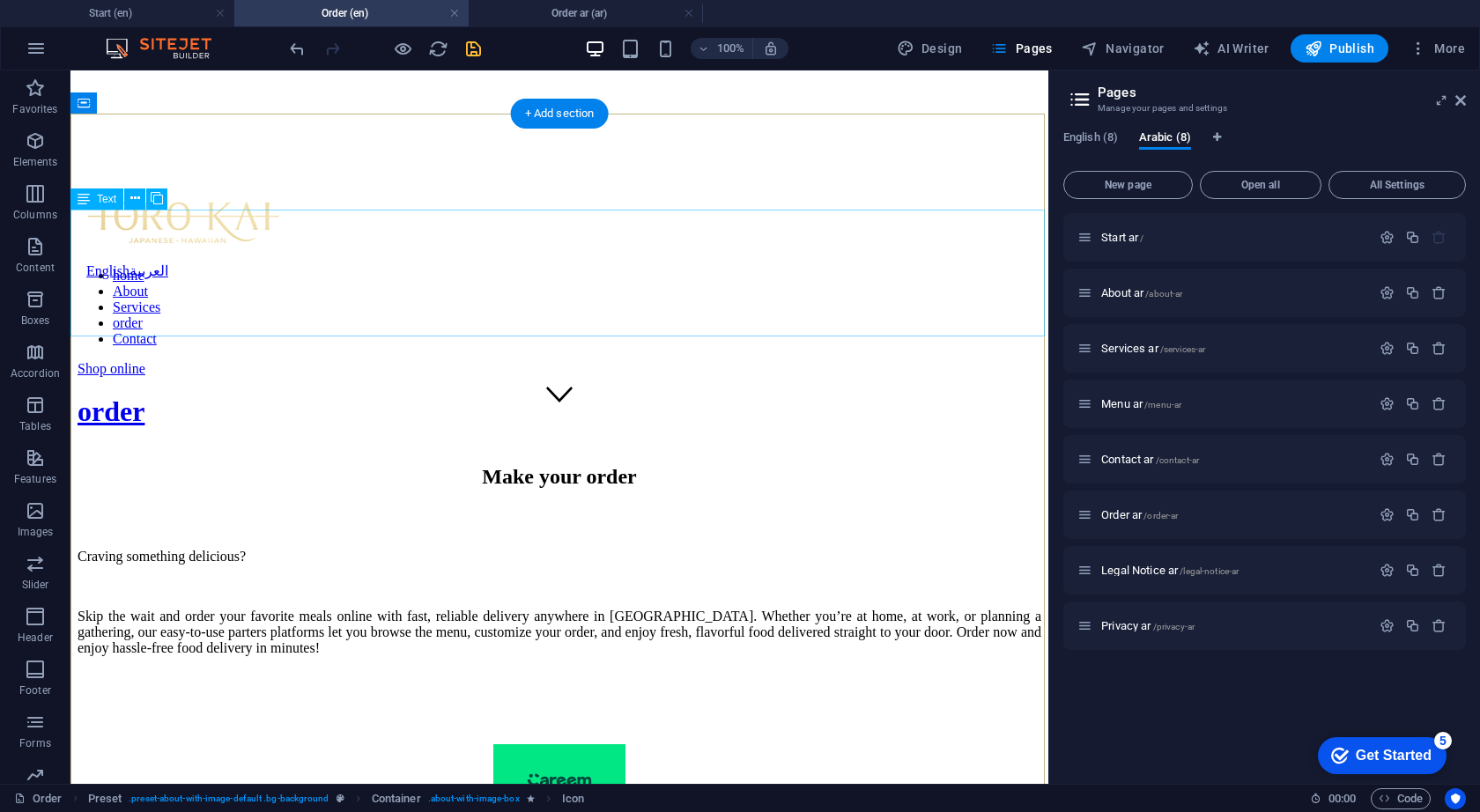
scroll to position [553, 0]
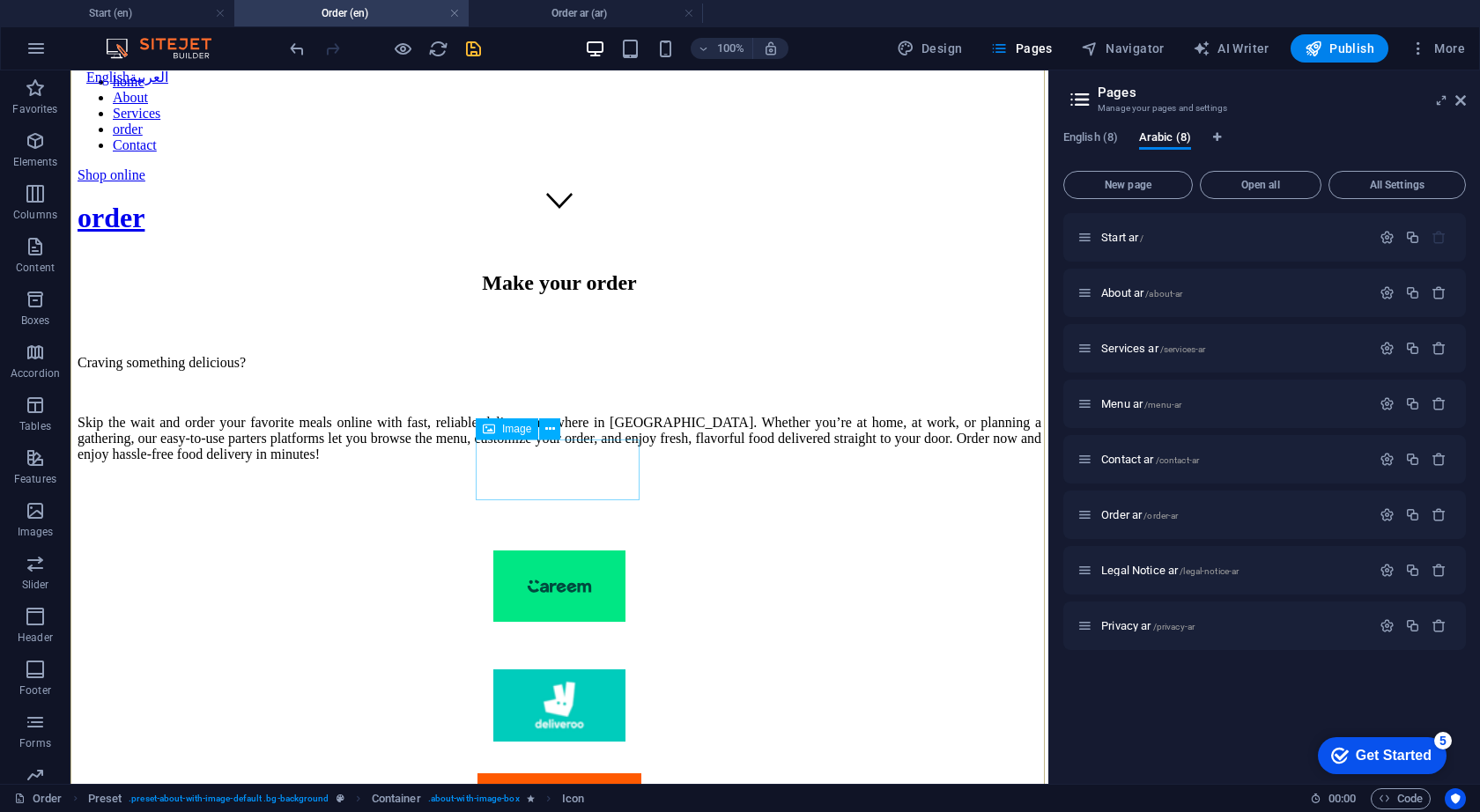
click at [580, 773] on figure at bounding box center [559, 805] width 963 height 65
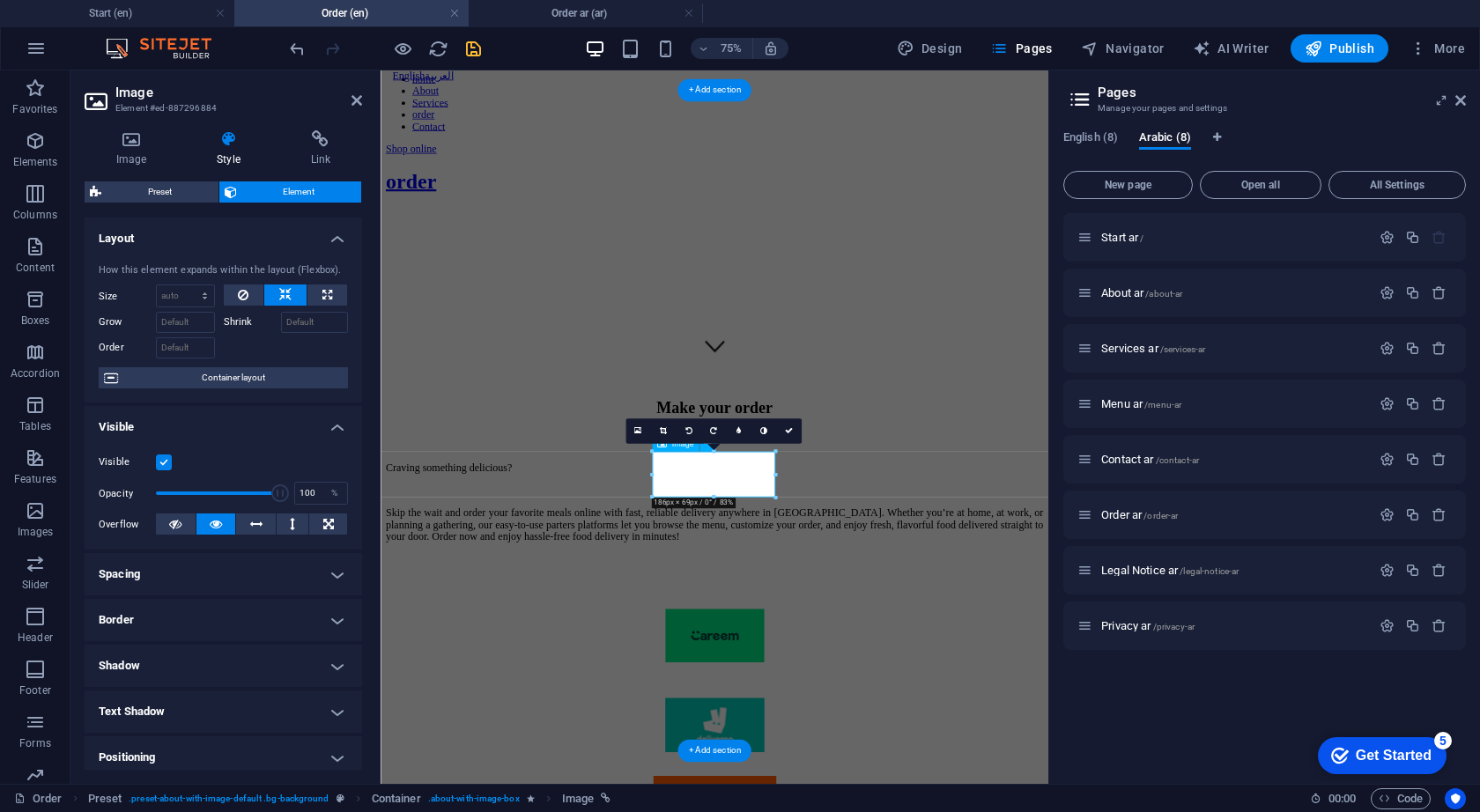
scroll to position [414, 0]
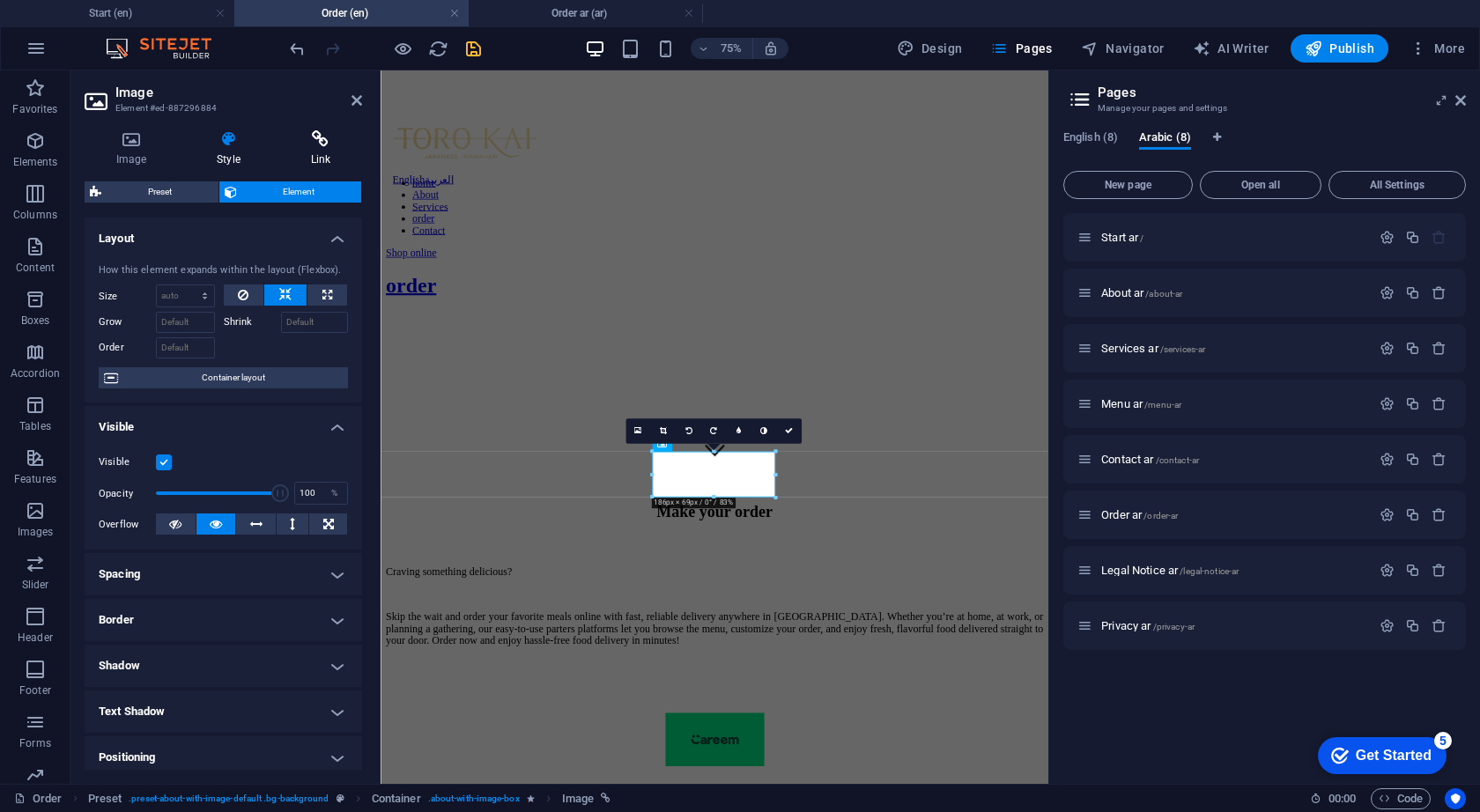
click at [322, 158] on h4 "Link" at bounding box center [321, 149] width 83 height 37
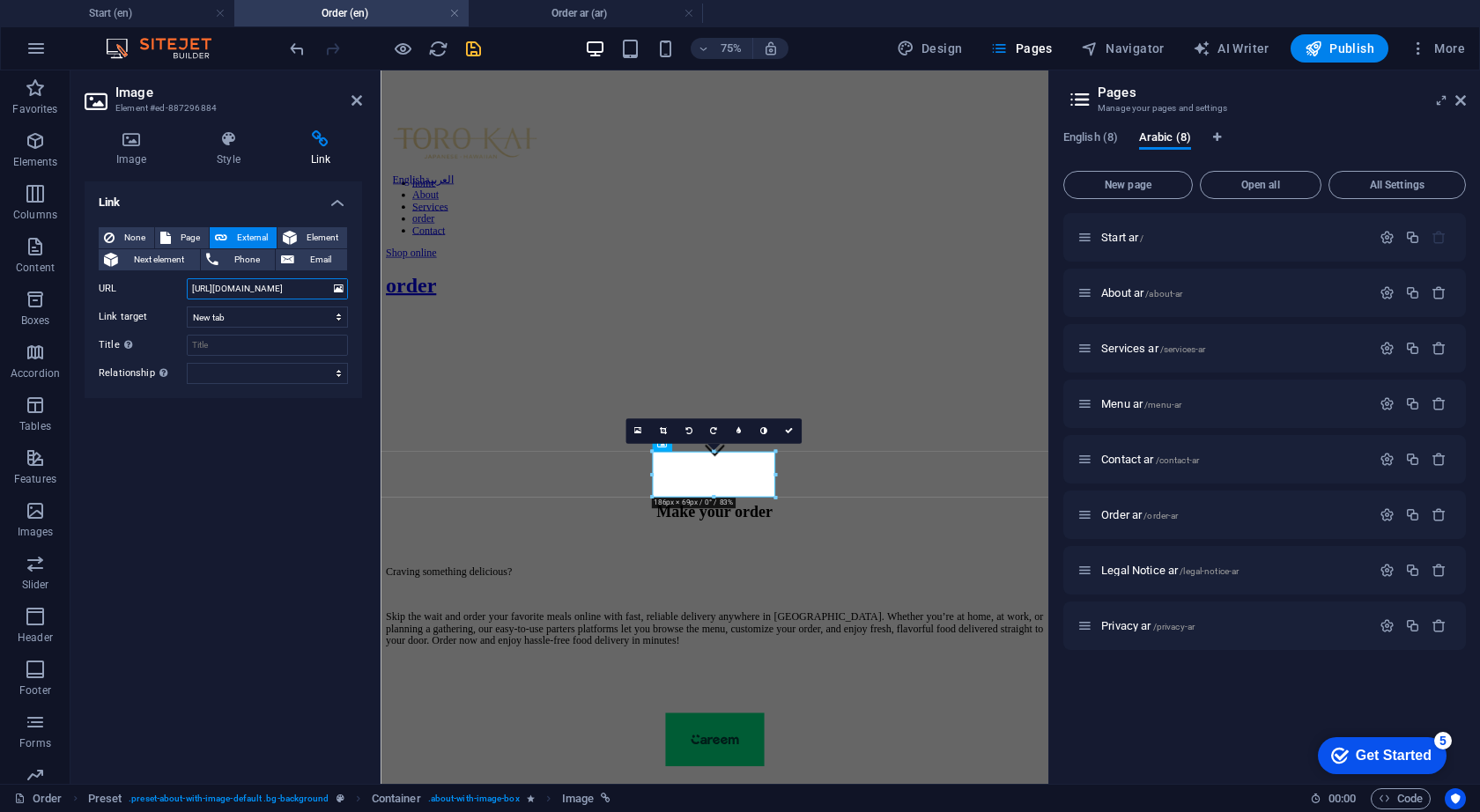
click at [272, 288] on input "[URL][DOMAIN_NAME]" at bounding box center [267, 289] width 161 height 21
click at [474, 50] on icon "save" at bounding box center [473, 49] width 20 height 20
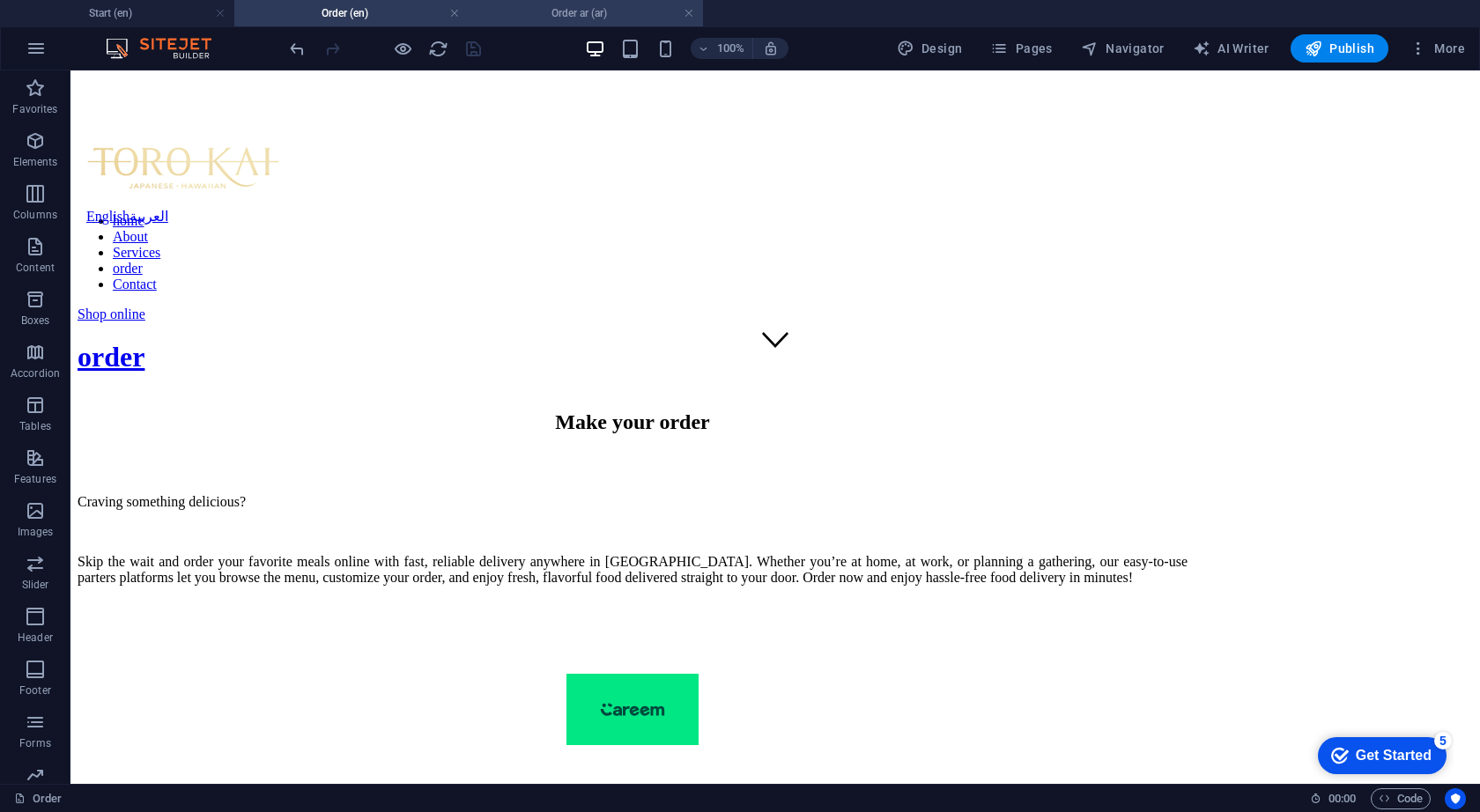
click at [570, 19] on h4 "Order ar (ar)" at bounding box center [586, 13] width 234 height 19
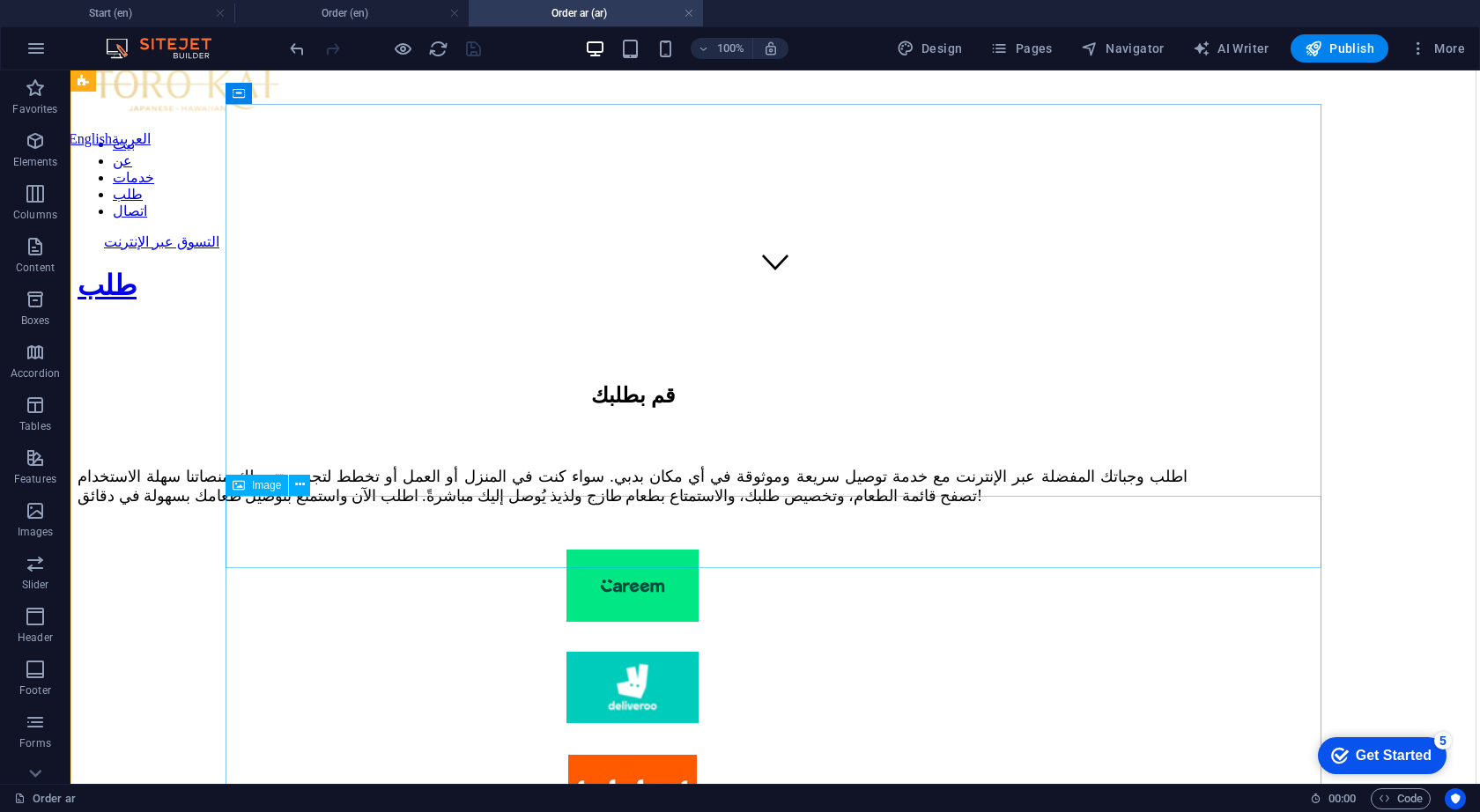
click at [791, 755] on figure at bounding box center [633, 793] width 1110 height 76
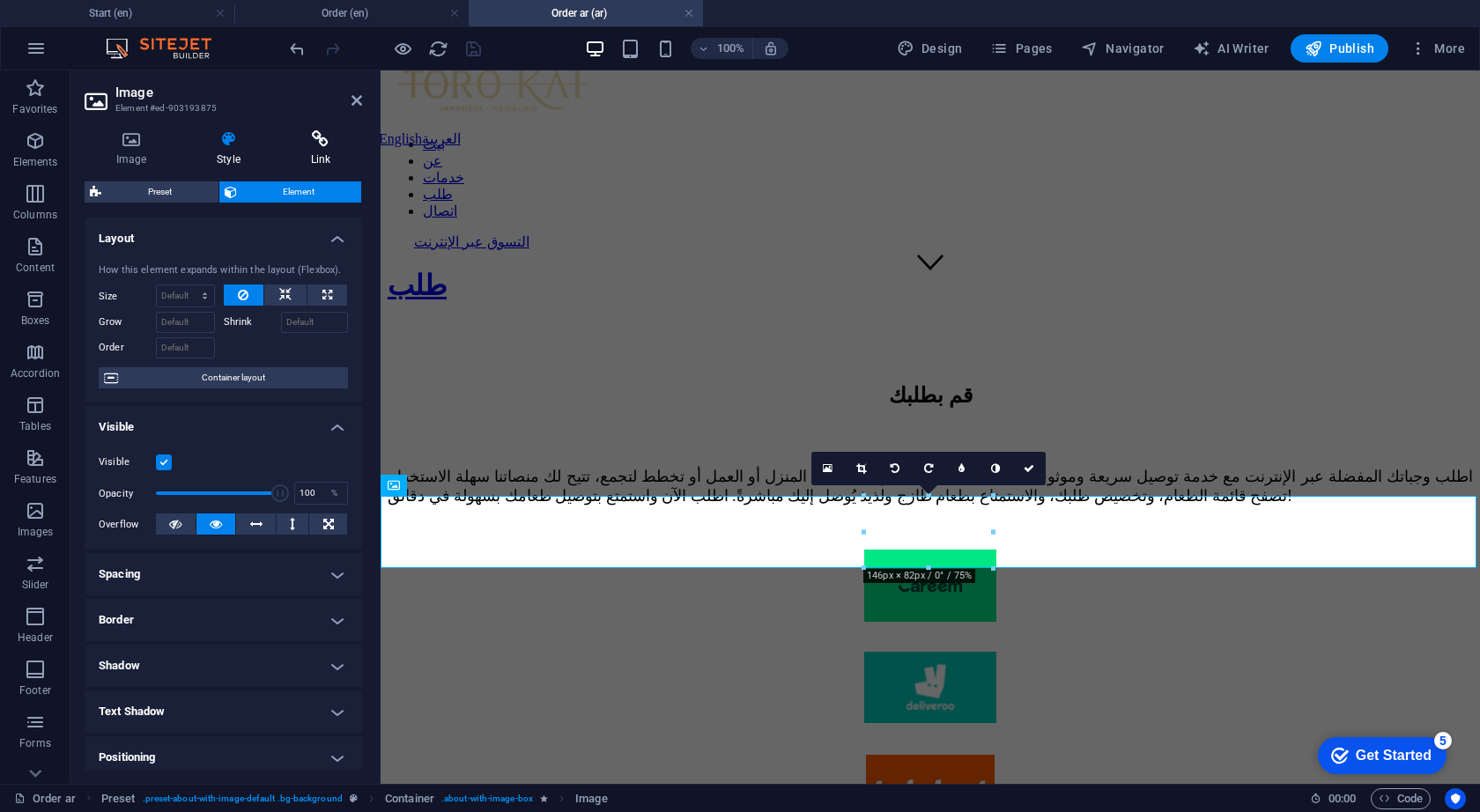
click at [328, 162] on h4 "Link" at bounding box center [321, 149] width 83 height 37
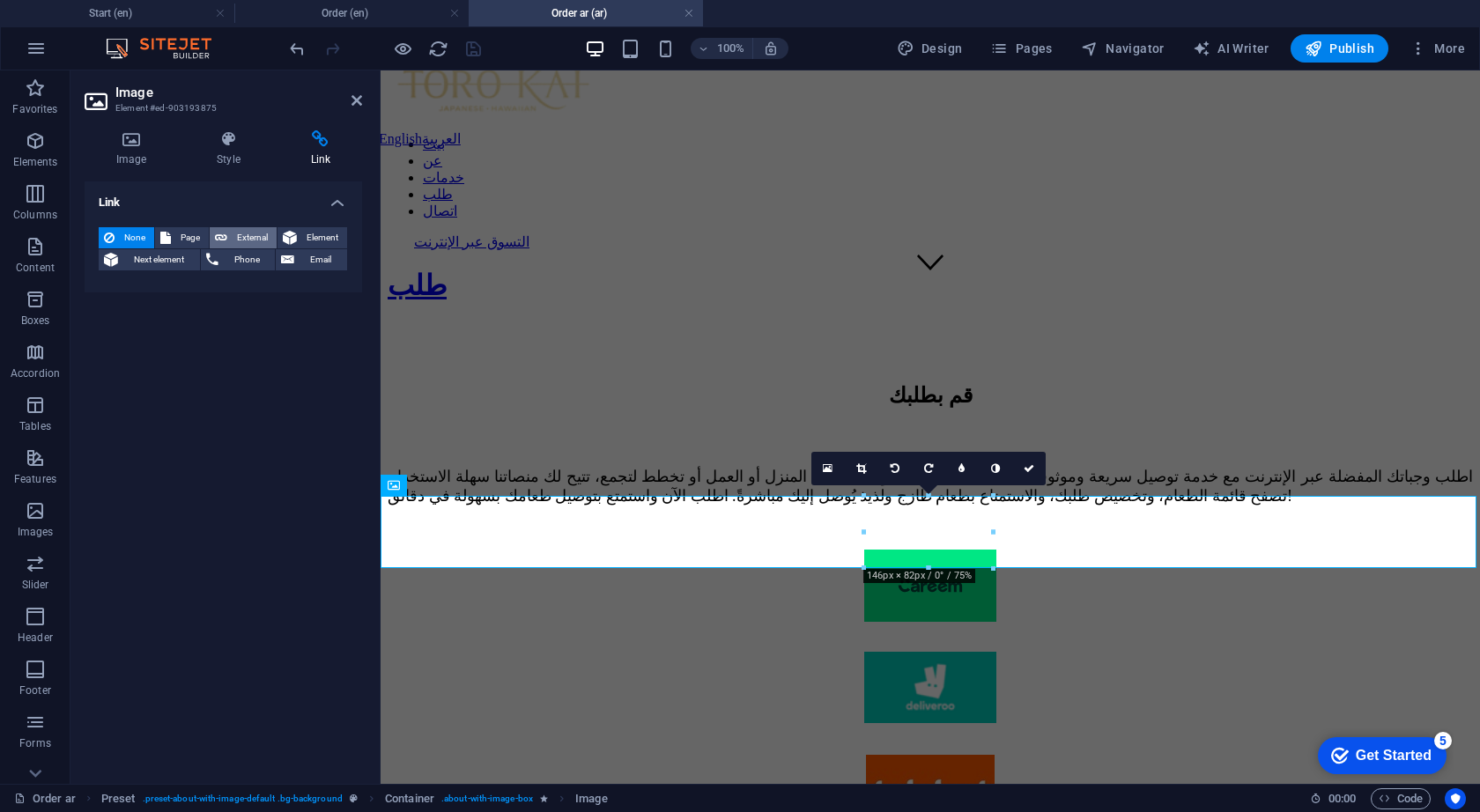
click at [256, 236] on span "External" at bounding box center [252, 238] width 39 height 21
select select "blank"
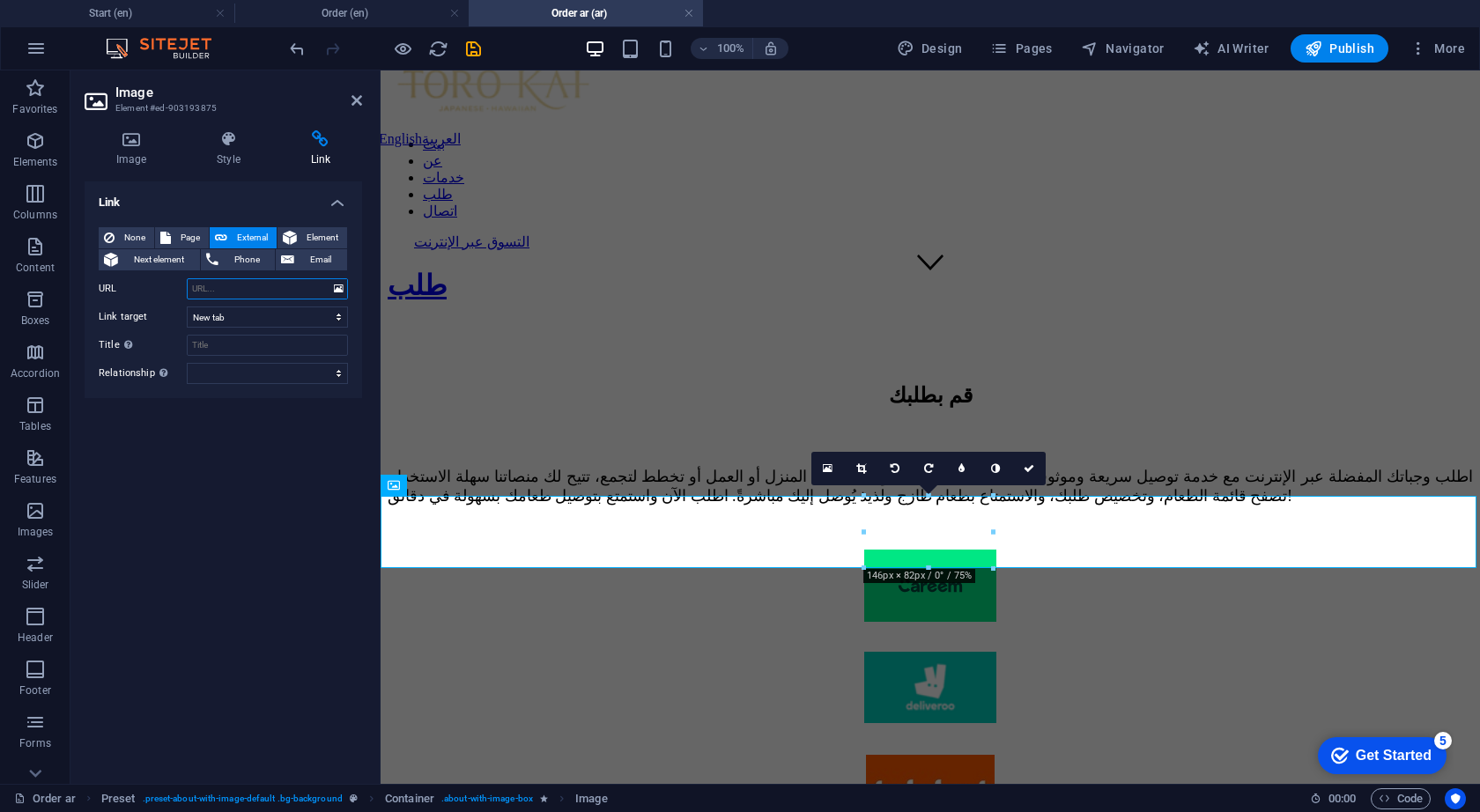
click at [222, 287] on input "URL" at bounding box center [267, 289] width 161 height 21
paste input "[URL][DOMAIN_NAME]"
type input "[URL][DOMAIN_NAME]"
click at [479, 55] on icon "save" at bounding box center [473, 49] width 20 height 20
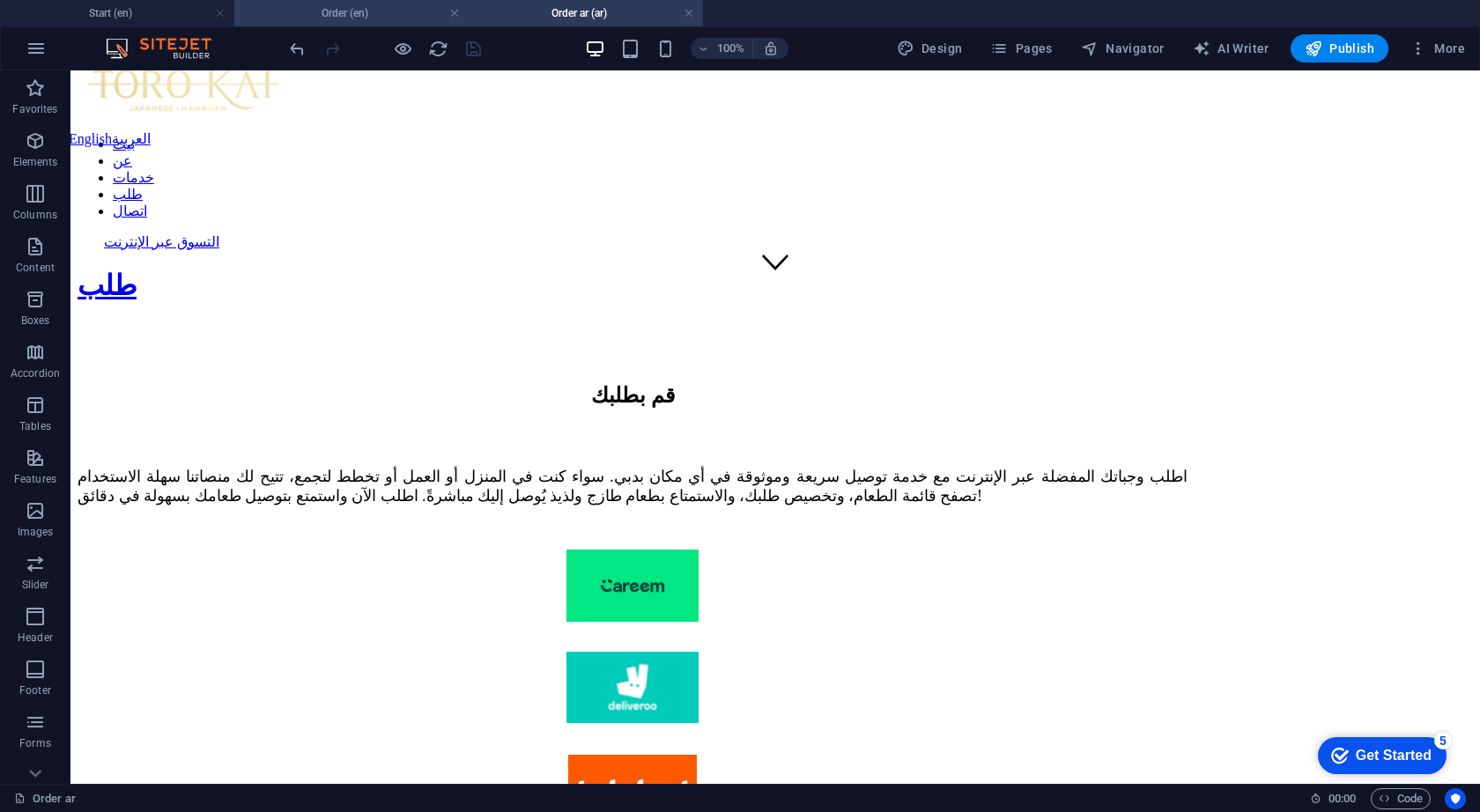
click at [367, 19] on h4 "Order (en)" at bounding box center [351, 13] width 234 height 19
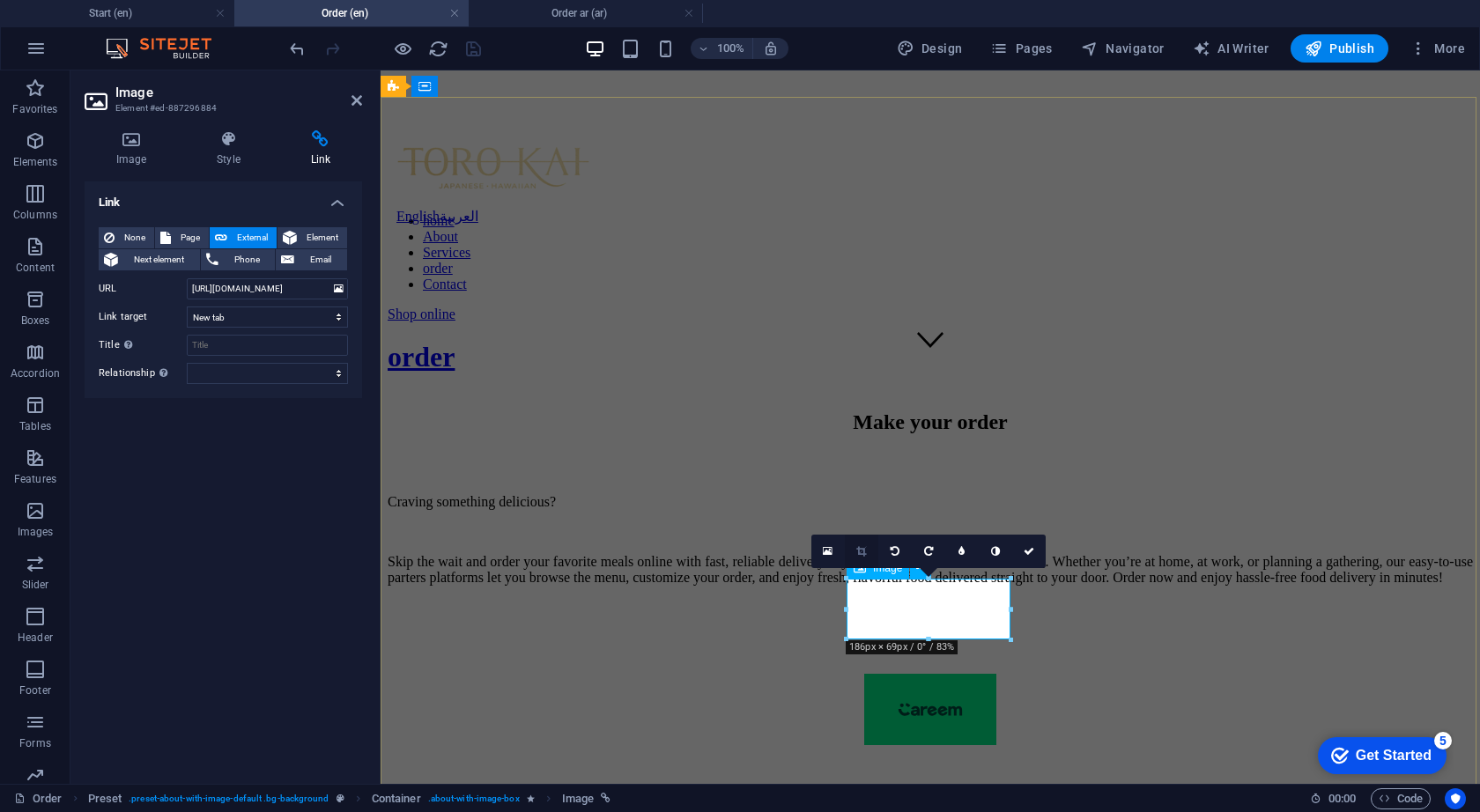
click at [864, 551] on icon at bounding box center [861, 551] width 10 height 11
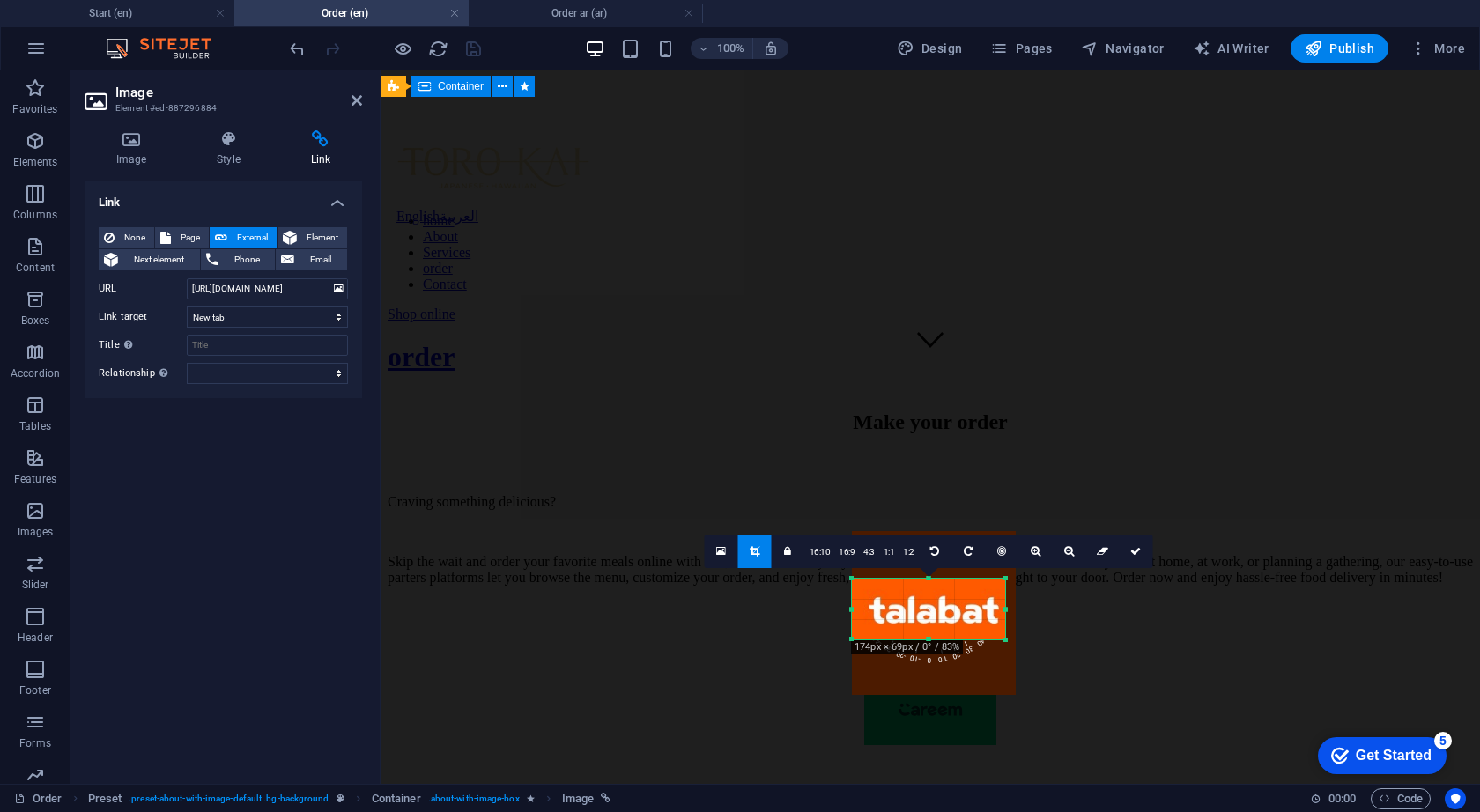
drag, startPoint x: 1008, startPoint y: 609, endPoint x: 998, endPoint y: 609, distance: 10.0
click at [998, 609] on div "180 170 160 150 140 130 120 110 100 90 80 70 60 50 40 30 20 10 0 -10 -20 -30 -4…" at bounding box center [928, 609] width 153 height 61
drag, startPoint x: 881, startPoint y: 606, endPoint x: 871, endPoint y: 606, distance: 10.0
click at [871, 606] on div at bounding box center [923, 612] width 164 height 164
drag, startPoint x: 851, startPoint y: 610, endPoint x: 865, endPoint y: 610, distance: 14.0
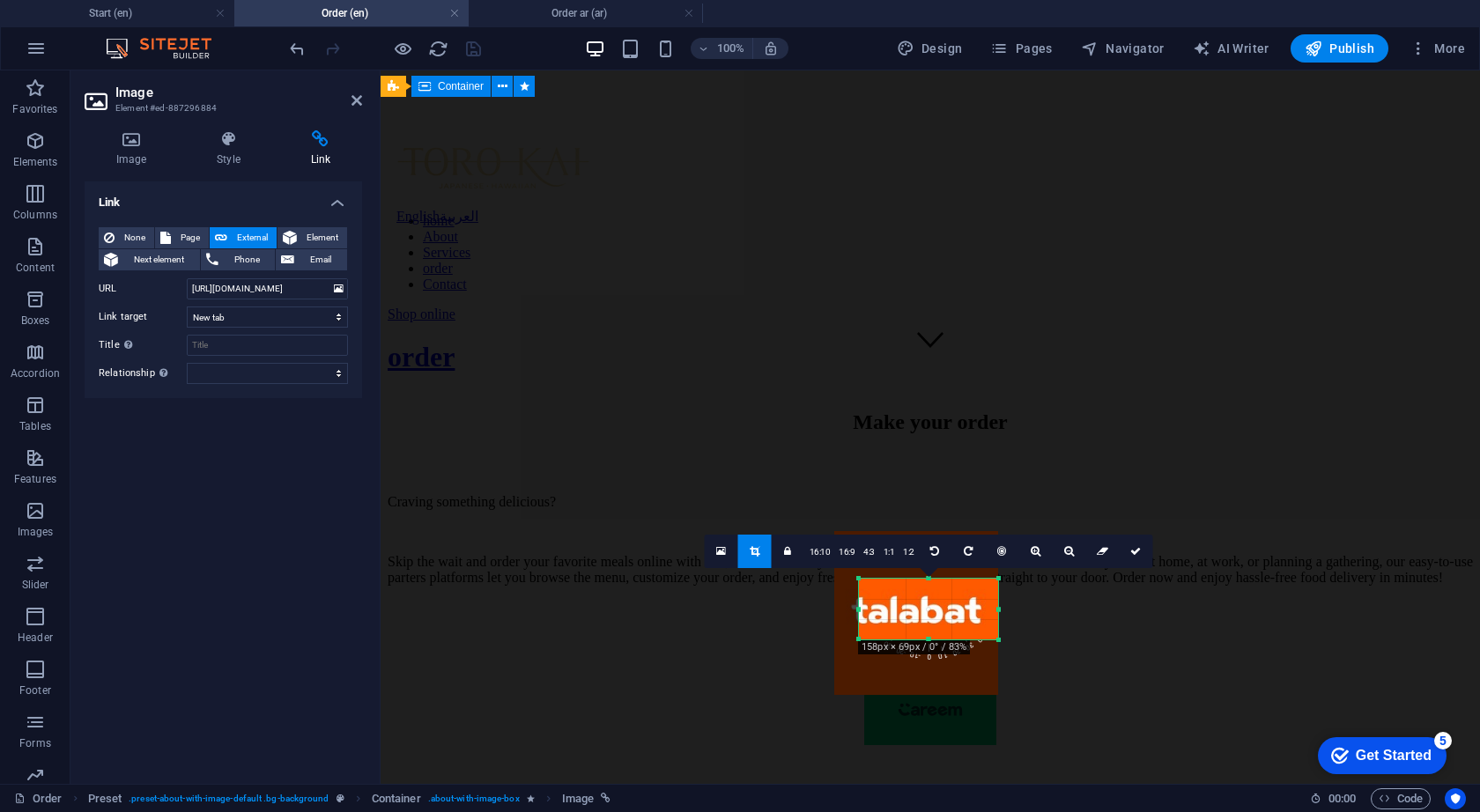
click at [865, 610] on div "180 170 160 150 140 130 120 110 100 90 80 70 60 50 40 30 20 10 0 -10 -20 -30 -4…" at bounding box center [928, 609] width 139 height 61
drag, startPoint x: 890, startPoint y: 613, endPoint x: 900, endPoint y: 613, distance: 10.0
click at [900, 613] on div at bounding box center [925, 612] width 164 height 164
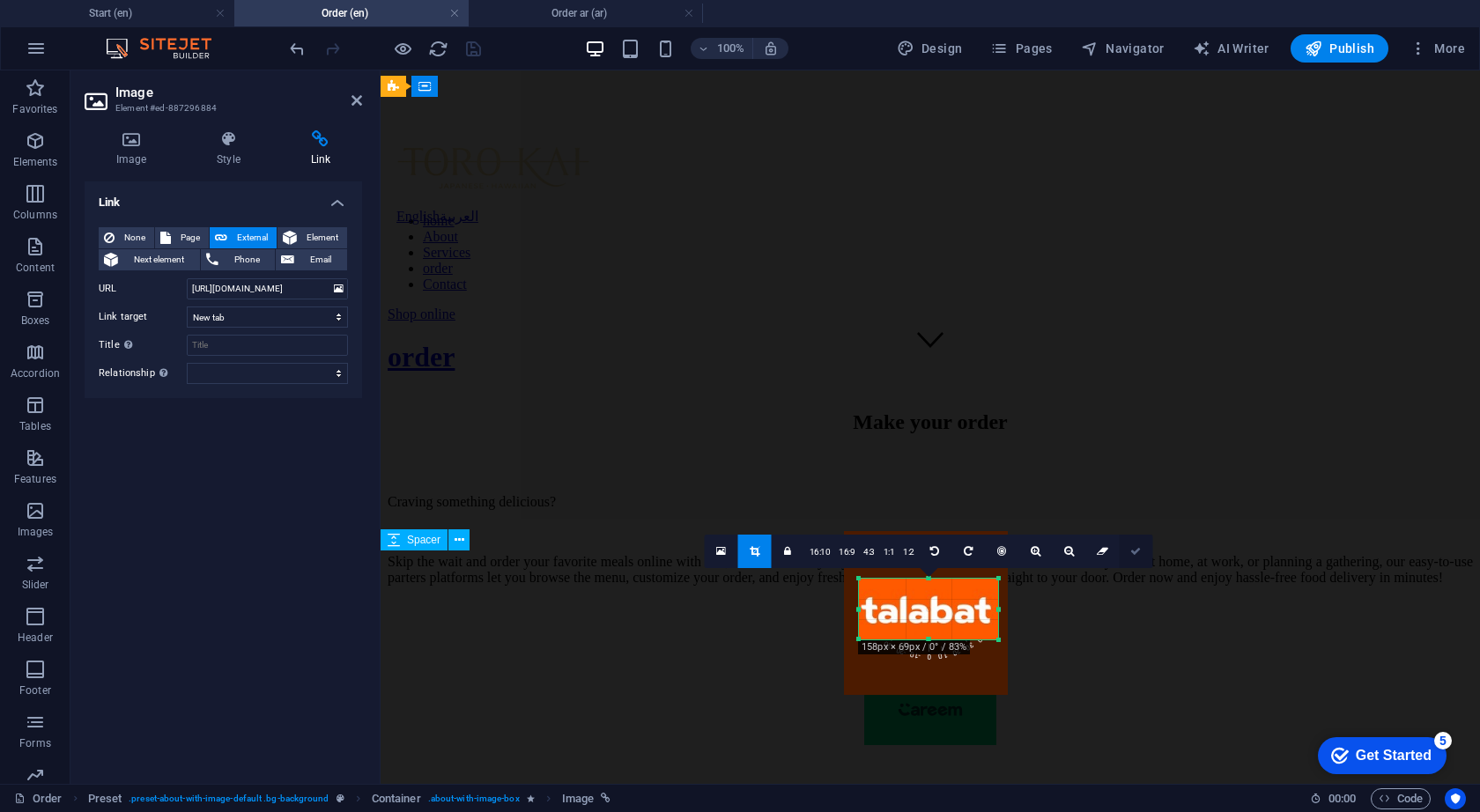
click at [1131, 549] on icon at bounding box center [1135, 551] width 11 height 11
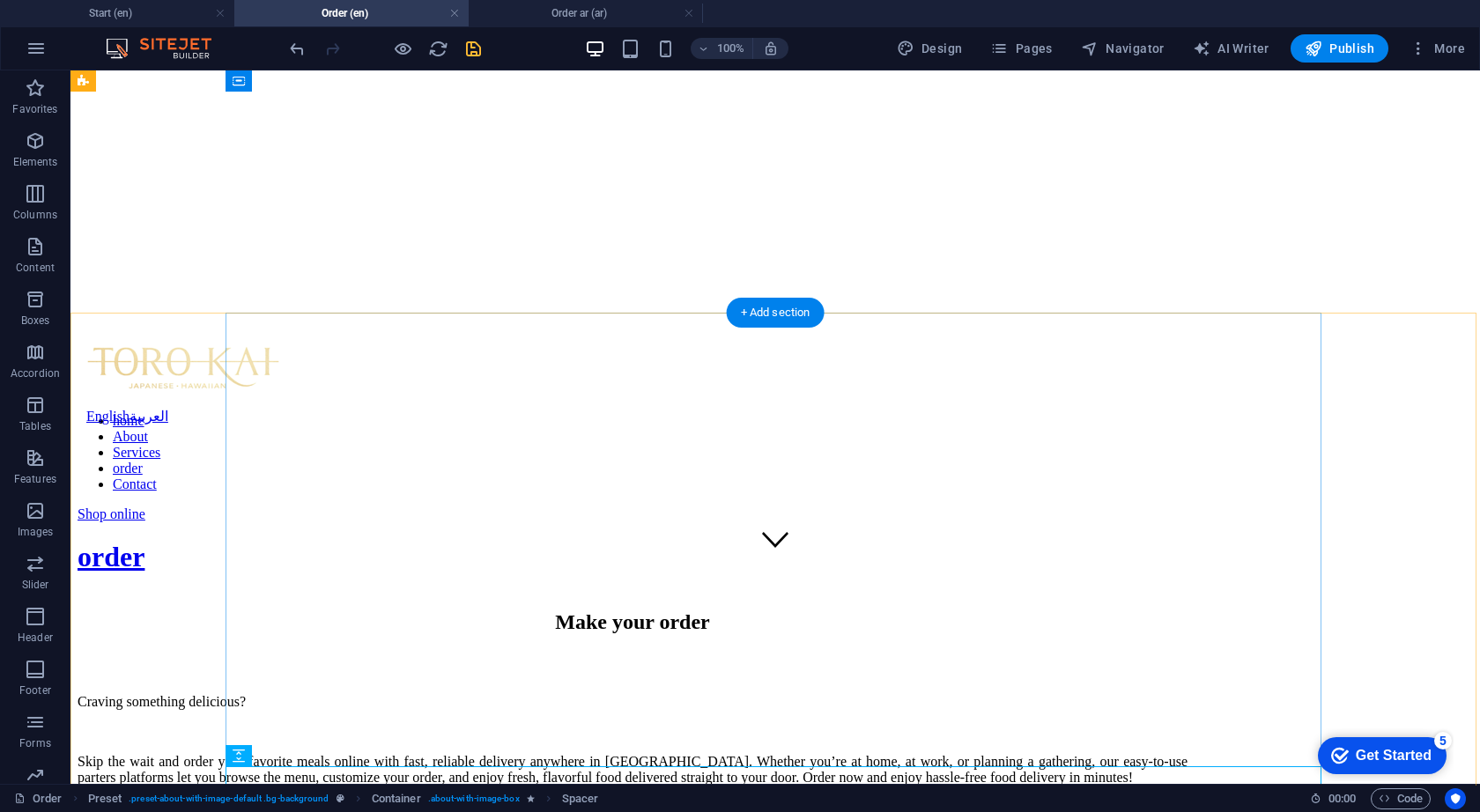
scroll to position [179, 0]
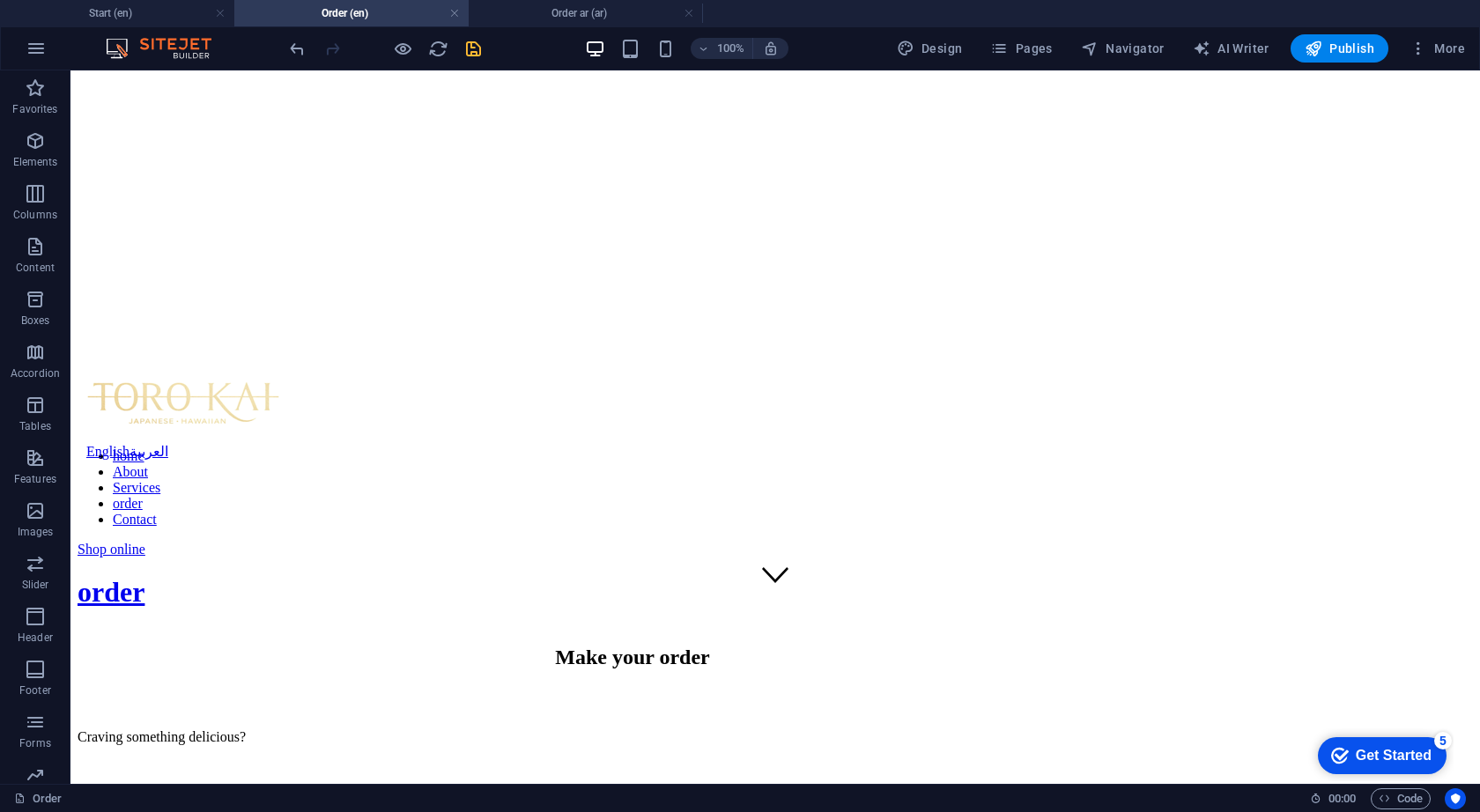
click at [480, 50] on icon "save" at bounding box center [473, 49] width 20 height 20
click at [570, 19] on h4 "Order ar (ar)" at bounding box center [586, 13] width 234 height 19
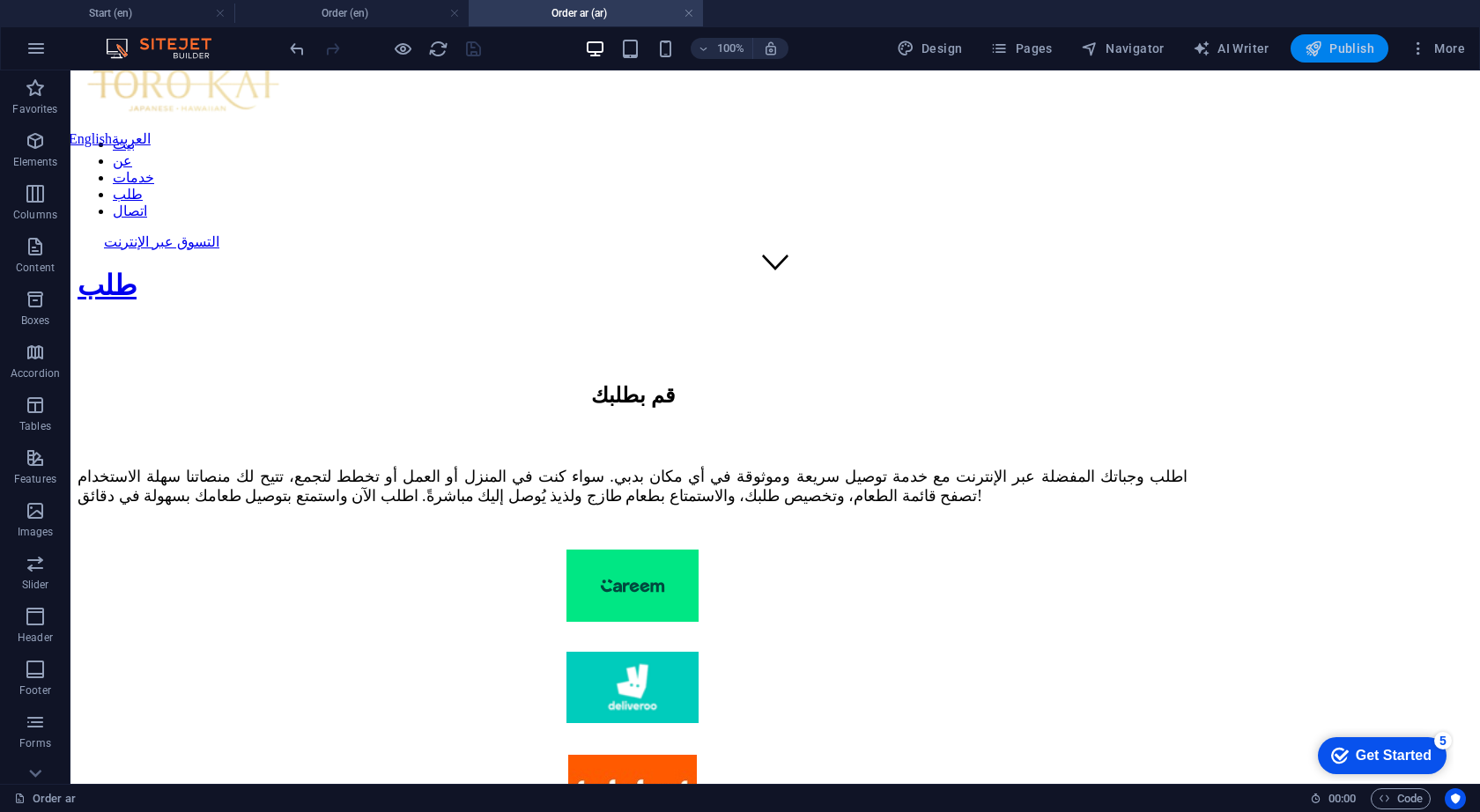
click at [1362, 51] on span "Publish" at bounding box center [1339, 49] width 70 height 18
